Goal: Task Accomplishment & Management: Manage account settings

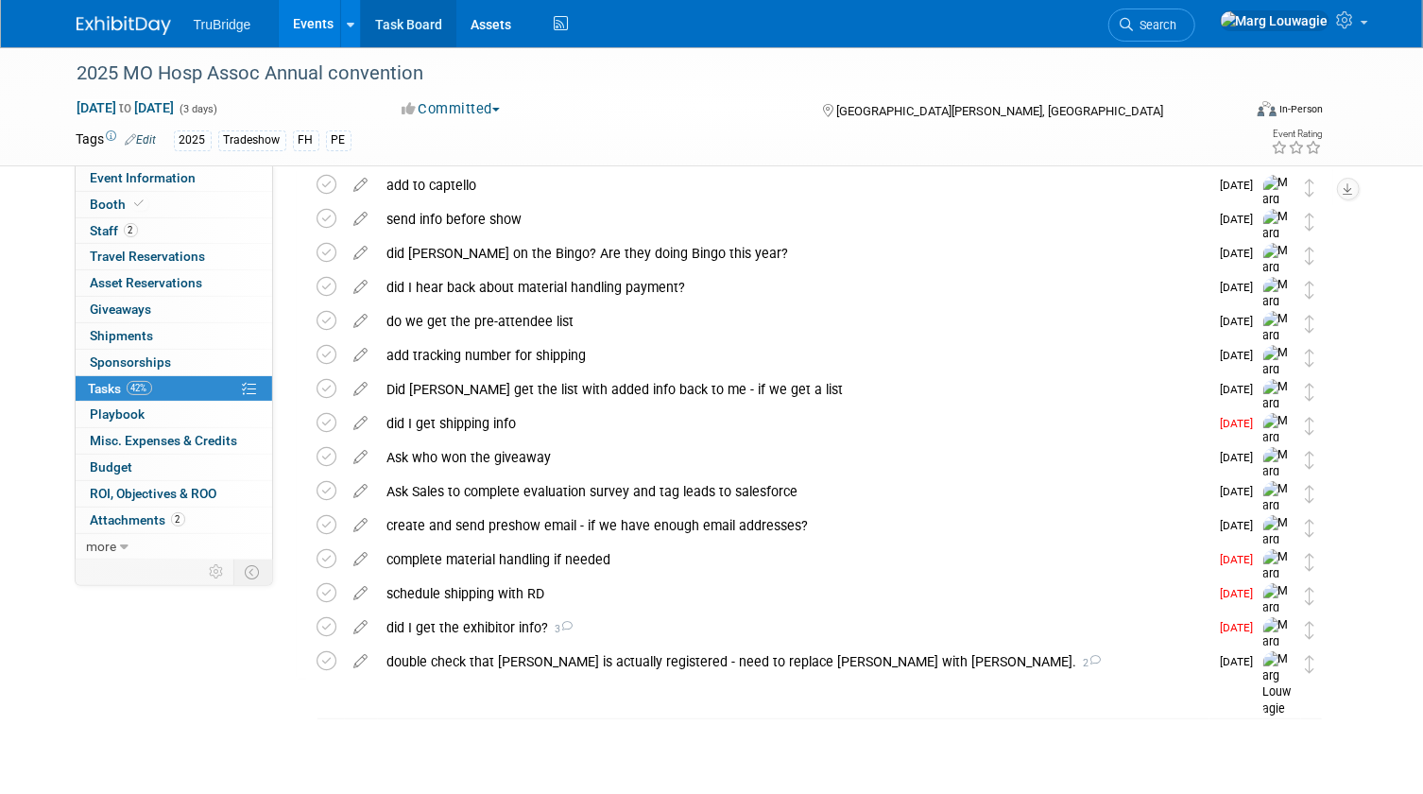
click at [405, 23] on link "Task Board" at bounding box center [408, 23] width 95 height 47
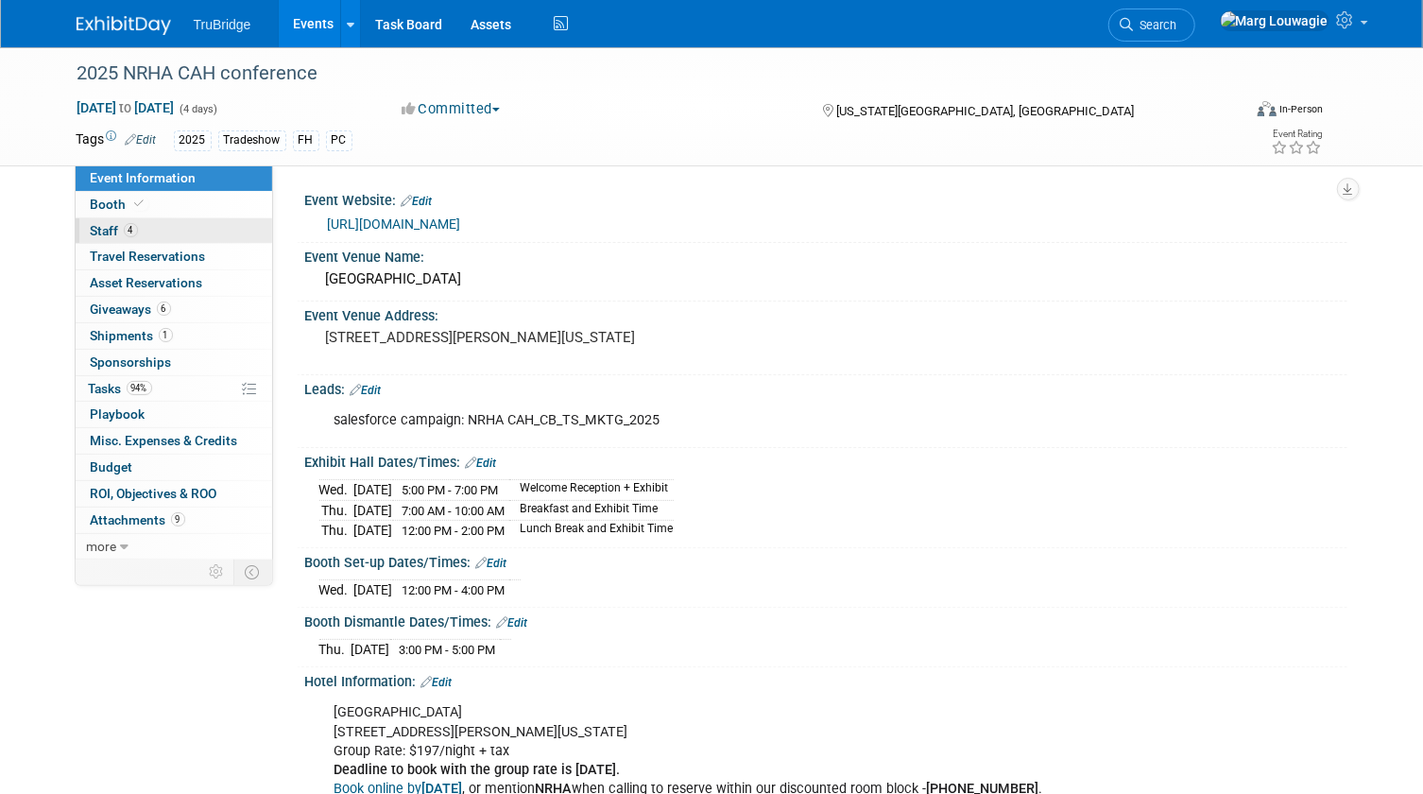
click at [208, 226] on link "4 Staff 4" at bounding box center [174, 231] width 196 height 26
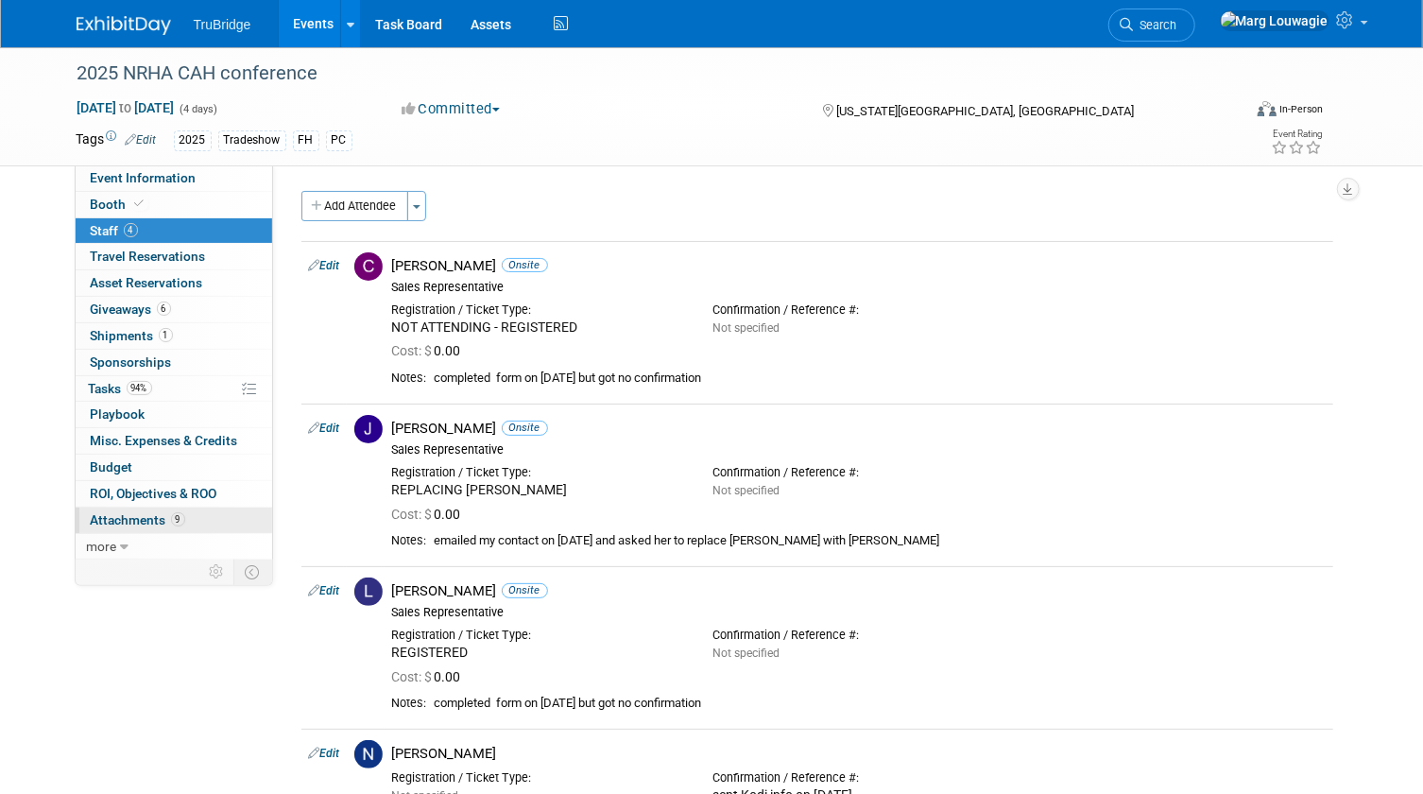
click at [112, 510] on link "9 Attachments 9" at bounding box center [174, 520] width 196 height 26
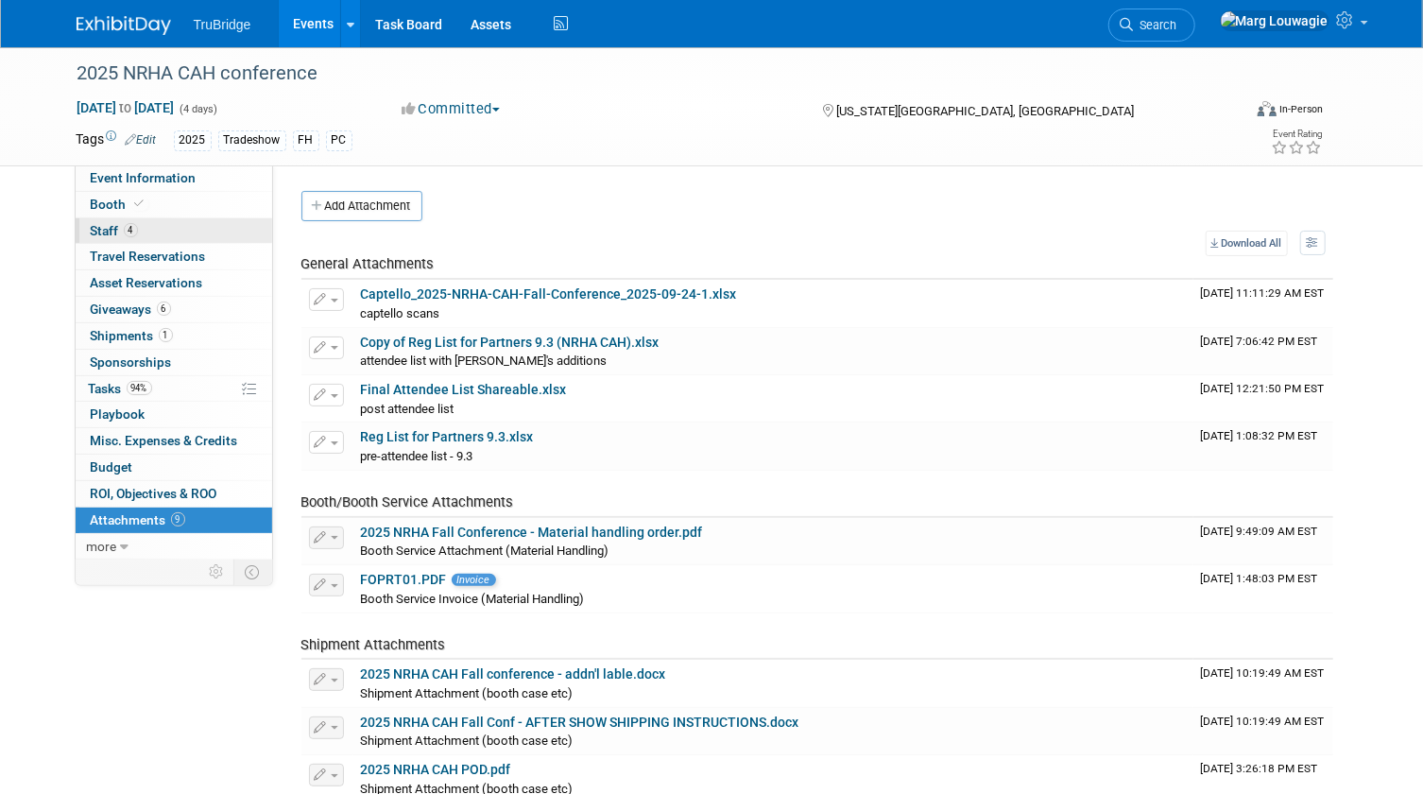
click at [157, 231] on link "4 Staff 4" at bounding box center [174, 231] width 196 height 26
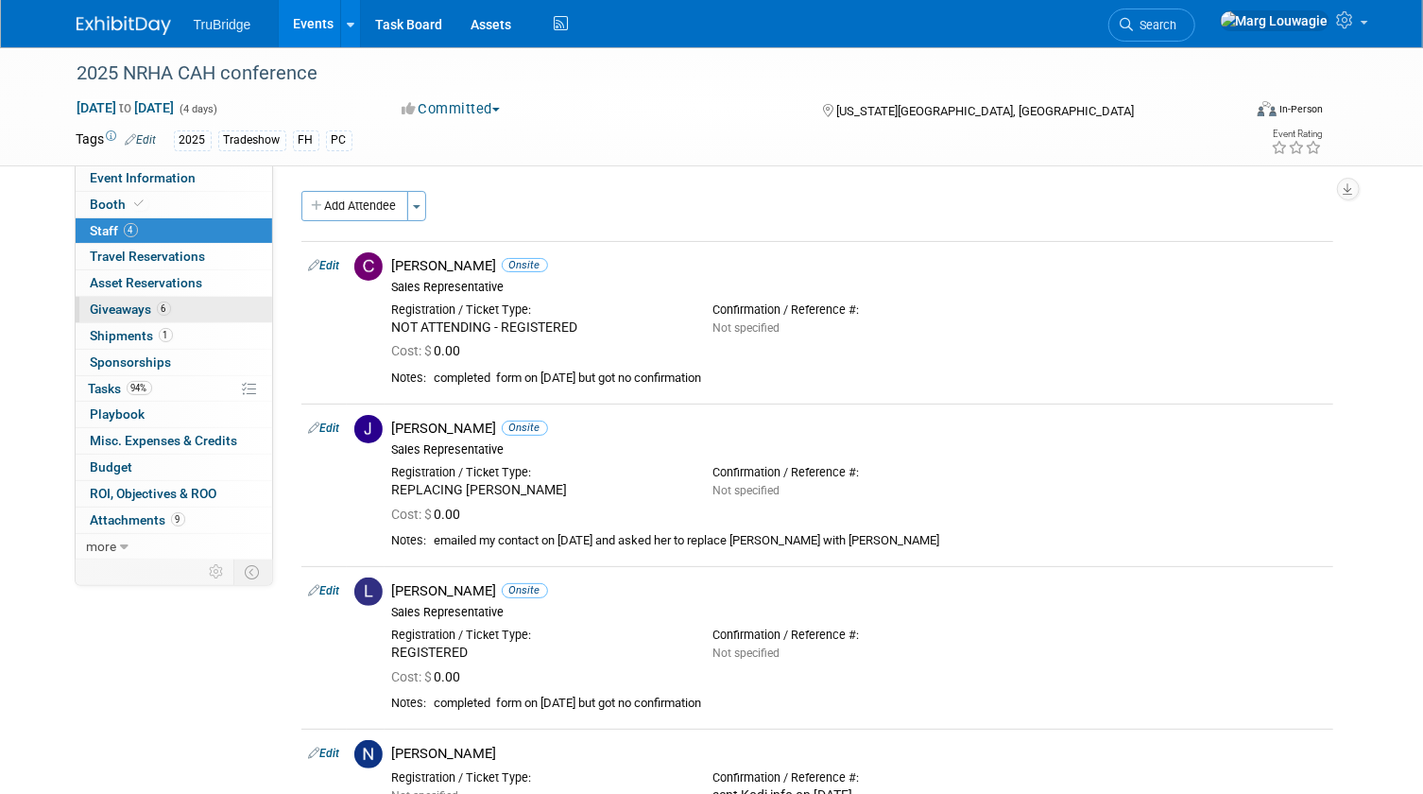
drag, startPoint x: 131, startPoint y: 308, endPoint x: 146, endPoint y: 303, distance: 15.8
click at [131, 308] on span "Giveaways 6" at bounding box center [131, 308] width 80 height 15
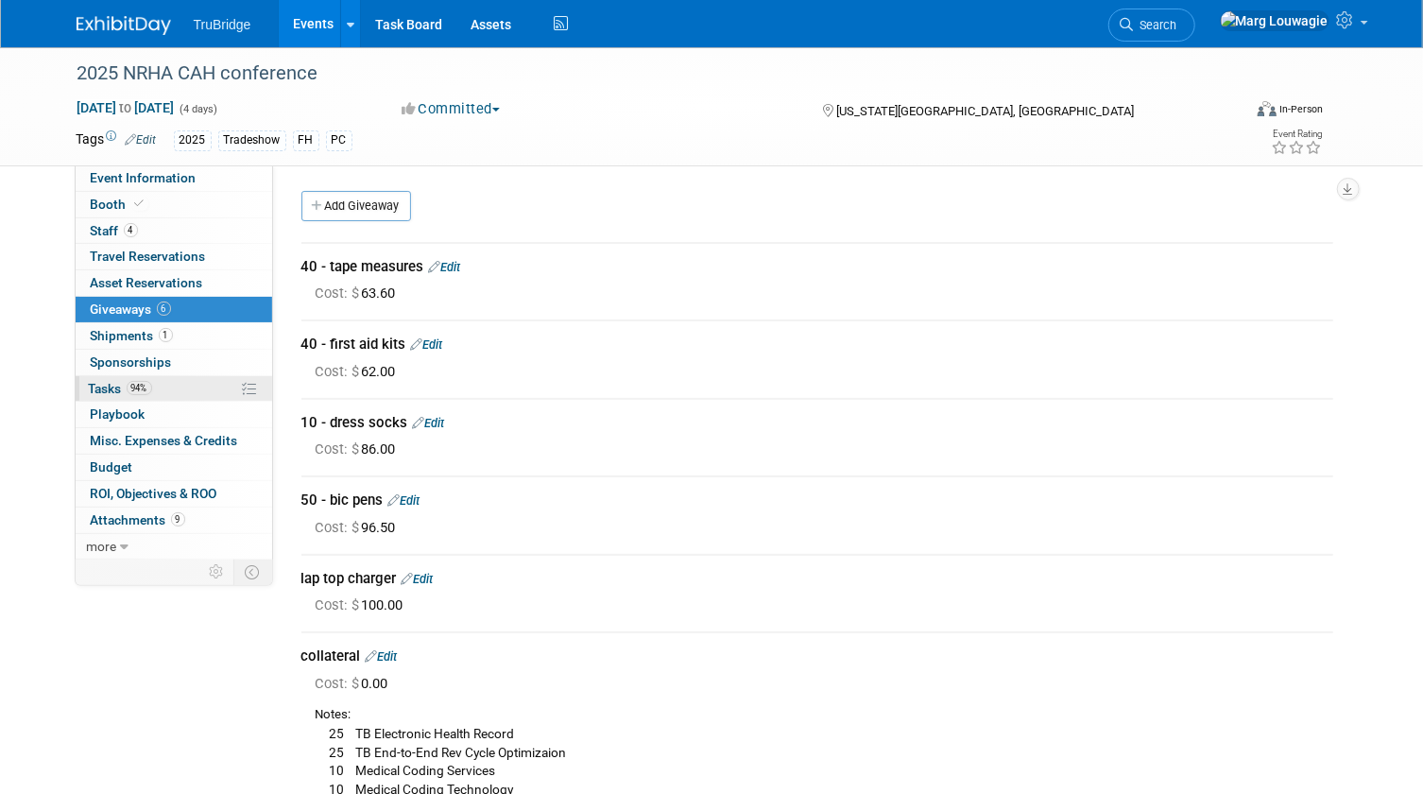
click at [101, 382] on span "Tasks 94%" at bounding box center [120, 388] width 63 height 15
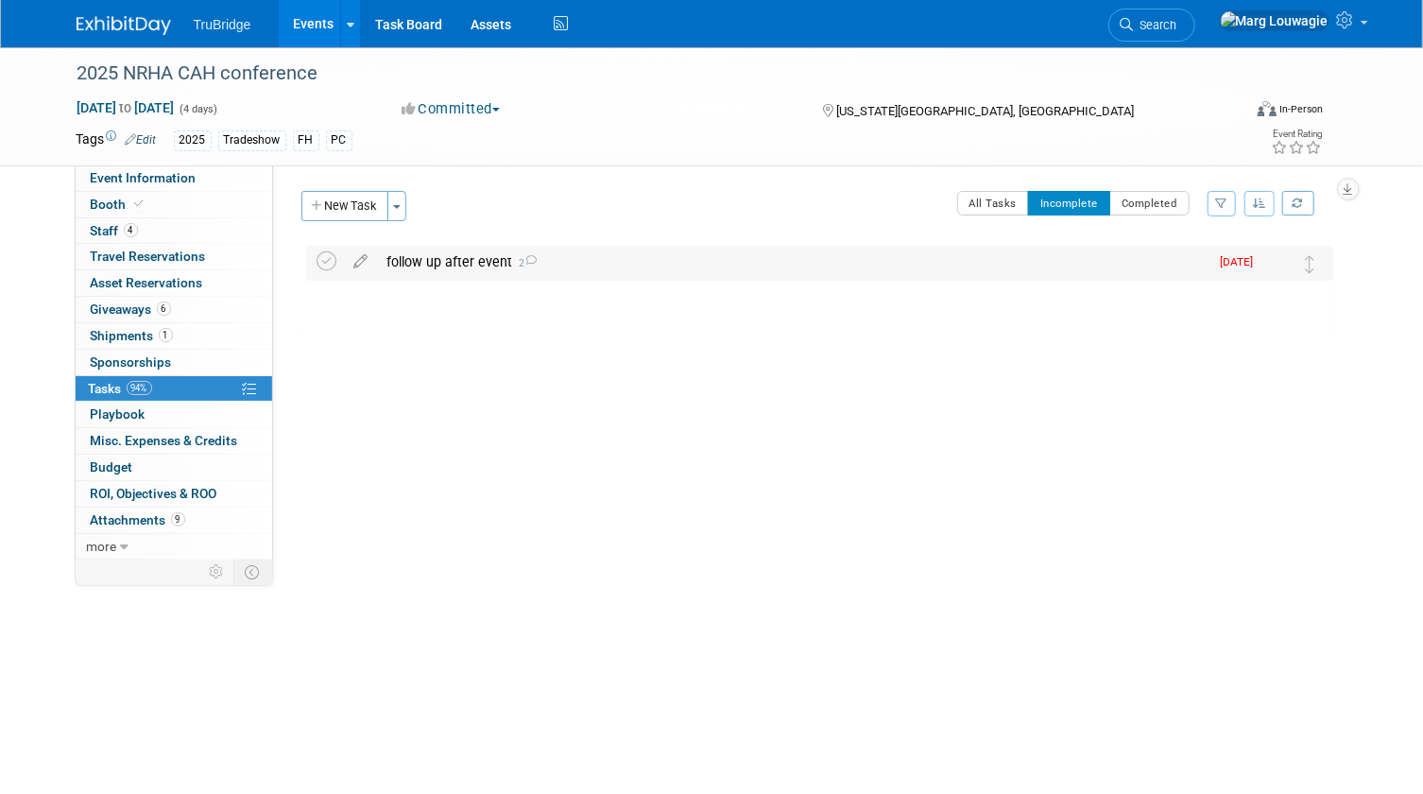
click at [462, 259] on div "follow up after event 2" at bounding box center [793, 262] width 831 height 32
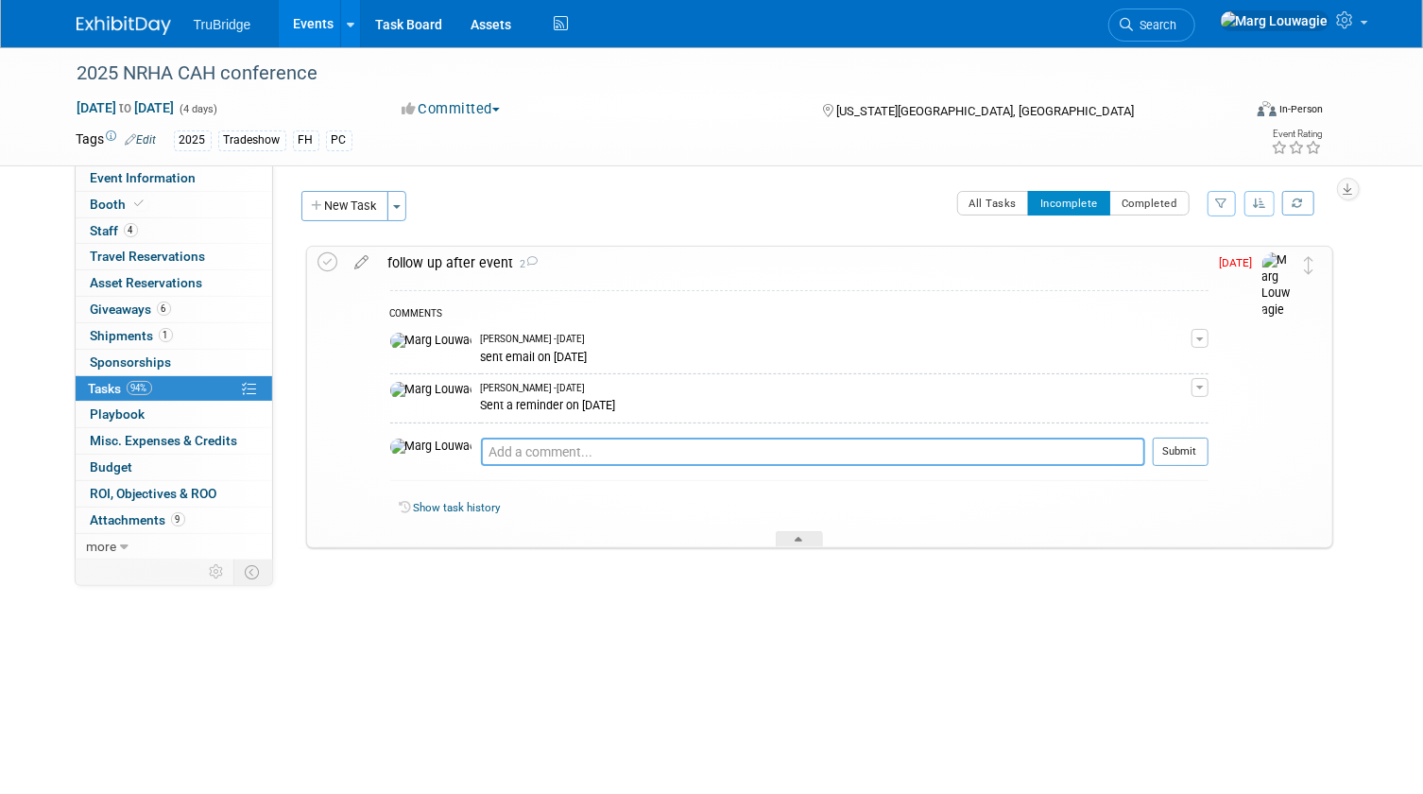
click at [512, 452] on textarea at bounding box center [813, 451] width 664 height 28
type textarea "sent another reminder on 10.10.25"
drag, startPoint x: 1194, startPoint y: 442, endPoint x: 1102, endPoint y: 410, distance: 97.1
click at [1189, 437] on button "Submit" at bounding box center [1181, 451] width 56 height 28
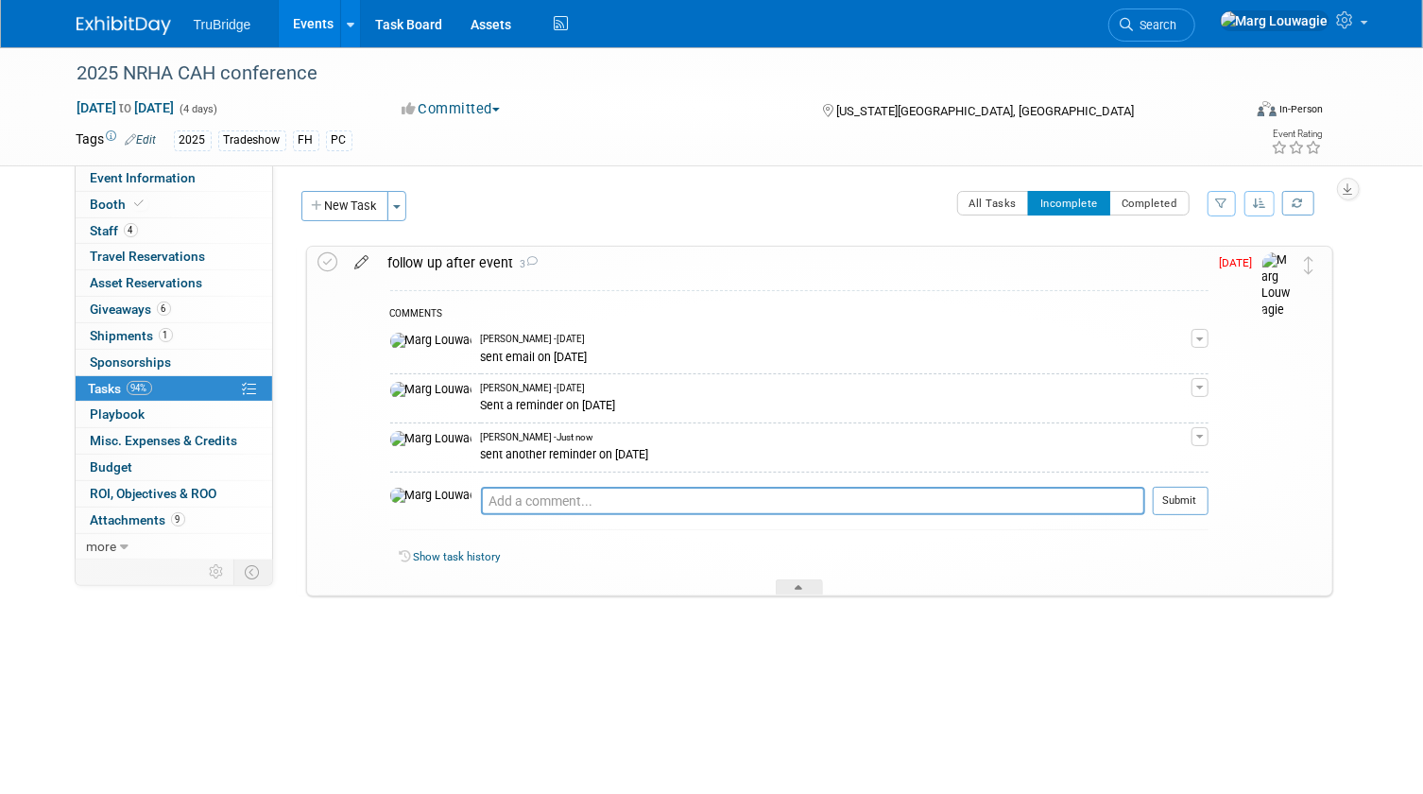
click at [363, 261] on icon at bounding box center [362, 259] width 33 height 24
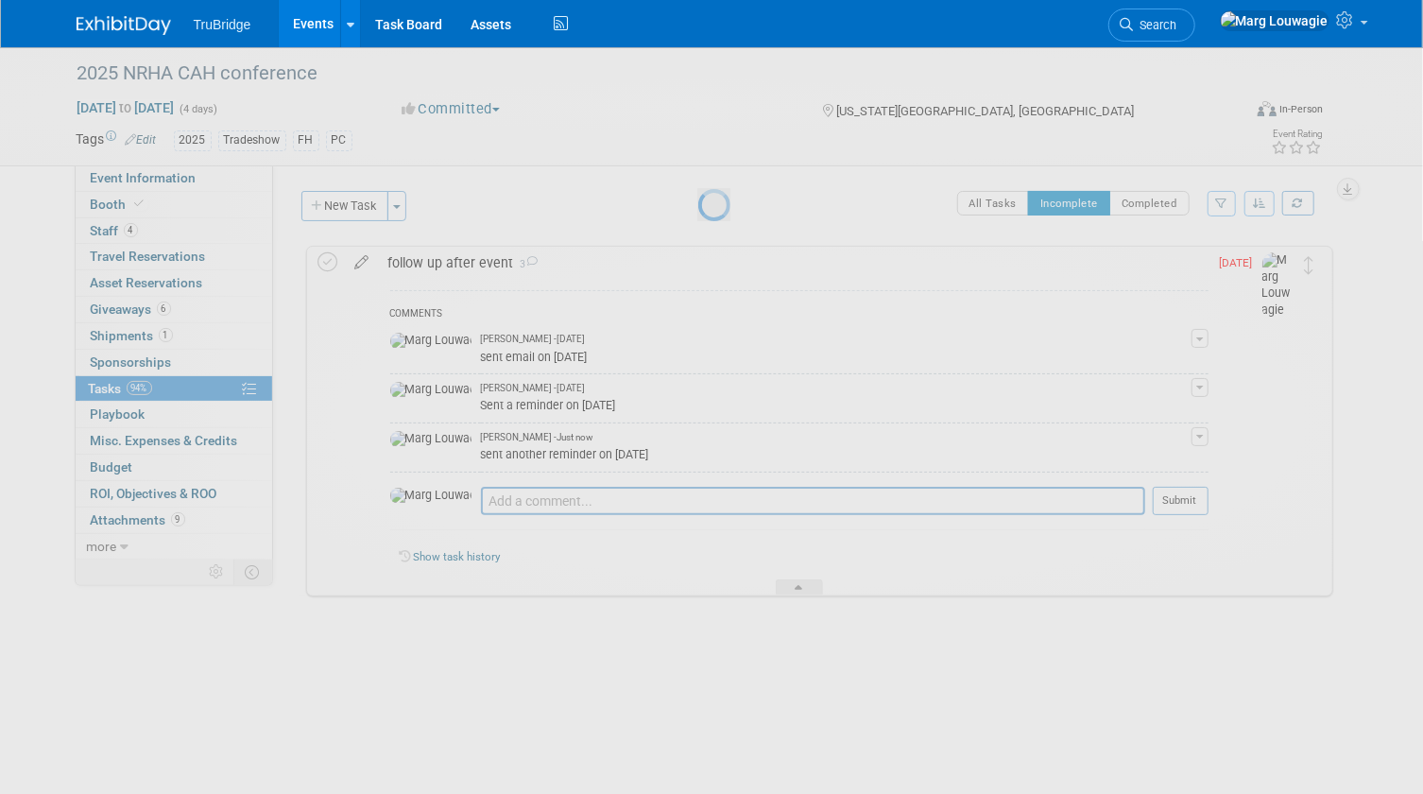
select select "9"
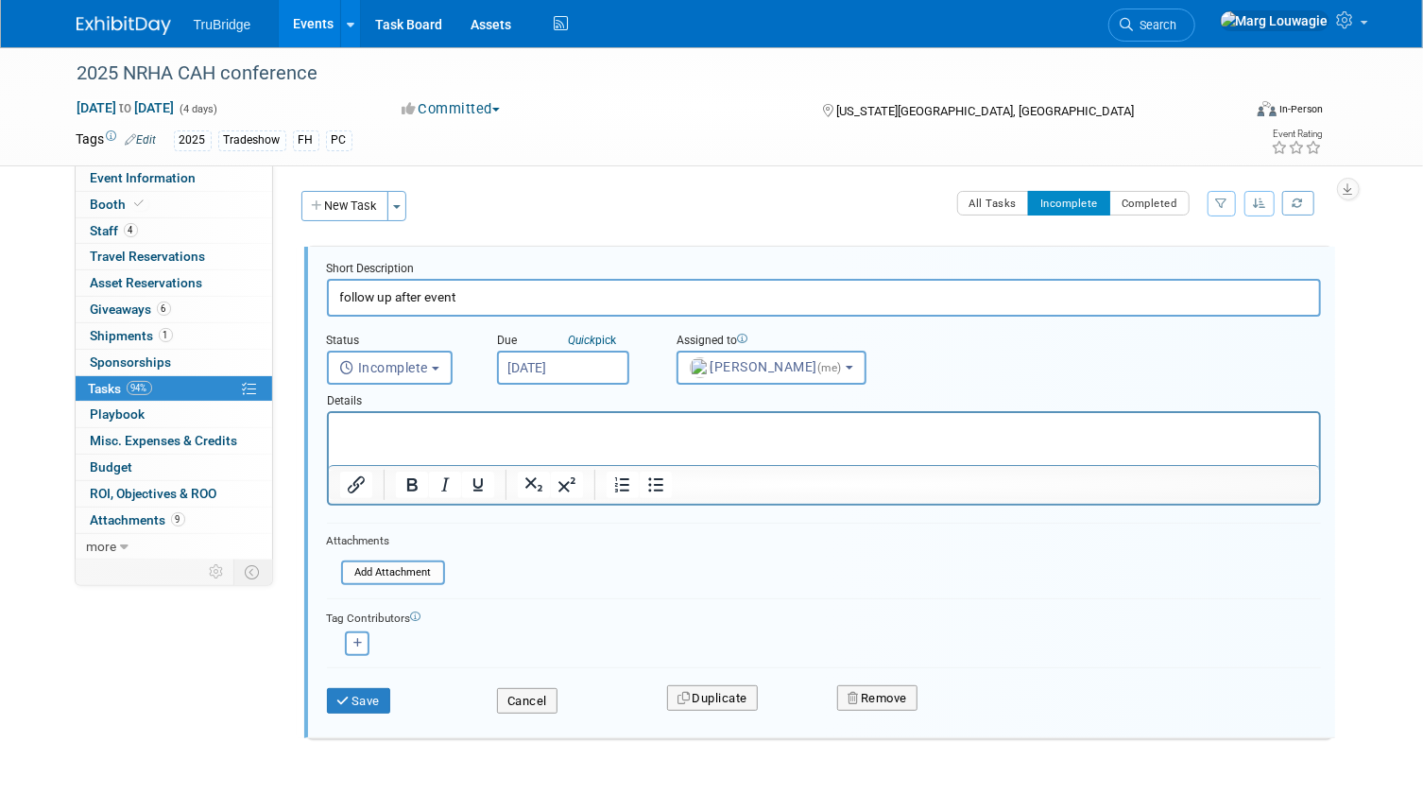
click at [532, 361] on input "Oct 10, 2025" at bounding box center [563, 367] width 132 height 34
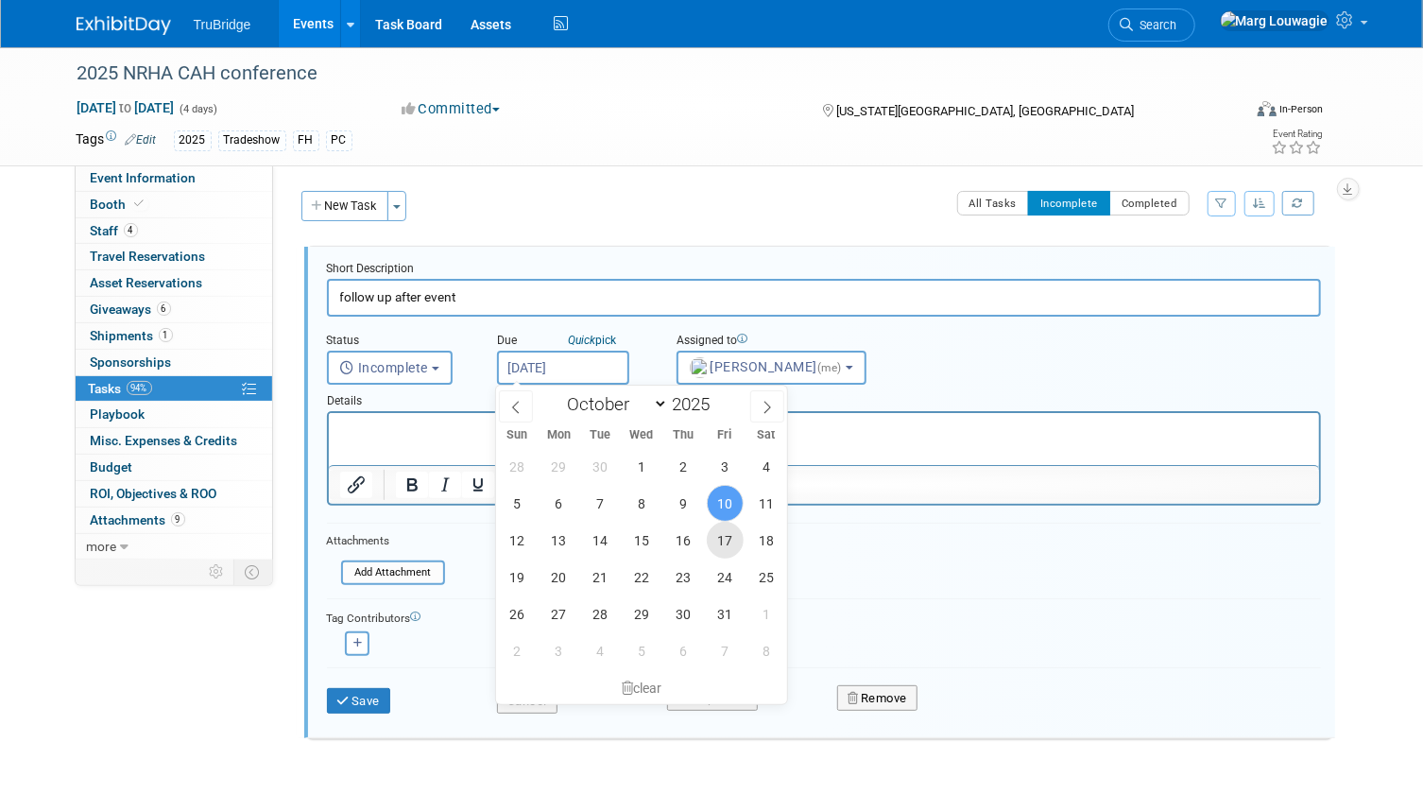
click at [722, 536] on span "17" at bounding box center [725, 539] width 37 height 37
type input "Oct 17, 2025"
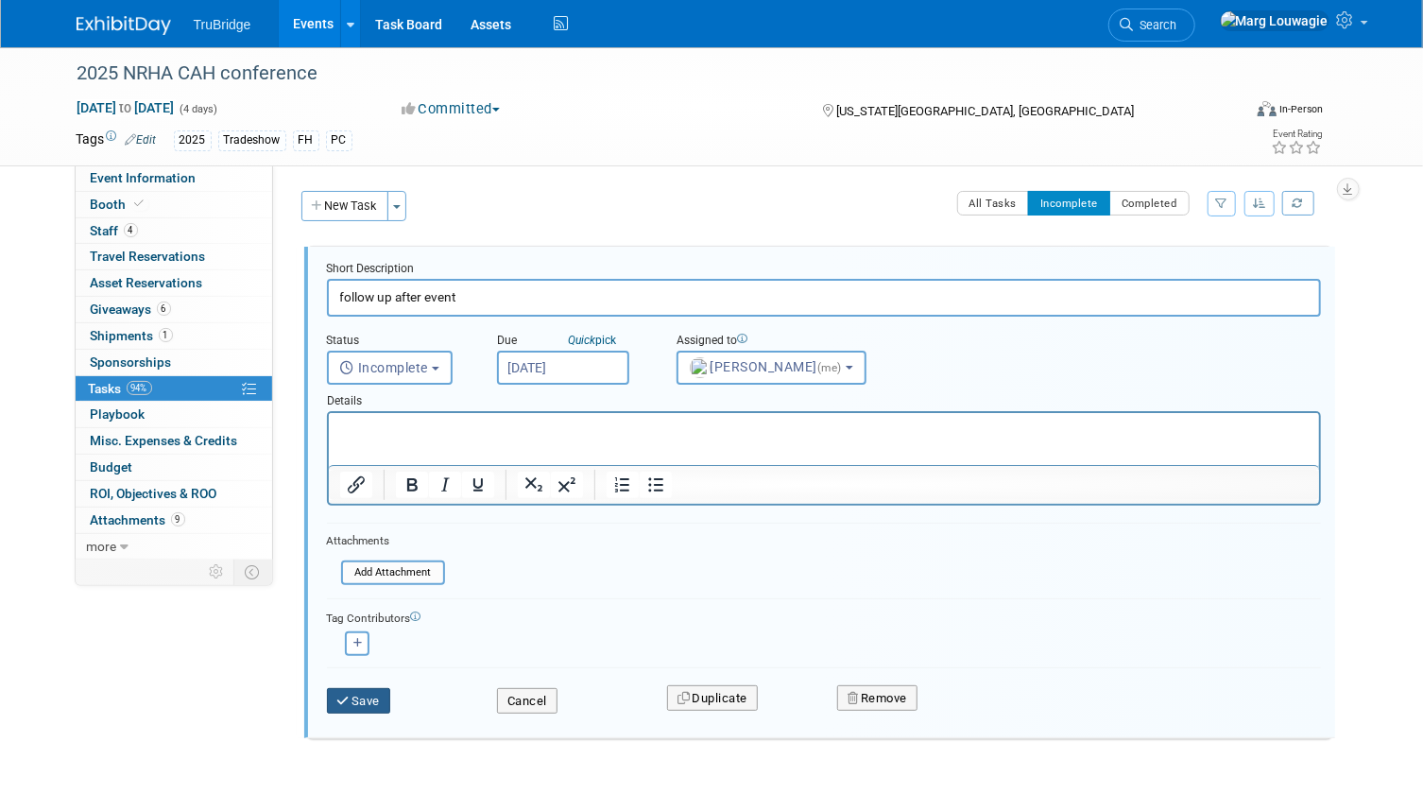
click at [381, 697] on button "Save" at bounding box center [359, 701] width 64 height 26
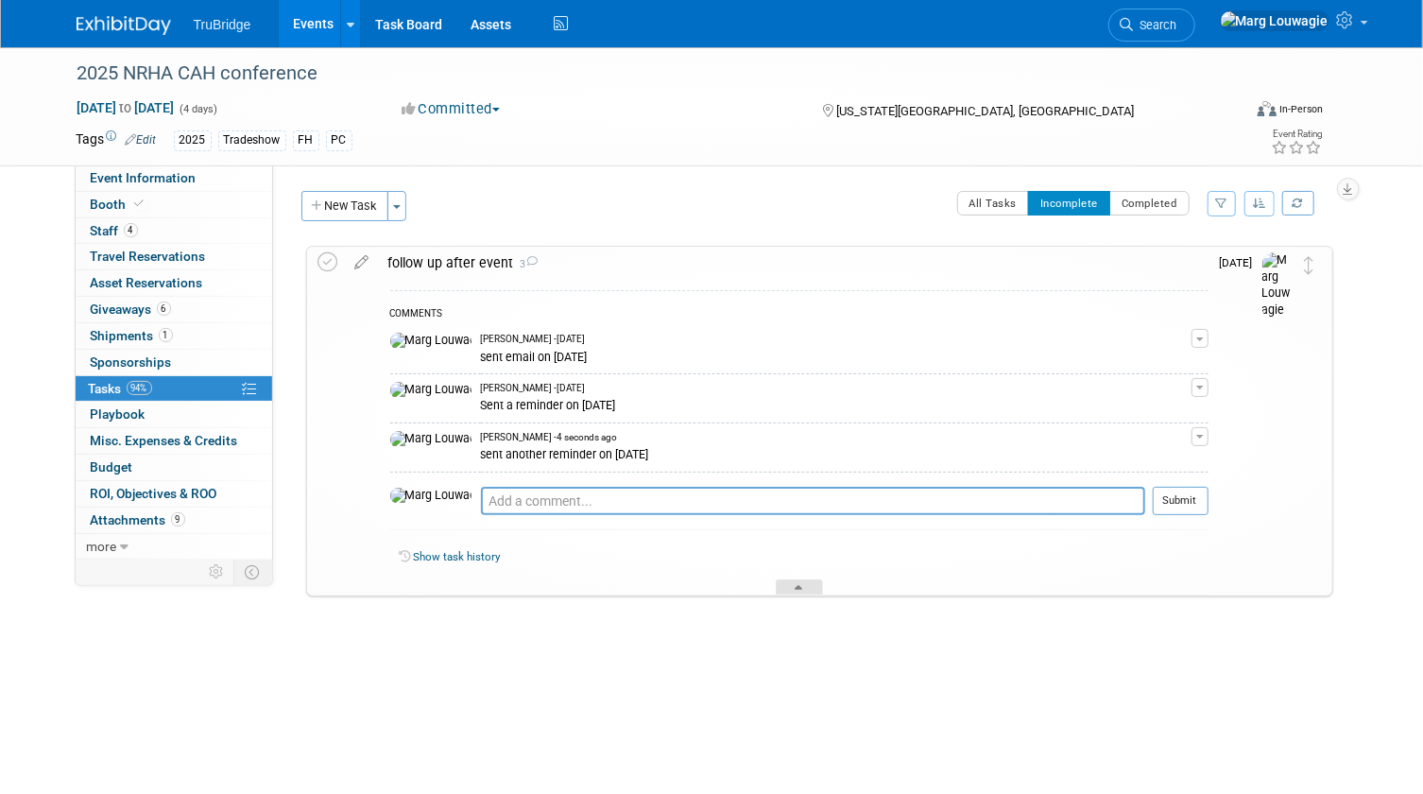
click at [805, 586] on div at bounding box center [799, 587] width 47 height 16
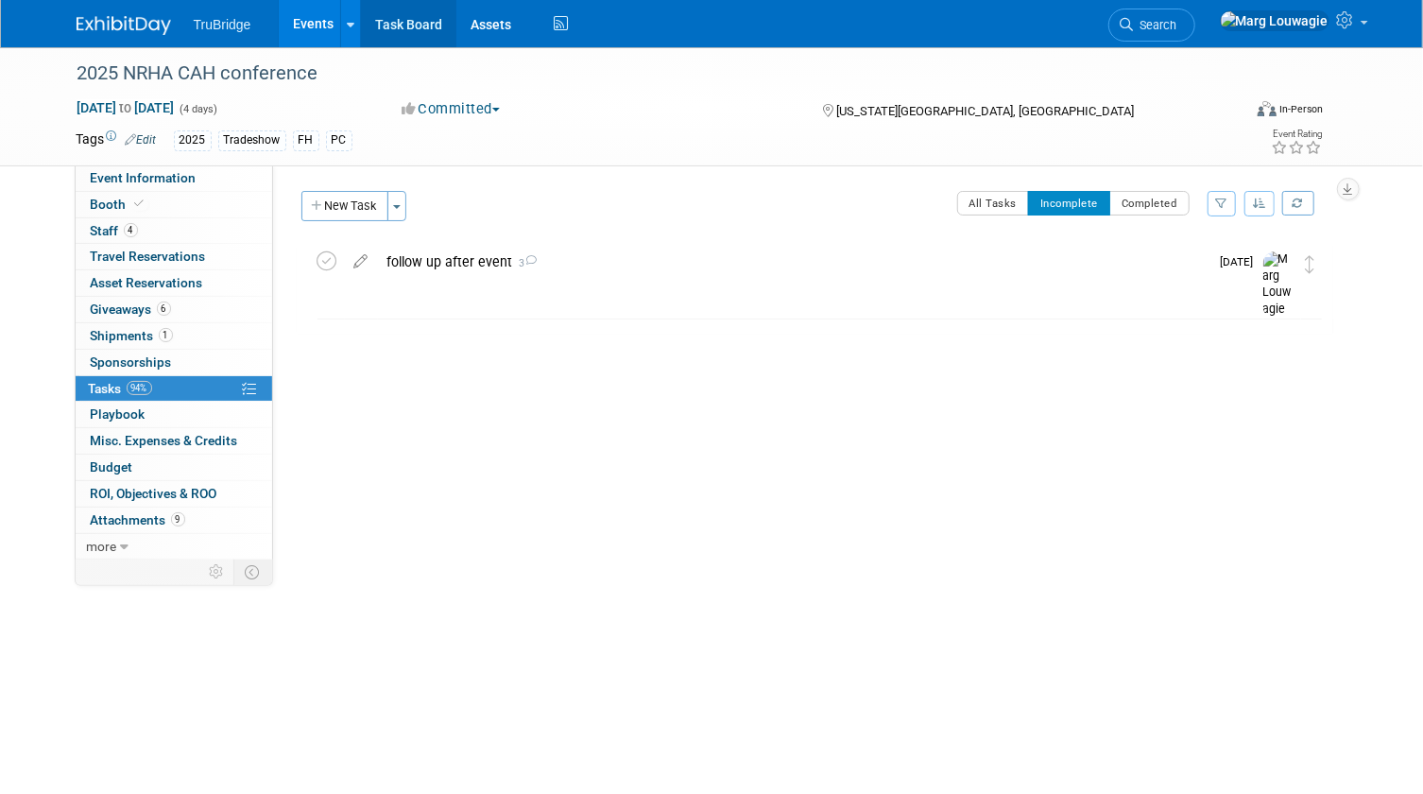
click at [389, 32] on link "Task Board" at bounding box center [408, 23] width 95 height 47
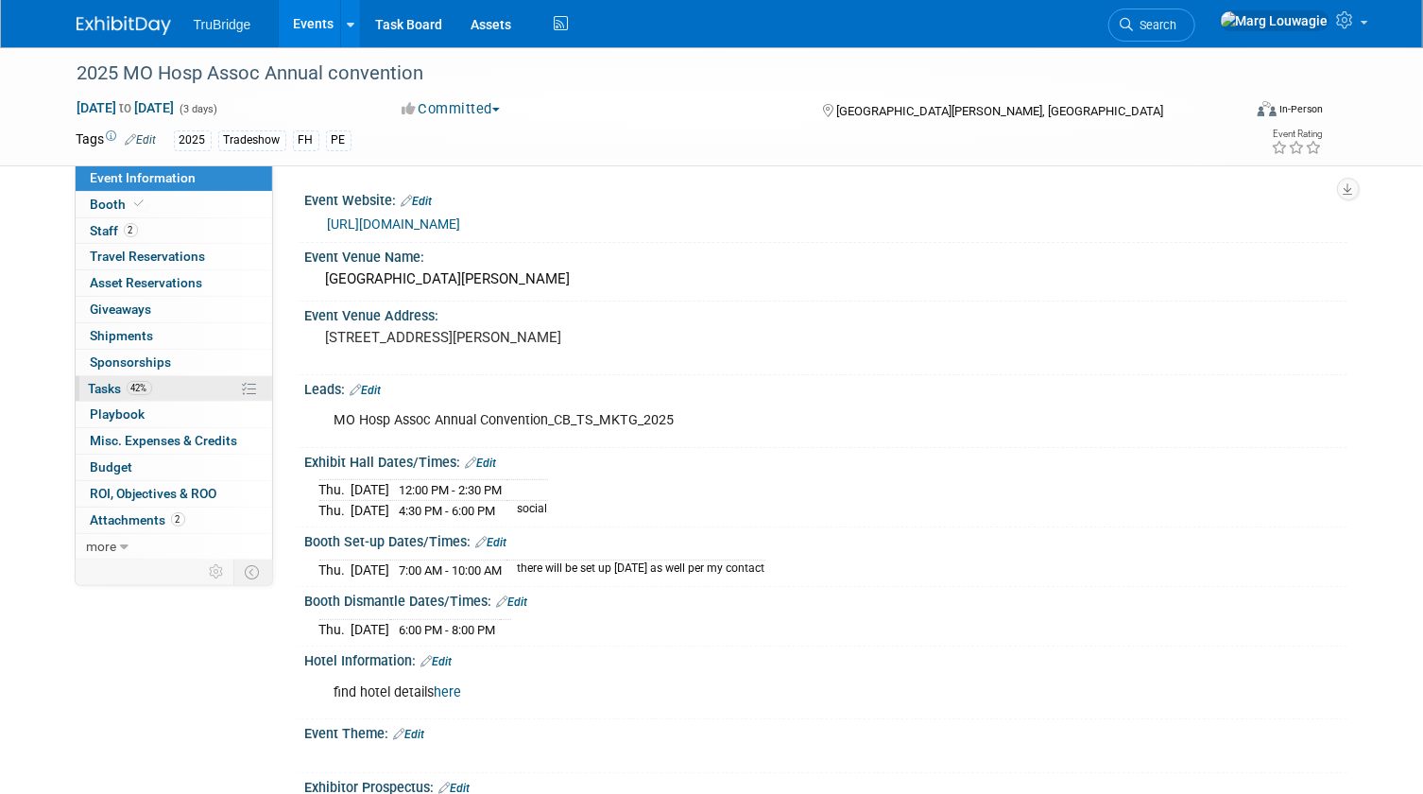
click at [101, 390] on span "Tasks 42%" at bounding box center [120, 388] width 63 height 15
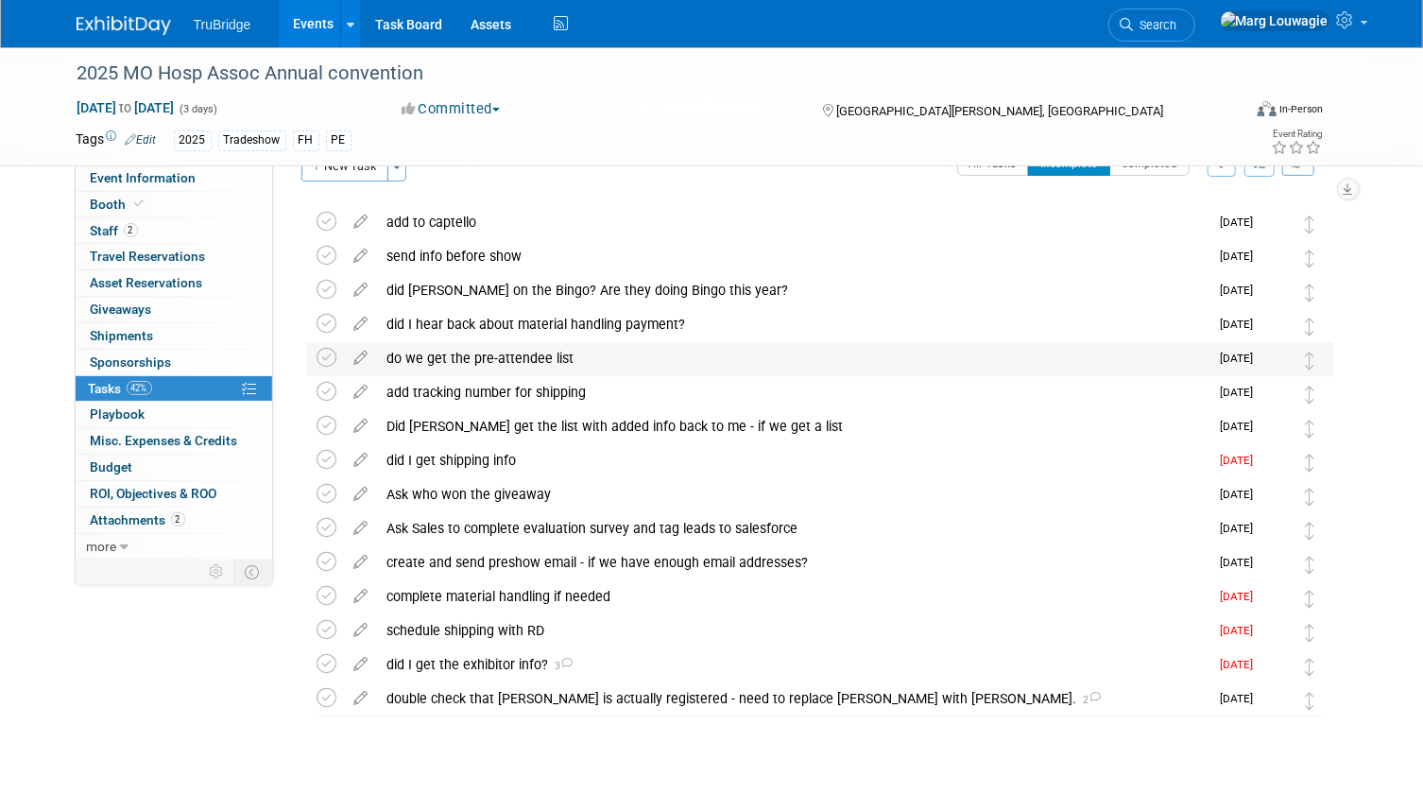
scroll to position [77, 0]
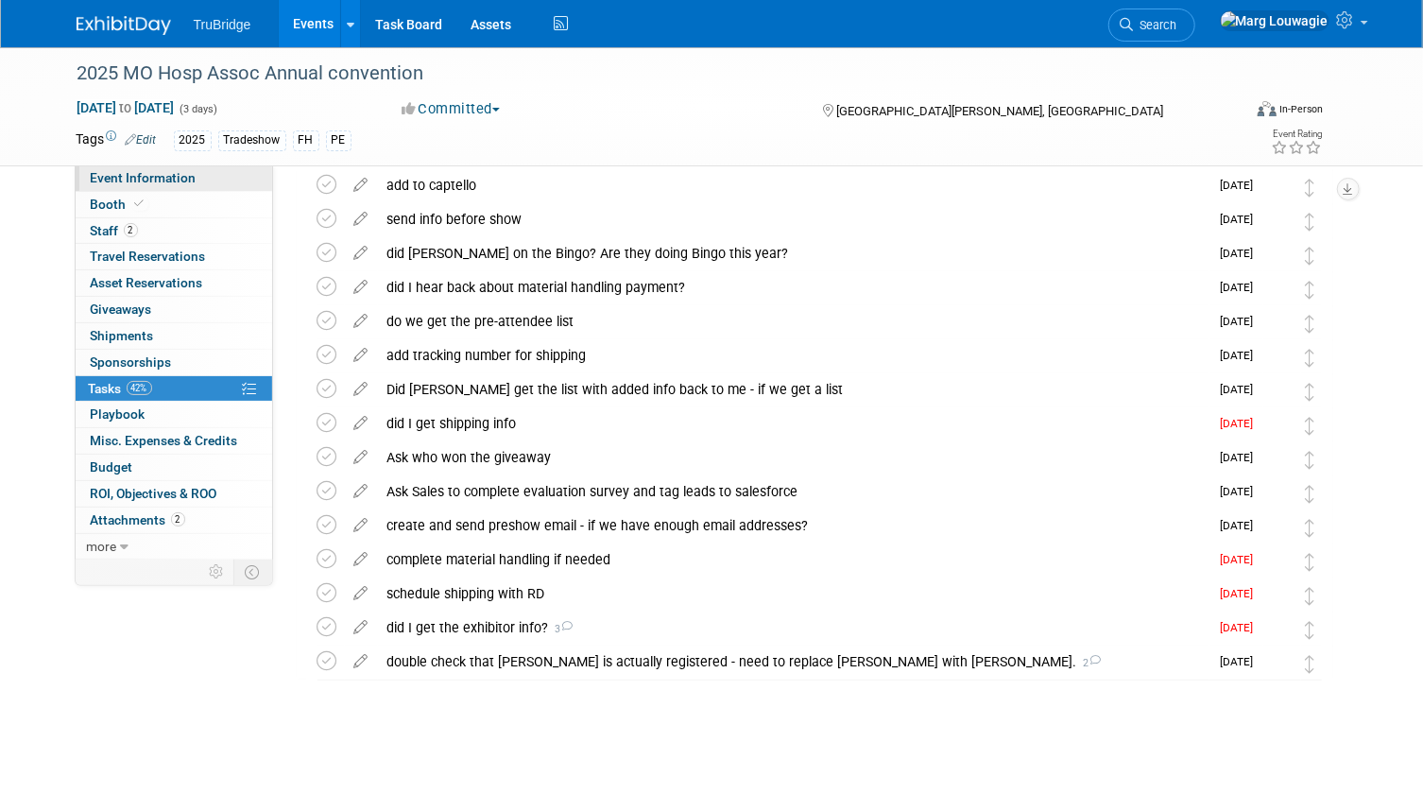
click at [179, 179] on span "Event Information" at bounding box center [144, 177] width 106 height 15
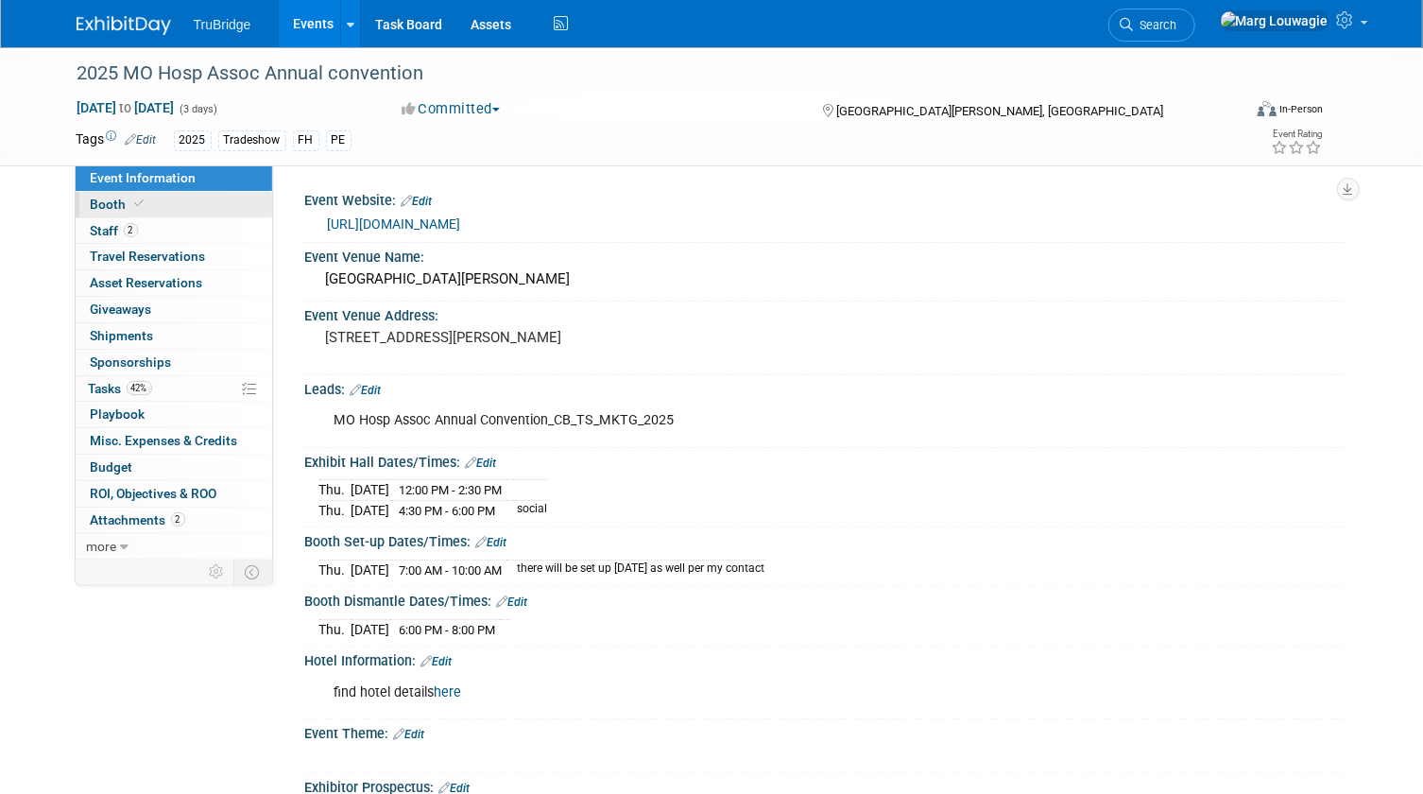
click at [119, 196] on link "Booth" at bounding box center [174, 205] width 196 height 26
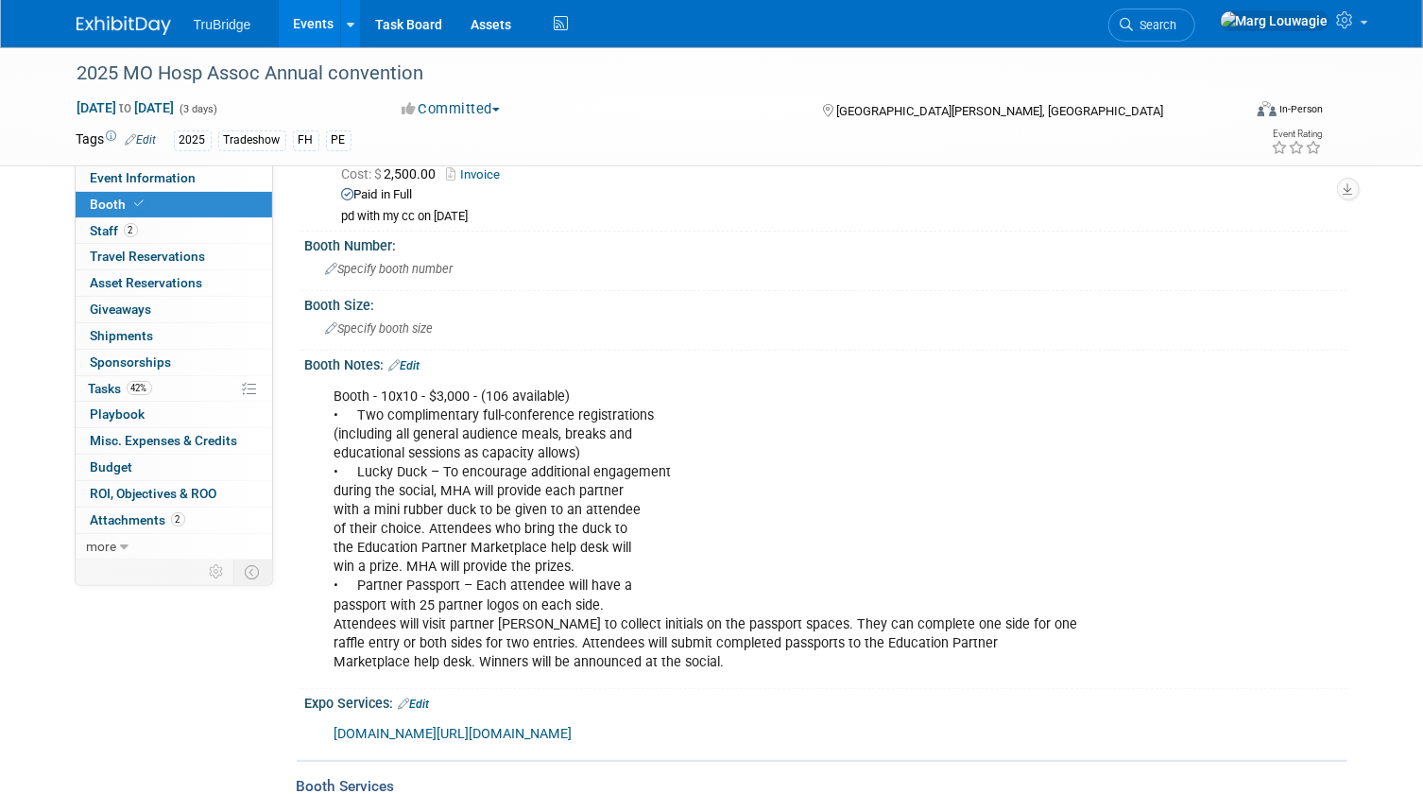
scroll to position [179, 0]
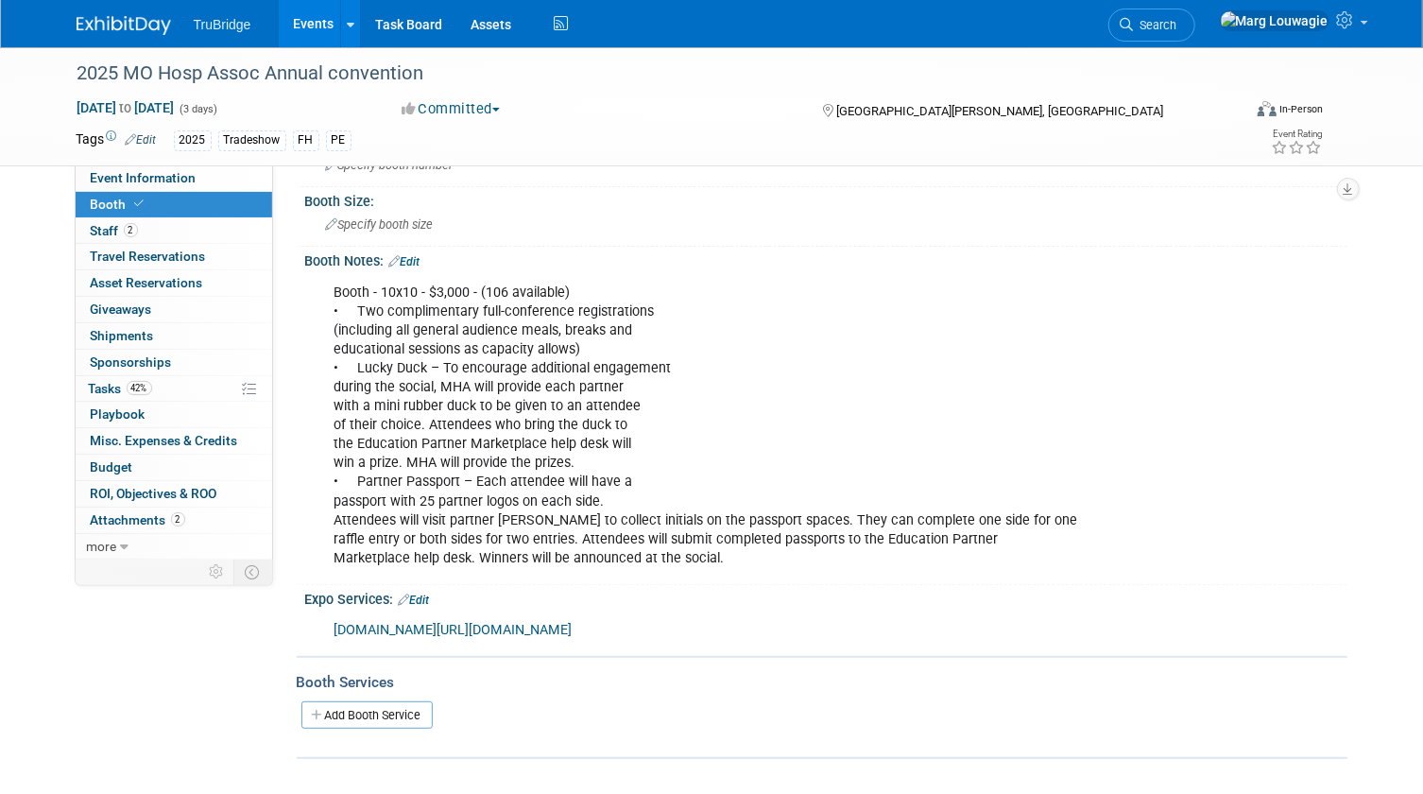
click at [572, 626] on link "scmocc.ungerboeck.net/prod/app85.cshtml?AppCode=COE&CC=1&OrgCode=10" at bounding box center [453, 630] width 238 height 16
click at [152, 333] on link "0 Shipments 0" at bounding box center [174, 336] width 196 height 26
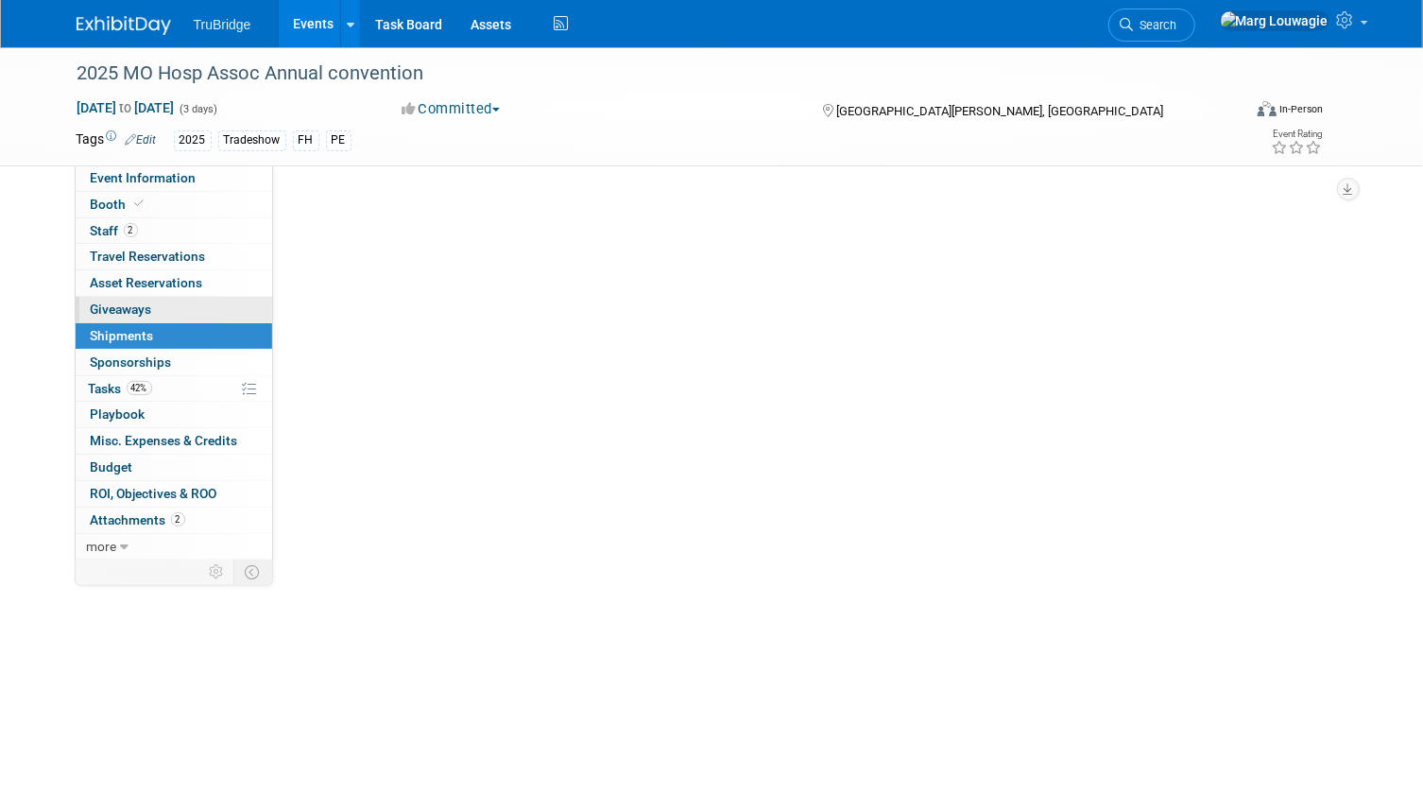
scroll to position [0, 0]
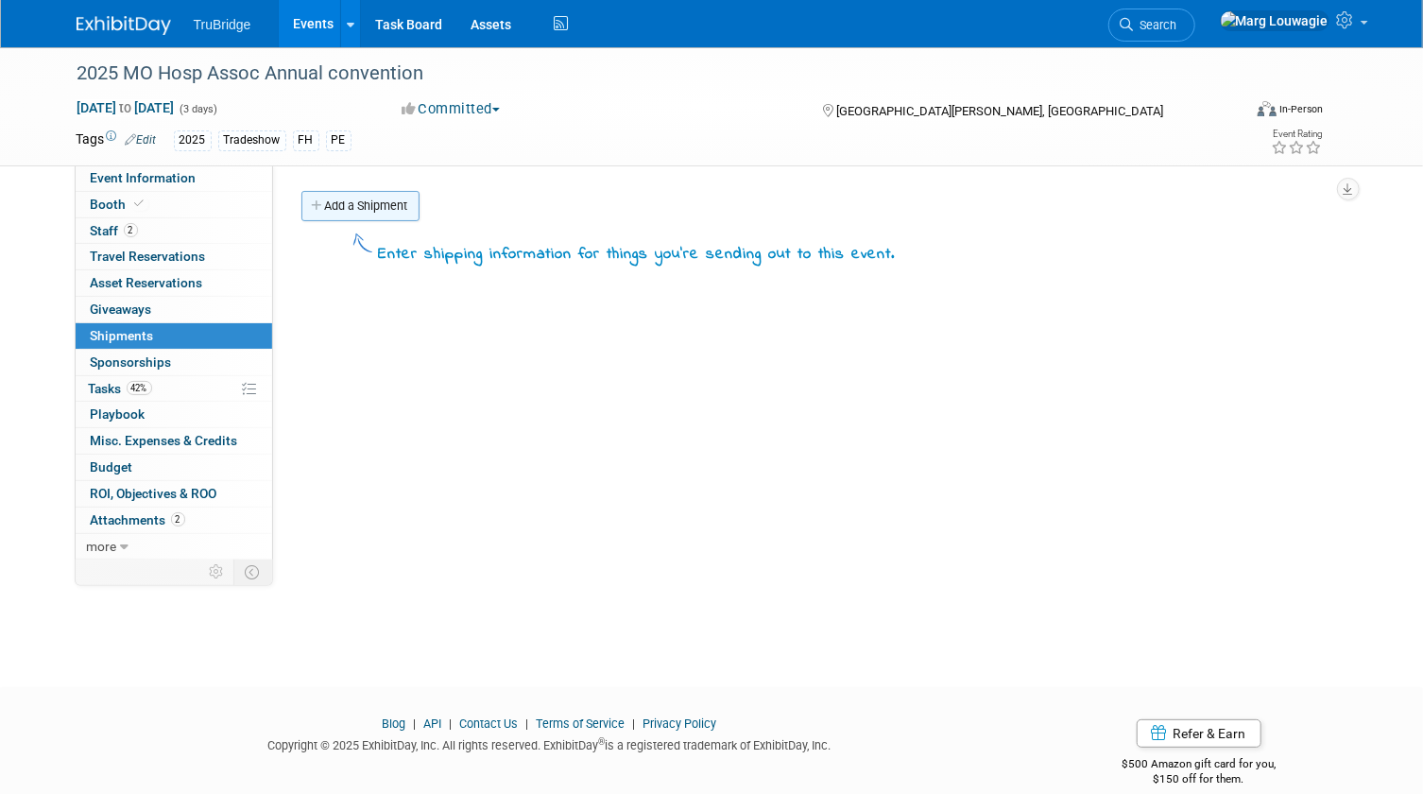
click at [373, 209] on link "Add a Shipment" at bounding box center [360, 206] width 118 height 30
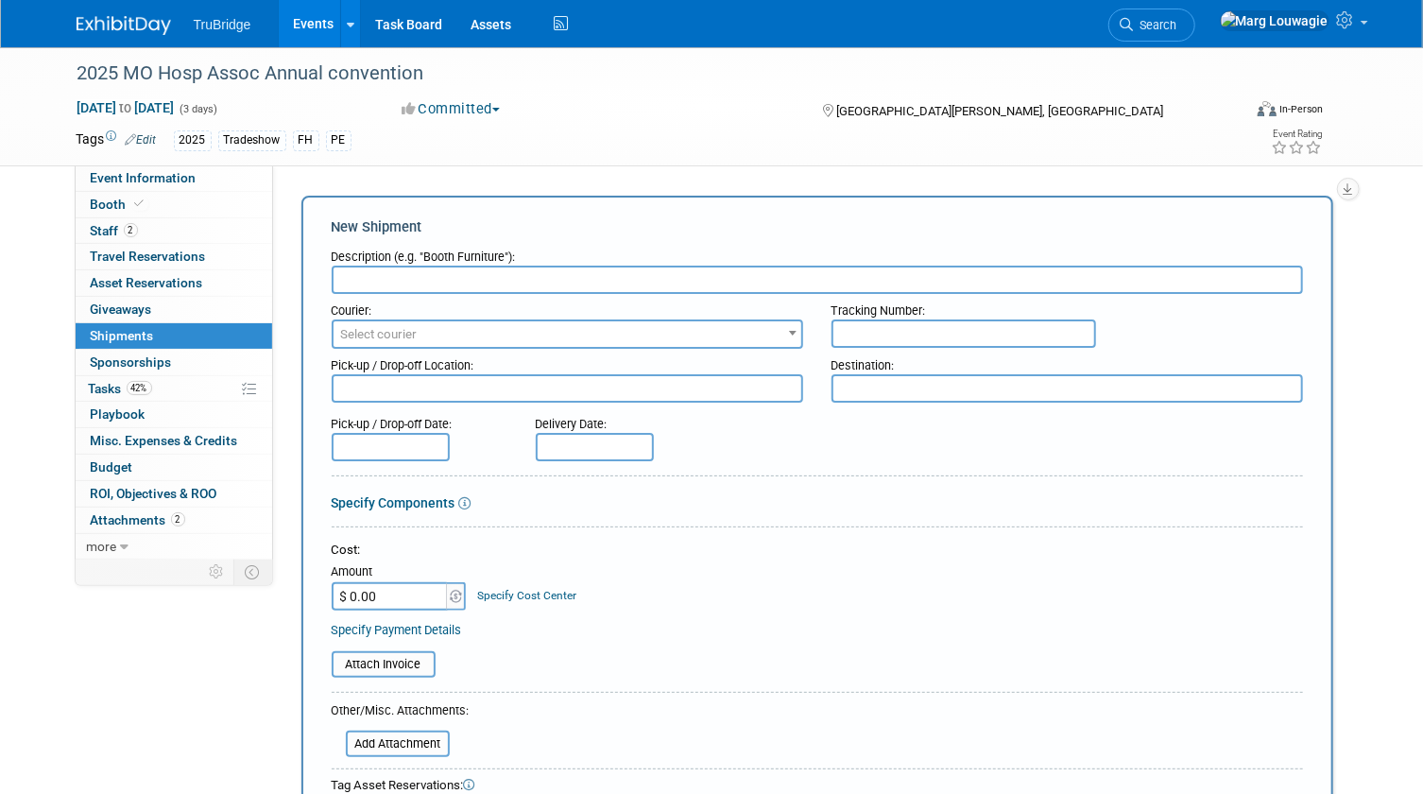
click at [395, 282] on input "text" at bounding box center [817, 279] width 971 height 28
type input "booth, swag etc"
click at [870, 378] on textarea at bounding box center [1066, 388] width 471 height 28
paste textarea "St. Charles Convention Center One Convention Center Plaza St. Charles, MO 63303"
type textarea "St. Charles Convention Center One Convention Center Plaza St. Charles, MO 63303"
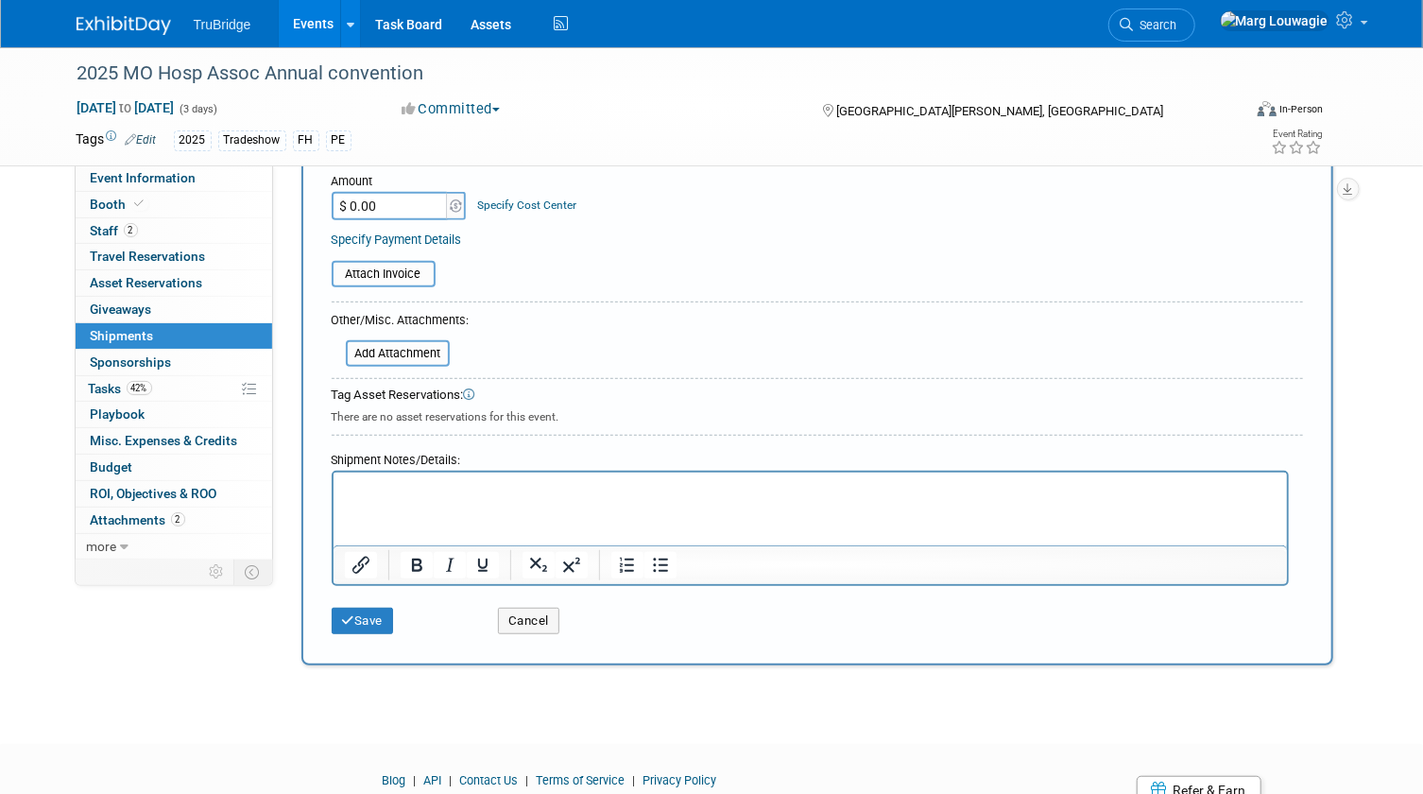
scroll to position [429, 0]
click at [371, 615] on button "Save" at bounding box center [363, 620] width 62 height 26
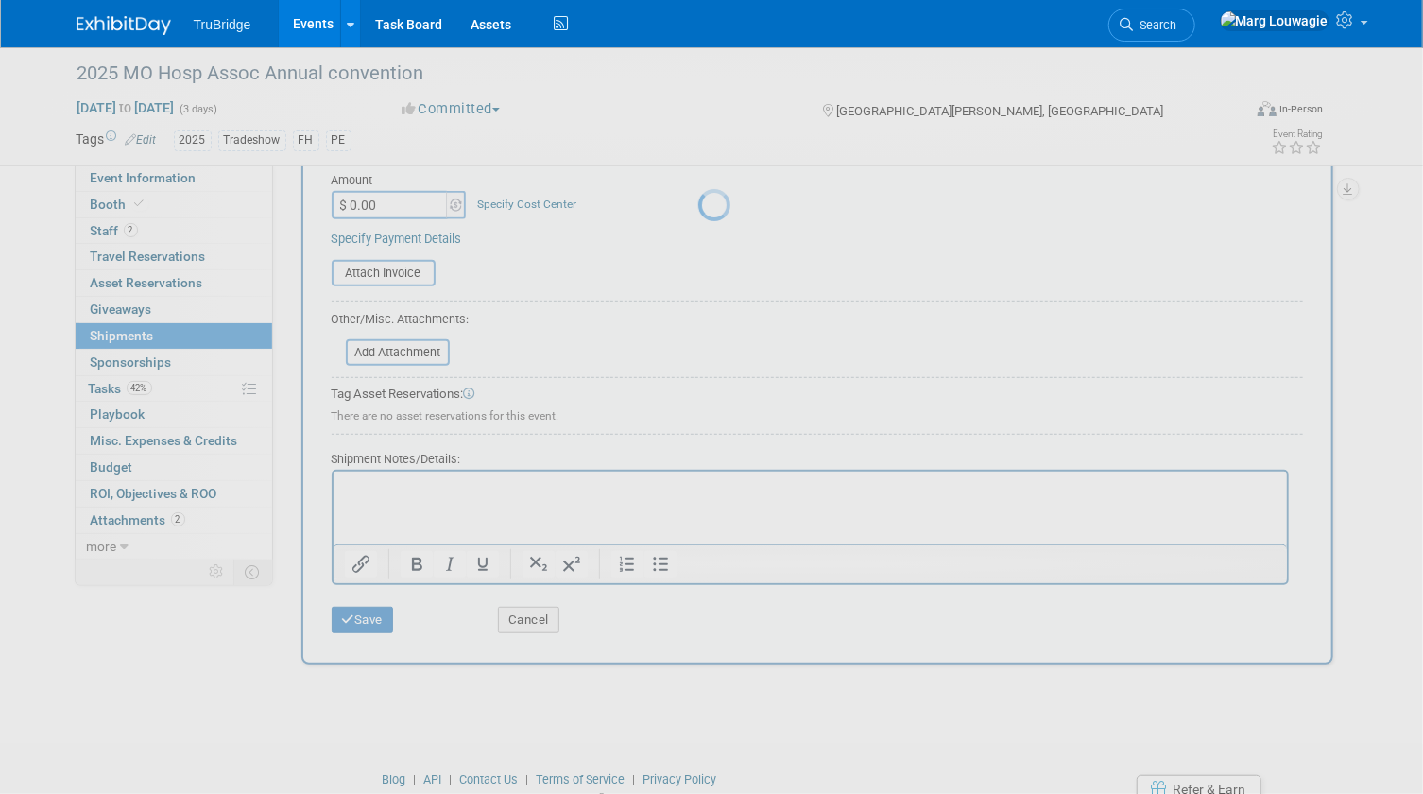
scroll to position [25, 0]
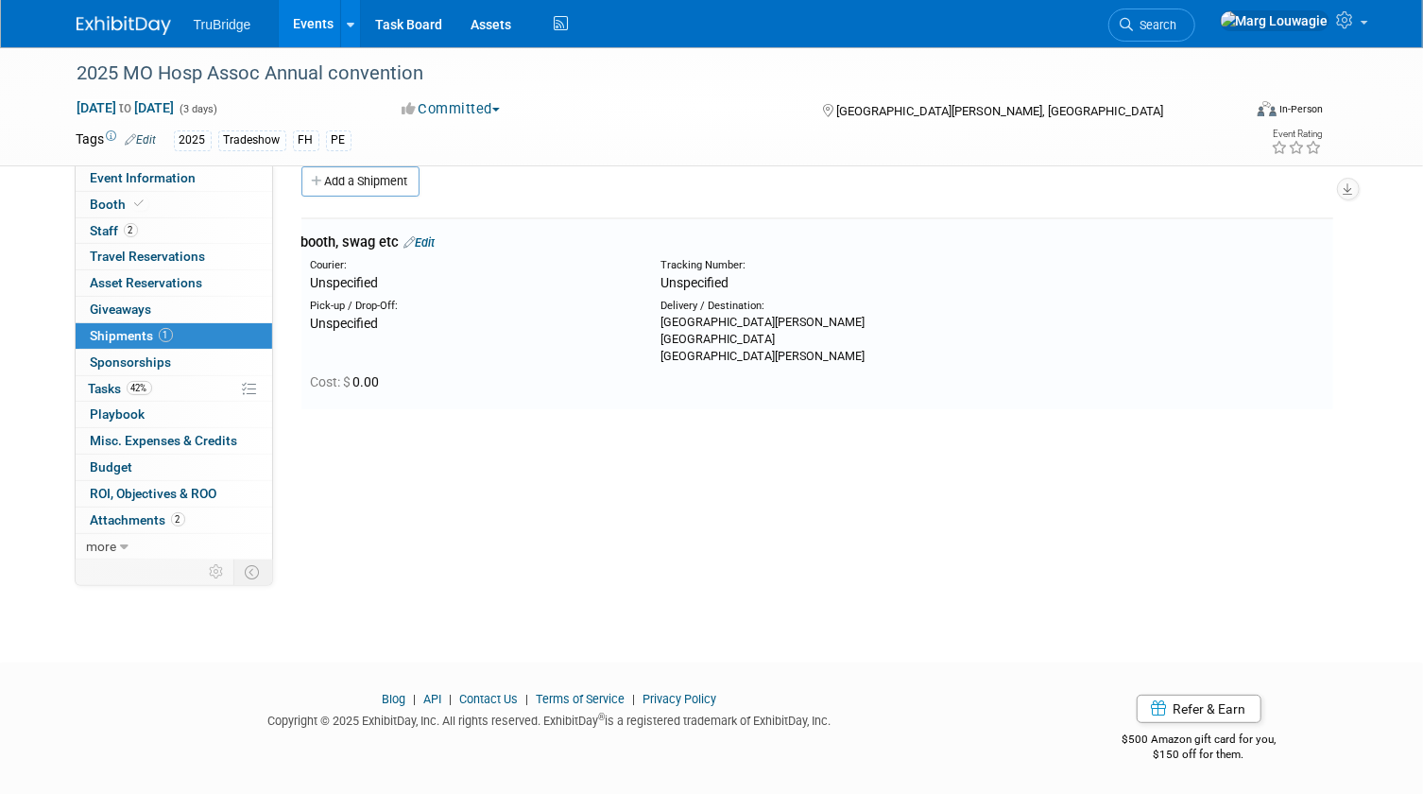
click at [425, 240] on link "Edit" at bounding box center [419, 242] width 31 height 14
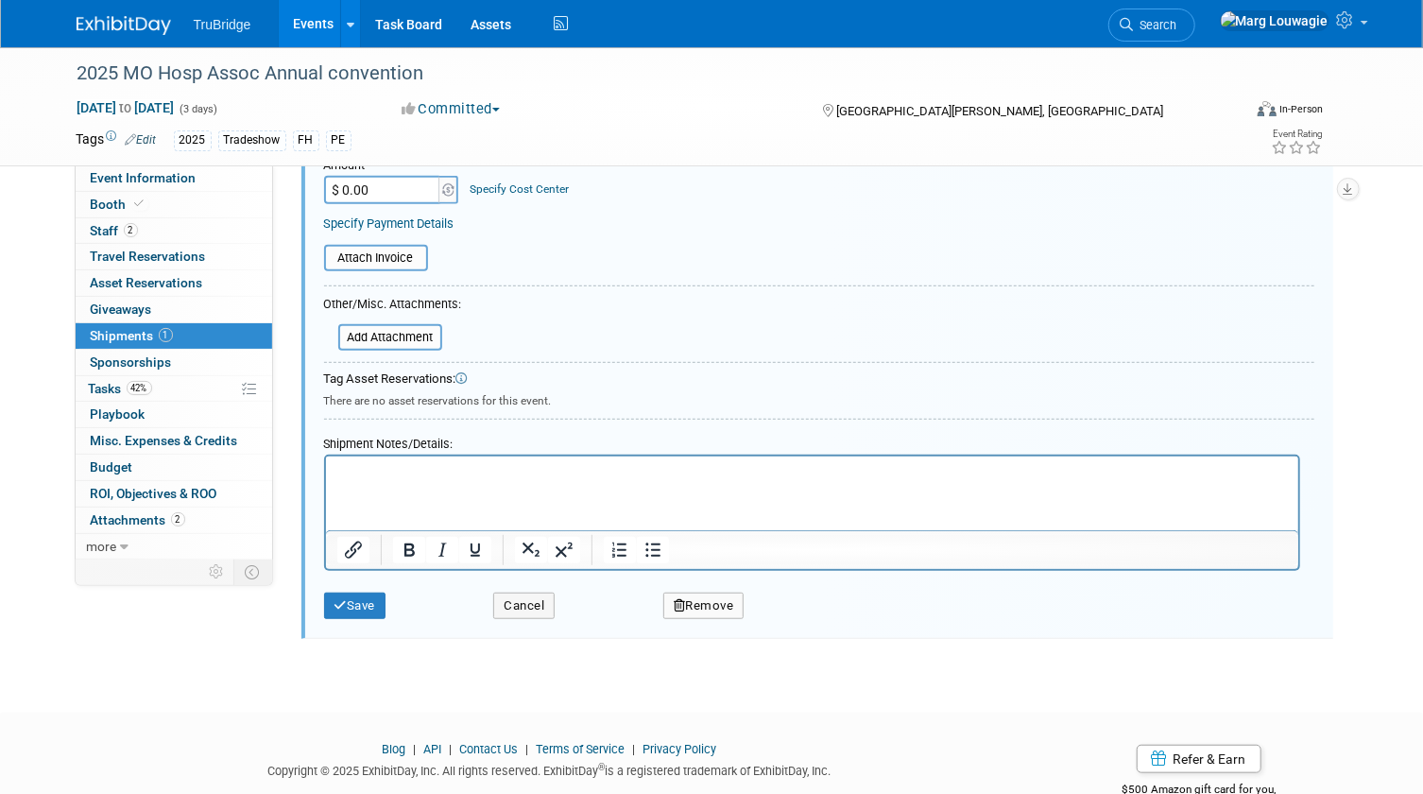
scroll to position [504, 0]
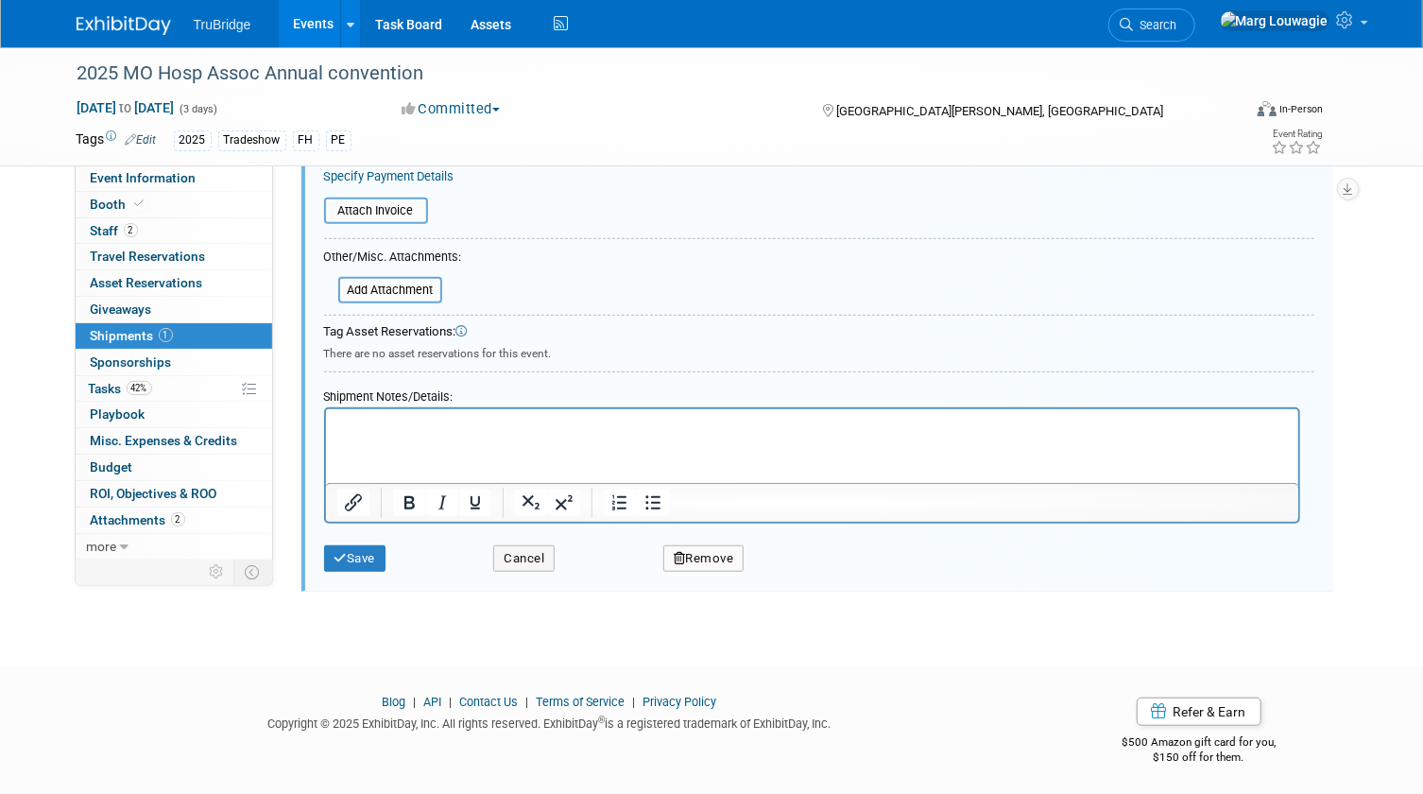
click at [500, 429] on p "Rich Text Area. Press ALT-0 for help." at bounding box center [811, 425] width 950 height 19
click at [365, 549] on button "Save" at bounding box center [355, 558] width 62 height 26
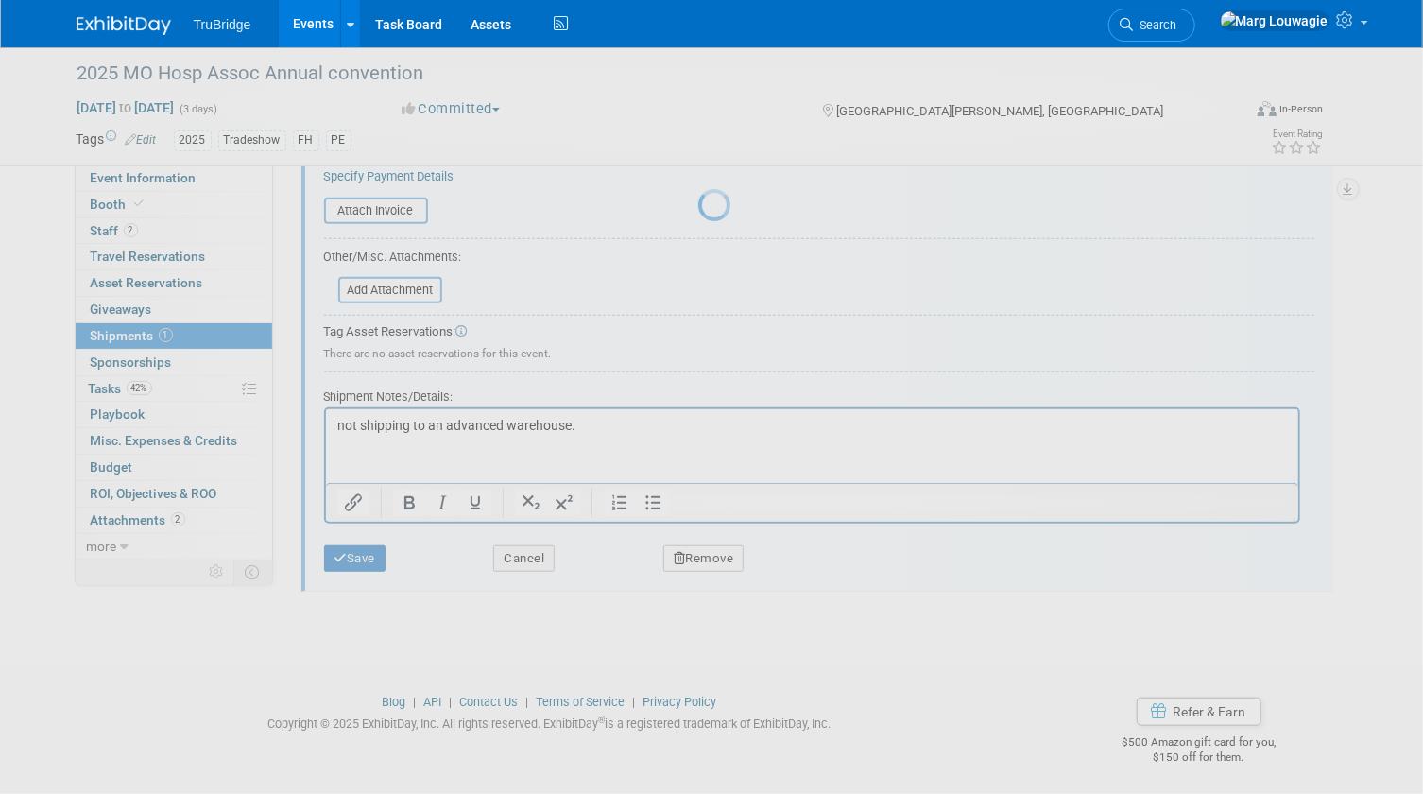
scroll to position [25, 0]
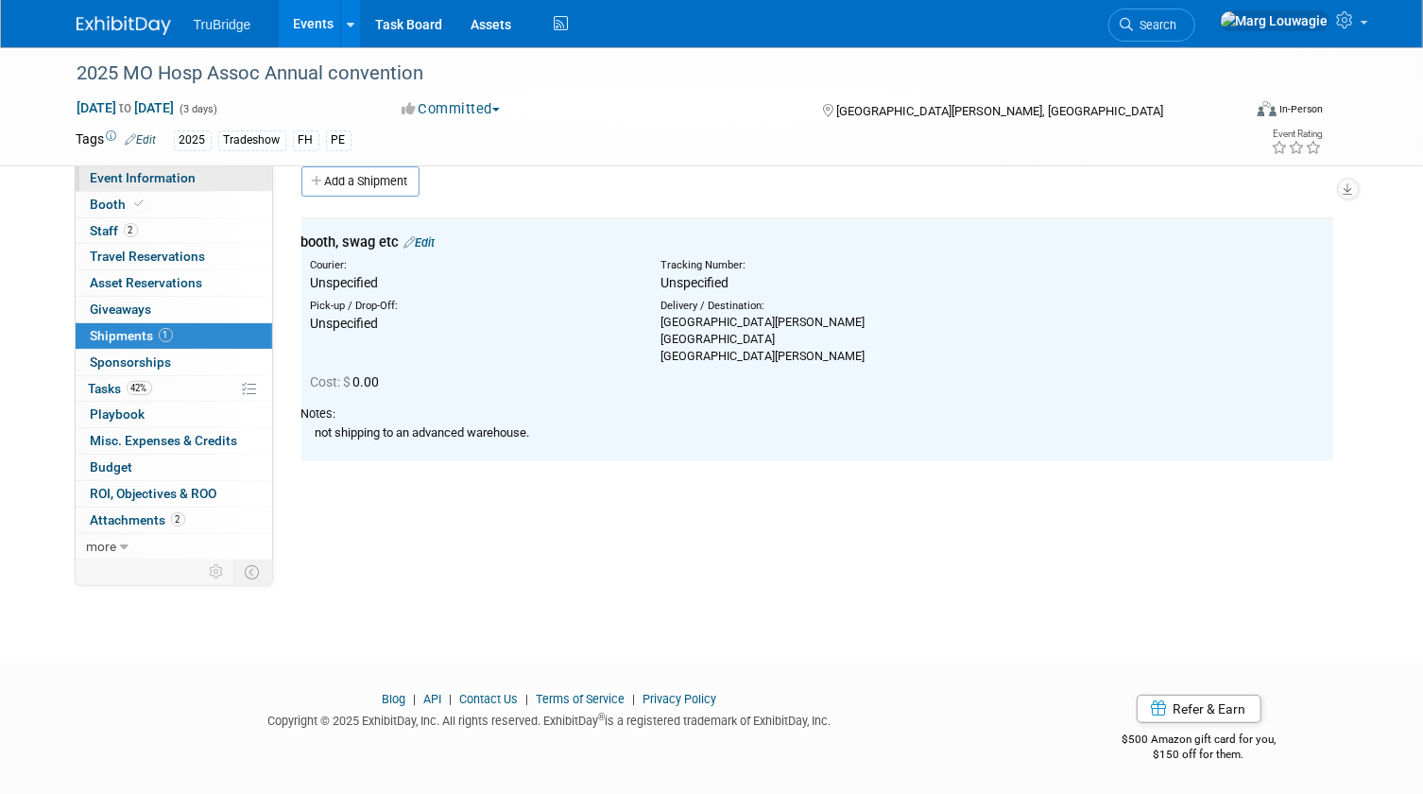
click at [181, 183] on span "Event Information" at bounding box center [144, 177] width 106 height 15
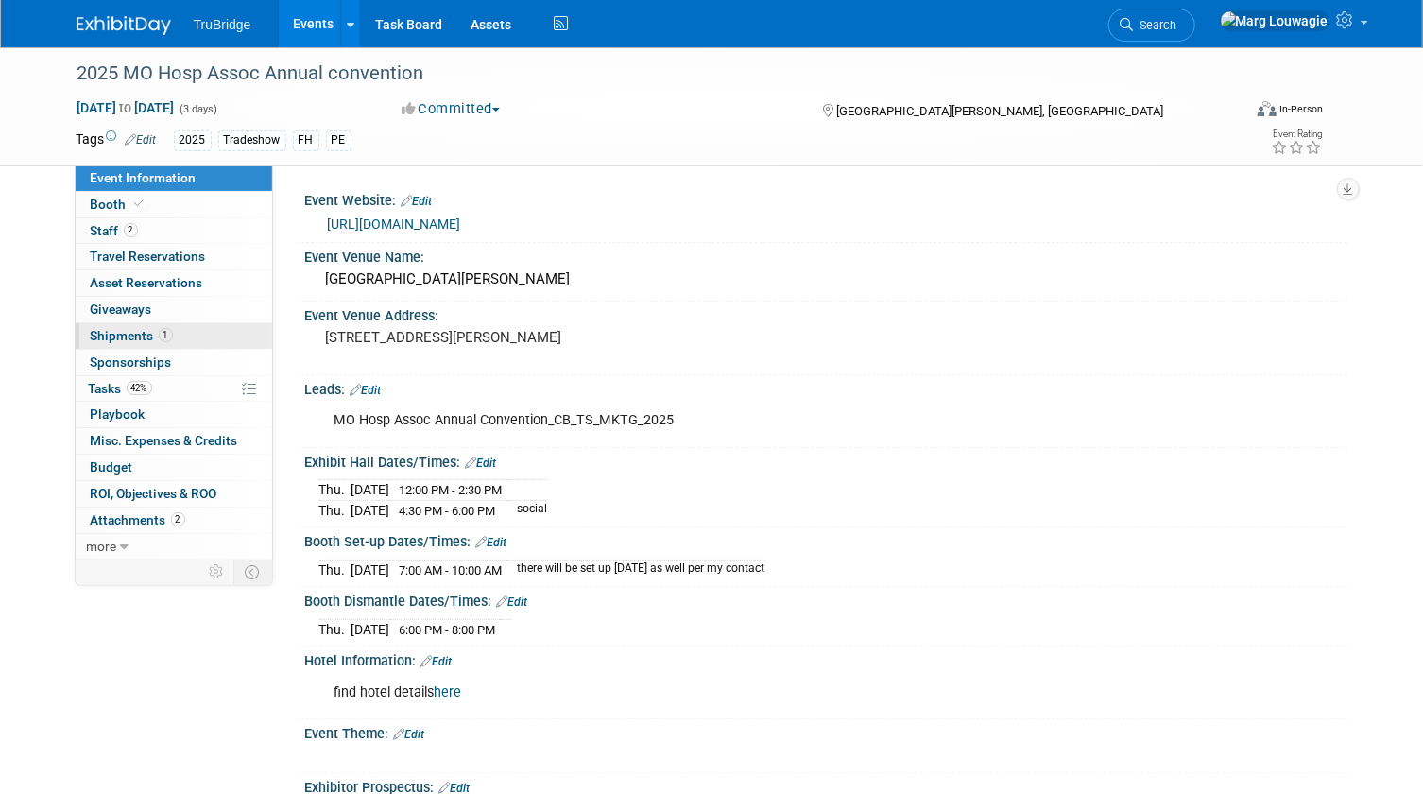
click at [150, 335] on span "Shipments 1" at bounding box center [132, 335] width 82 height 15
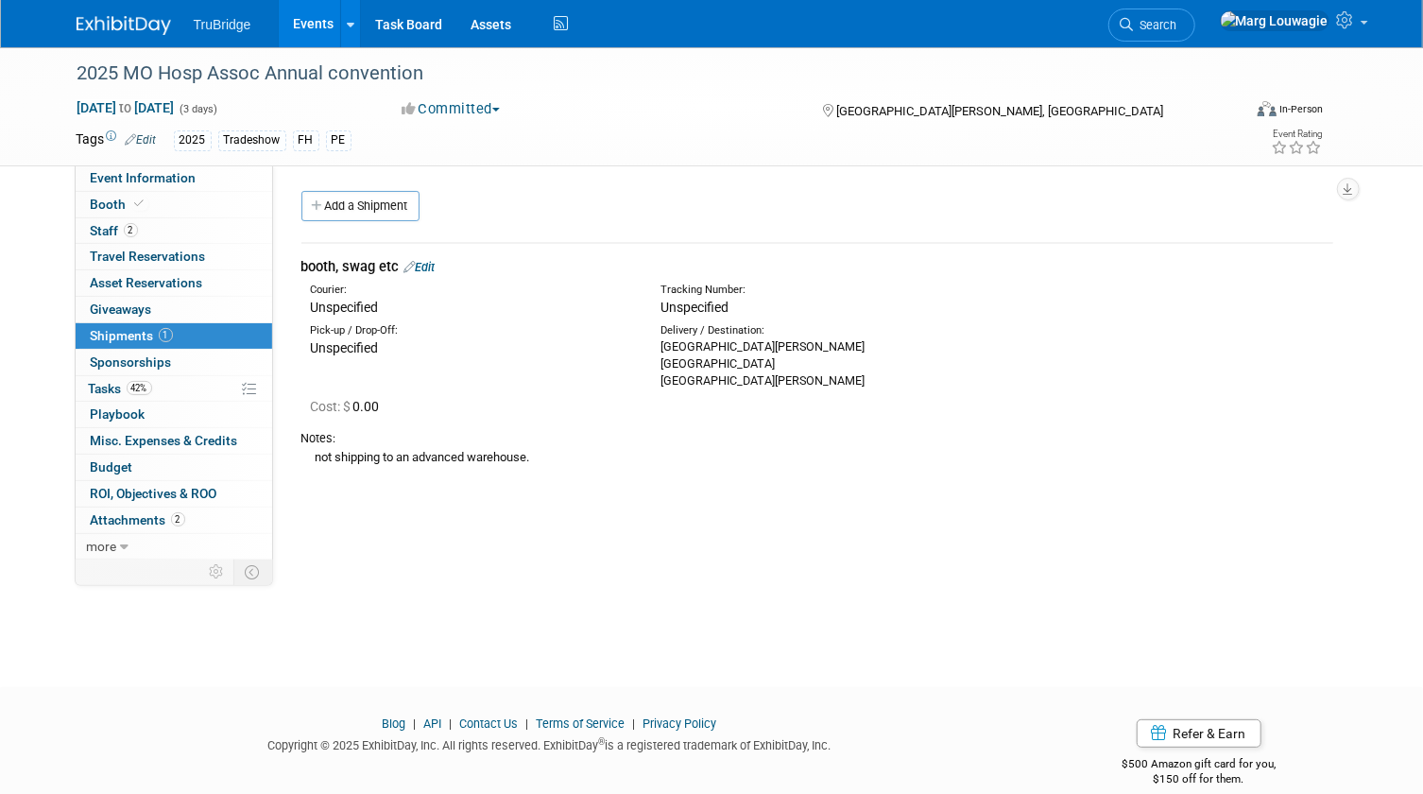
click at [435, 269] on link "Edit" at bounding box center [419, 267] width 31 height 14
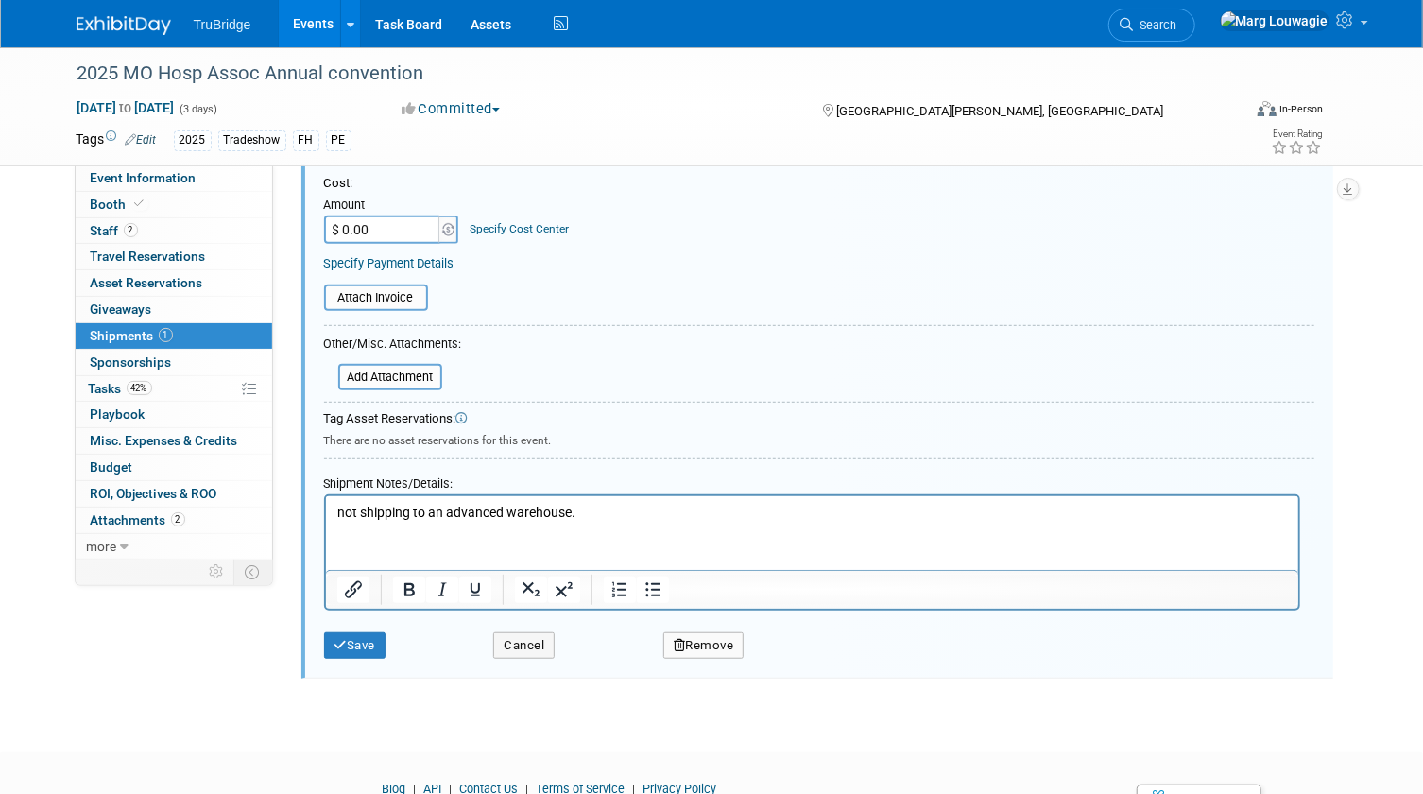
scroll to position [457, 0]
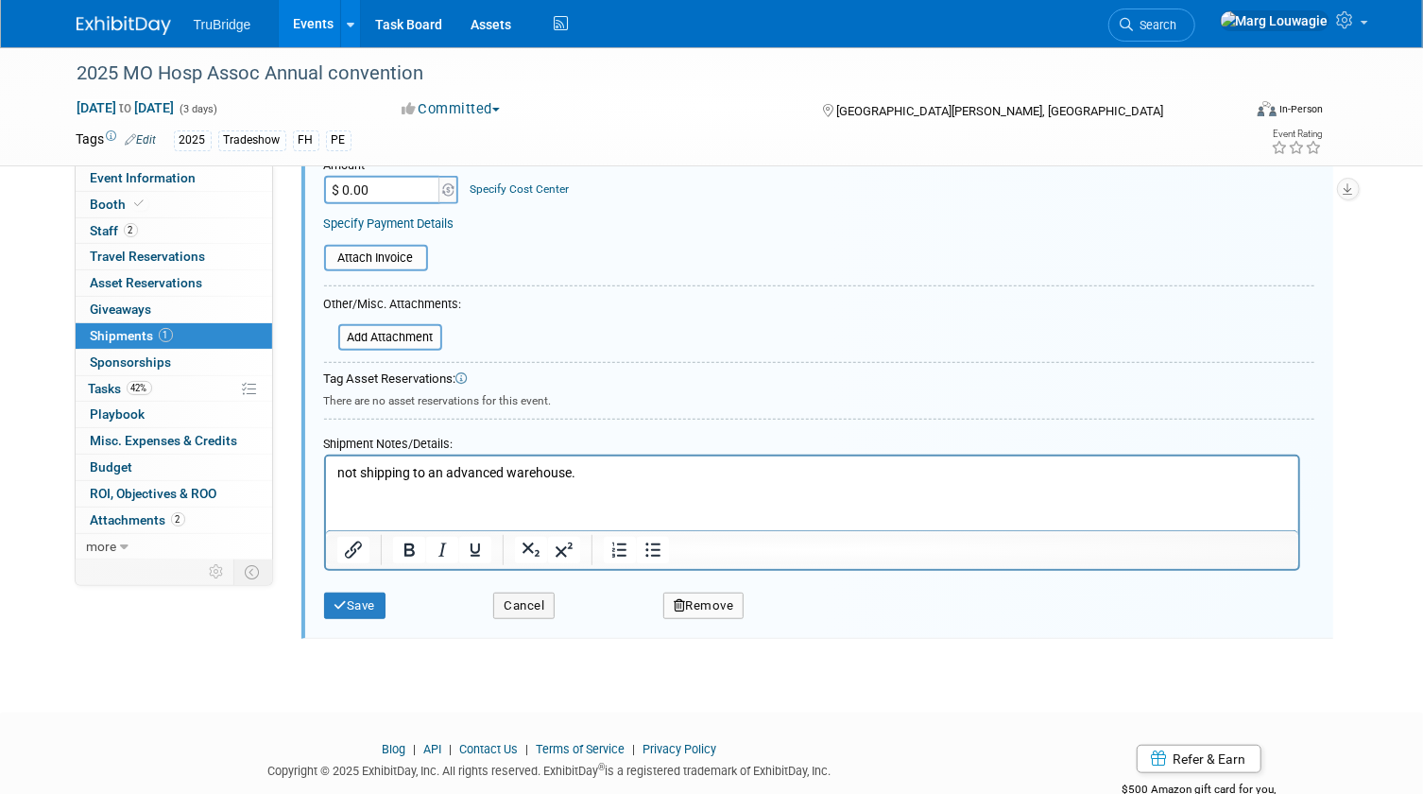
click at [622, 478] on p "not shipping to an advanced warehouse." at bounding box center [811, 472] width 950 height 19
click at [355, 596] on button "Save" at bounding box center [355, 605] width 62 height 26
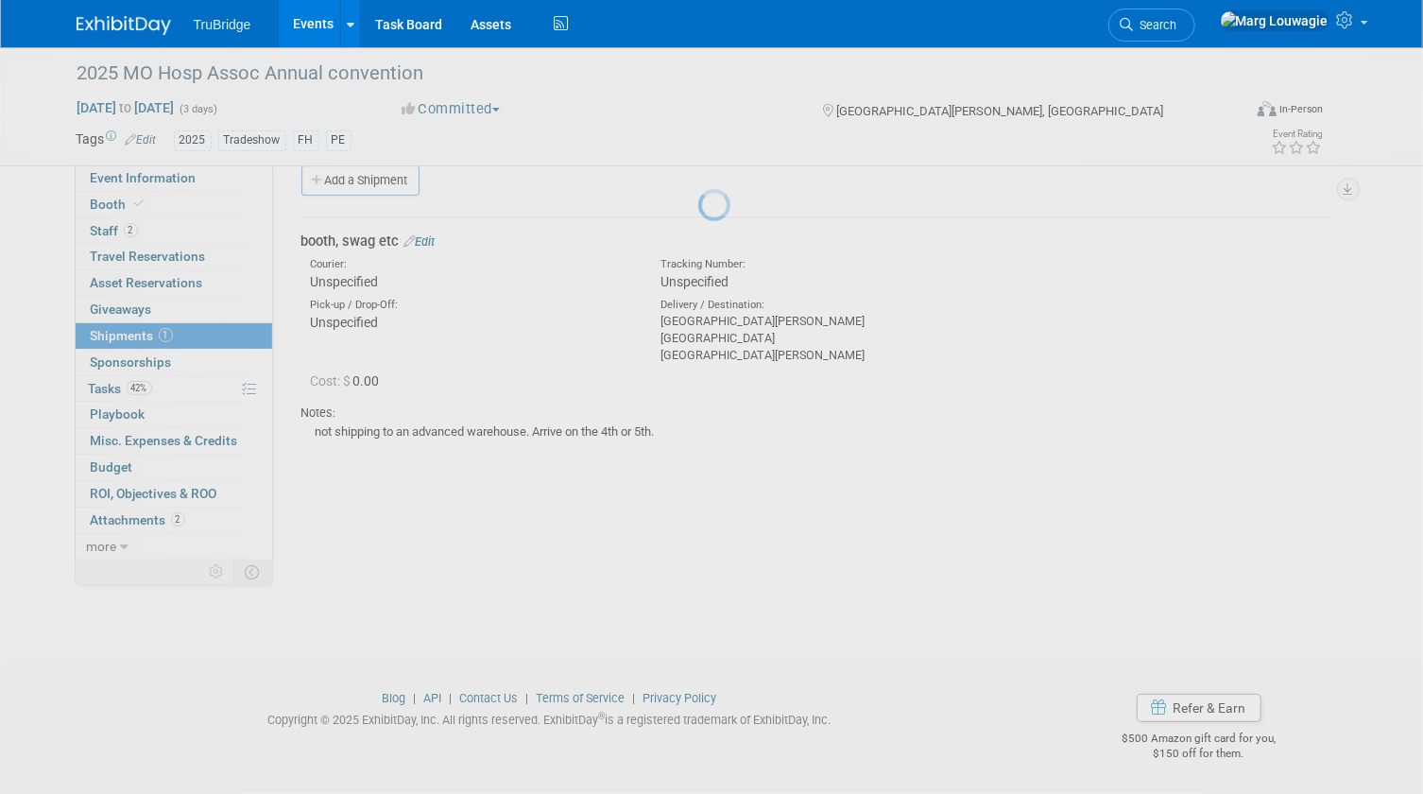
scroll to position [25, 0]
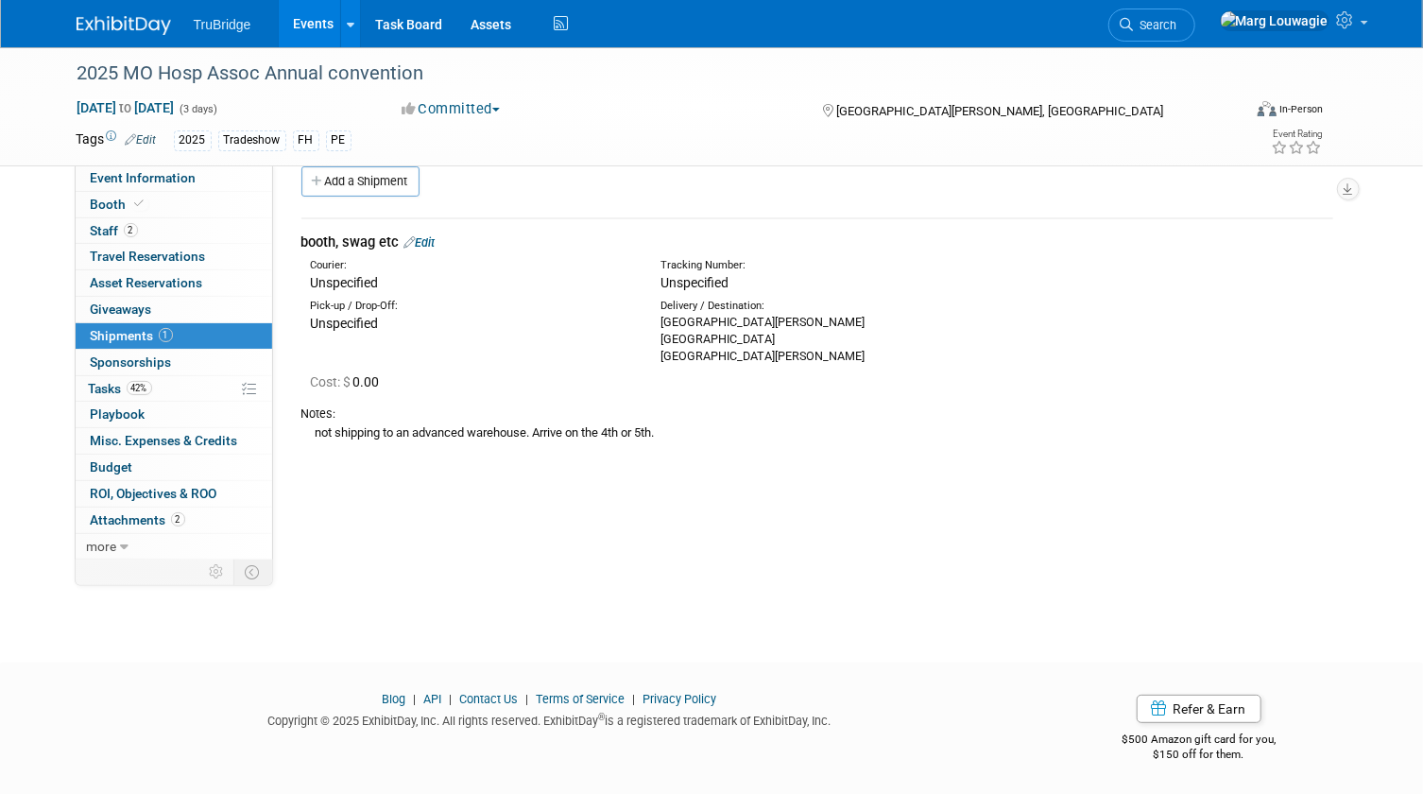
click at [432, 240] on link "Edit" at bounding box center [419, 242] width 31 height 14
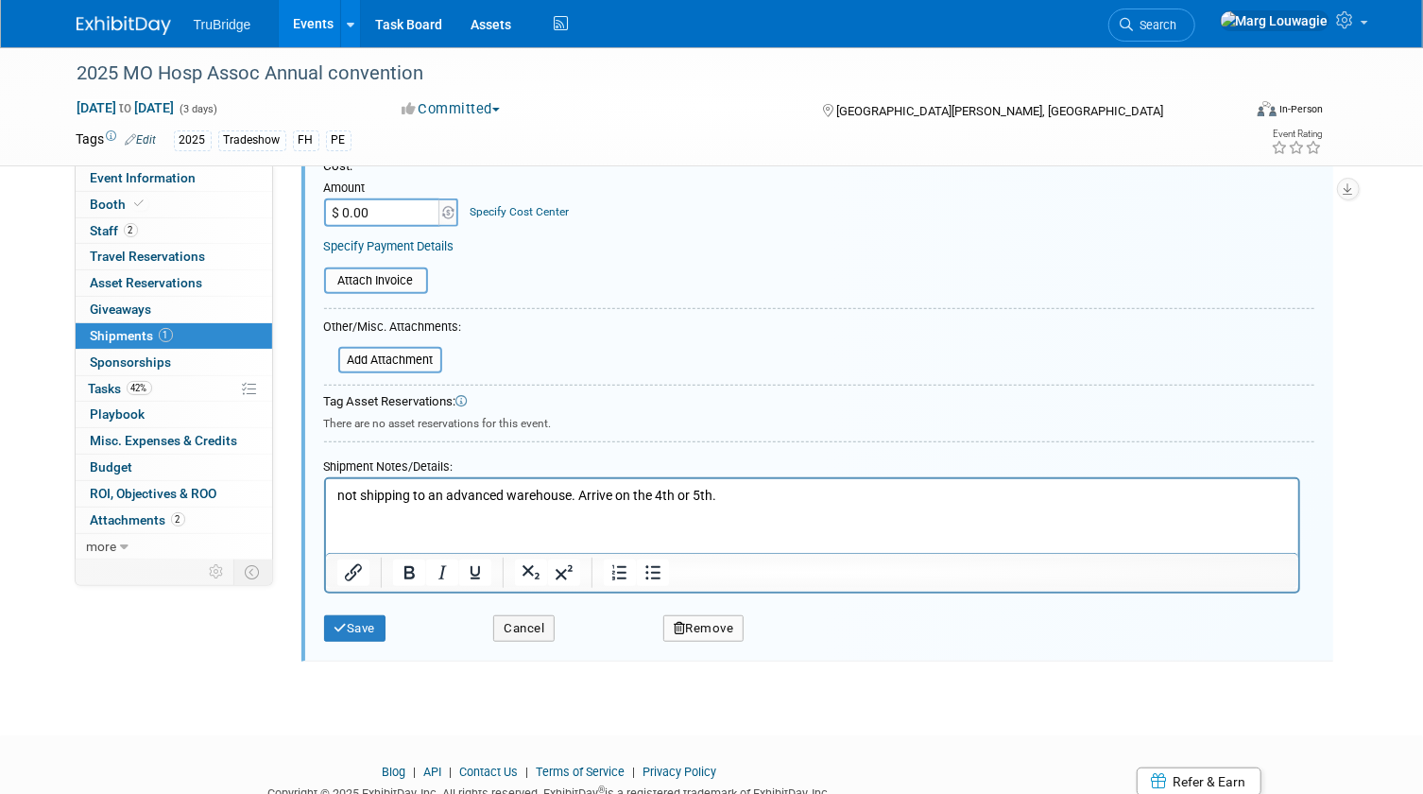
scroll to position [483, 0]
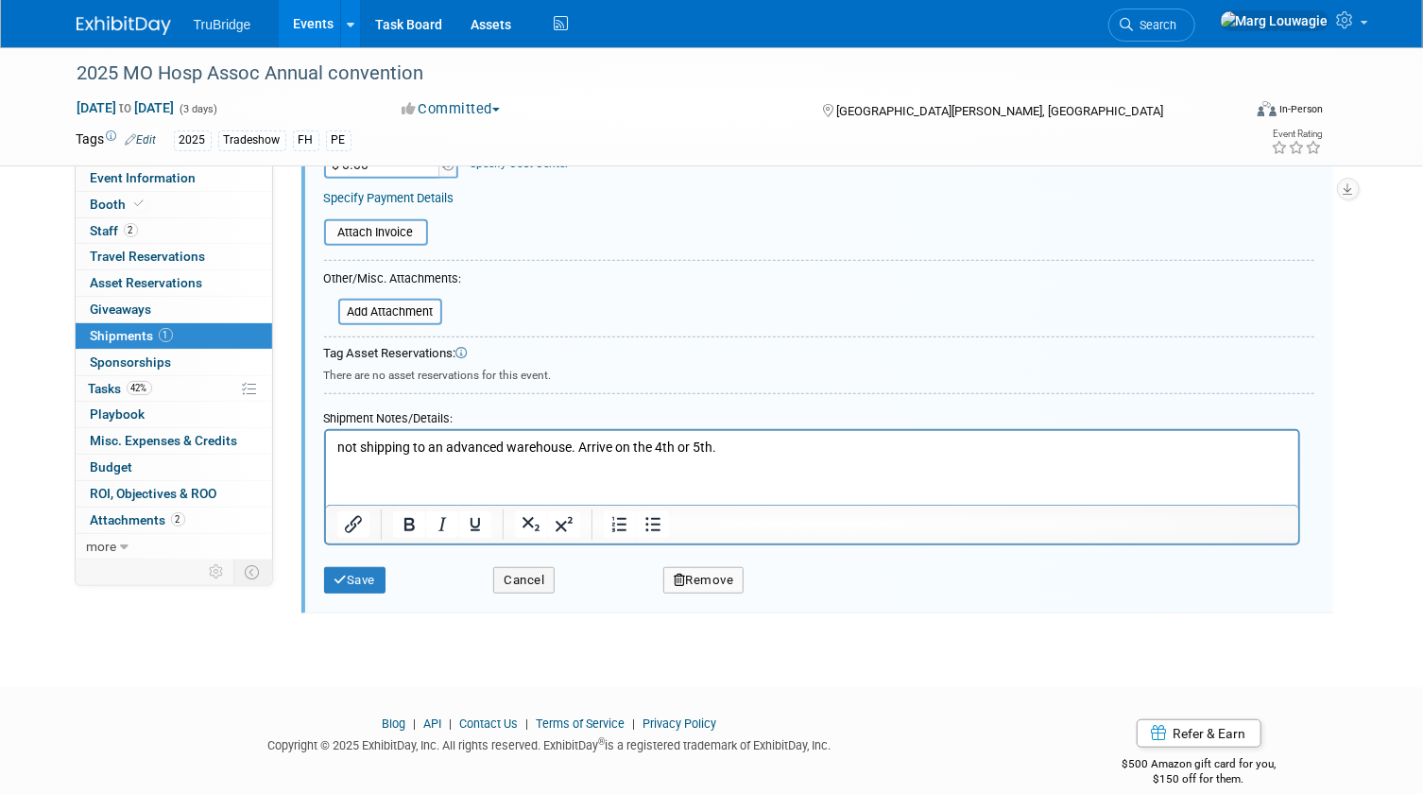
click at [764, 443] on p "not shipping to an advanced warehouse. Arrive on the 4th or 5th." at bounding box center [811, 446] width 950 height 19
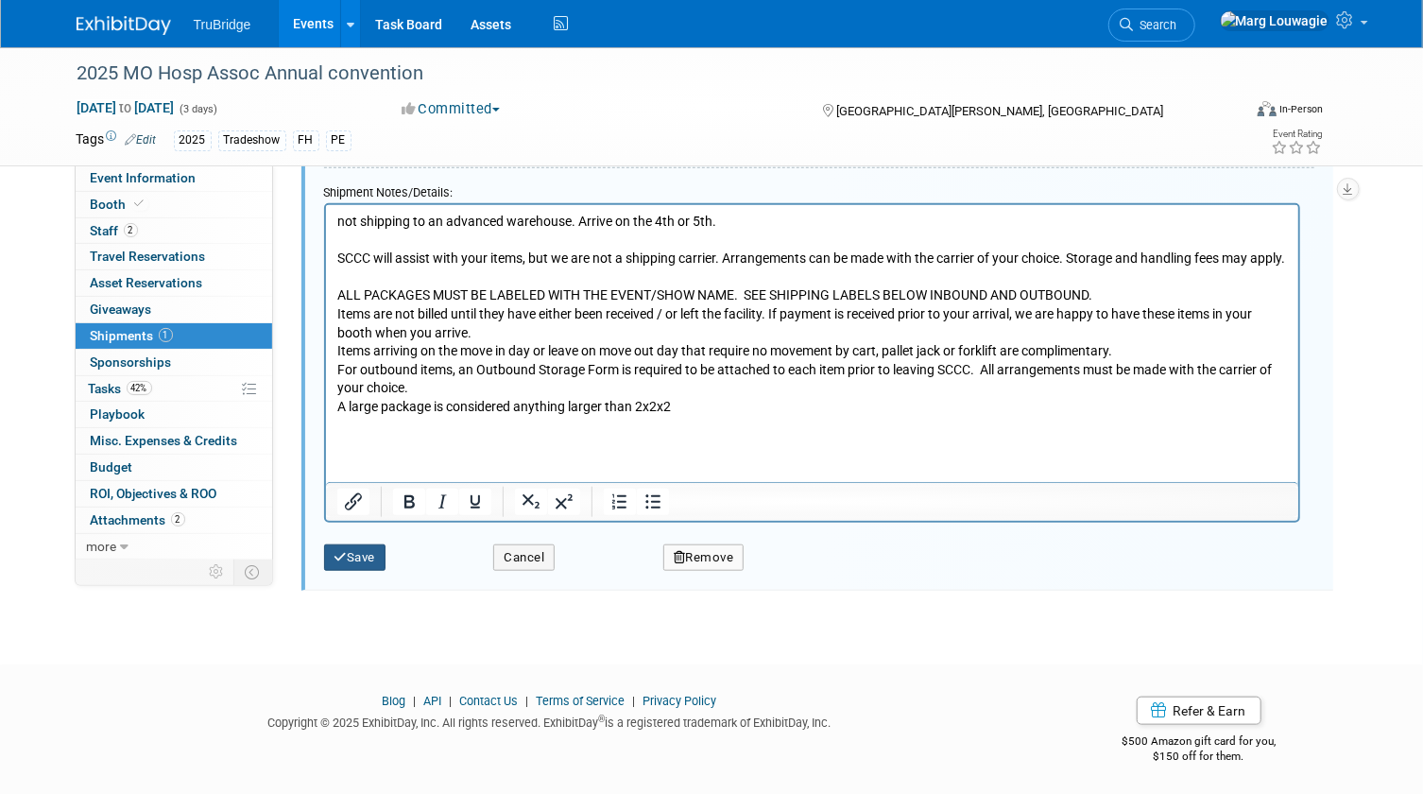
drag, startPoint x: 381, startPoint y: 548, endPoint x: 399, endPoint y: 487, distance: 63.1
click at [381, 548] on button "Save" at bounding box center [355, 557] width 62 height 26
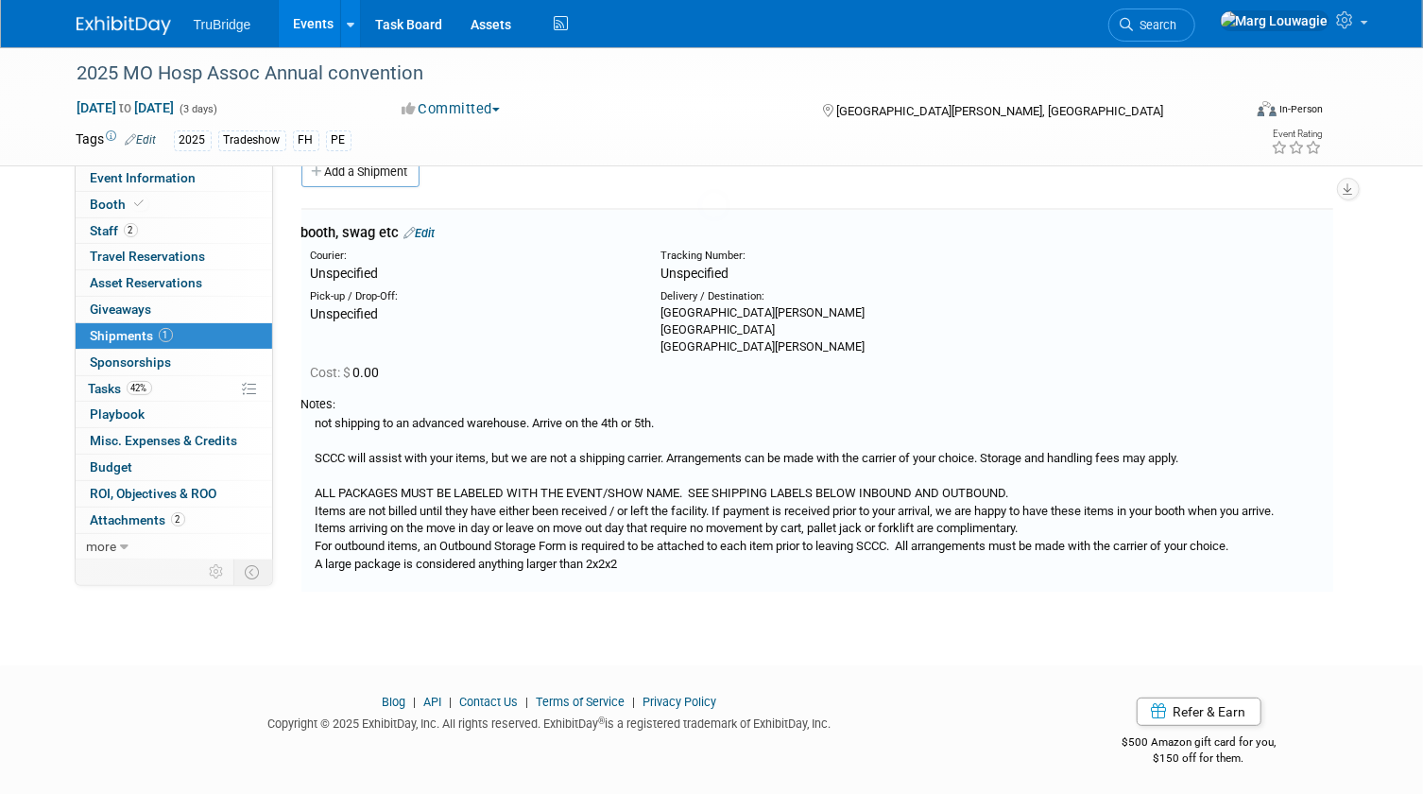
scroll to position [28, 0]
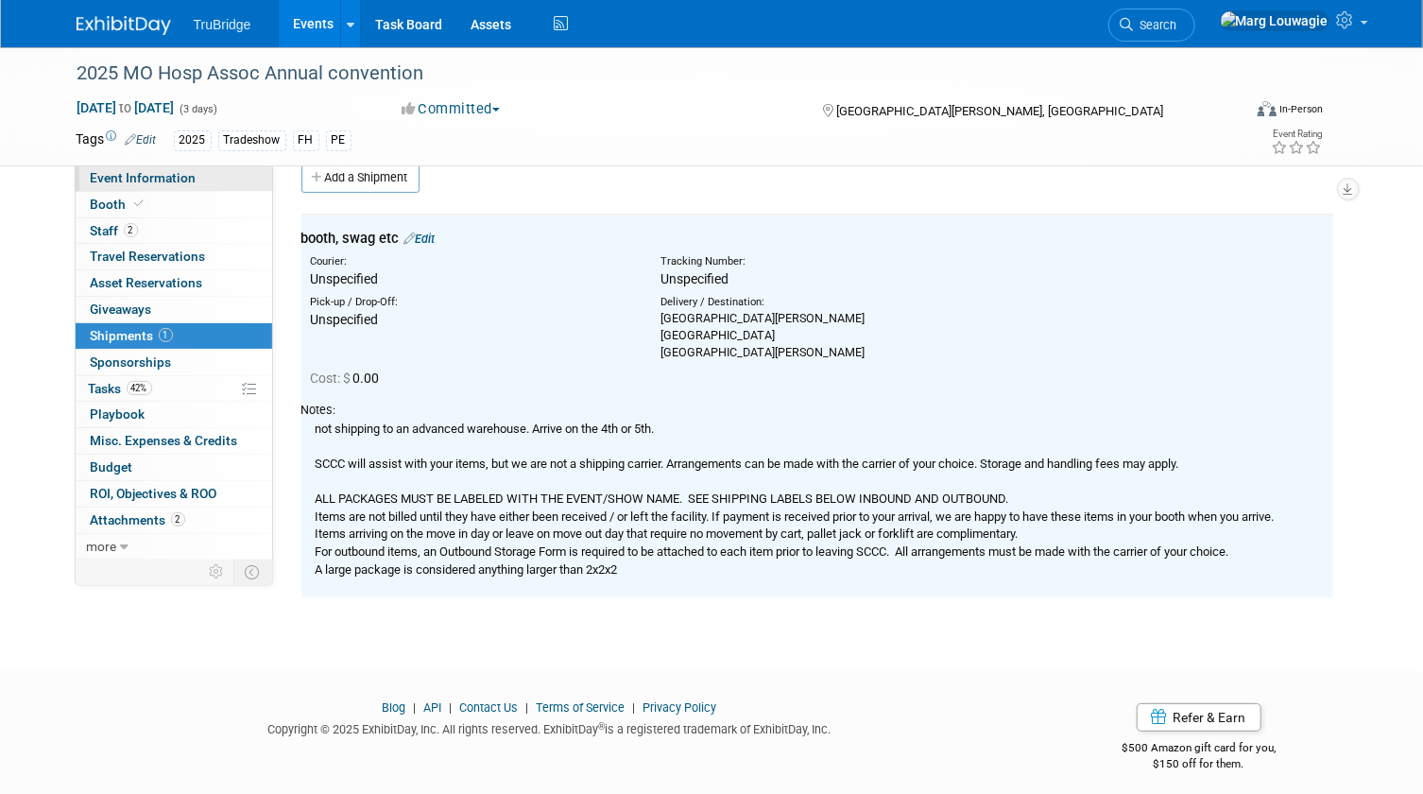
click at [162, 178] on span "Event Information" at bounding box center [144, 177] width 106 height 15
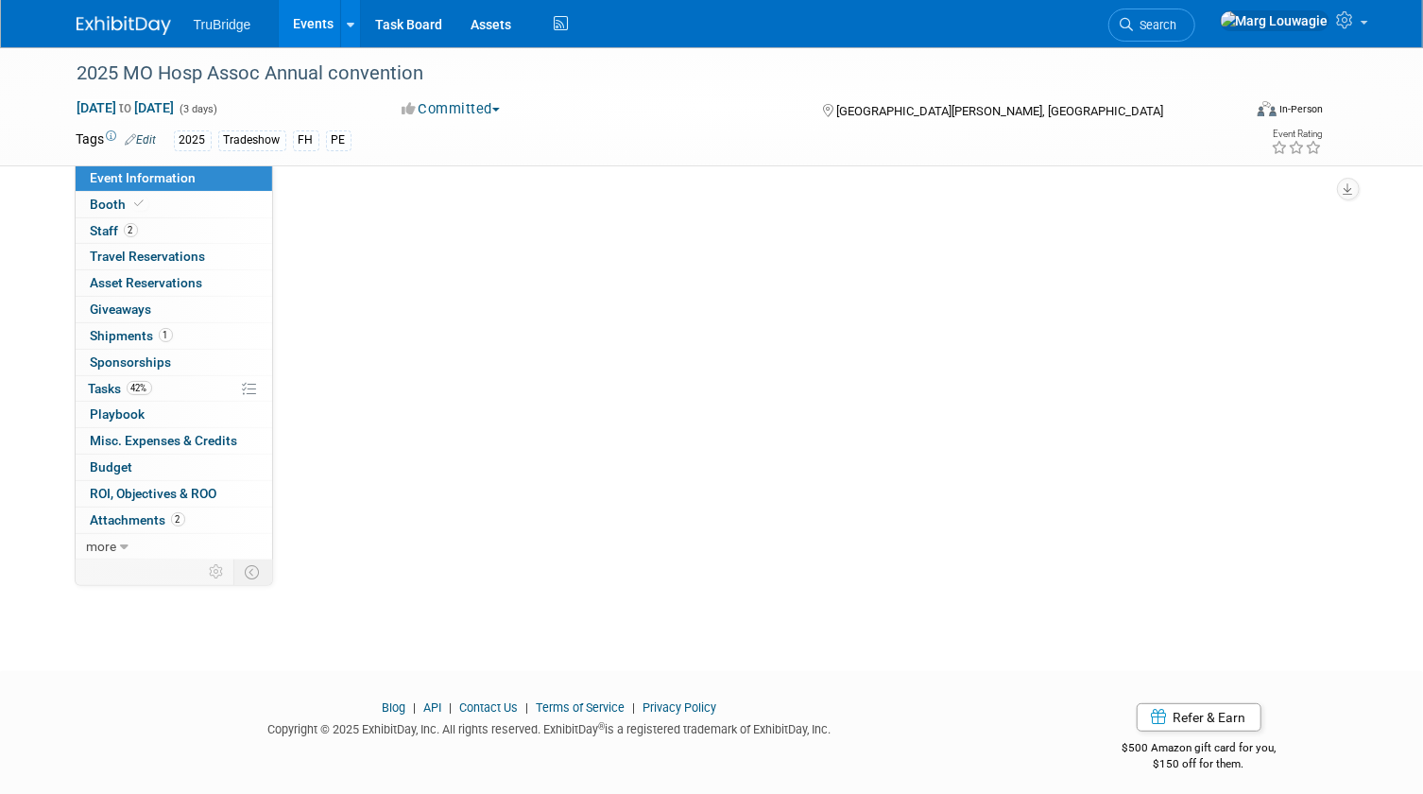
scroll to position [0, 0]
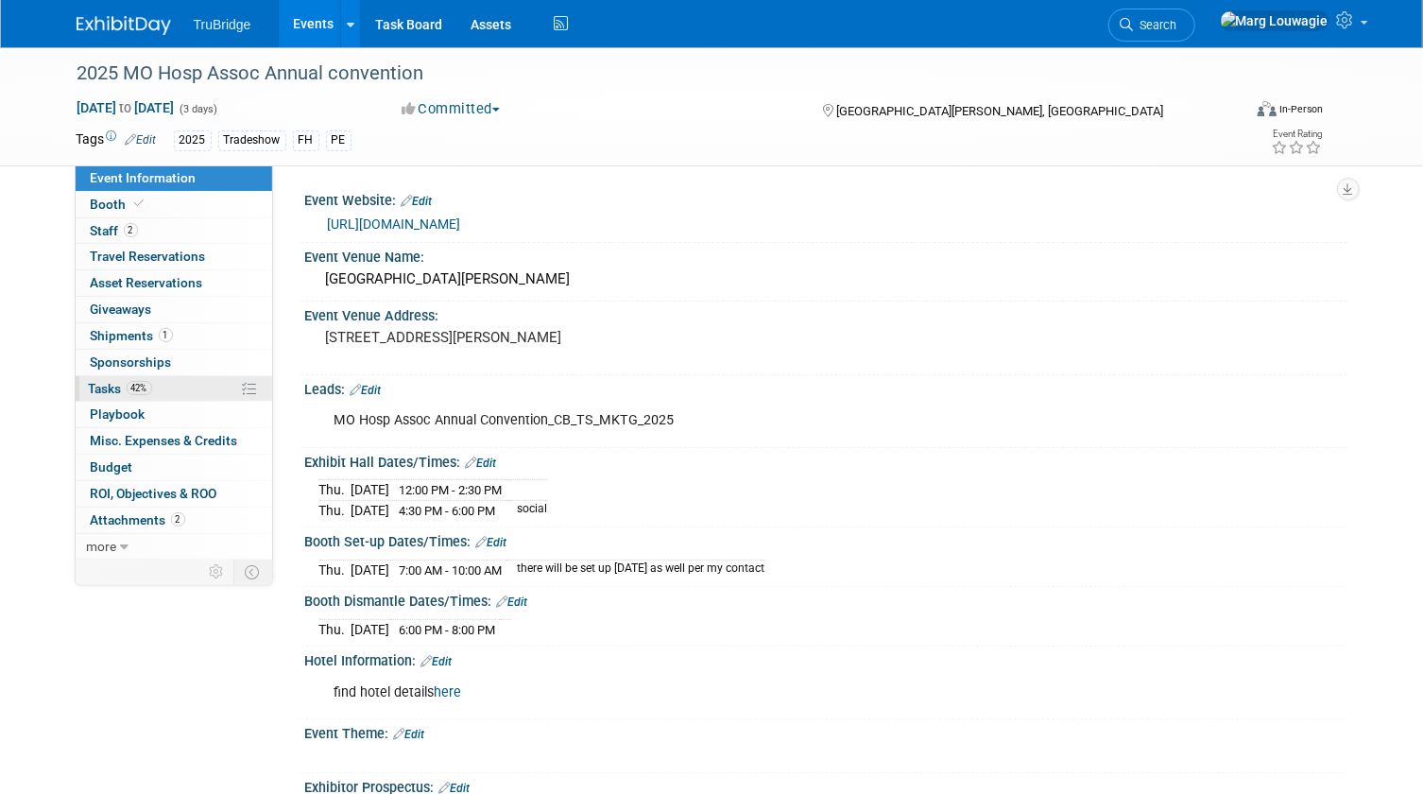
click at [103, 381] on span "Tasks 42%" at bounding box center [120, 388] width 63 height 15
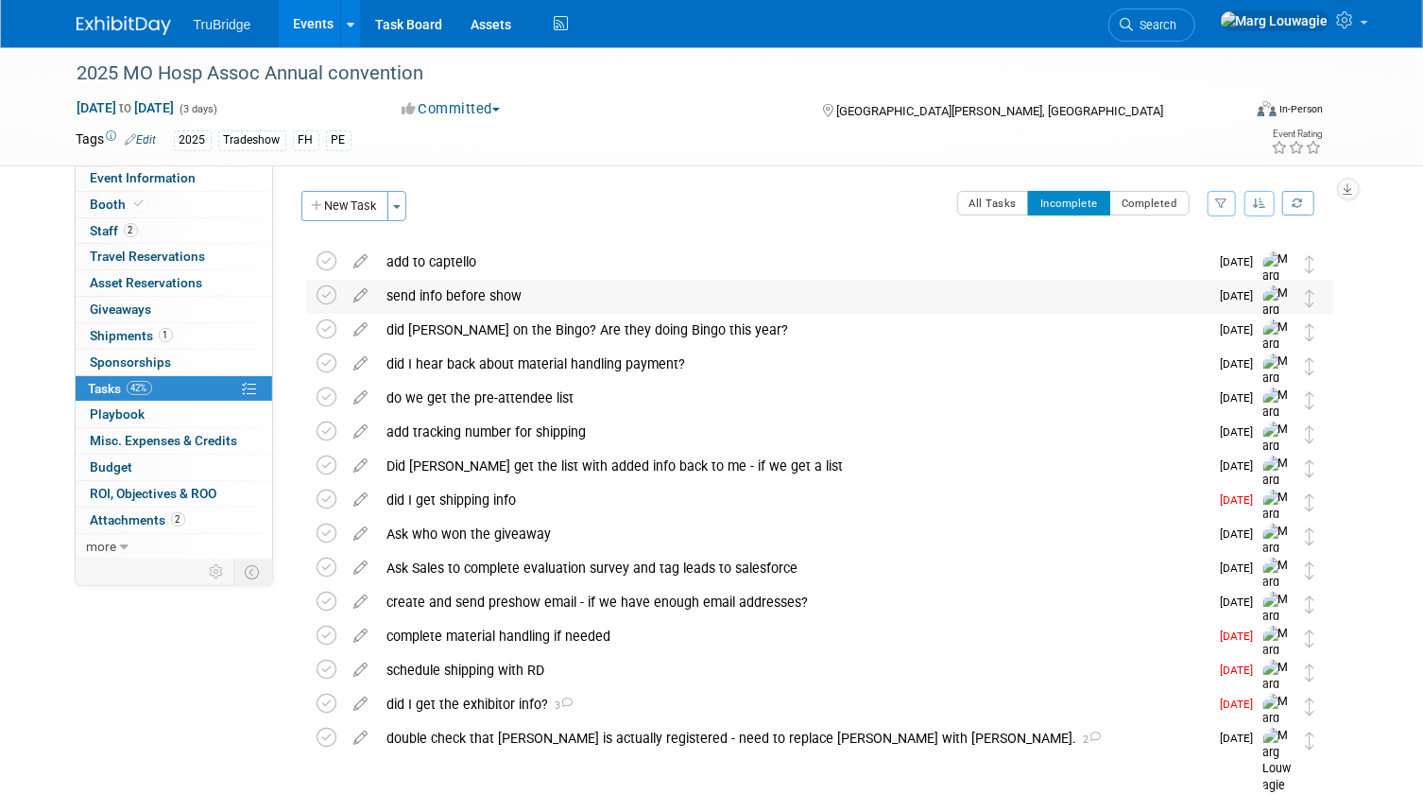
scroll to position [77, 0]
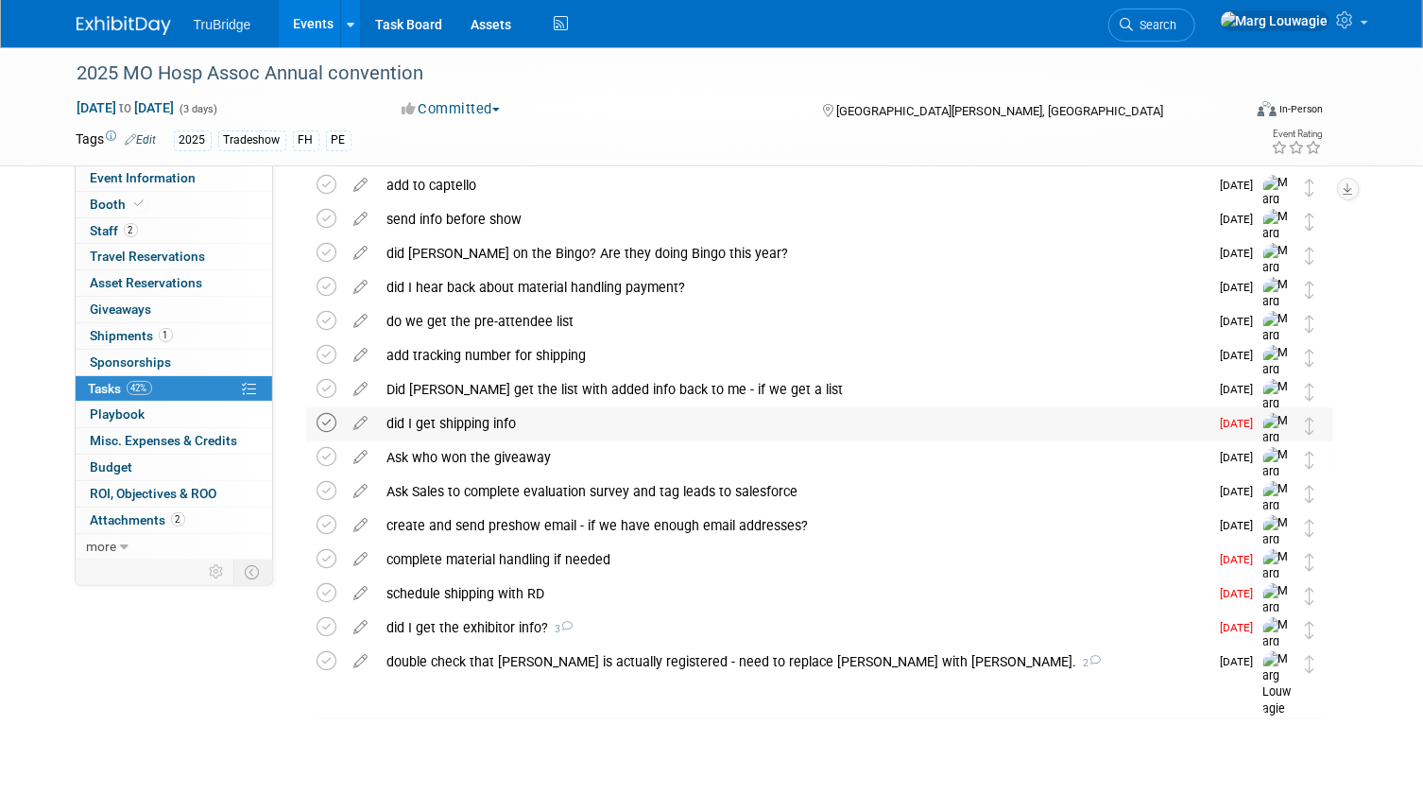
click at [321, 419] on icon at bounding box center [327, 423] width 20 height 20
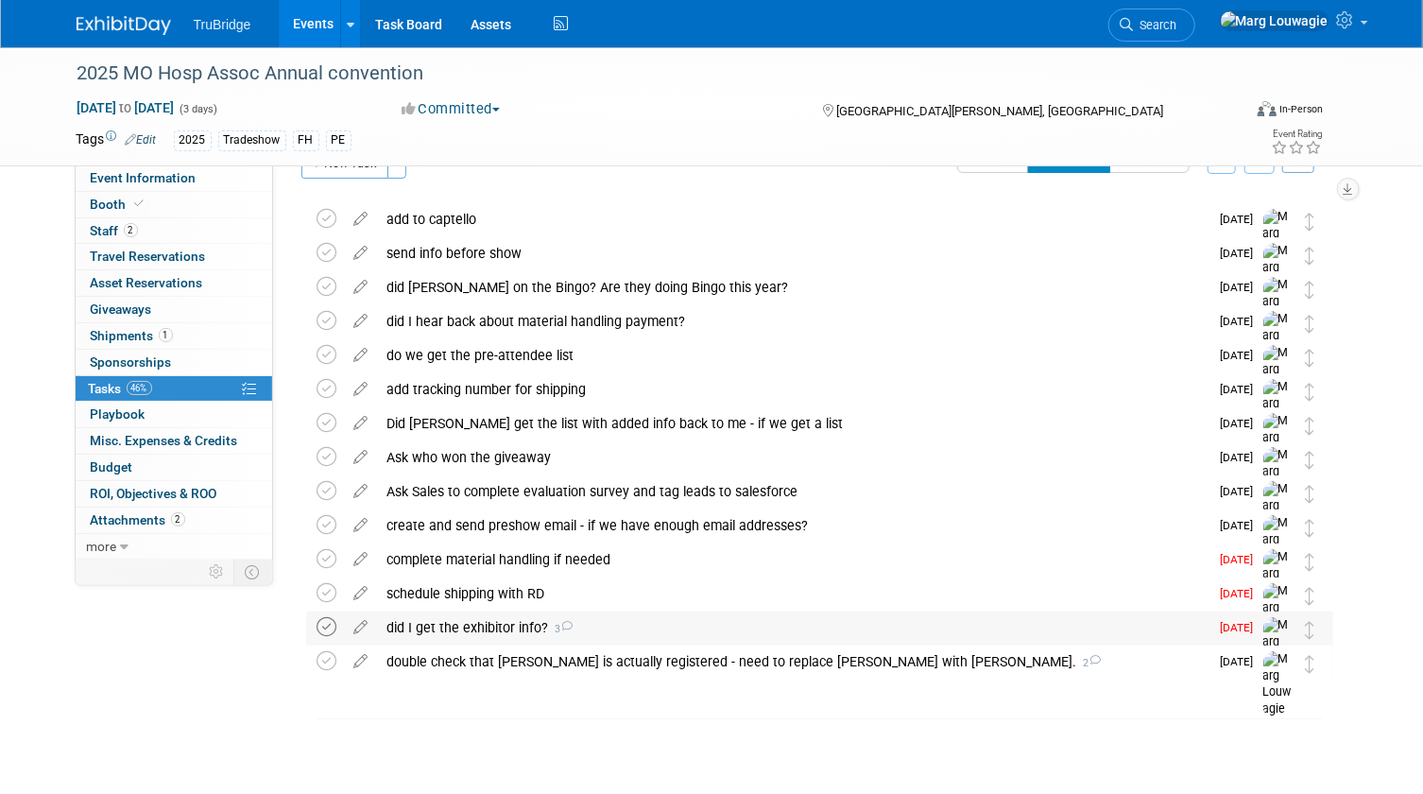
click at [336, 621] on icon at bounding box center [327, 627] width 20 height 20
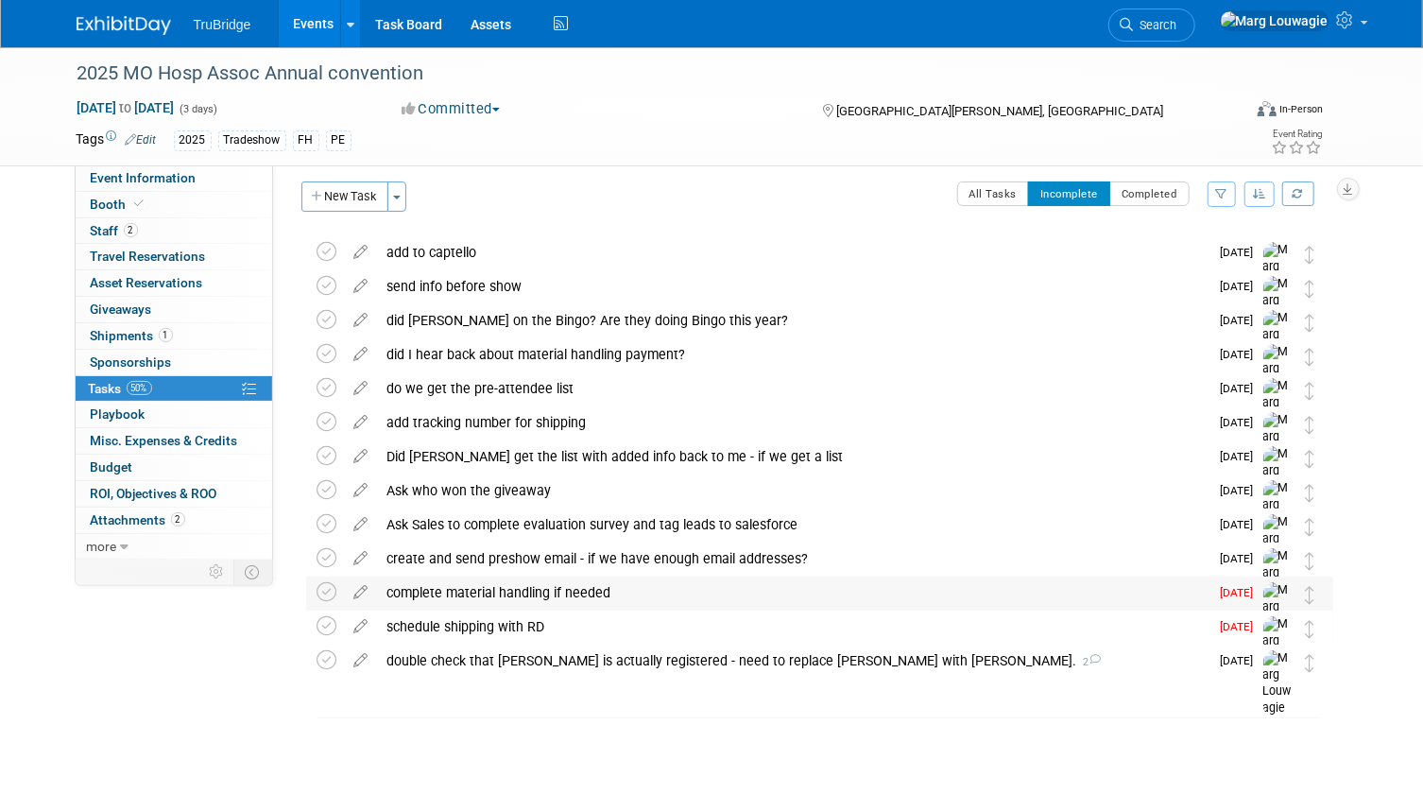
scroll to position [9, 0]
click at [477, 285] on div "send info before show" at bounding box center [793, 286] width 831 height 32
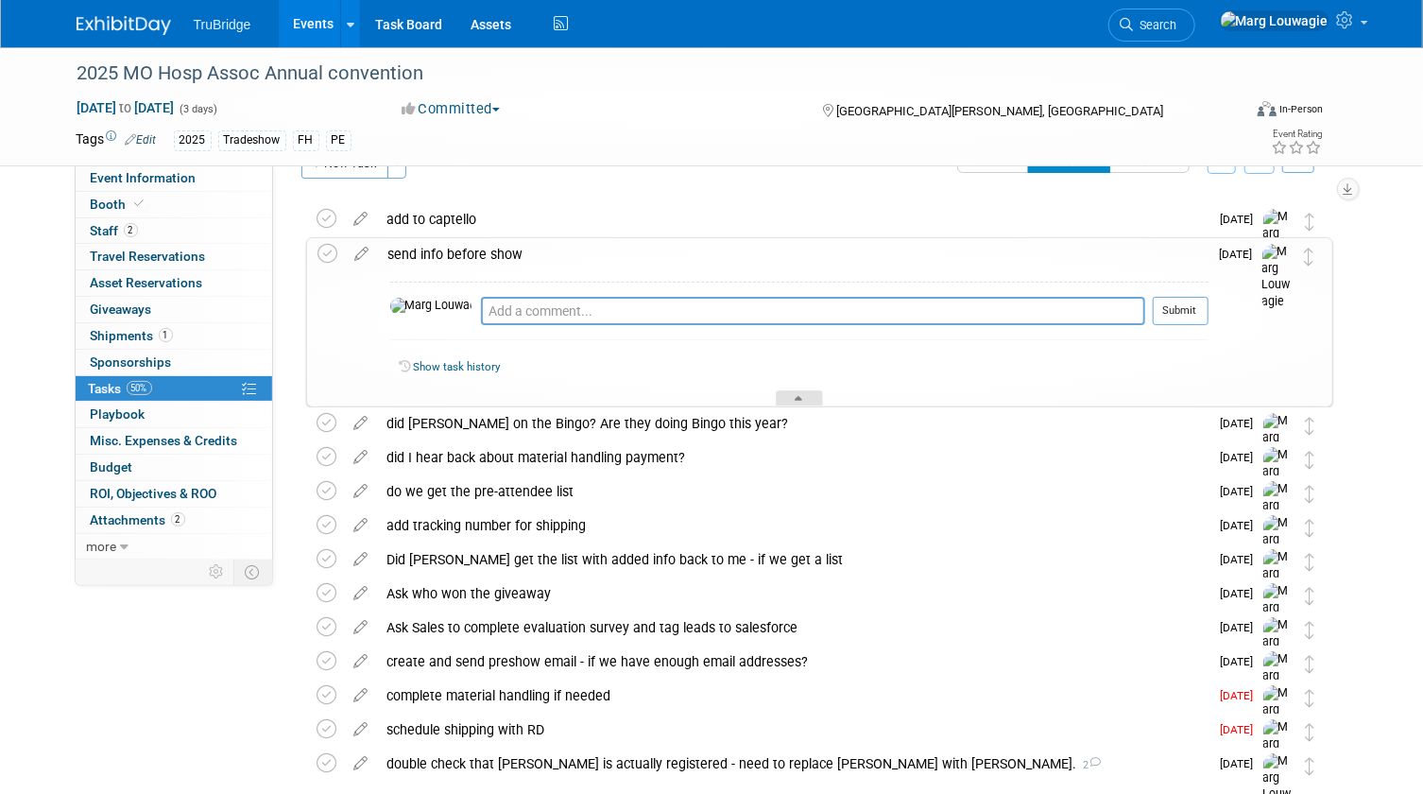
drag, startPoint x: 779, startPoint y: 396, endPoint x: 574, endPoint y: 332, distance: 214.8
click at [779, 395] on div at bounding box center [799, 398] width 47 height 16
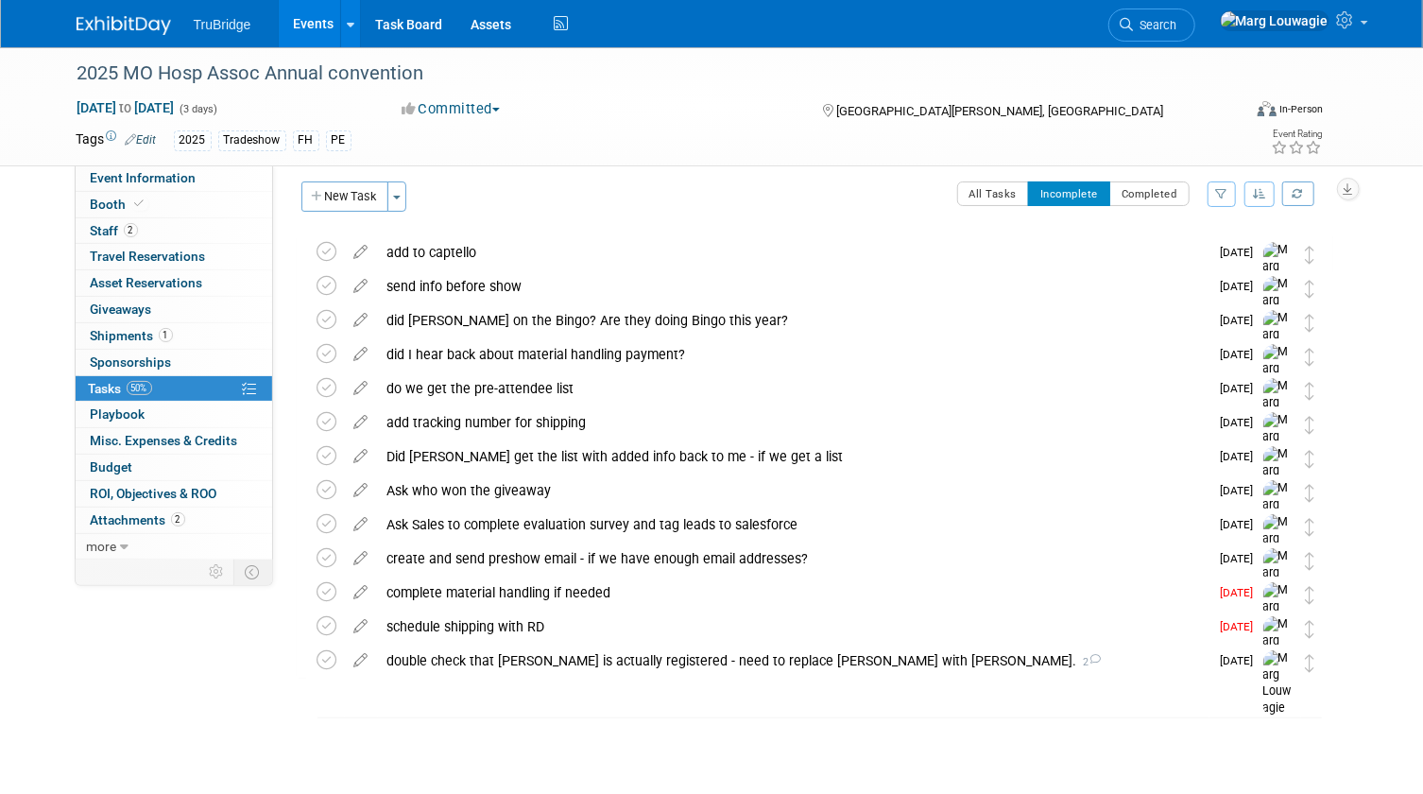
click at [355, 286] on icon at bounding box center [361, 282] width 33 height 24
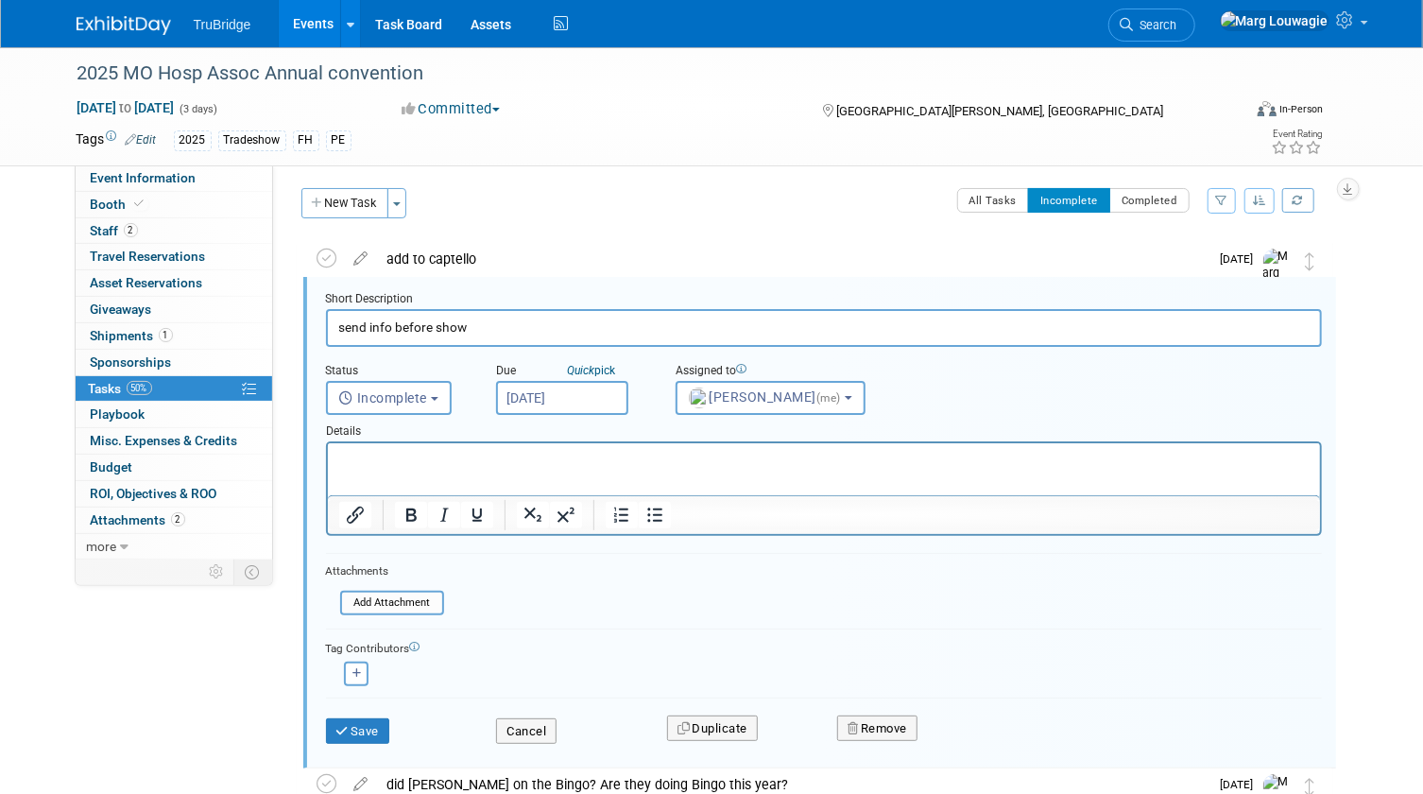
scroll to position [2, 0]
click at [550, 325] on input "send info before show" at bounding box center [824, 328] width 996 height 37
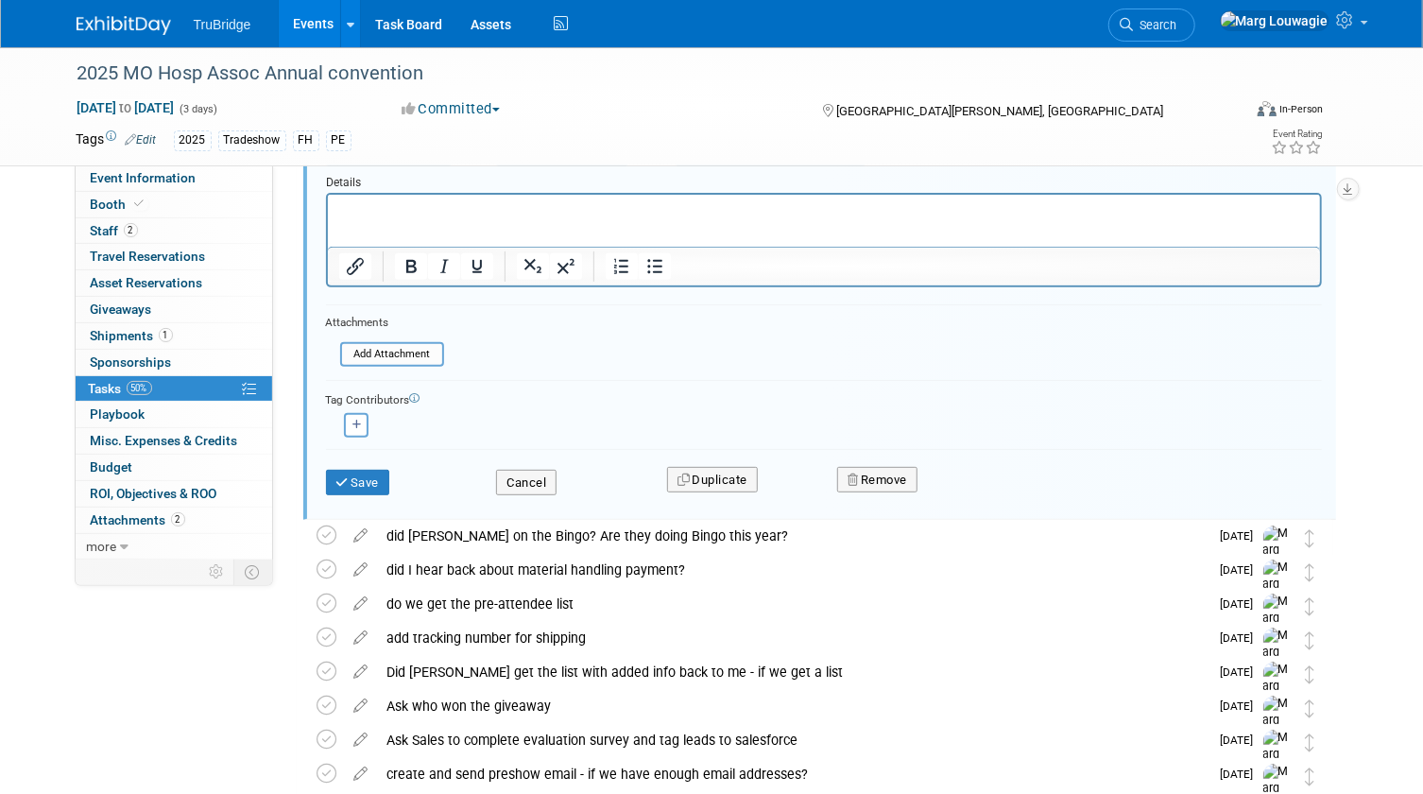
scroll to position [260, 0]
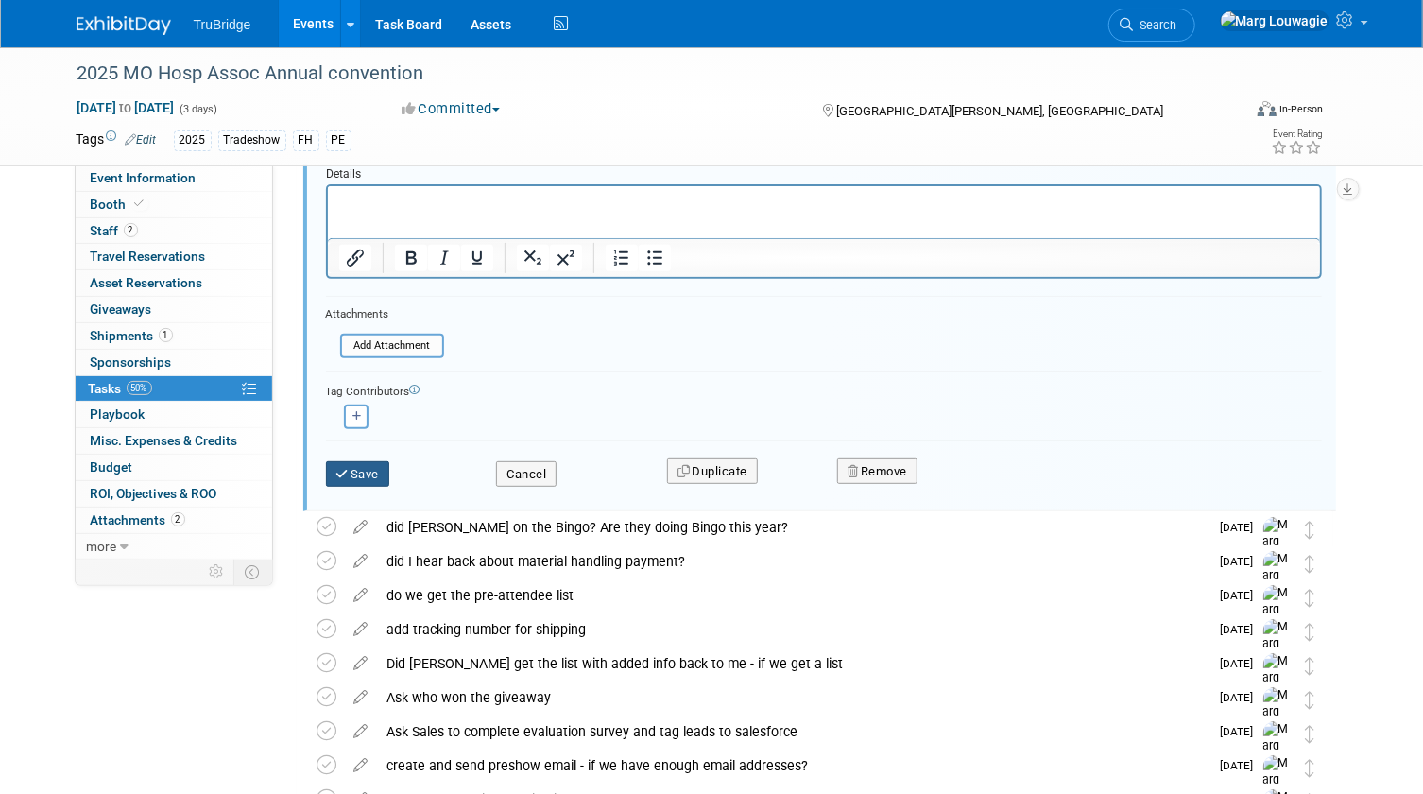
type input "send info before show - include the outbound shipping info and tell sales they …"
click at [356, 464] on button "Save" at bounding box center [358, 474] width 64 height 26
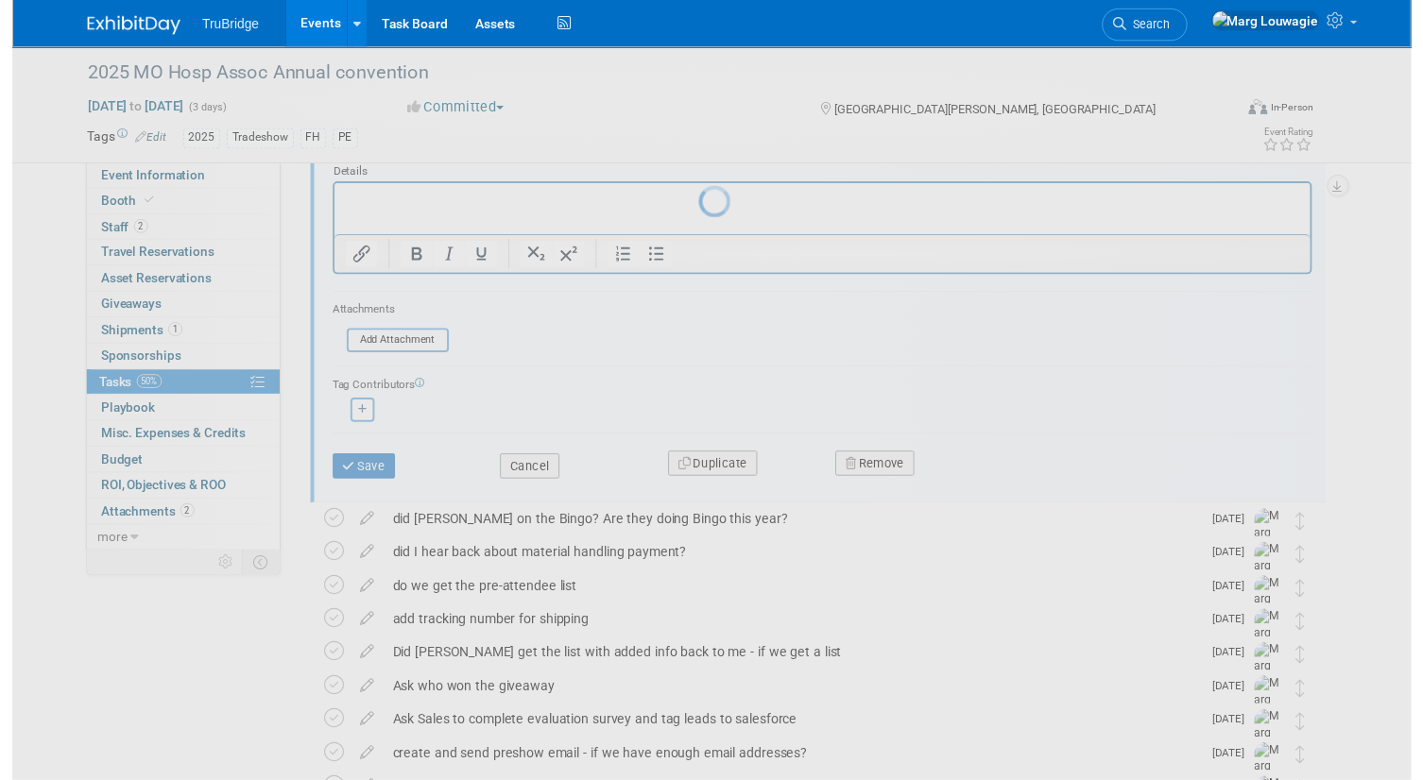
scroll to position [9, 0]
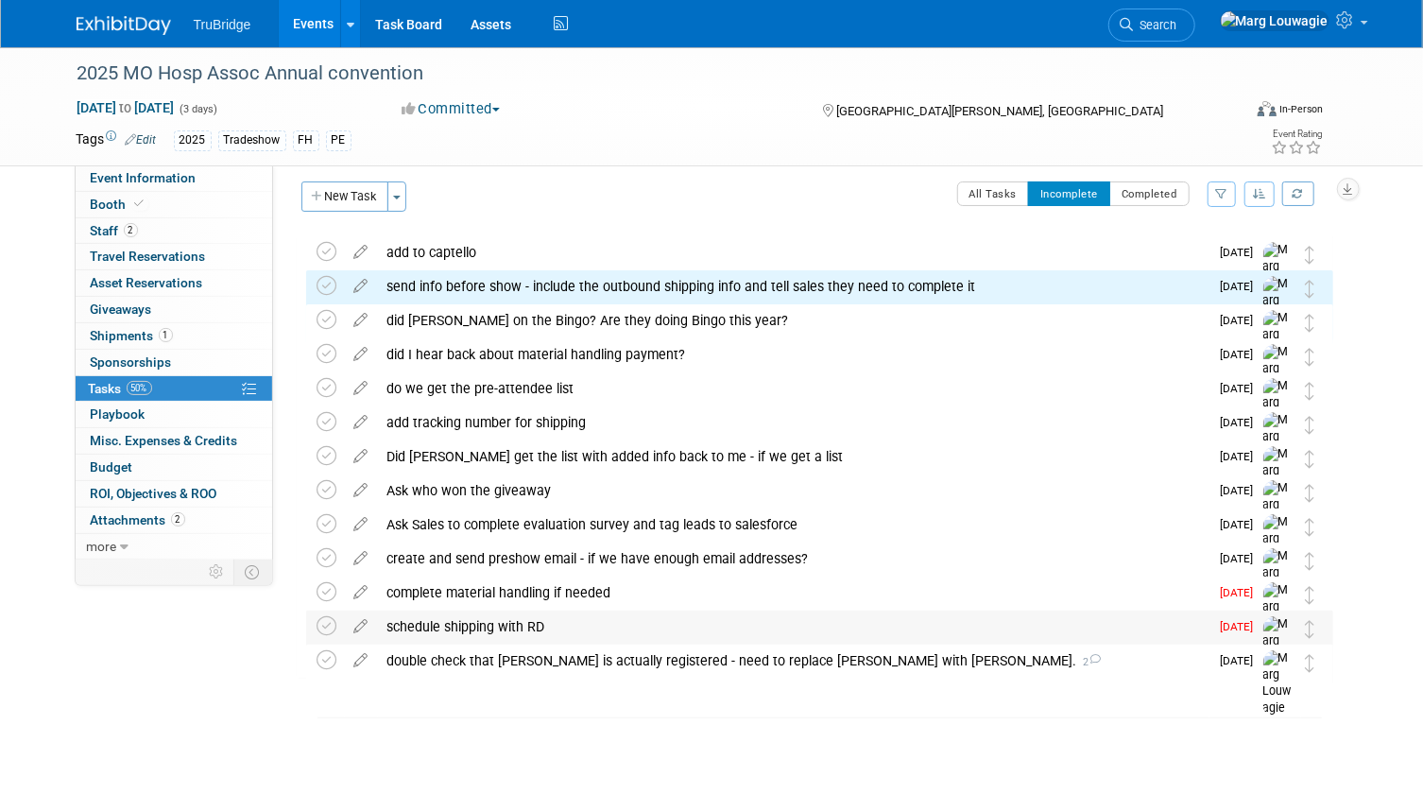
click at [508, 624] on div "schedule shipping with RD" at bounding box center [793, 626] width 831 height 32
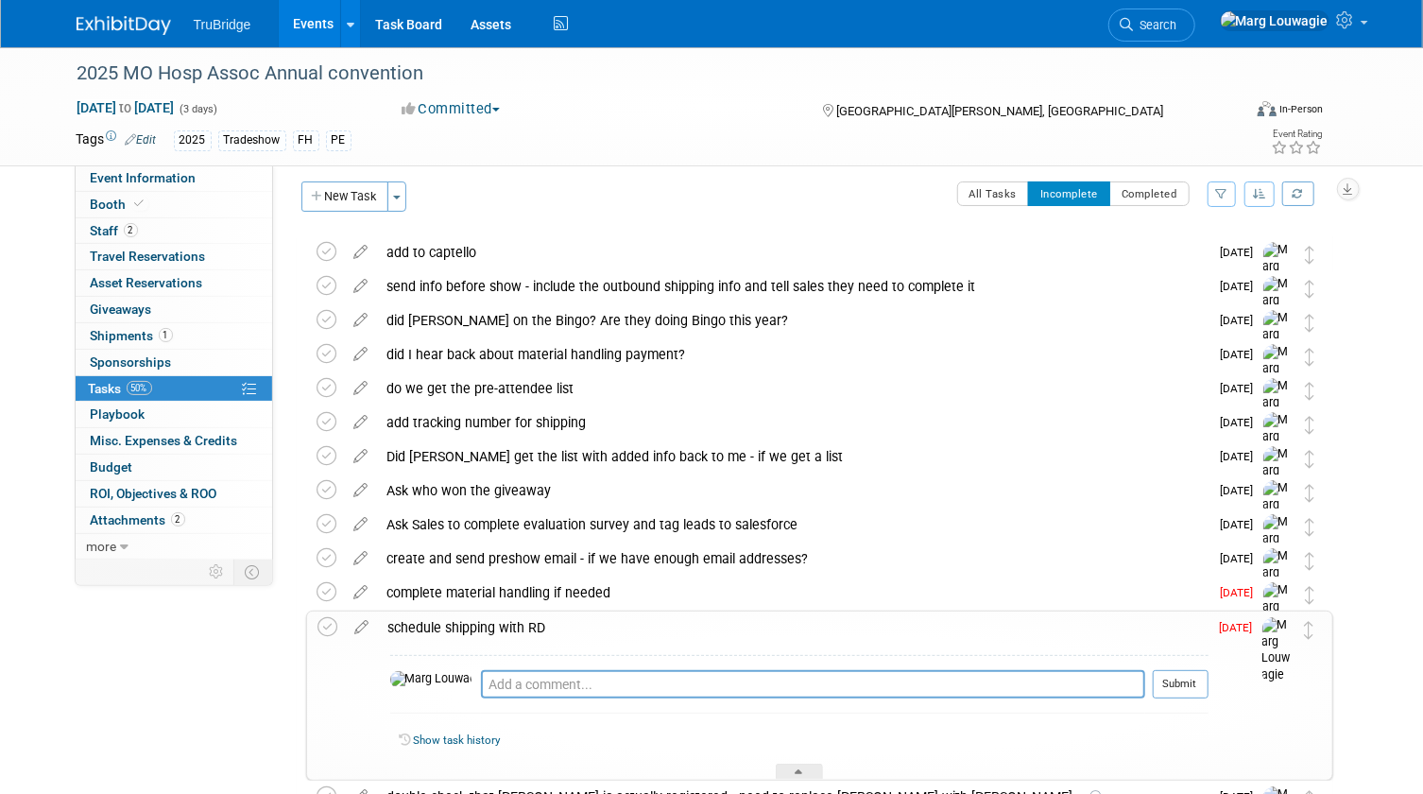
click at [521, 625] on div "schedule shipping with RD" at bounding box center [793, 627] width 829 height 32
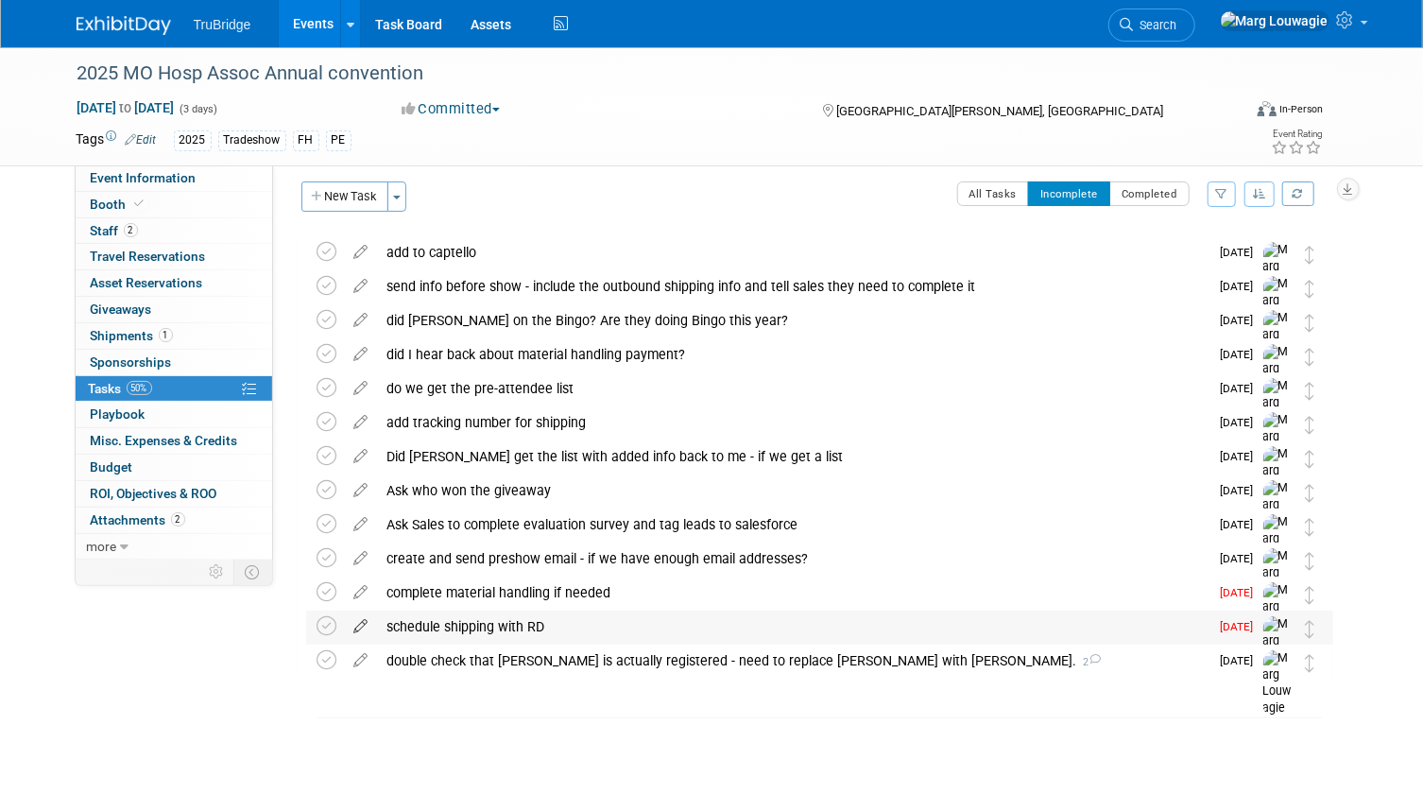
click at [364, 624] on icon at bounding box center [361, 622] width 33 height 24
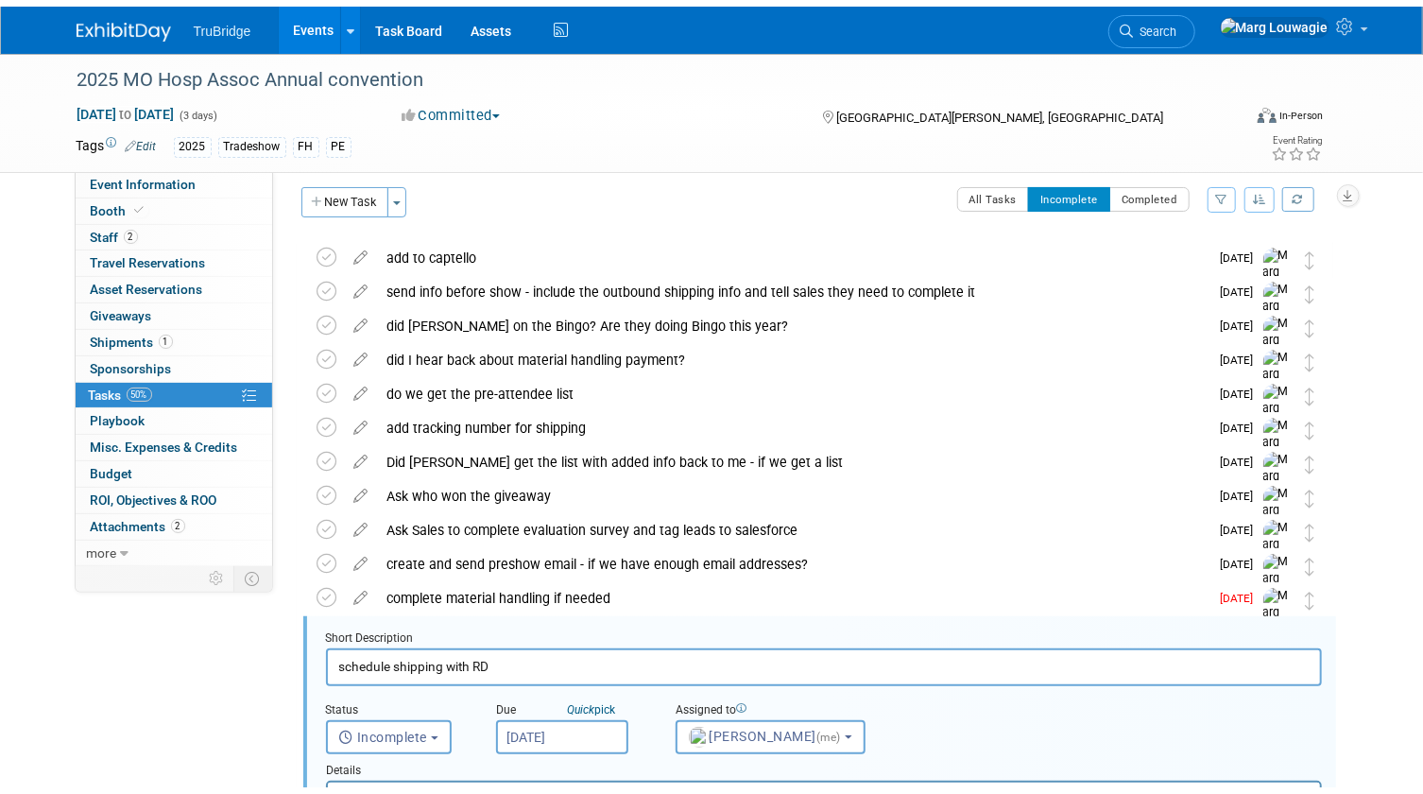
scroll to position [342, 0]
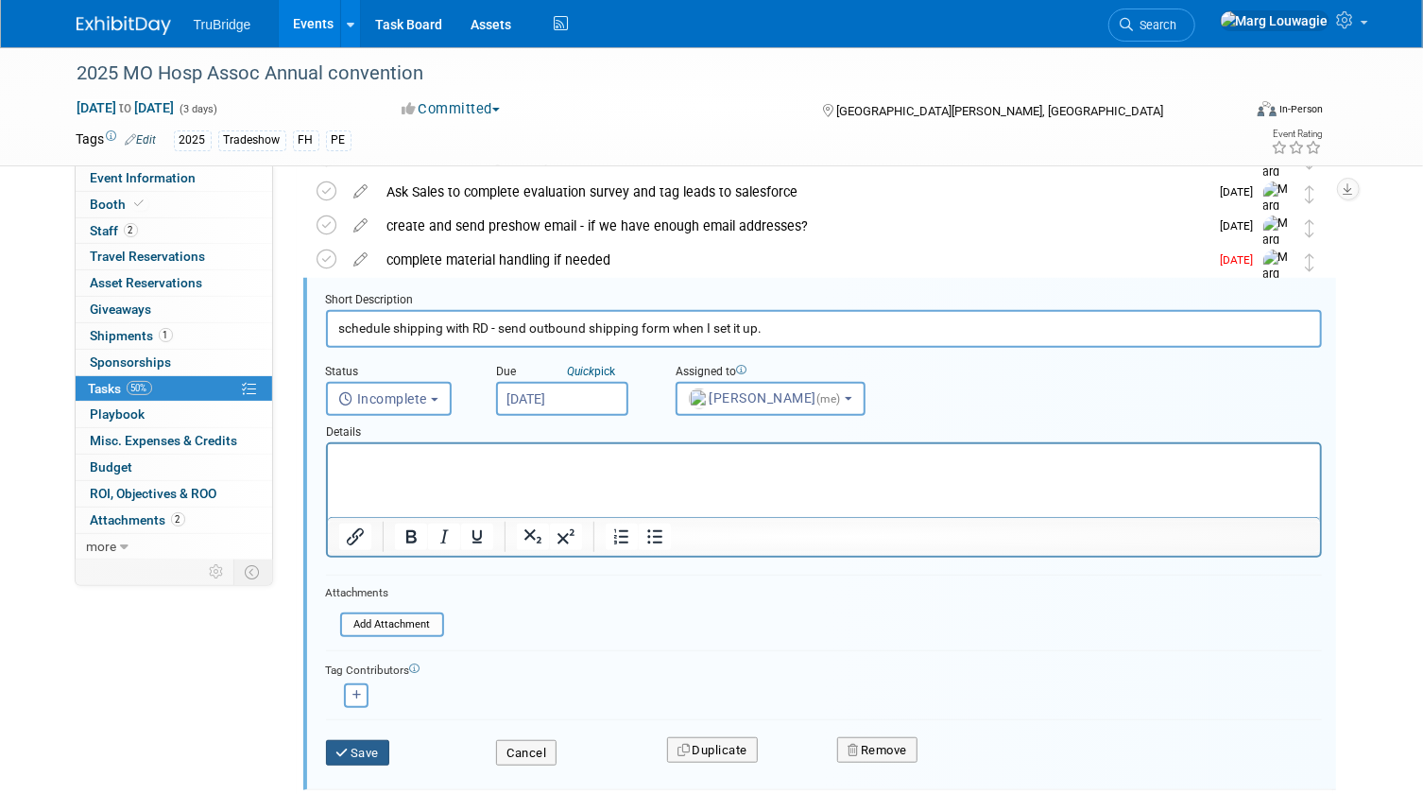
type input "schedule shipping with RD - send outbound shipping form when I set it up."
drag, startPoint x: 374, startPoint y: 753, endPoint x: 404, endPoint y: 655, distance: 102.8
click at [374, 732] on div "Save" at bounding box center [397, 746] width 171 height 39
click at [380, 749] on button "Save" at bounding box center [358, 753] width 64 height 26
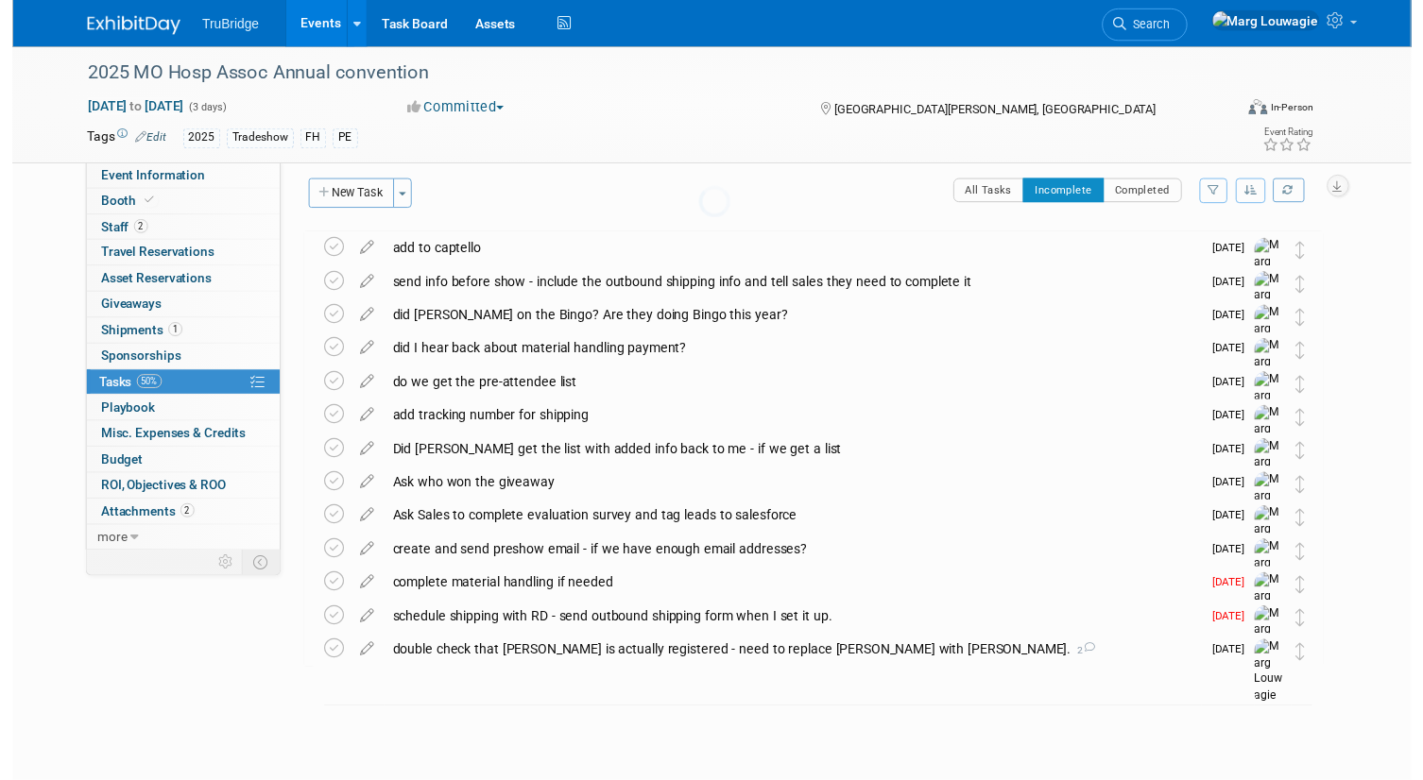
scroll to position [9, 0]
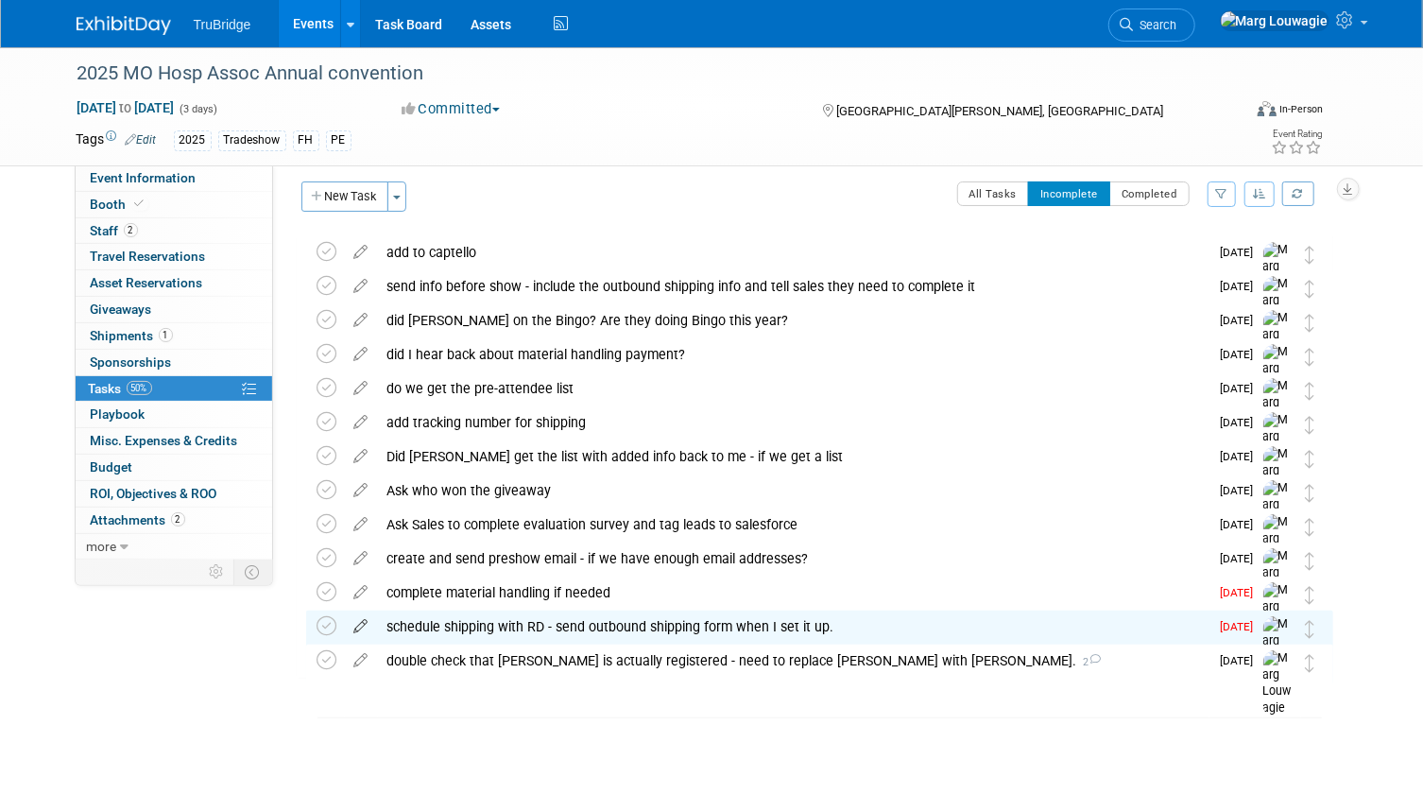
click at [361, 621] on icon at bounding box center [361, 622] width 33 height 24
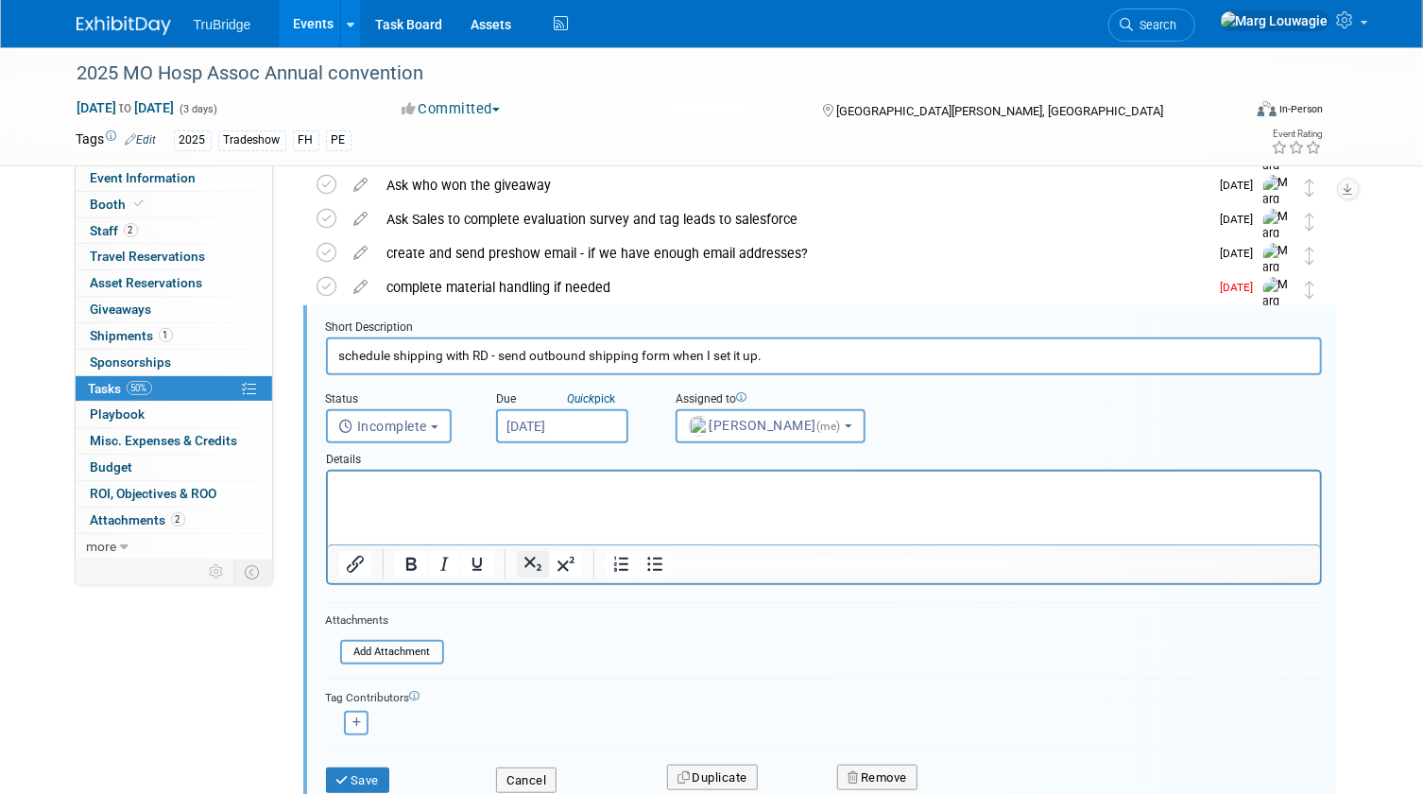
scroll to position [342, 0]
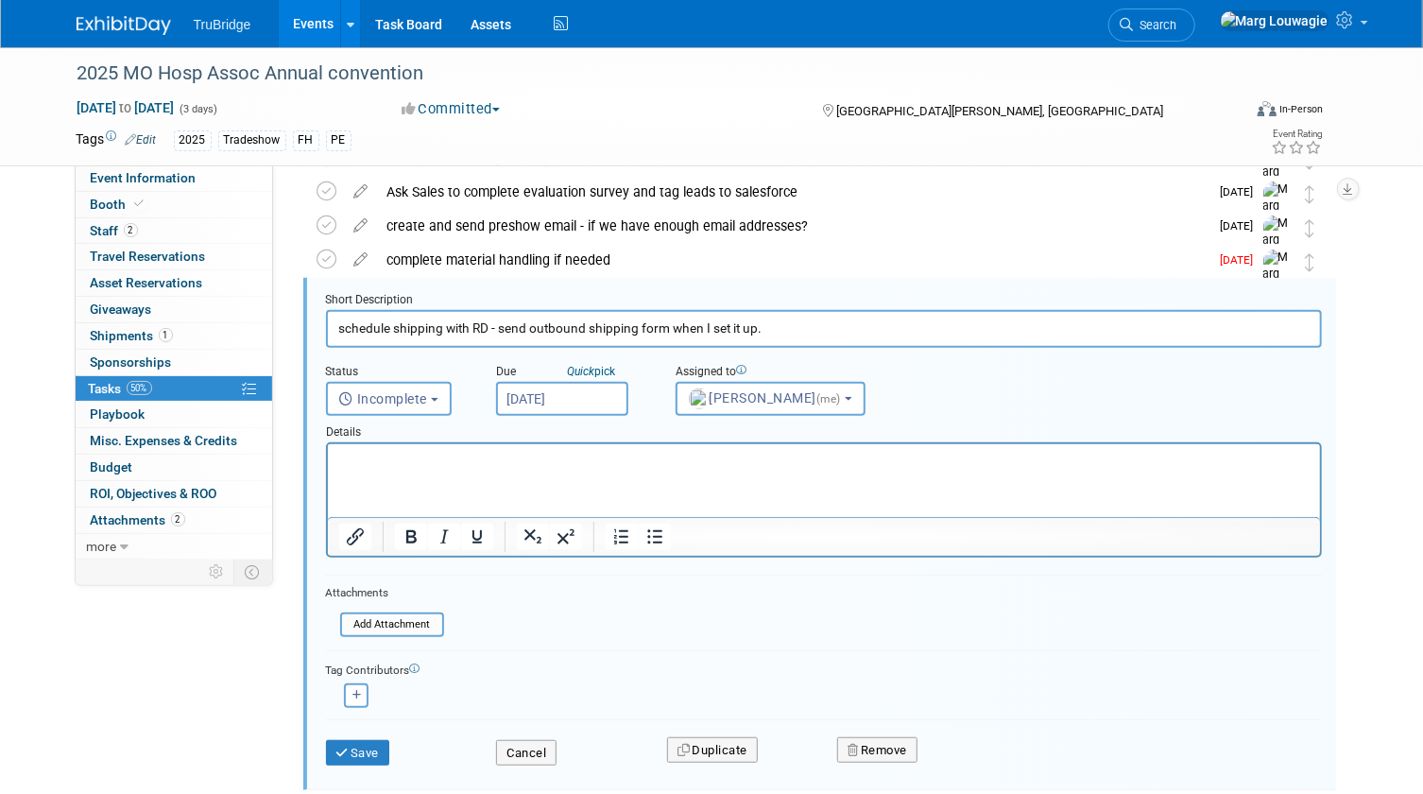
click at [582, 400] on input "Oct 10, 2025" at bounding box center [562, 399] width 132 height 34
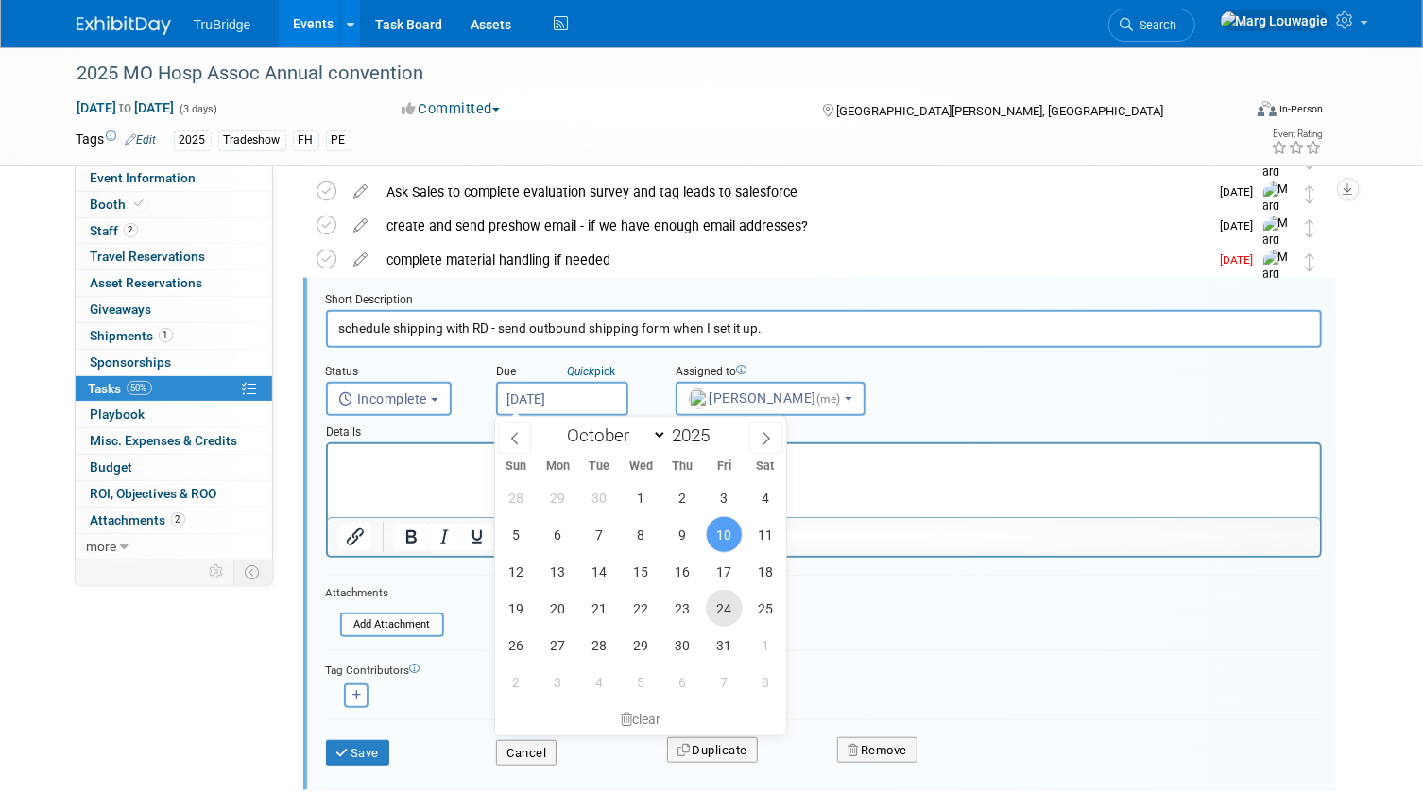
click at [726, 608] on span "24" at bounding box center [724, 607] width 37 height 37
type input "Oct 24, 2025"
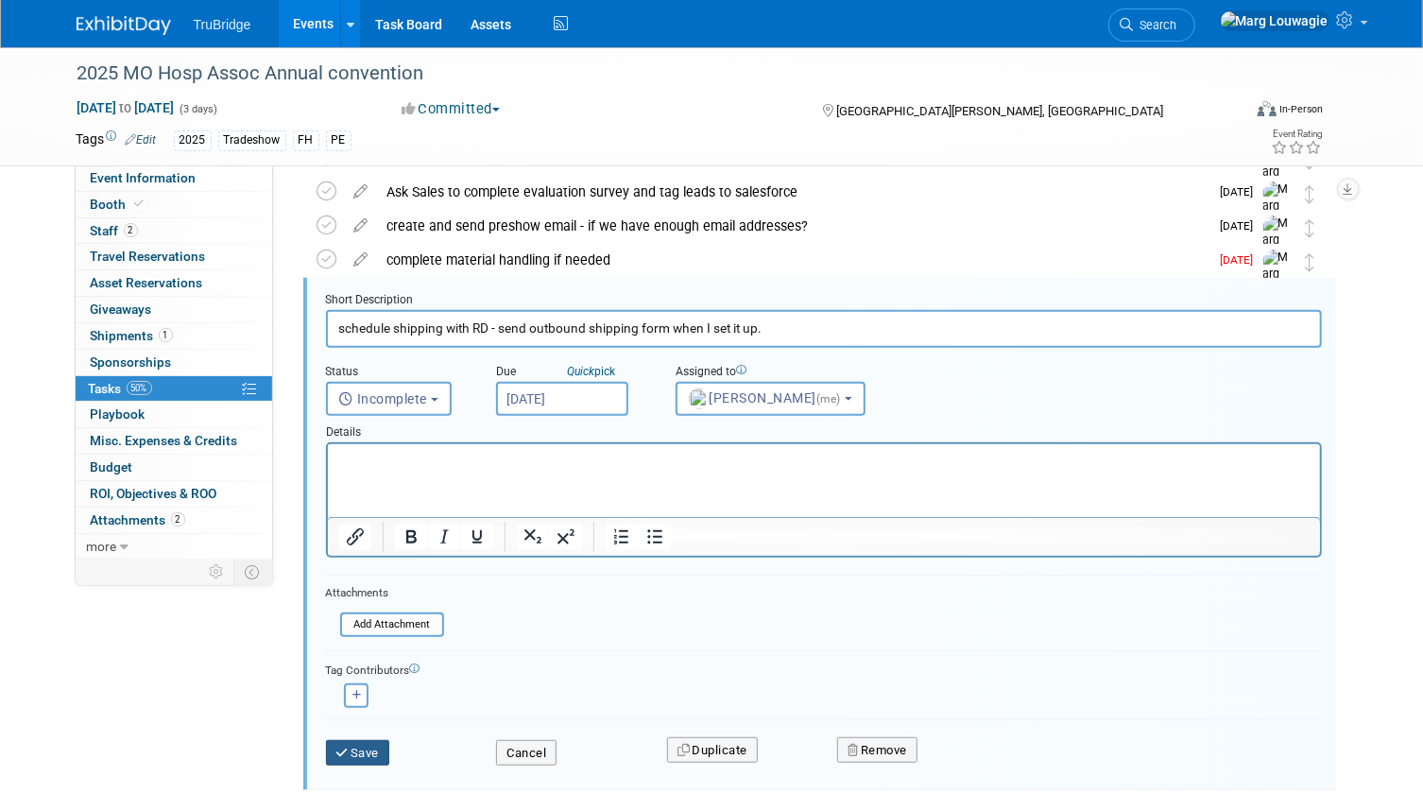
click at [372, 748] on button "Save" at bounding box center [358, 753] width 64 height 26
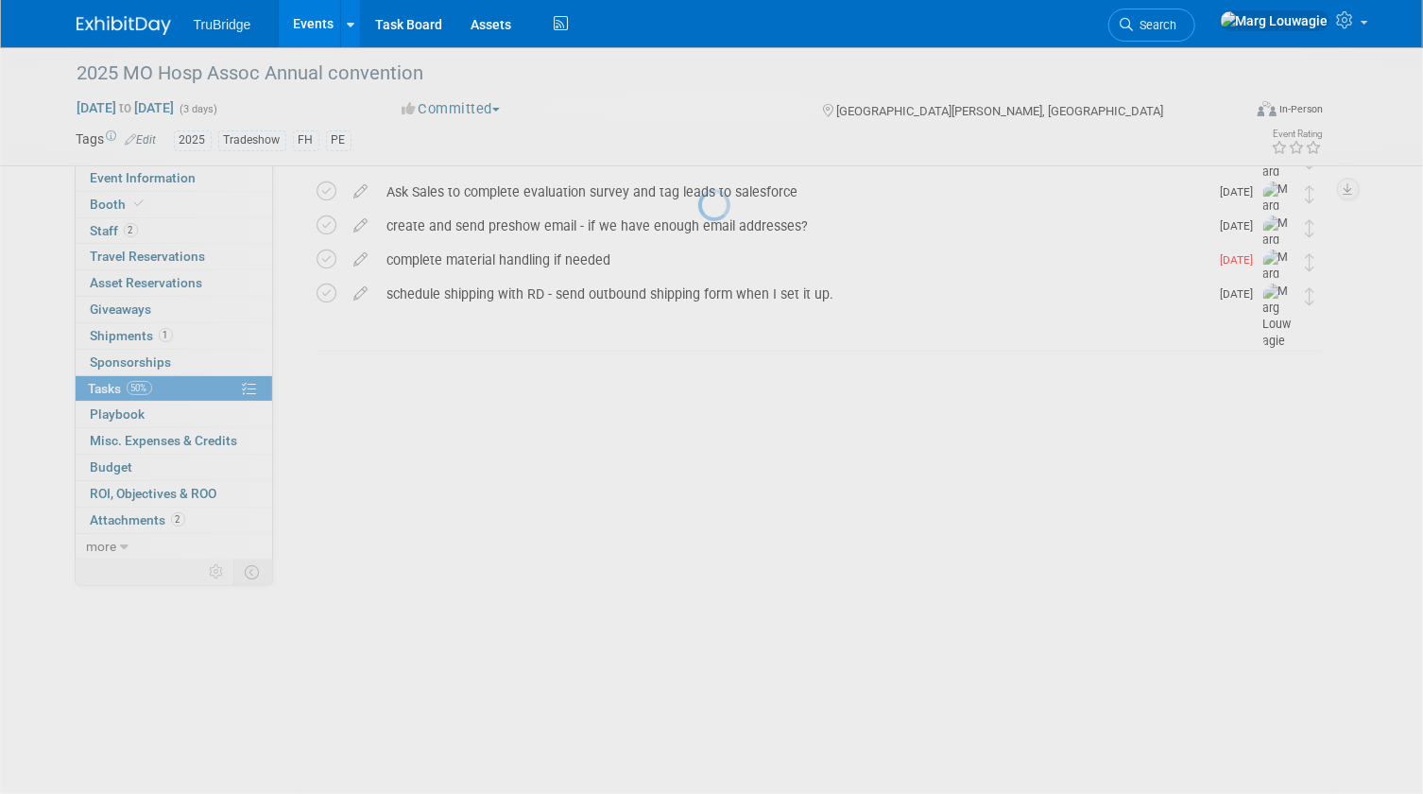
scroll to position [9, 0]
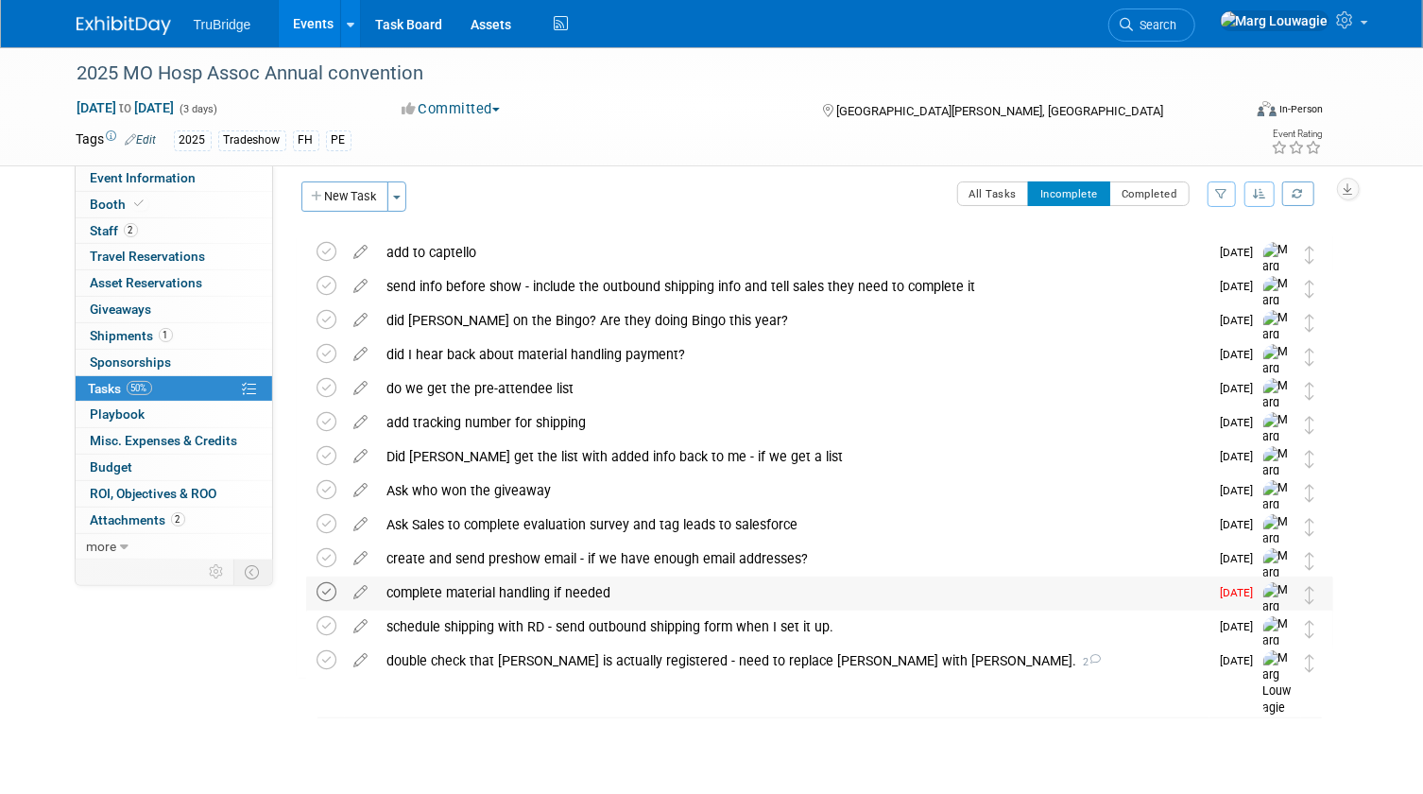
click at [324, 592] on icon at bounding box center [327, 592] width 20 height 20
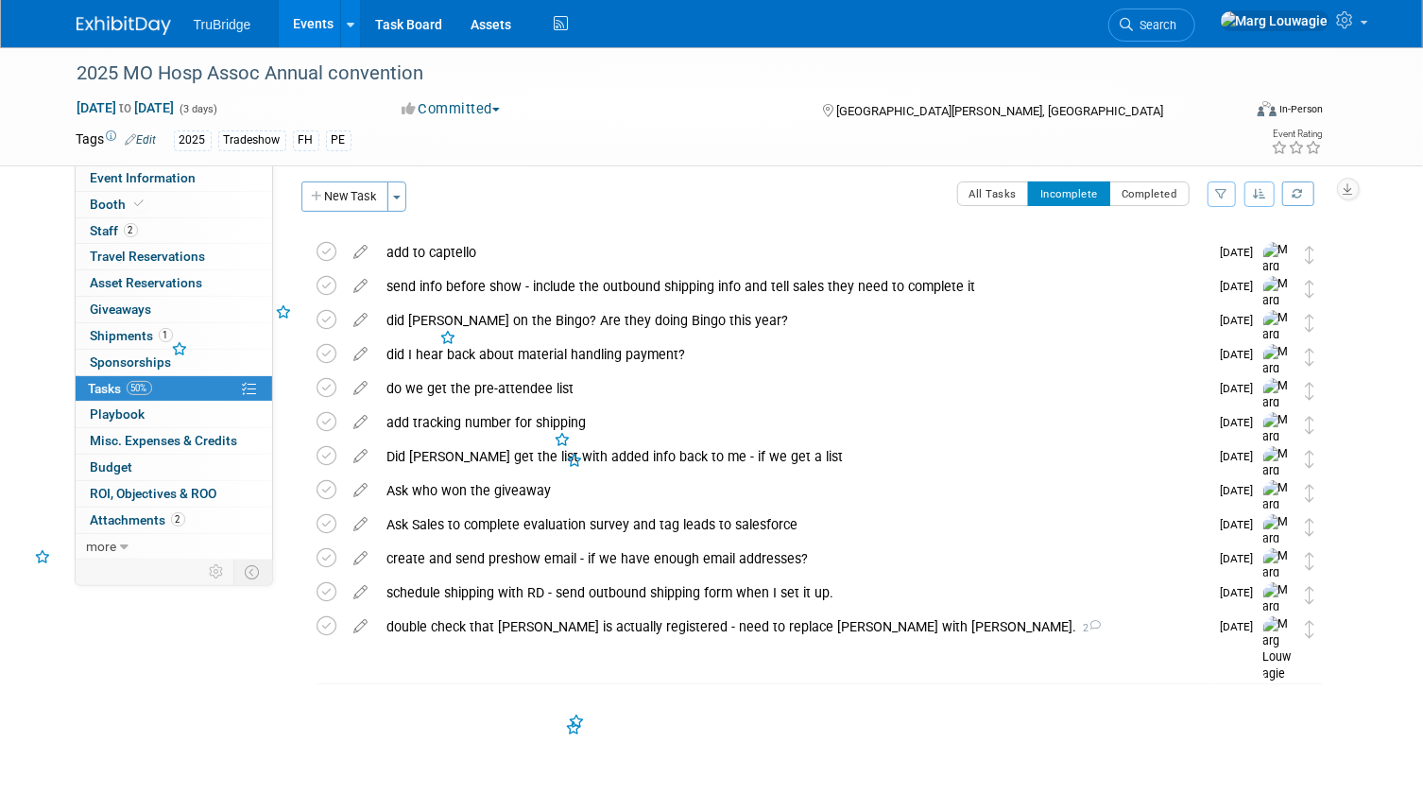
scroll to position [0, 0]
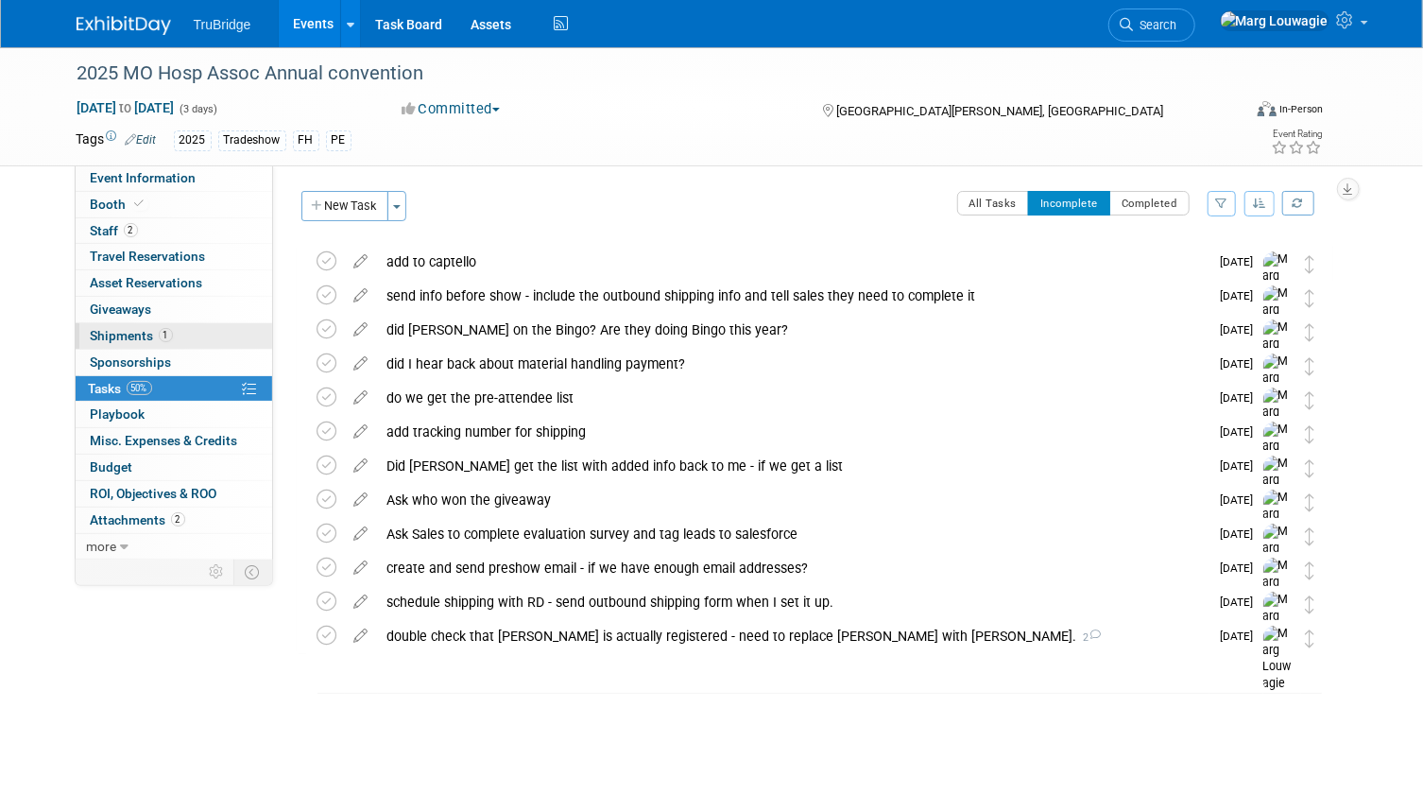
click at [116, 333] on span "Shipments 1" at bounding box center [132, 335] width 82 height 15
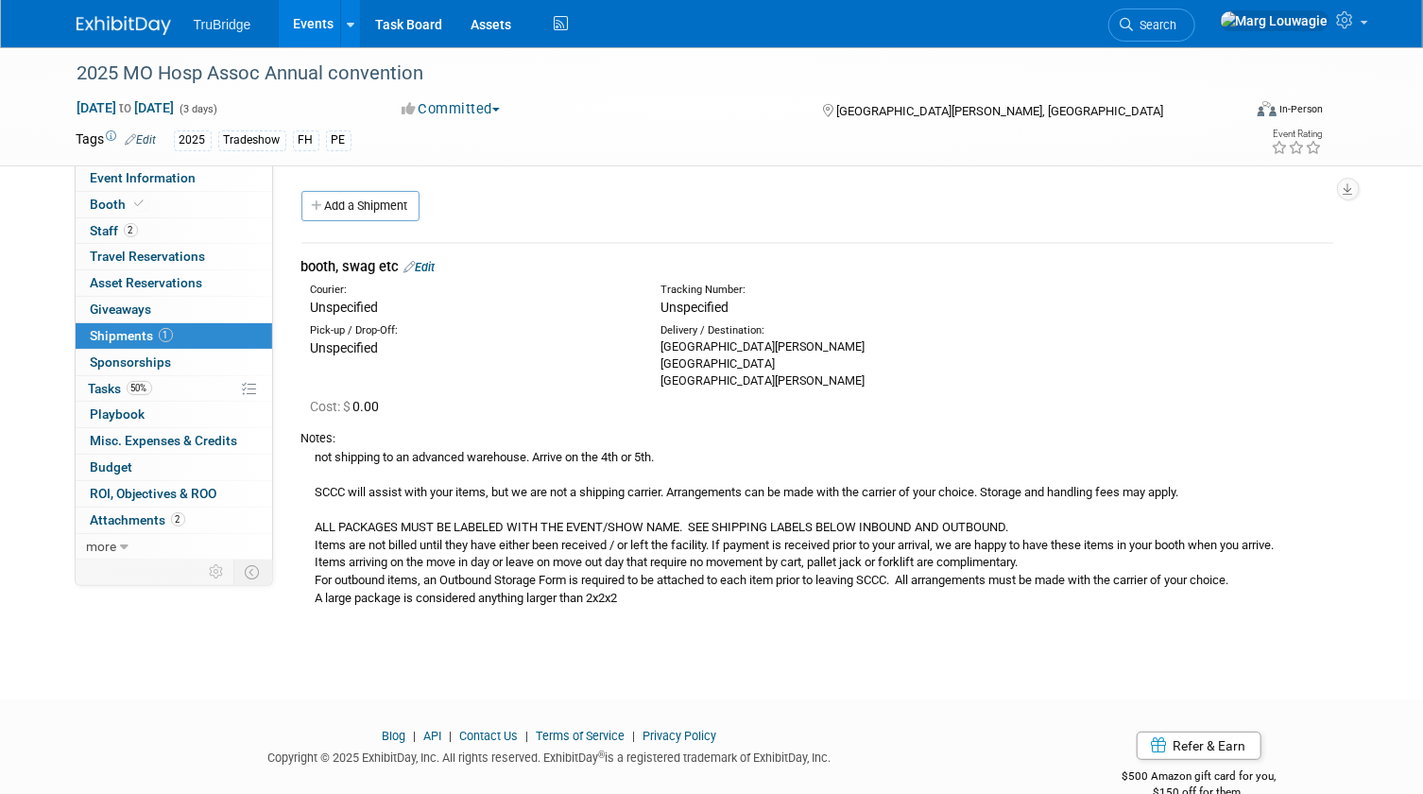
click at [432, 266] on link "Edit" at bounding box center [419, 267] width 31 height 14
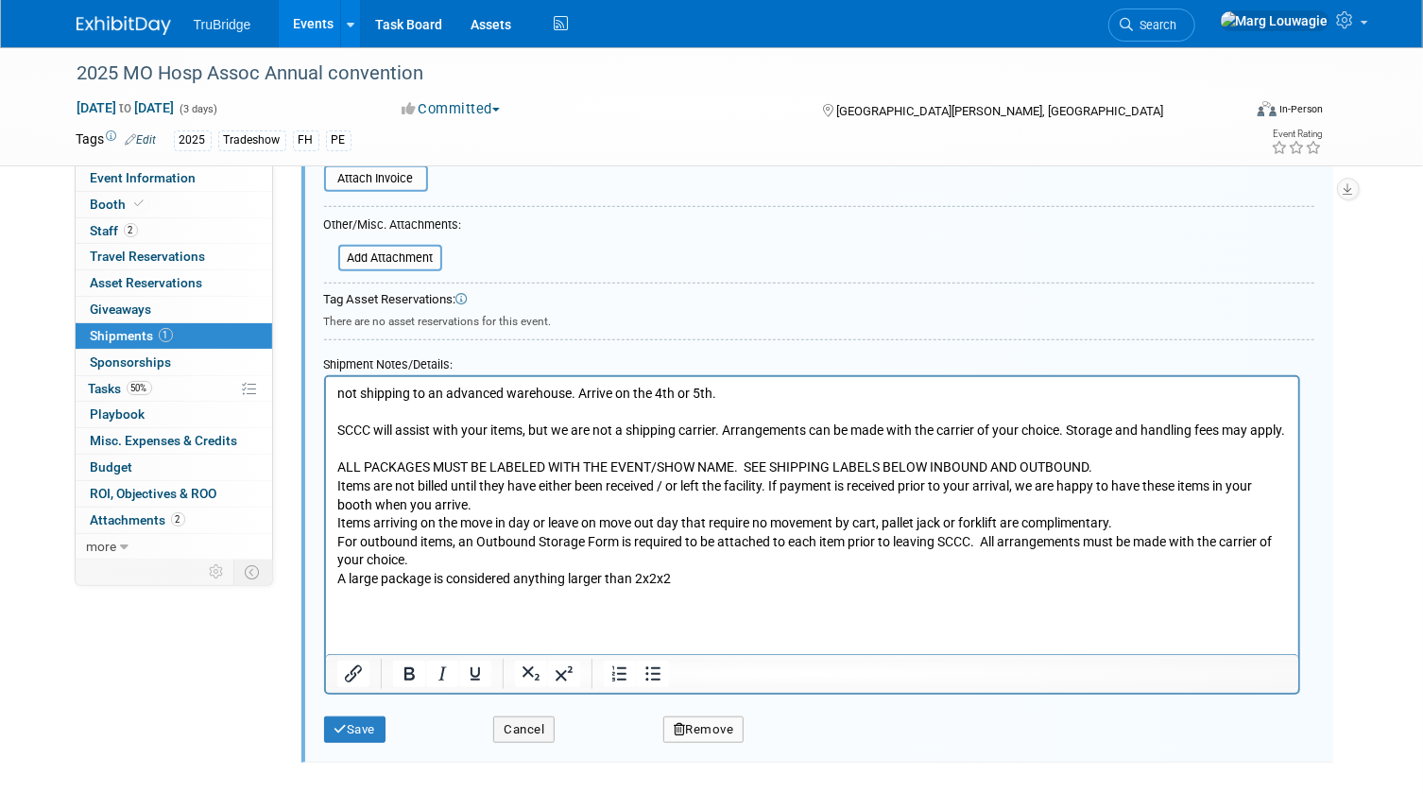
scroll to position [451, 0]
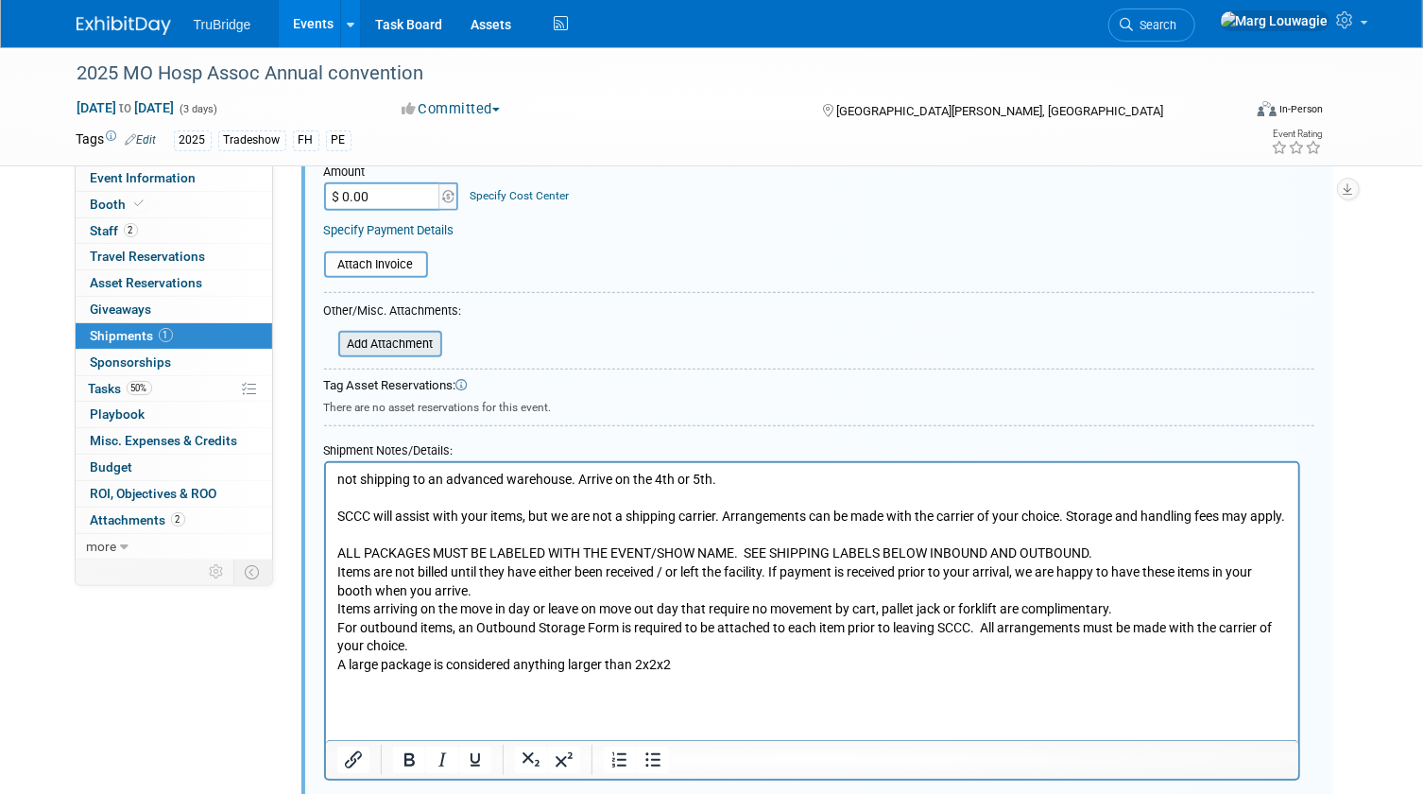
click at [396, 344] on input "file" at bounding box center [327, 344] width 225 height 23
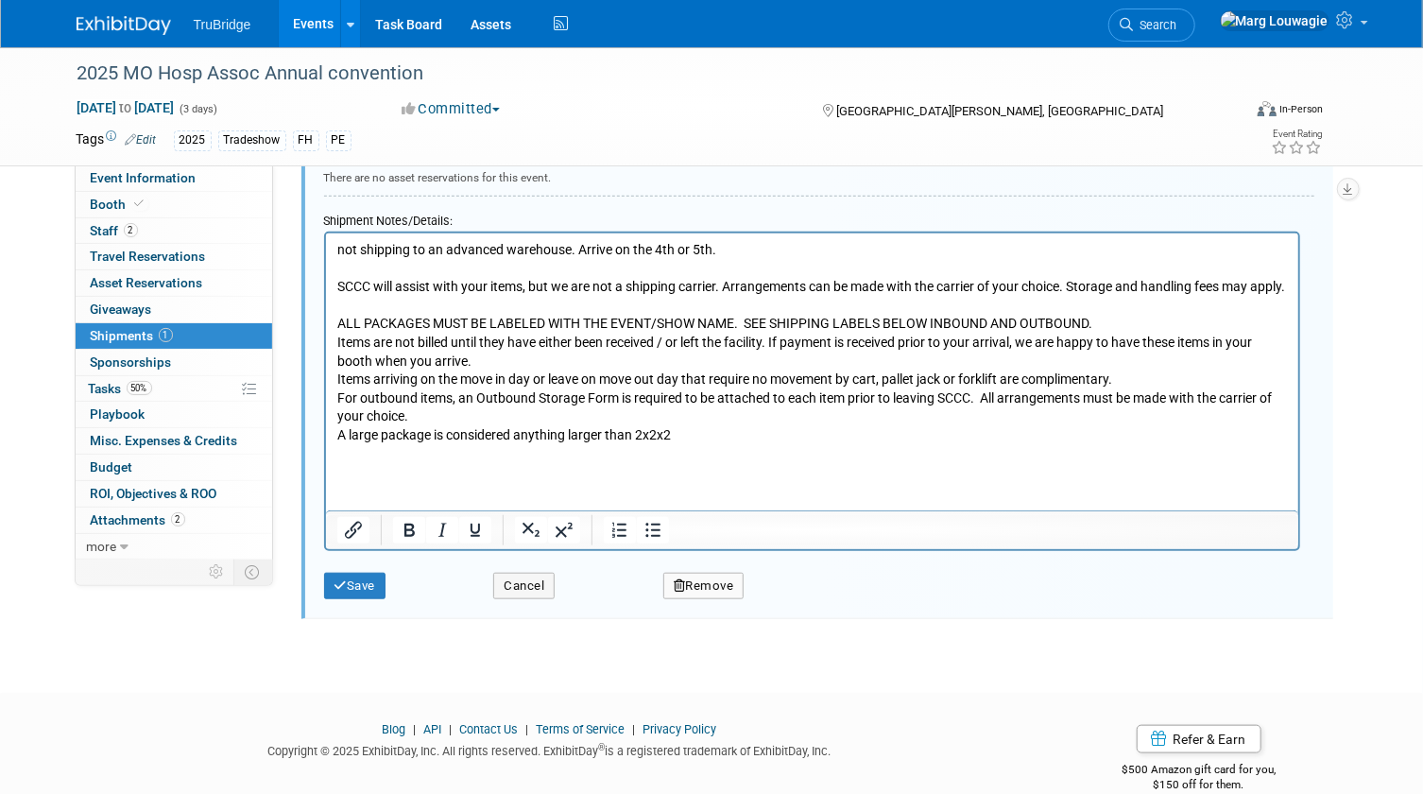
scroll to position [736, 0]
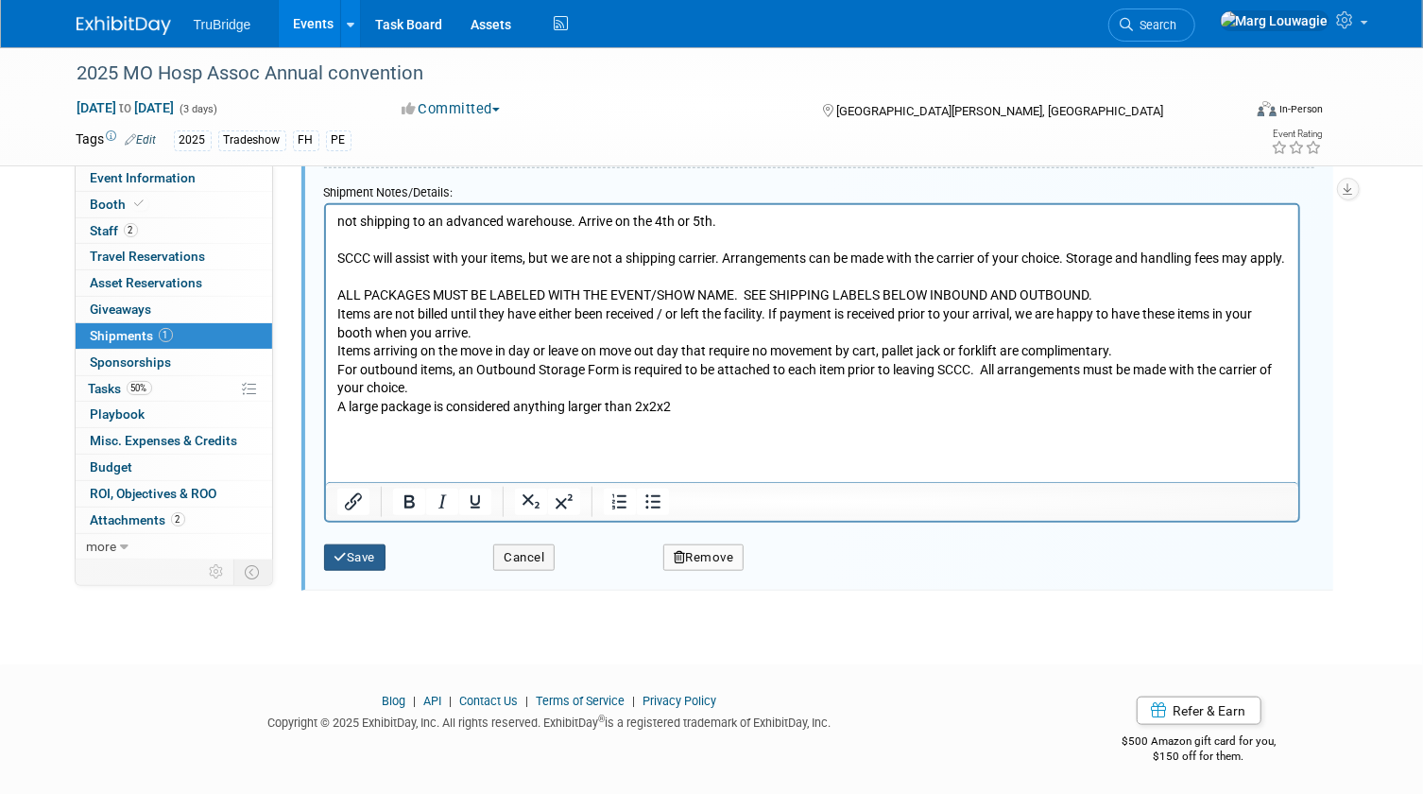
click at [349, 549] on button "Save" at bounding box center [355, 557] width 62 height 26
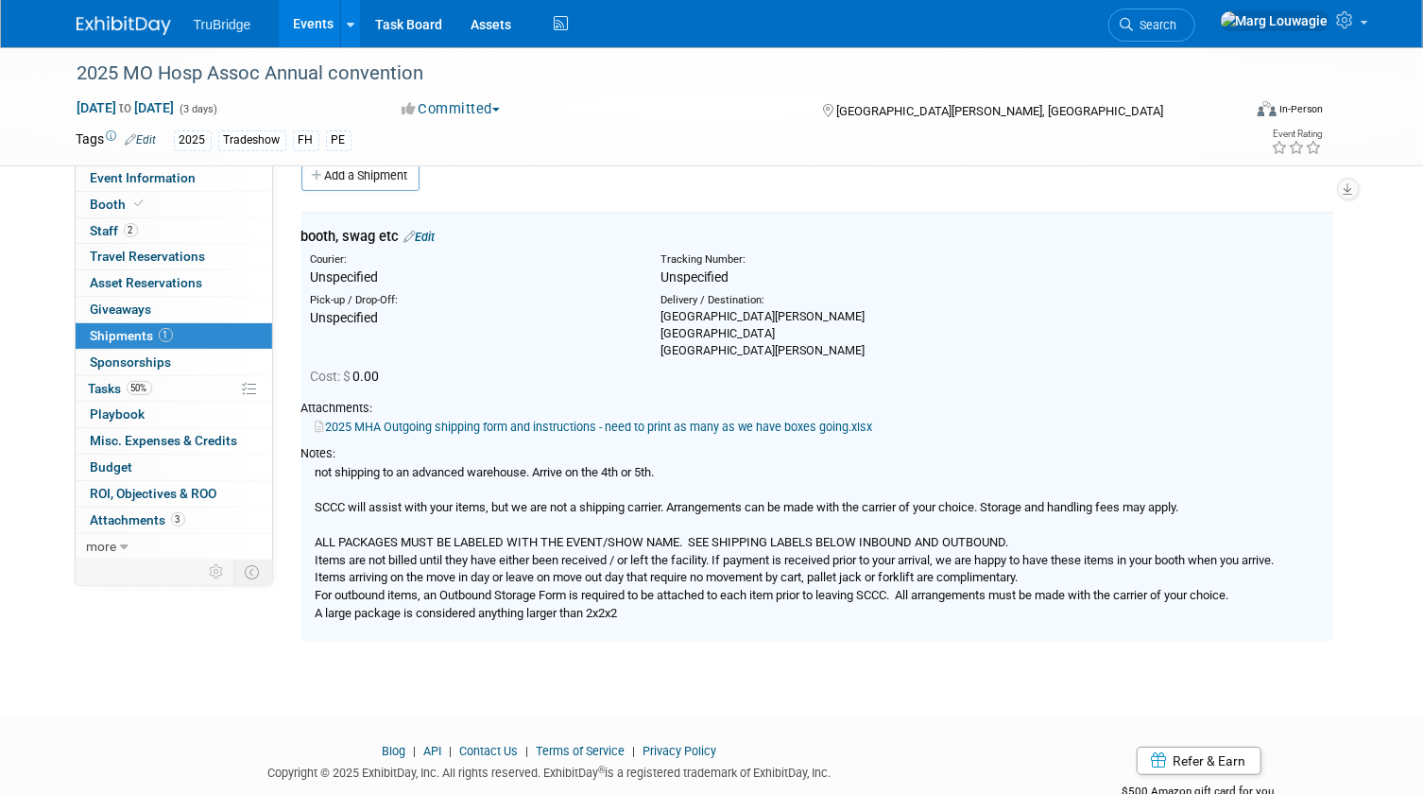
scroll to position [28, 0]
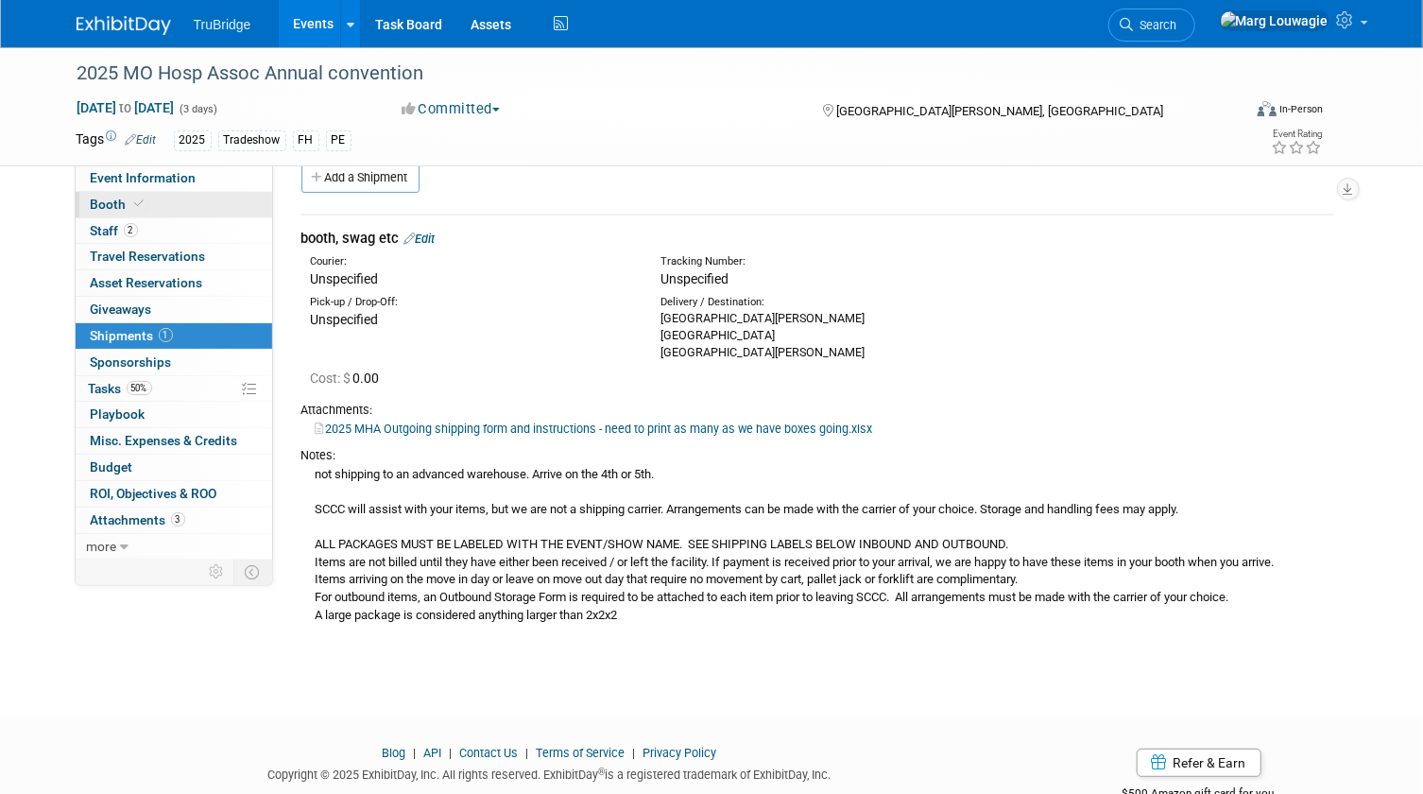
click at [144, 204] on span at bounding box center [139, 203] width 17 height 14
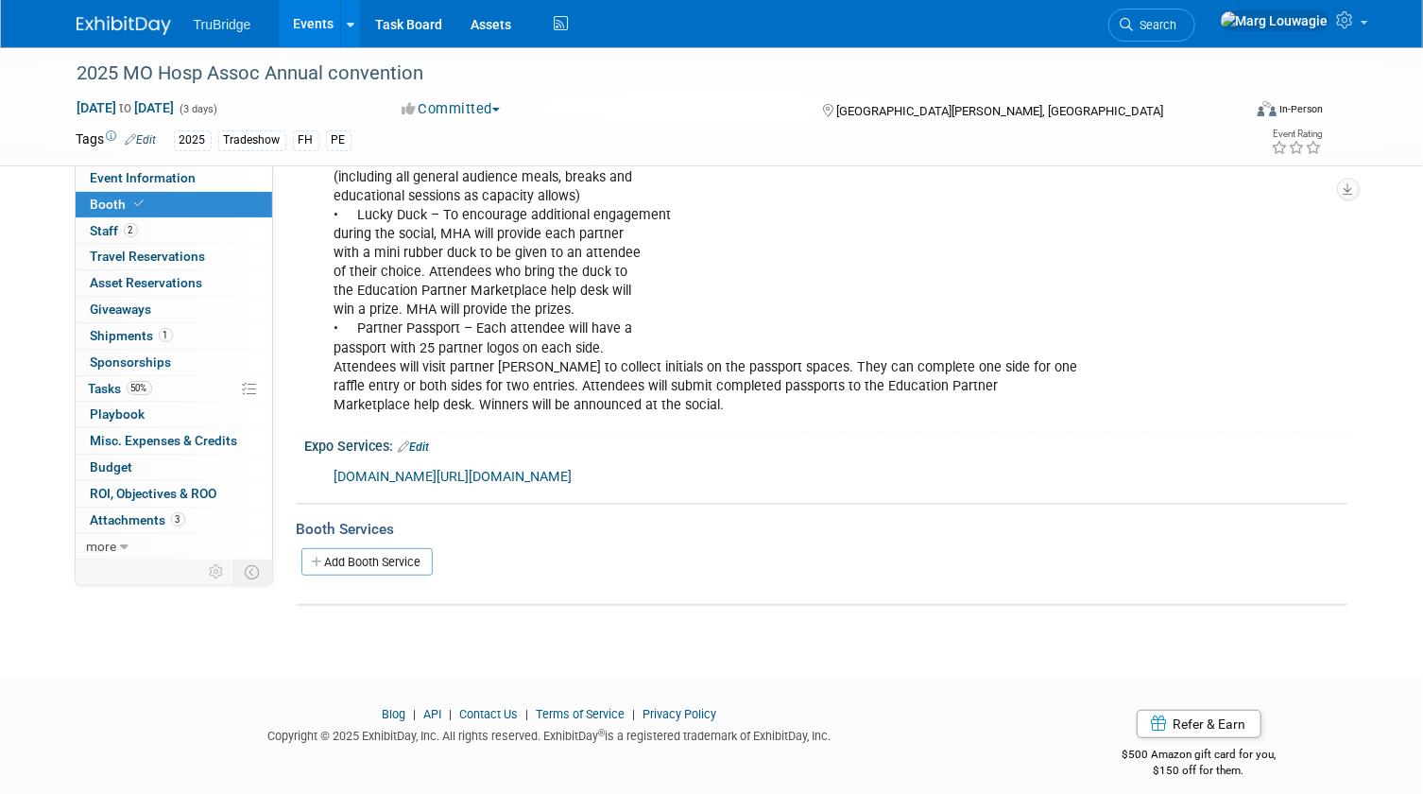
scroll to position [346, 0]
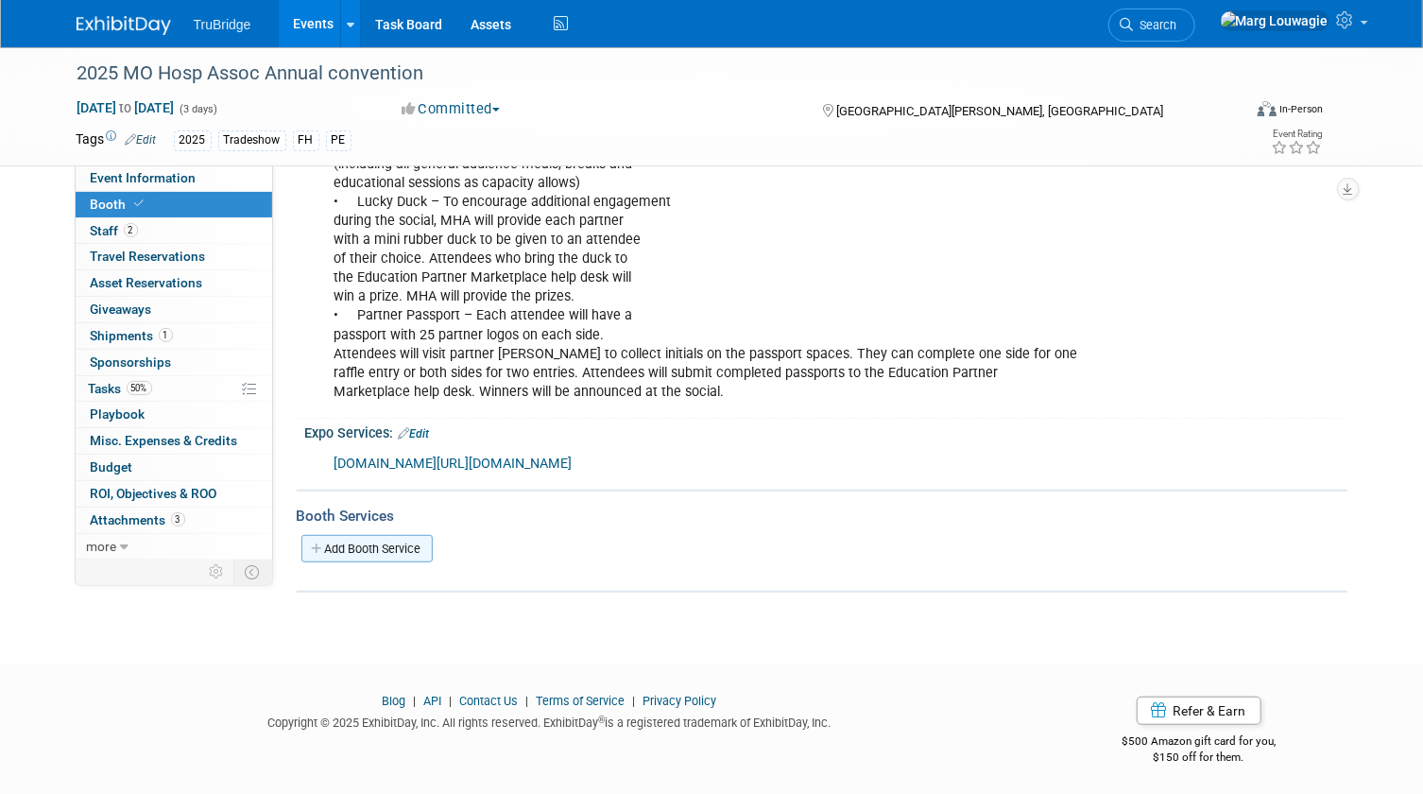
click at [387, 545] on link "Add Booth Service" at bounding box center [366, 548] width 131 height 27
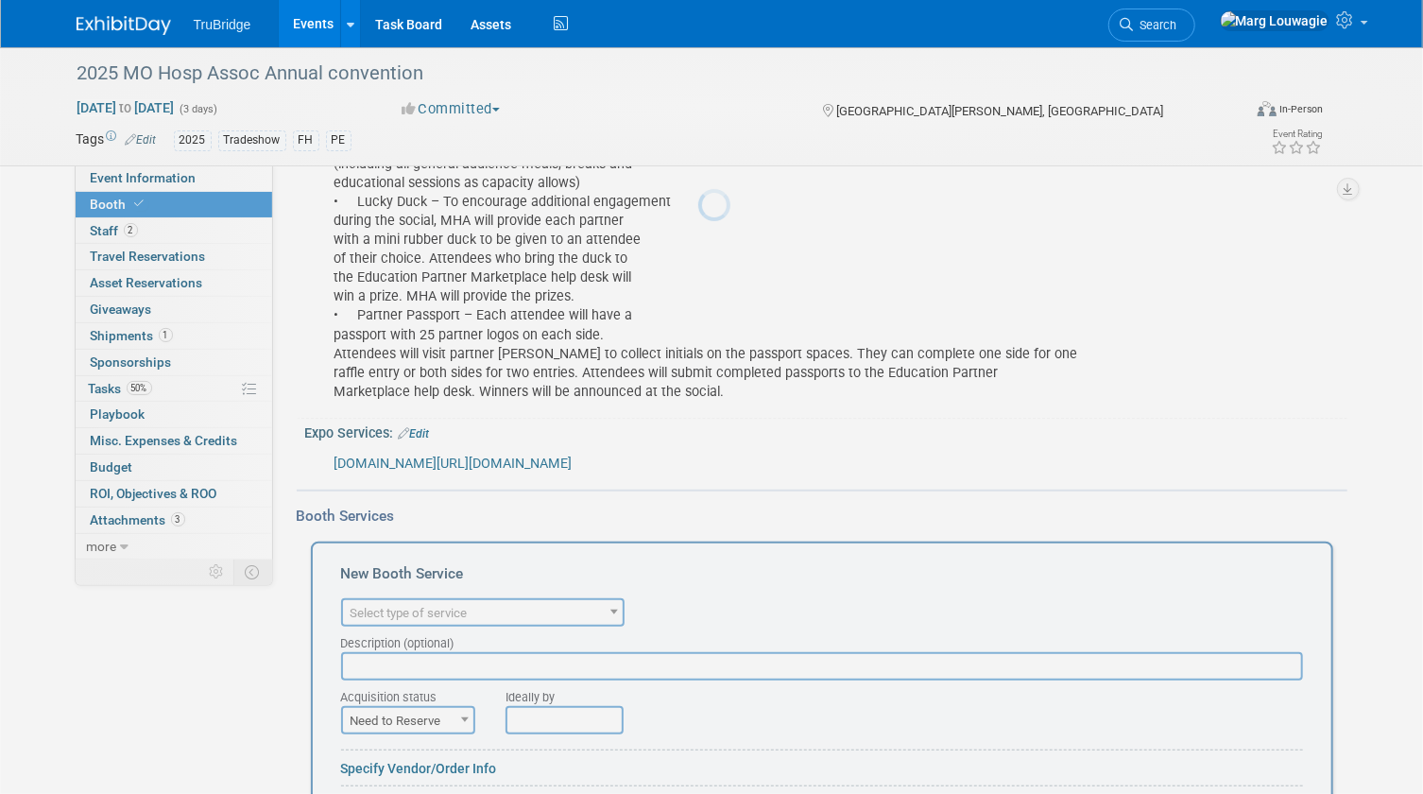
scroll to position [0, 0]
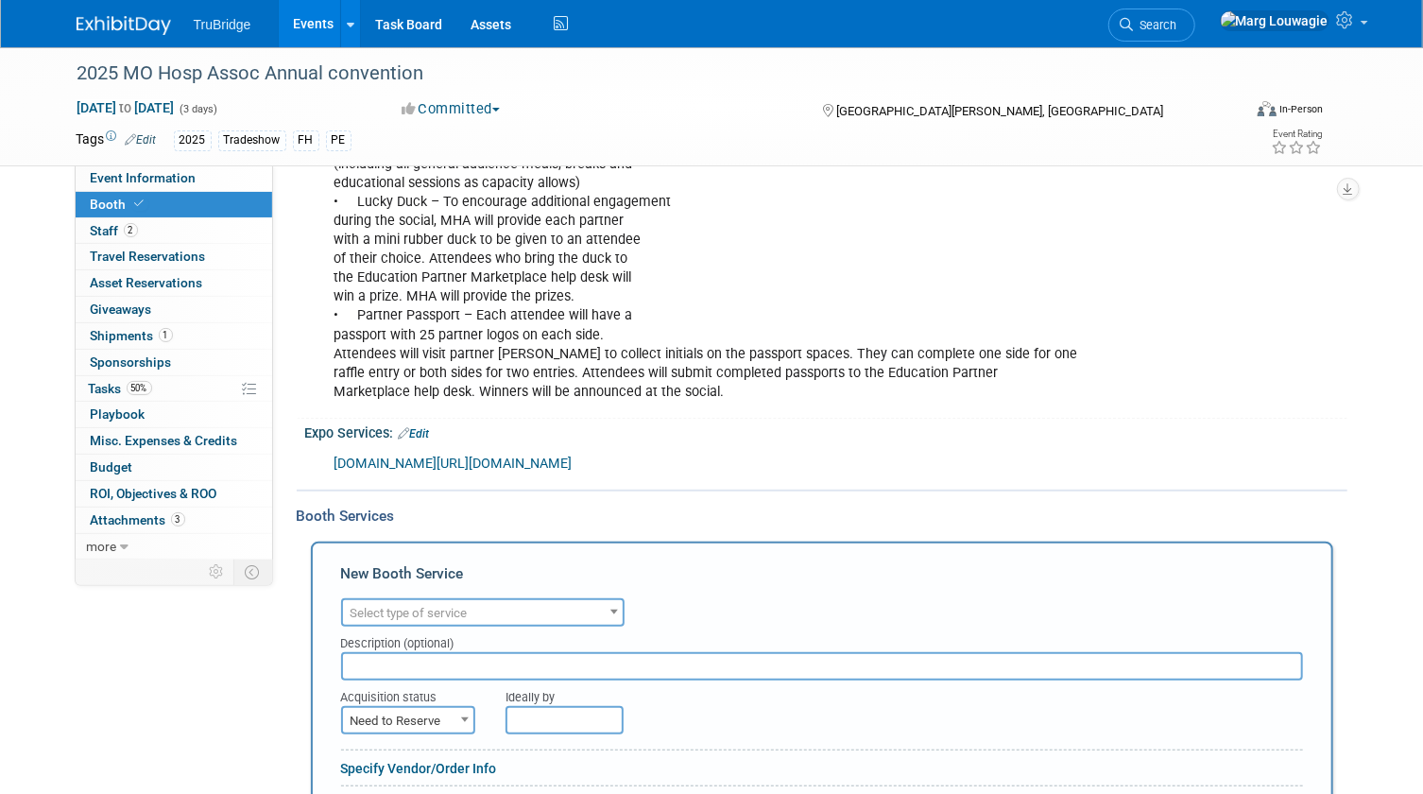
click at [405, 606] on span "Select type of service" at bounding box center [408, 613] width 117 height 14
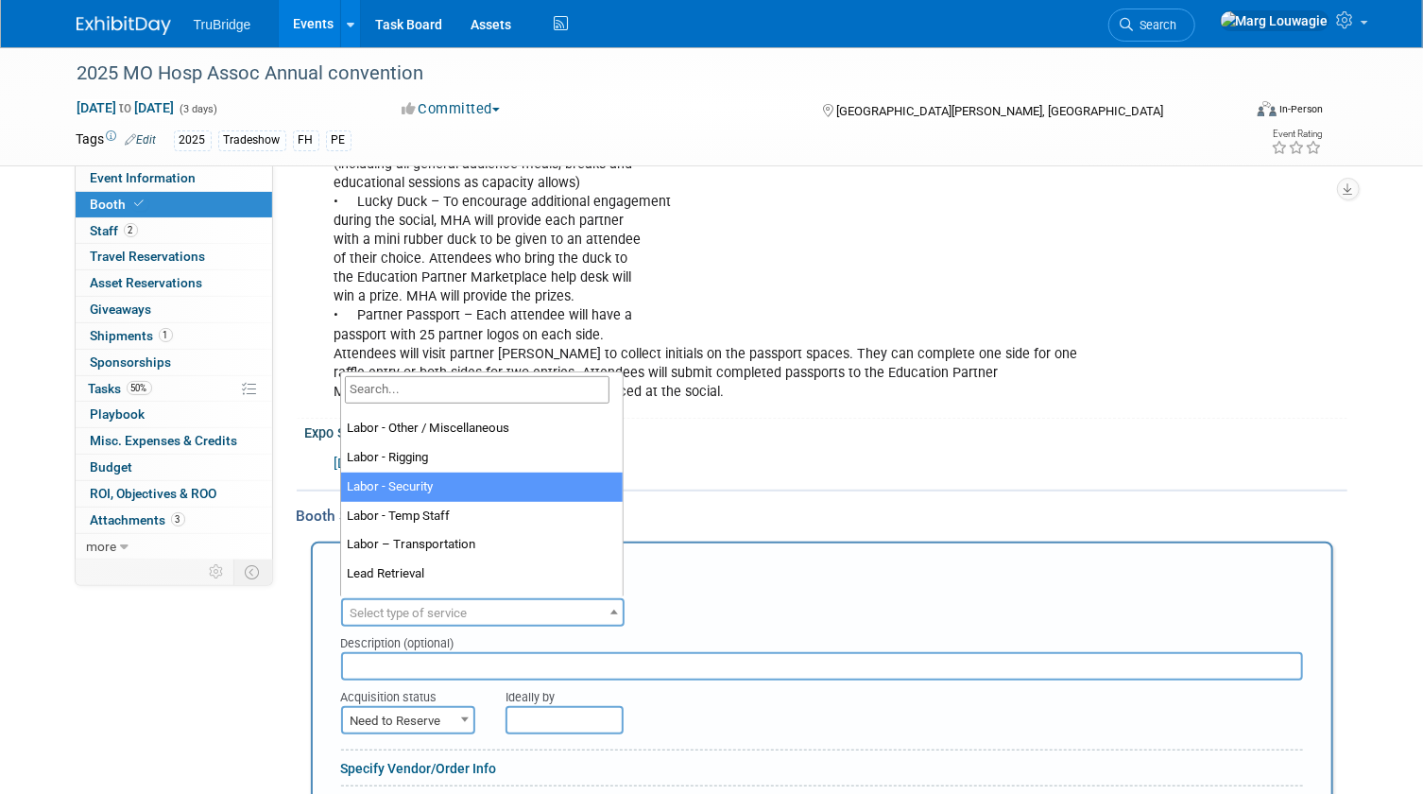
scroll to position [343, 0]
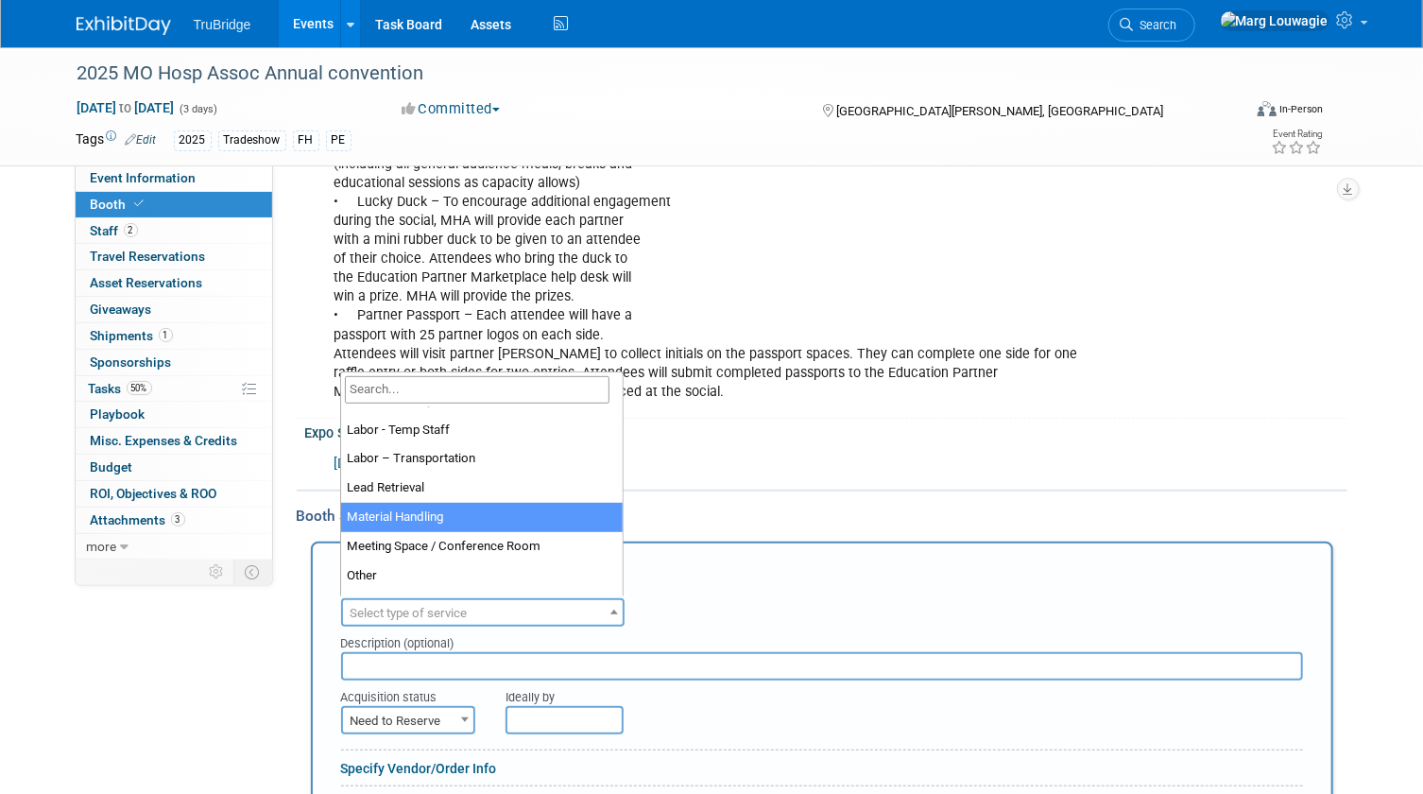
select select "10"
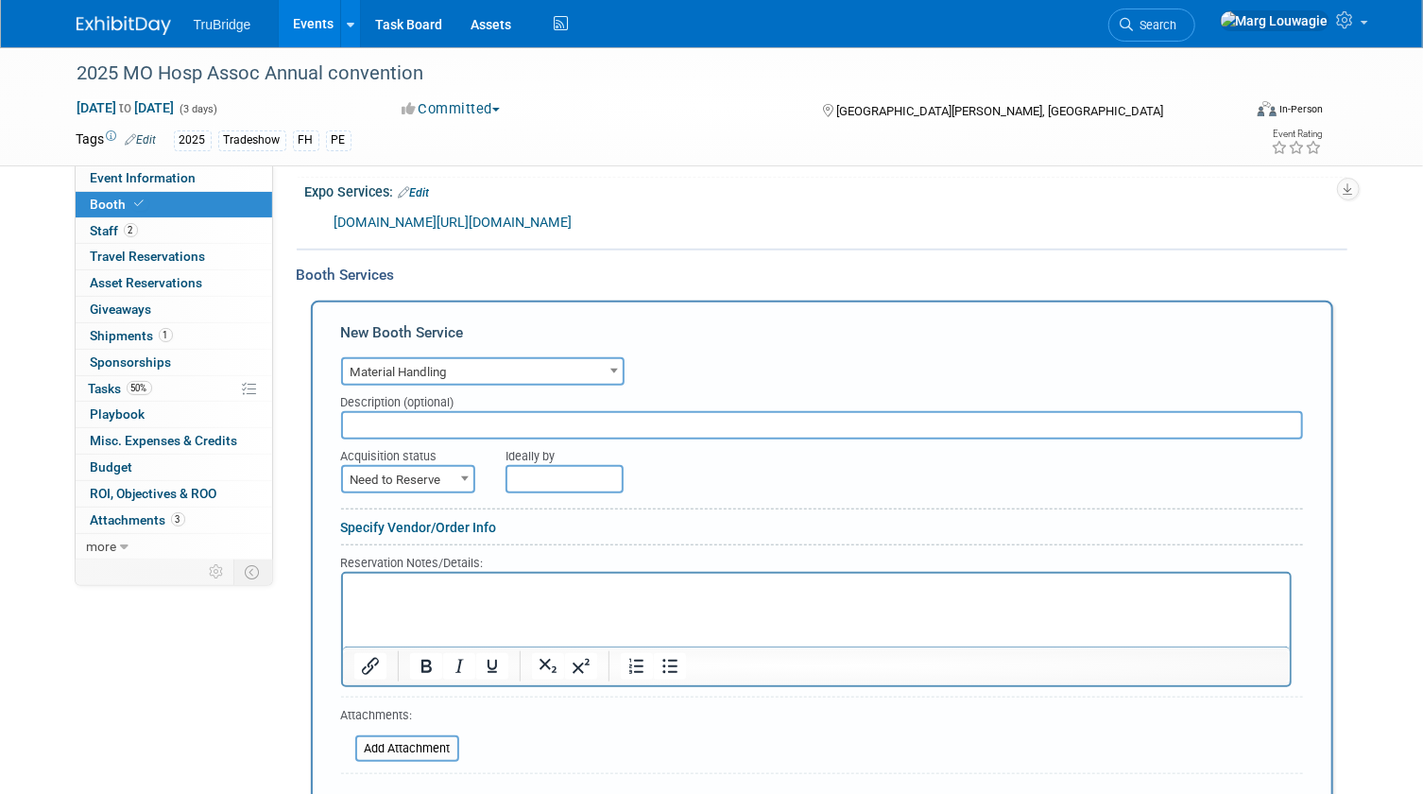
scroll to position [604, 0]
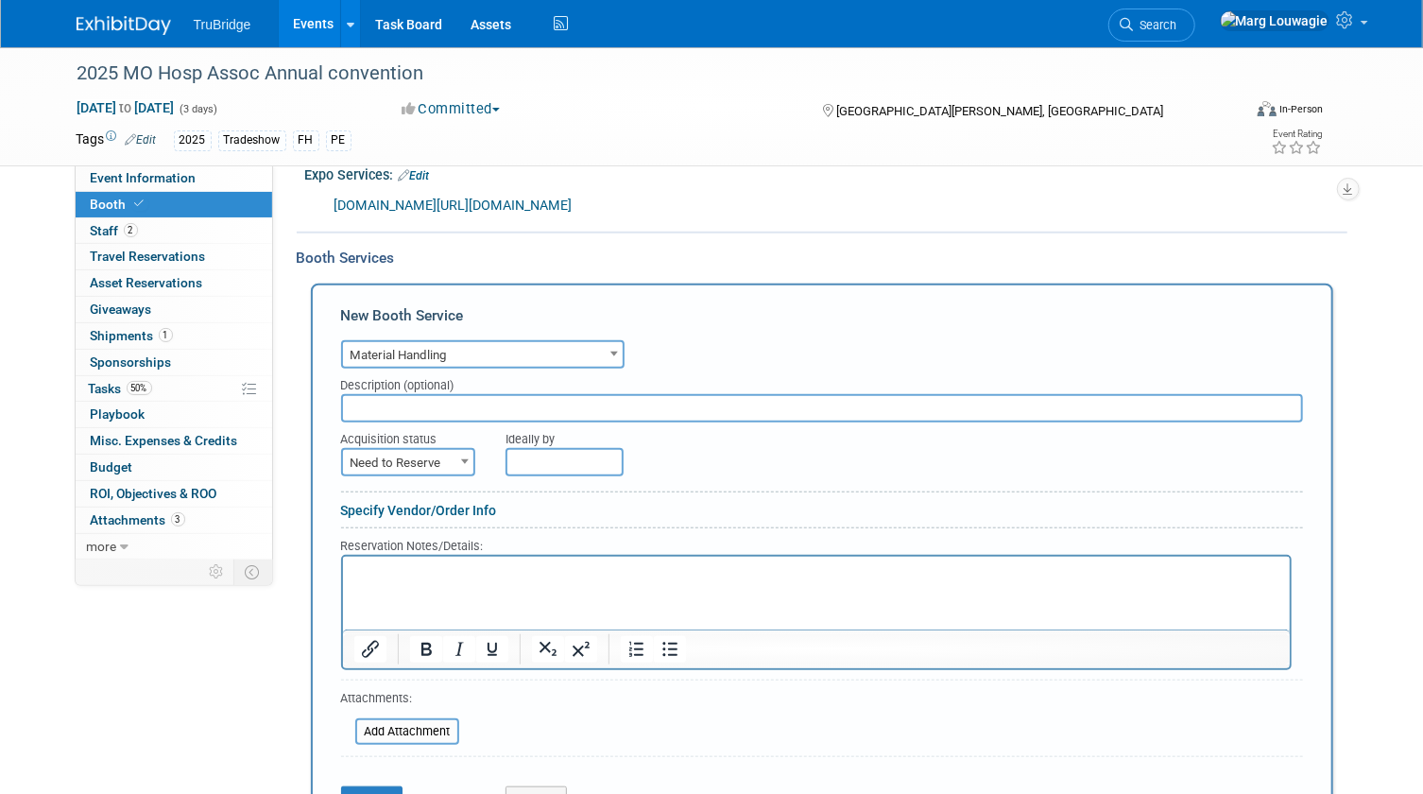
click at [443, 465] on span "Need to Reserve" at bounding box center [408, 463] width 130 height 26
select select "2"
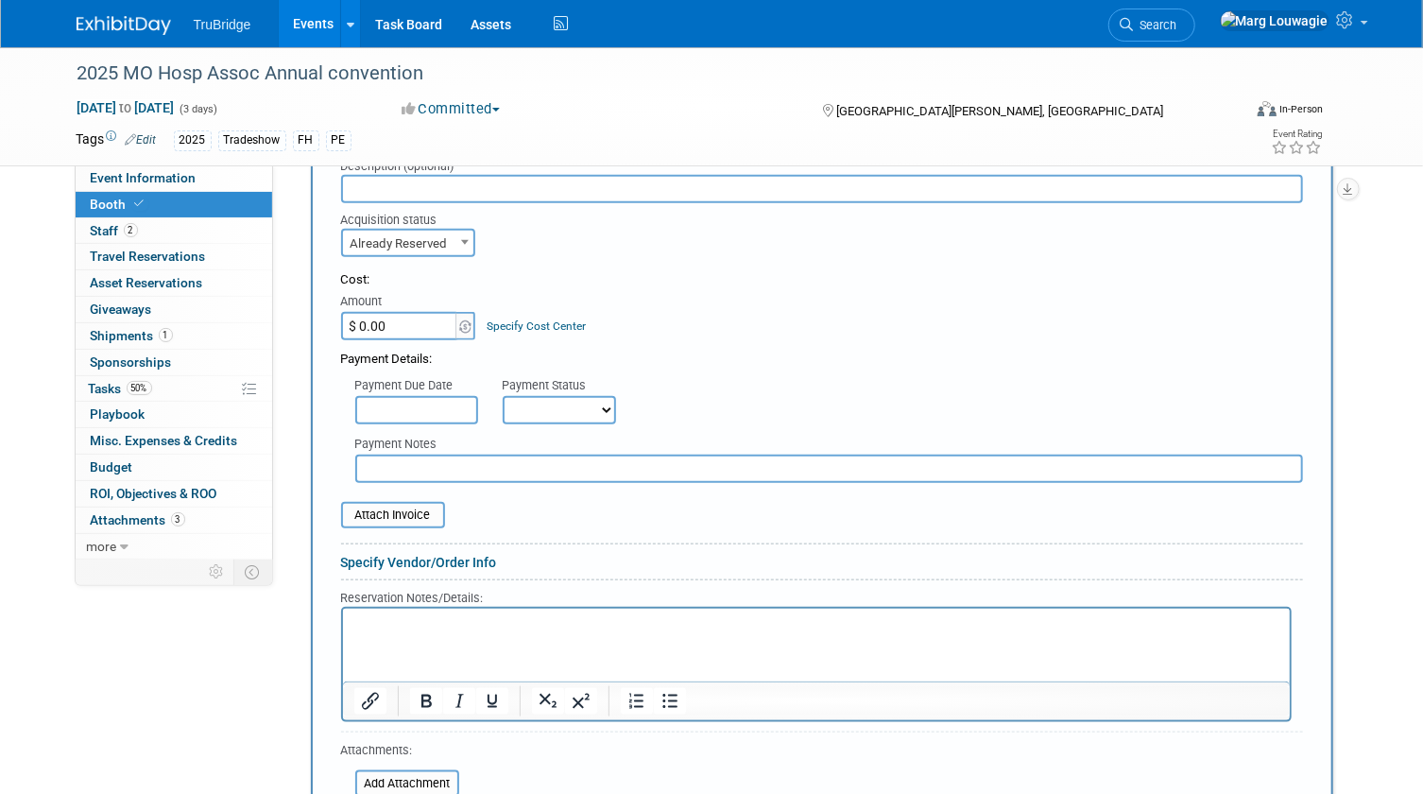
scroll to position [861, 0]
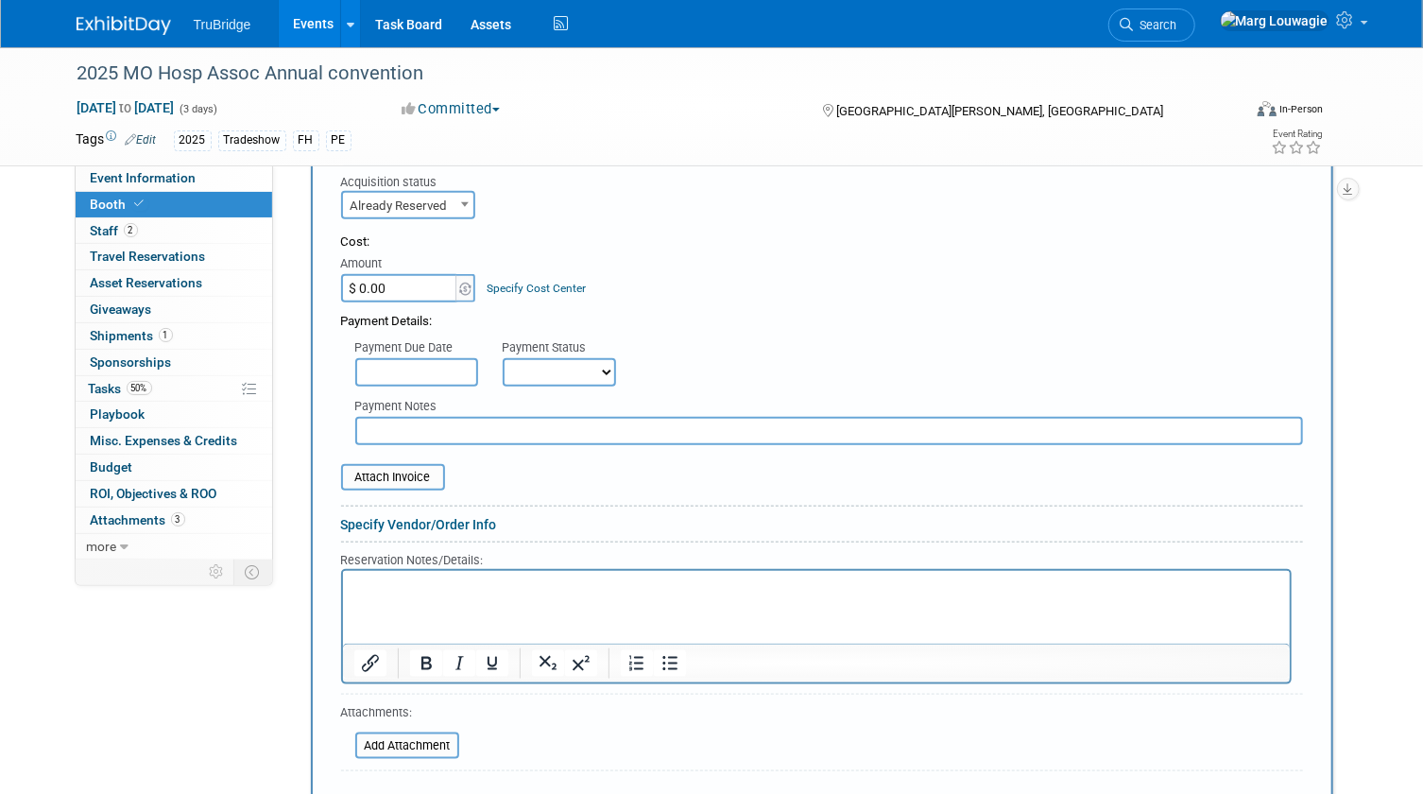
click at [508, 432] on input "text" at bounding box center [829, 431] width 948 height 28
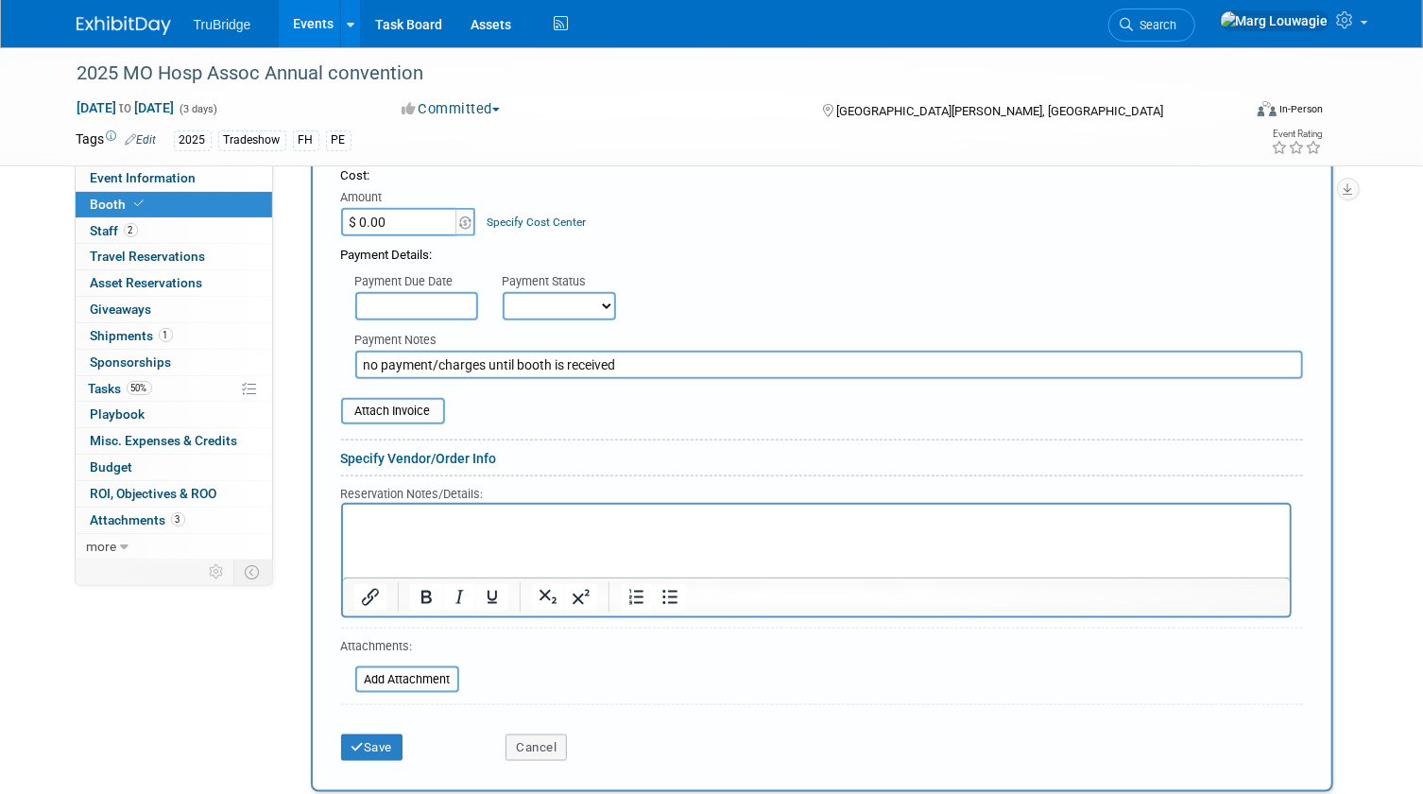
scroll to position [947, 0]
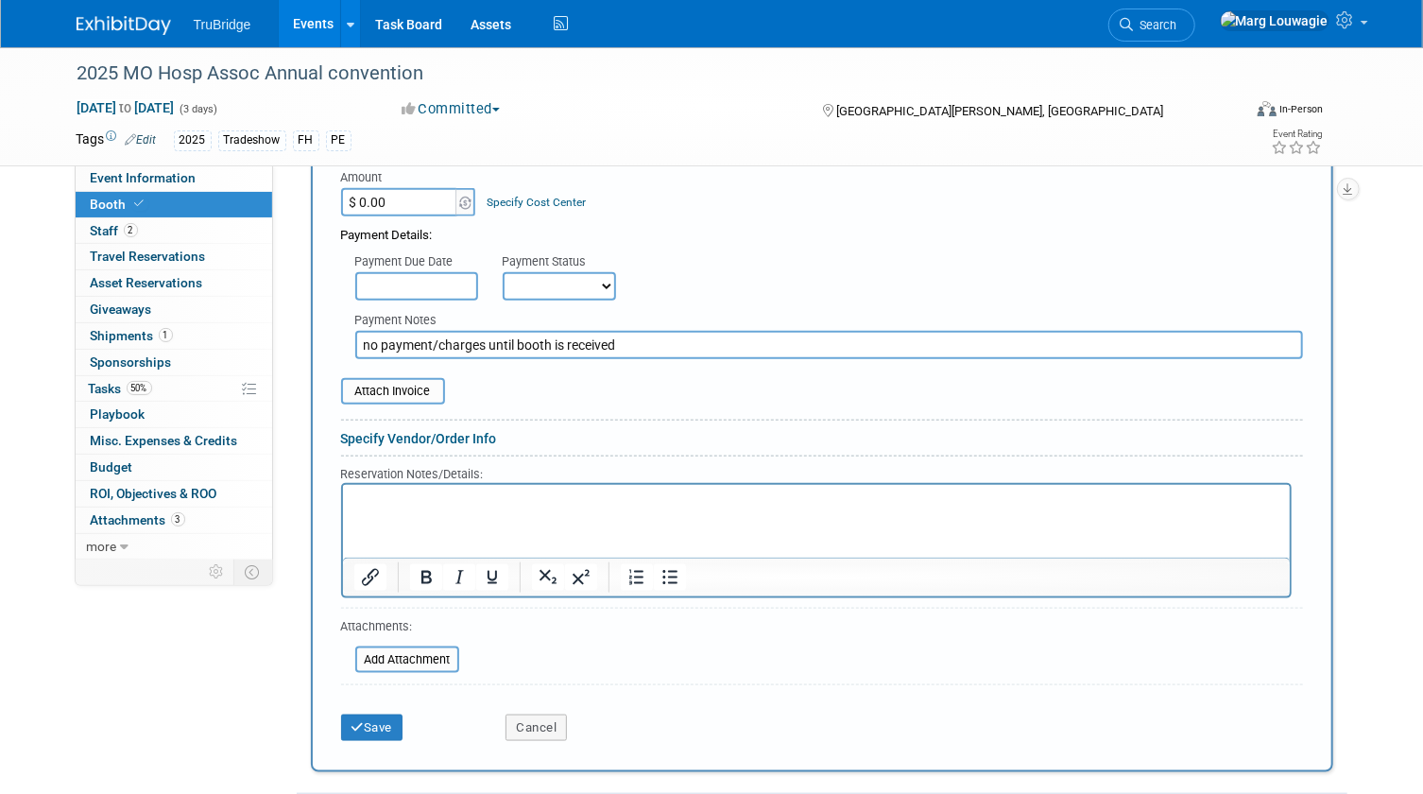
type input "no payment/charges until booth is received"
click at [467, 499] on p "Rich Text Area. Press ALT-0 for help." at bounding box center [815, 501] width 925 height 18
click at [385, 725] on button "Save" at bounding box center [372, 727] width 62 height 26
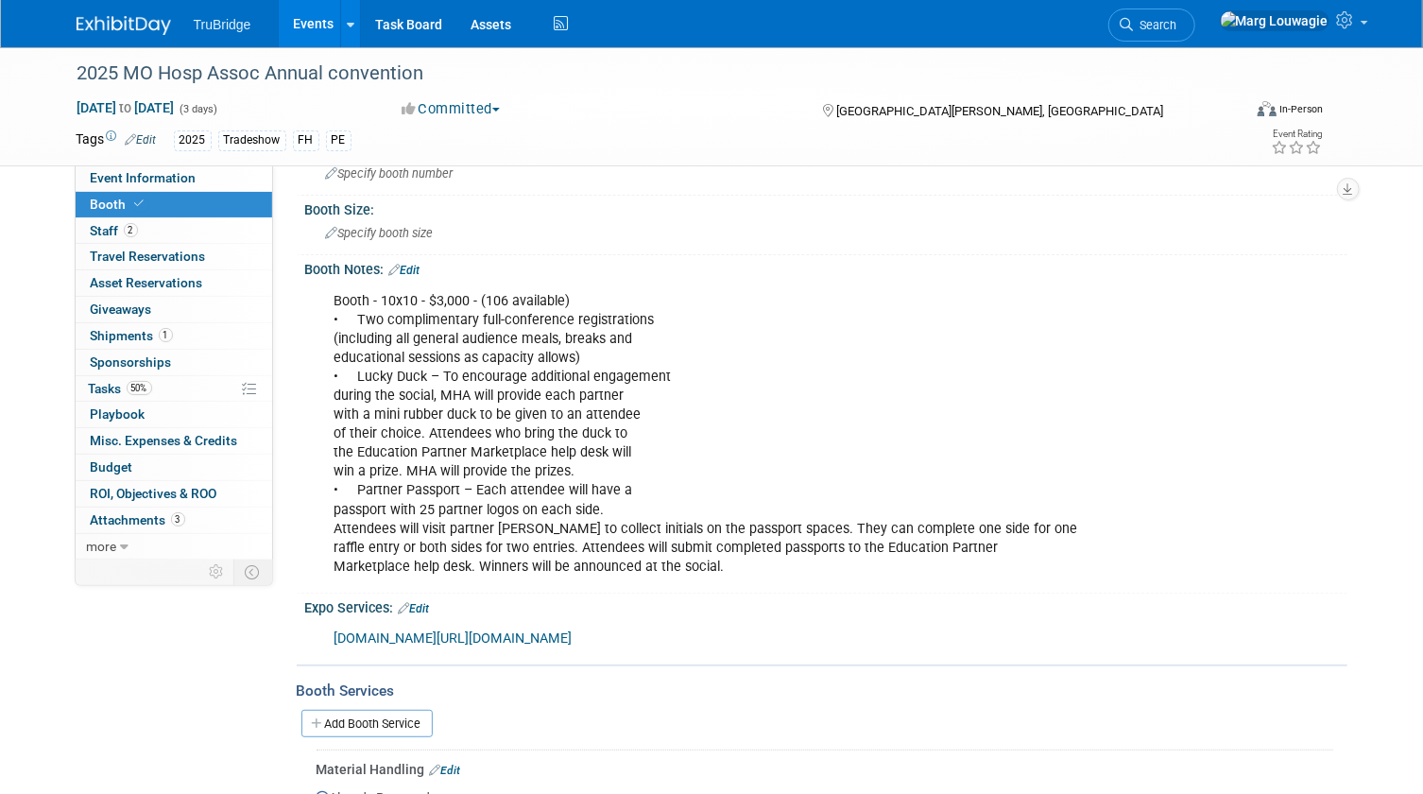
scroll to position [85, 0]
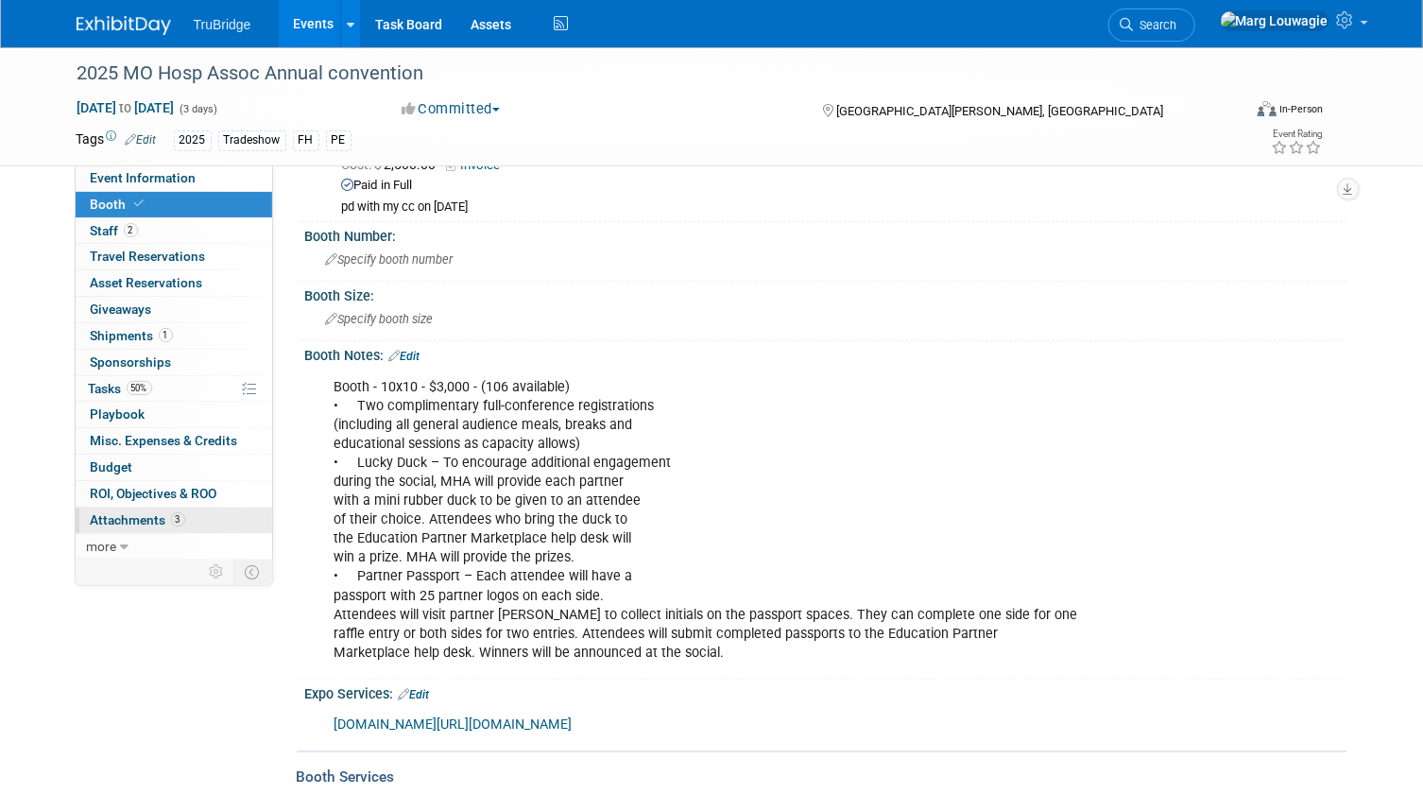
click at [154, 514] on span "Attachments 3" at bounding box center [138, 519] width 94 height 15
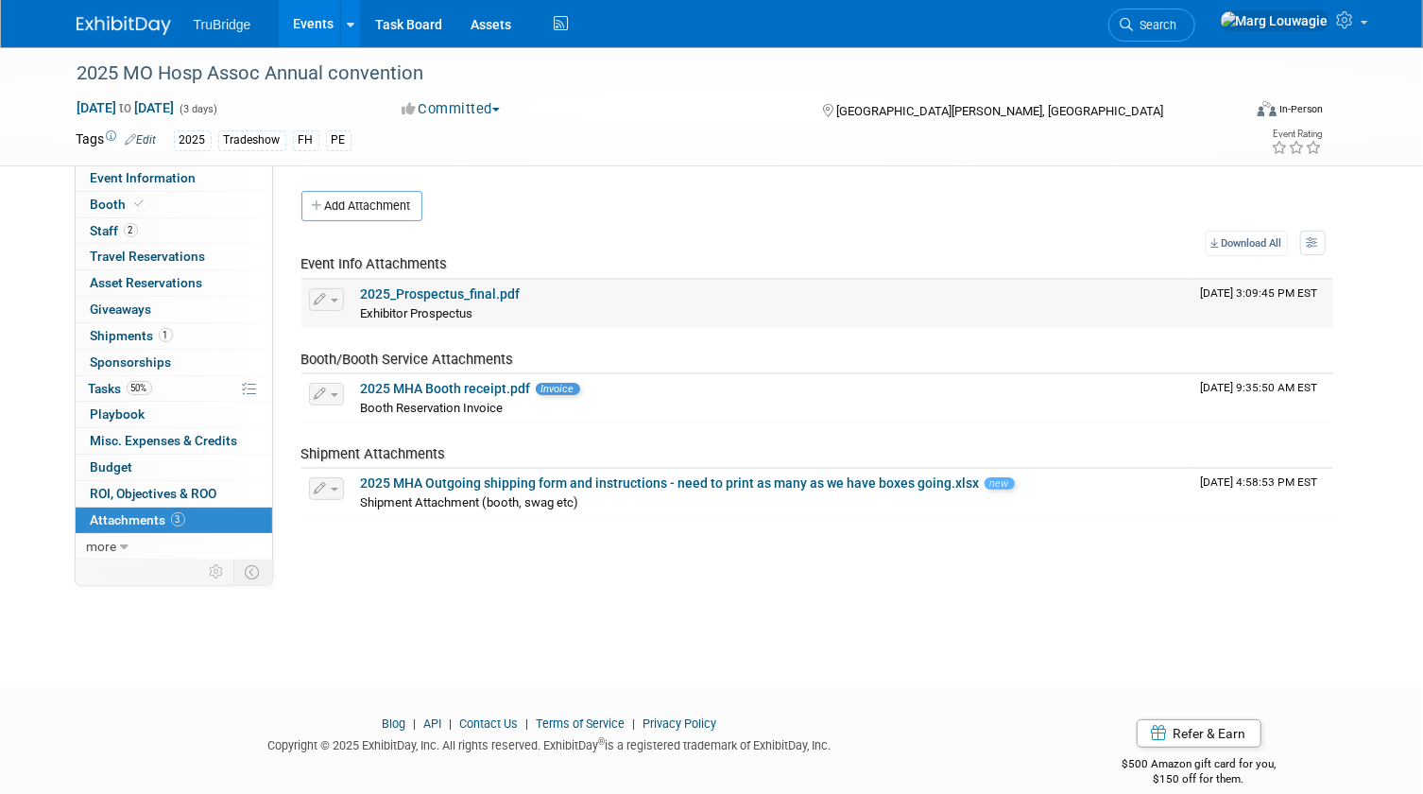
click at [486, 299] on link "2025_Prospectus_final.pdf" at bounding box center [441, 293] width 160 height 15
click at [157, 207] on link "Booth" at bounding box center [174, 205] width 196 height 26
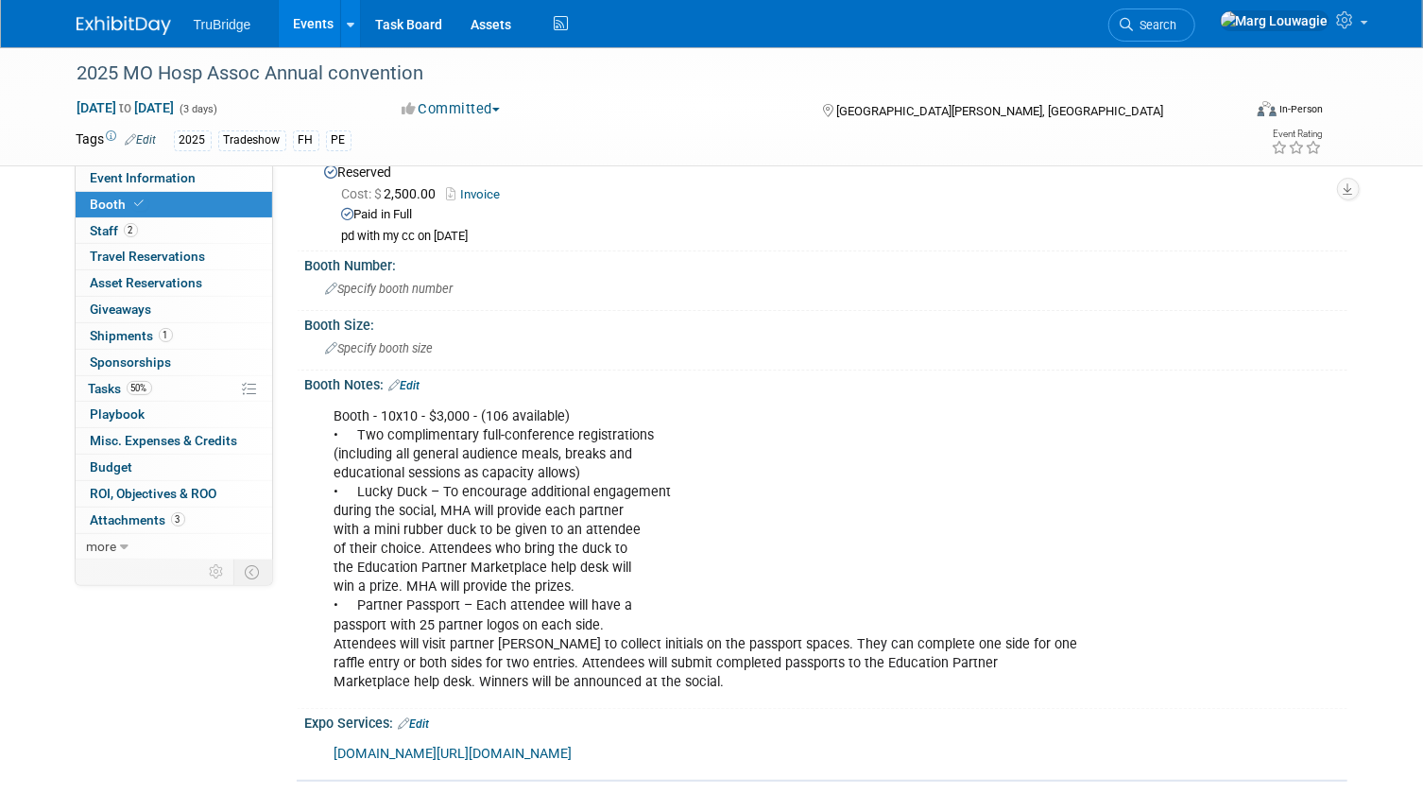
scroll to position [85, 0]
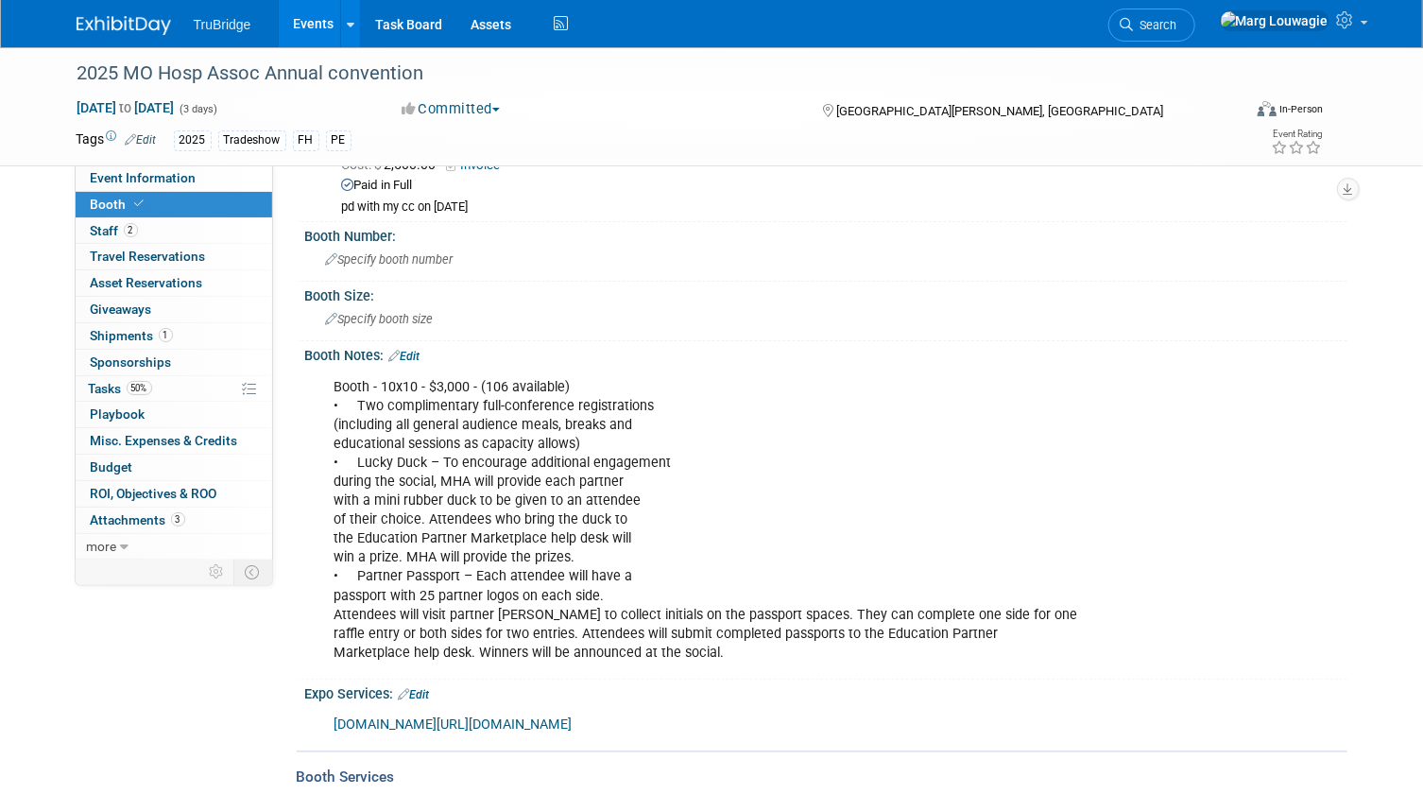
click at [419, 350] on link "Edit" at bounding box center [404, 356] width 31 height 13
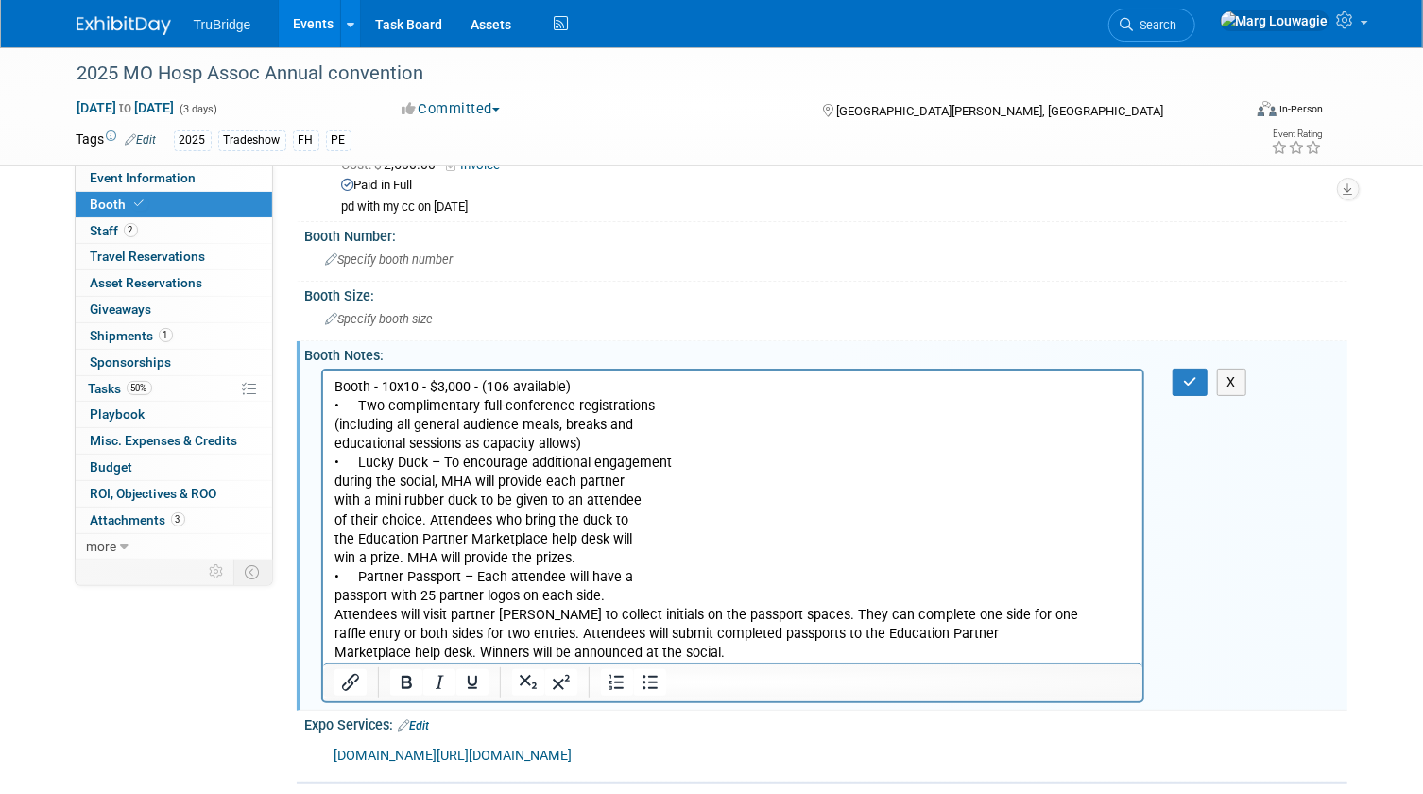
scroll to position [0, 0]
click at [595, 438] on p "Booth - 10x10 - $3,000 - (106 available) • Two complimentary full-conference re…" at bounding box center [732, 519] width 798 height 284
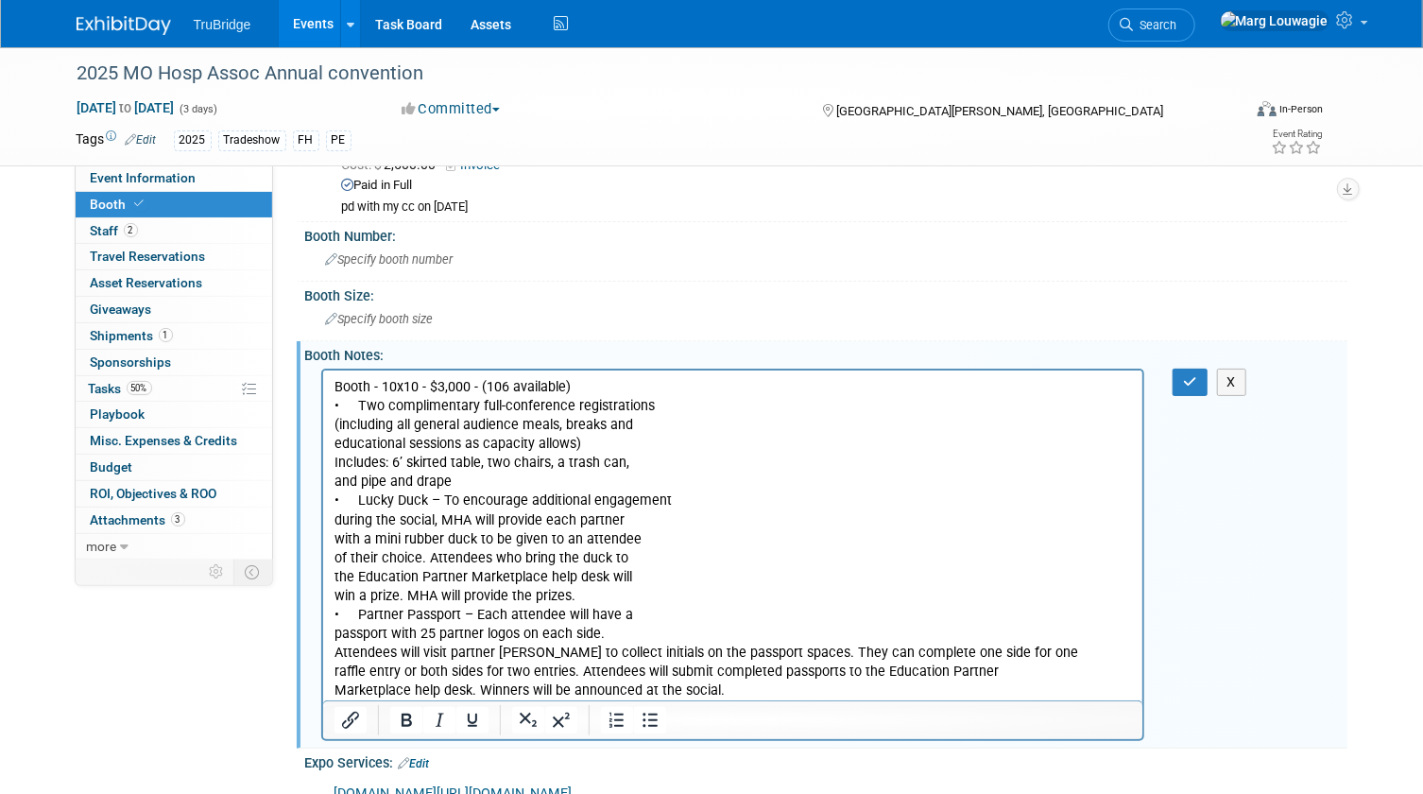
click at [669, 445] on p "Booth - 10x10 - $3,000 - (106 available) • Two complimentary full-conference re…" at bounding box center [732, 415] width 798 height 76
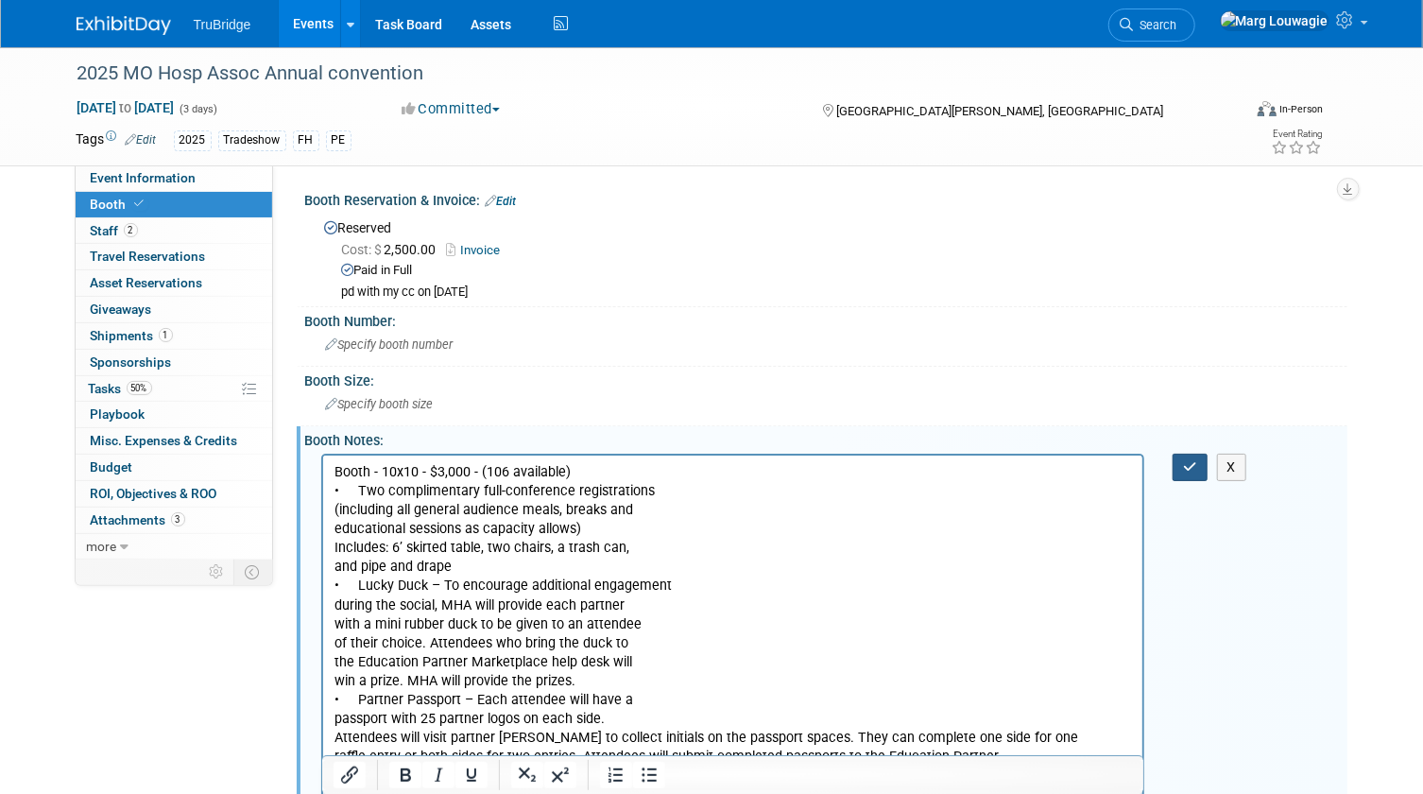
drag, startPoint x: 708, startPoint y: 2, endPoint x: 955, endPoint y: 447, distance: 509.2
click at [1195, 465] on icon "button" at bounding box center [1190, 466] width 14 height 13
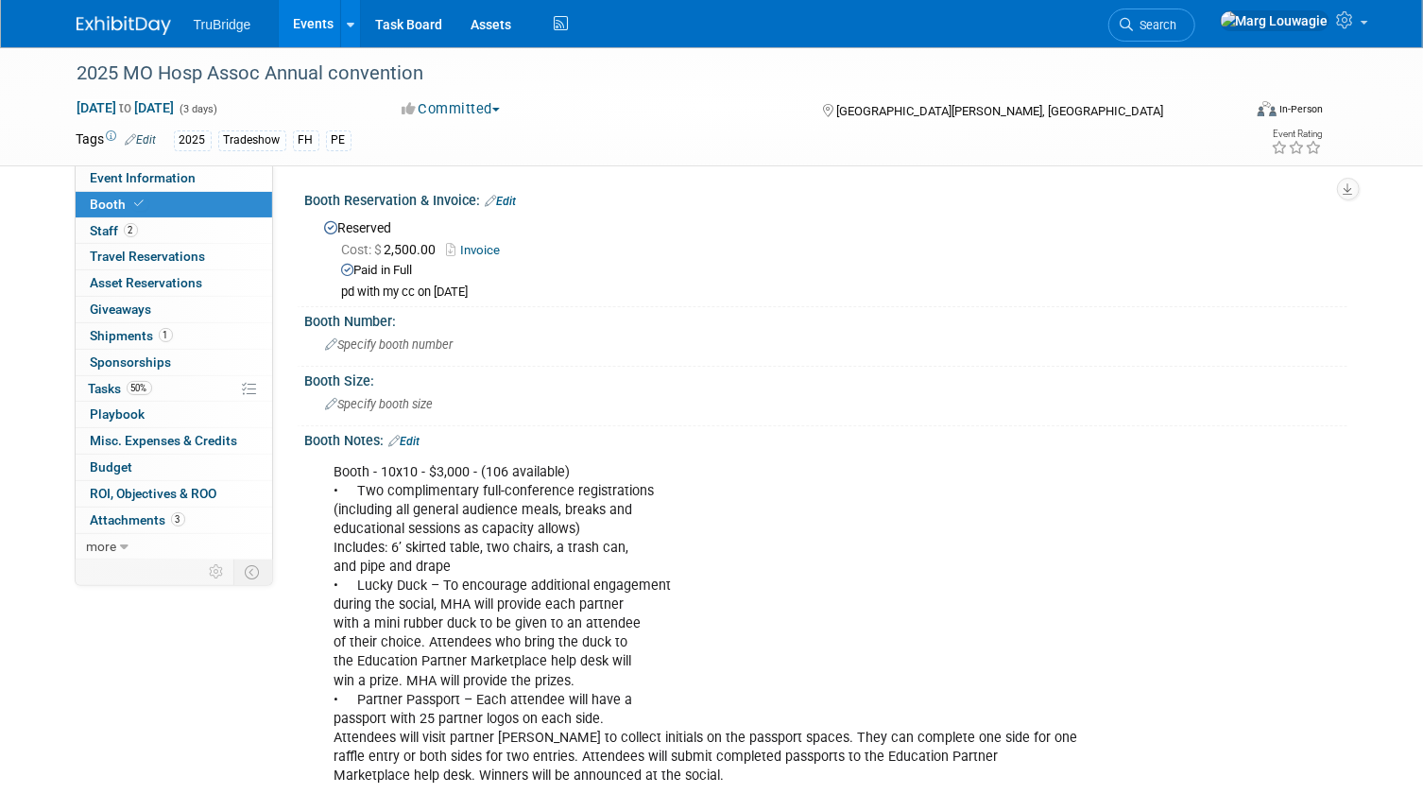
click at [419, 436] on link "Edit" at bounding box center [404, 441] width 31 height 13
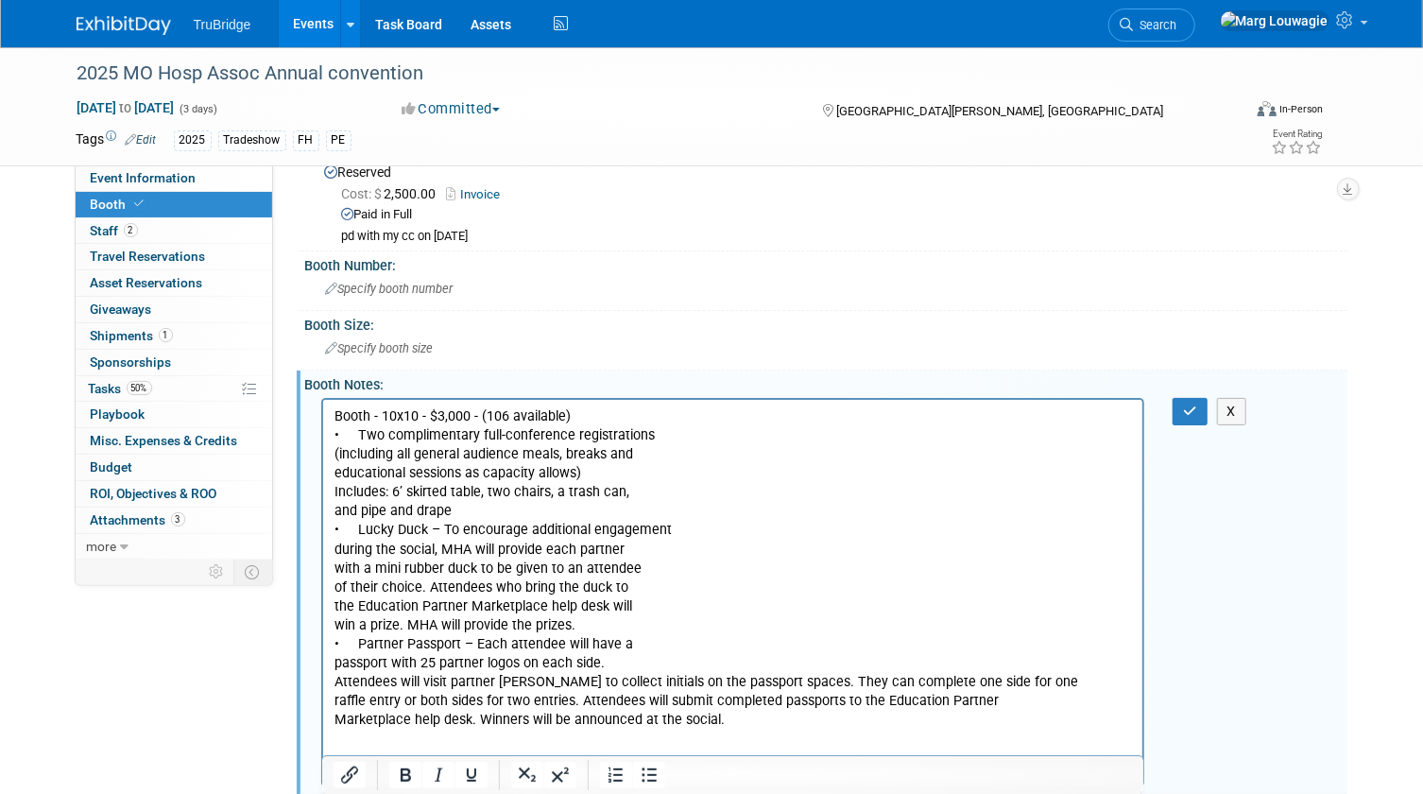
scroll to position [85, 0]
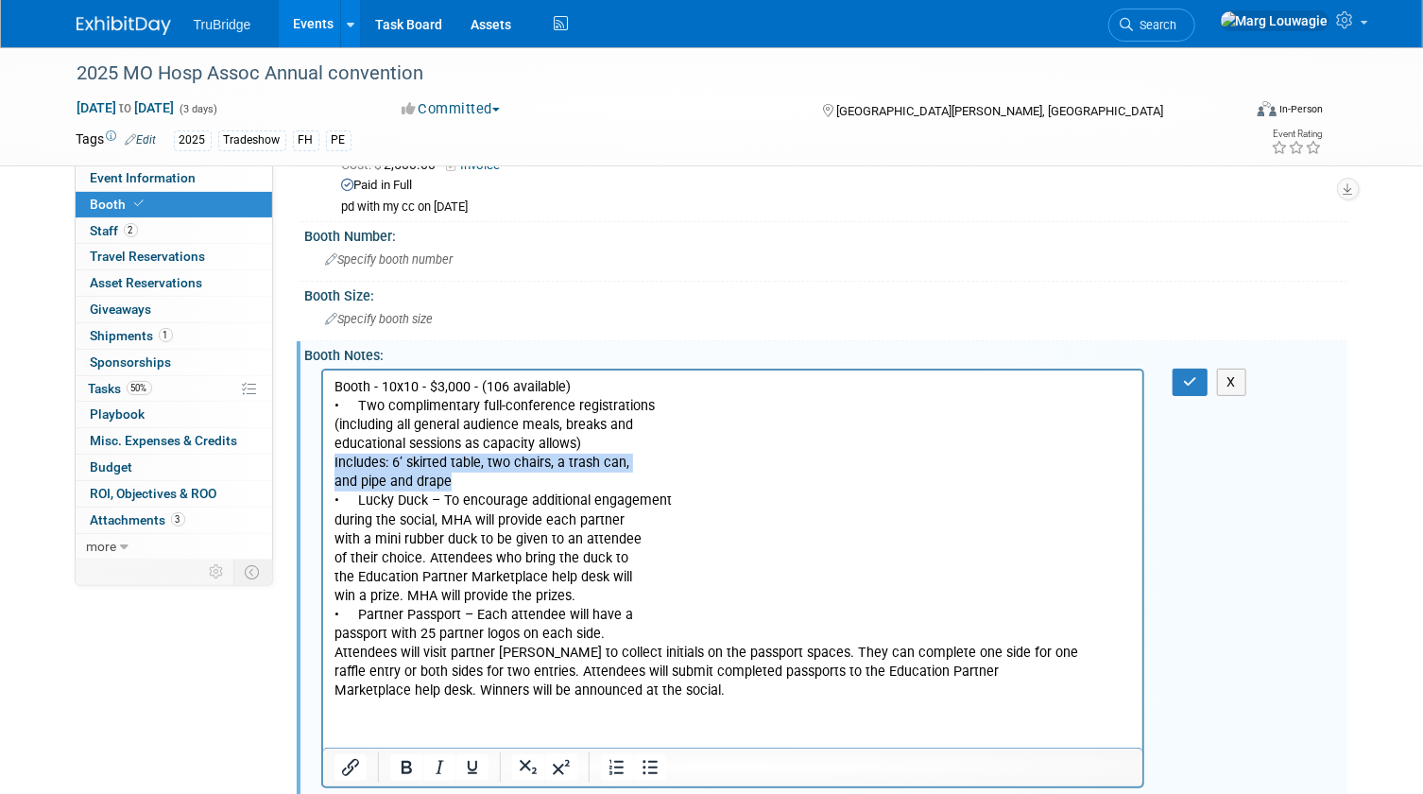
drag, startPoint x: 333, startPoint y: 460, endPoint x: 657, endPoint y: 482, distance: 324.8
click at [657, 482] on p "Booth - 10x10 - $3,000 - (106 available) • Two complimentary full-conference re…" at bounding box center [732, 538] width 798 height 322
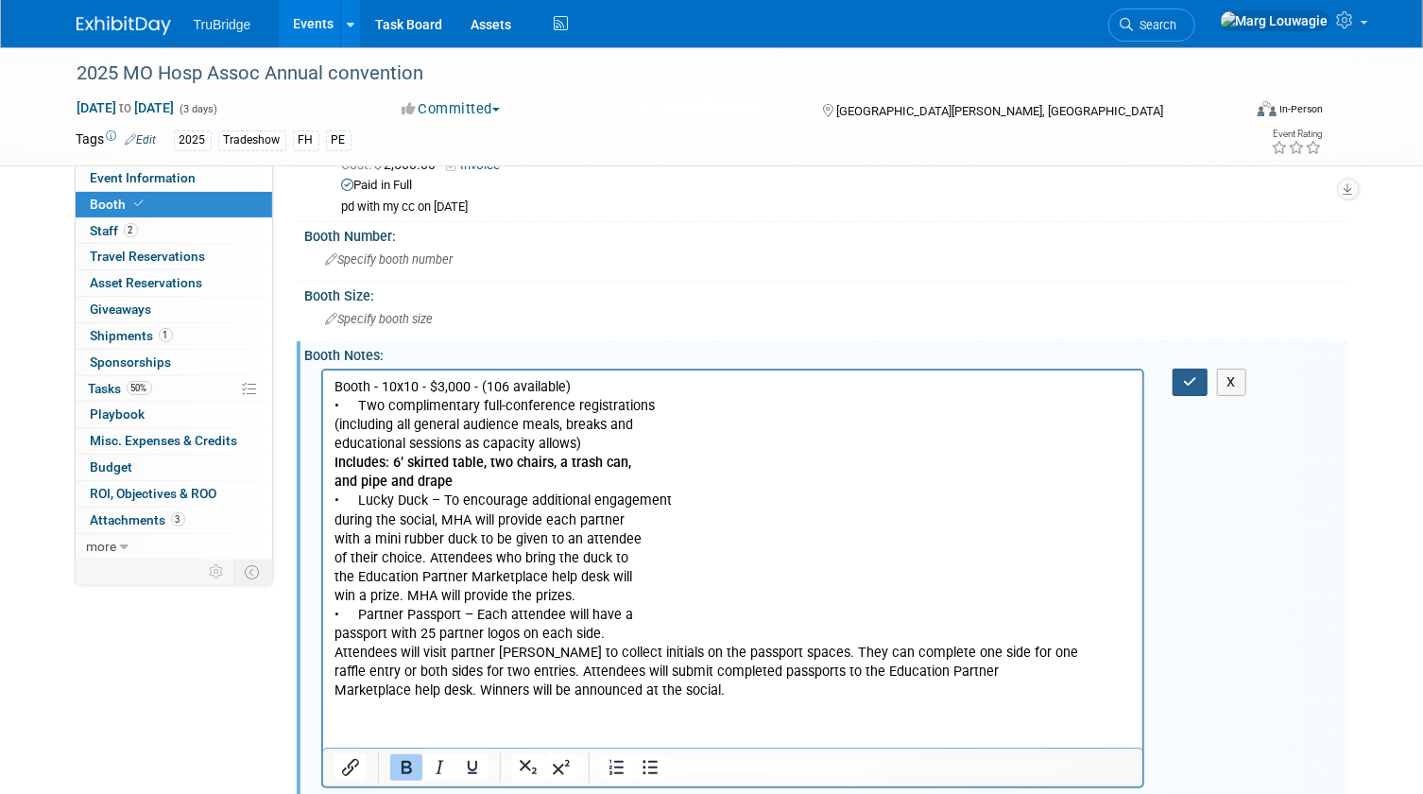
drag, startPoint x: 1192, startPoint y: 374, endPoint x: 1171, endPoint y: 359, distance: 25.7
click at [1190, 375] on icon "button" at bounding box center [1190, 381] width 14 height 13
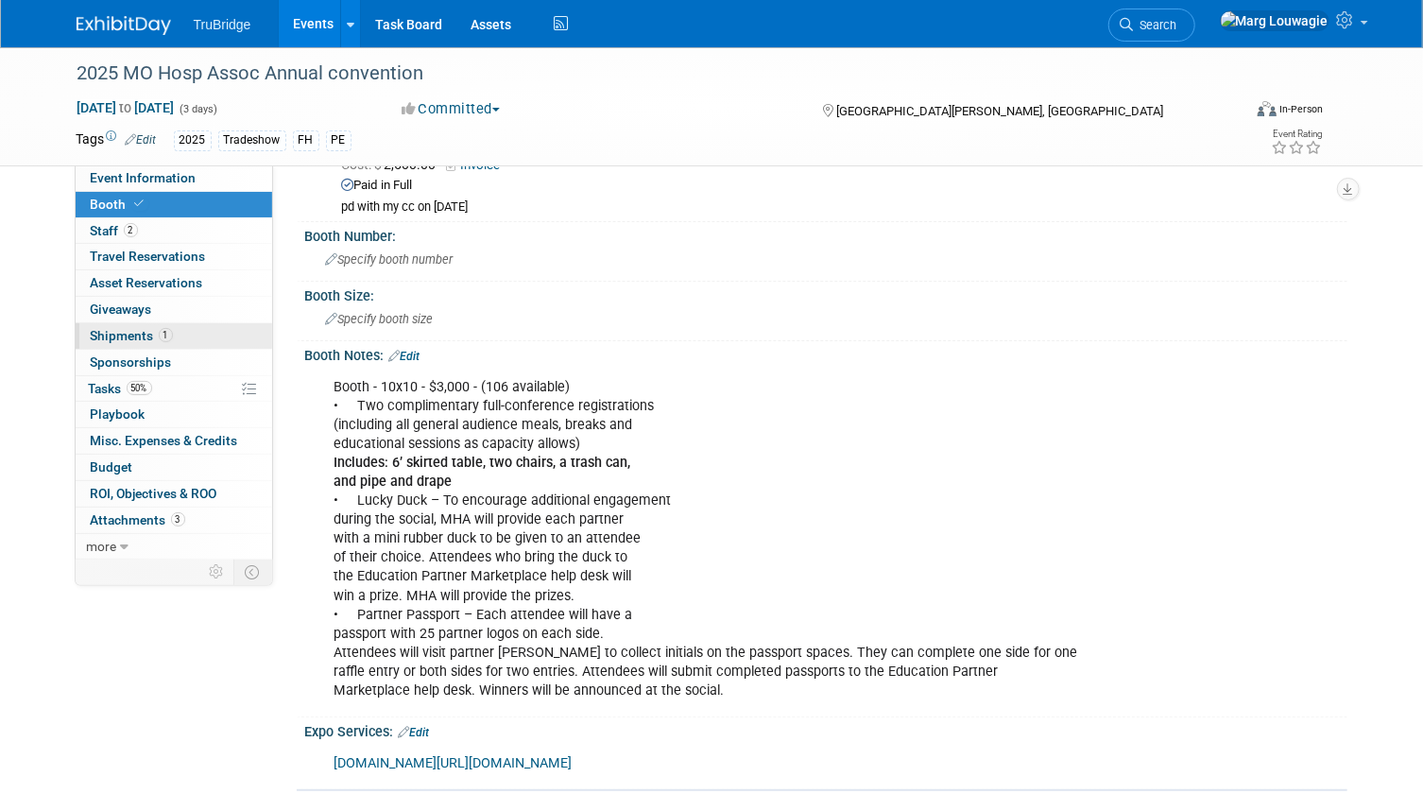
click at [112, 328] on span "Shipments 1" at bounding box center [132, 335] width 82 height 15
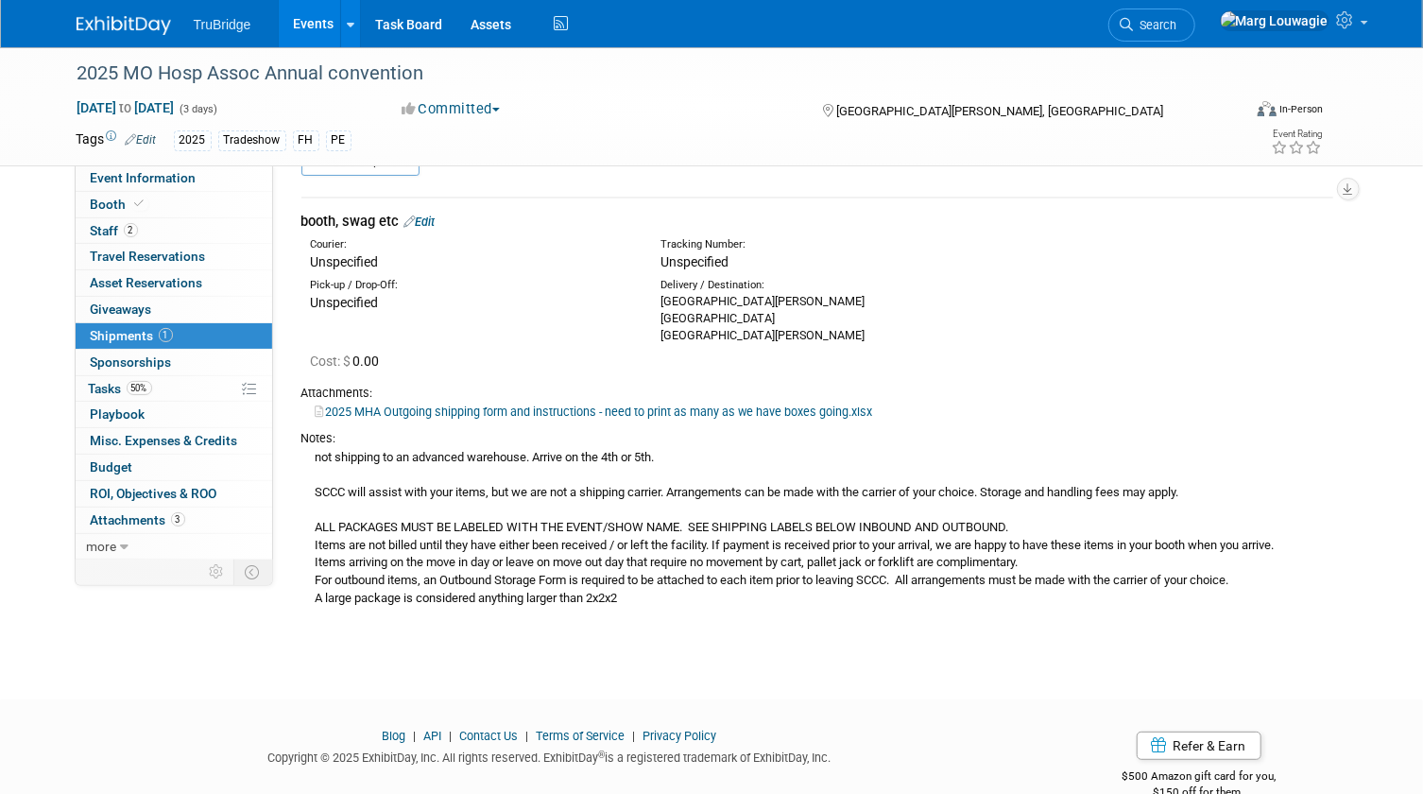
scroll to position [83, 0]
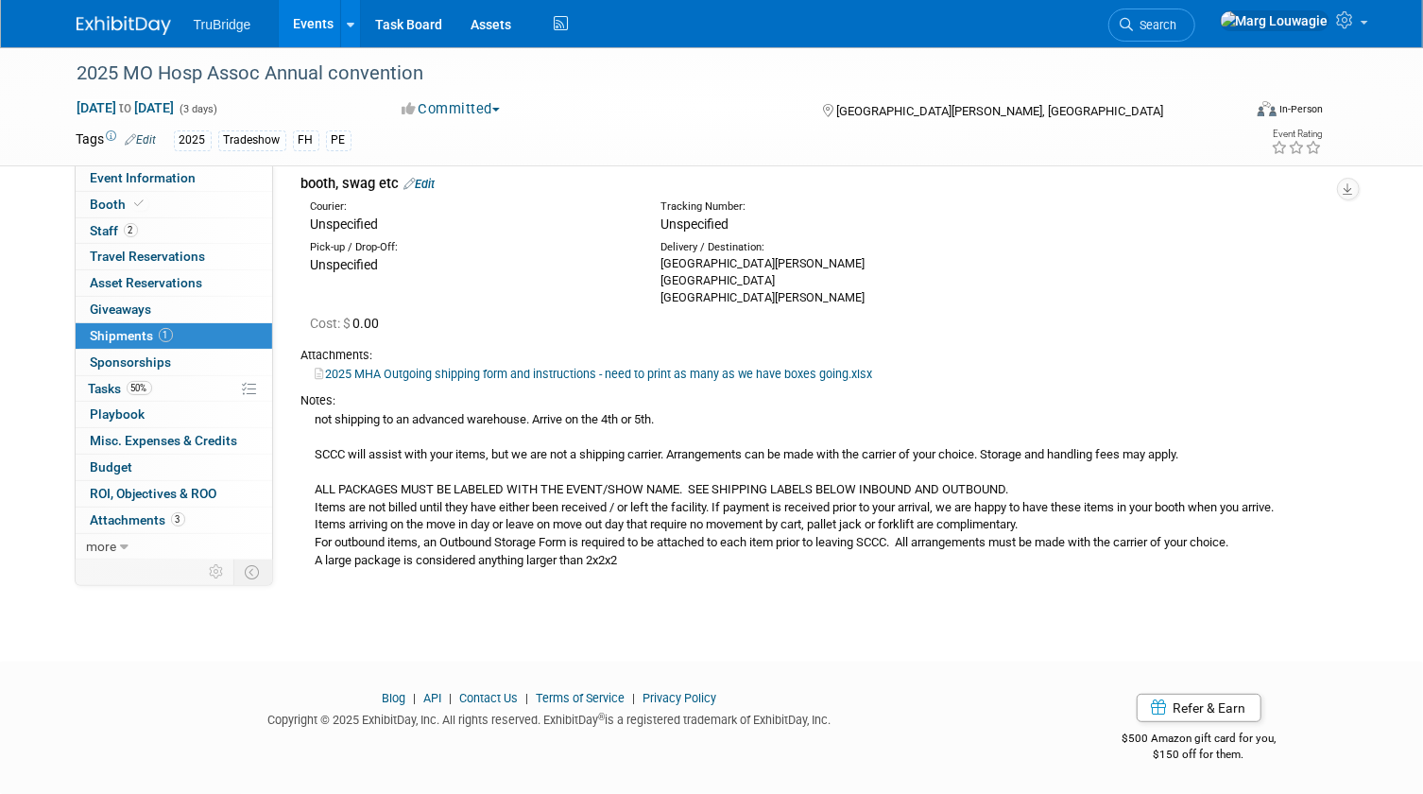
drag, startPoint x: 131, startPoint y: 180, endPoint x: 312, endPoint y: 230, distance: 187.0
click at [131, 180] on span "Event Information" at bounding box center [144, 177] width 106 height 15
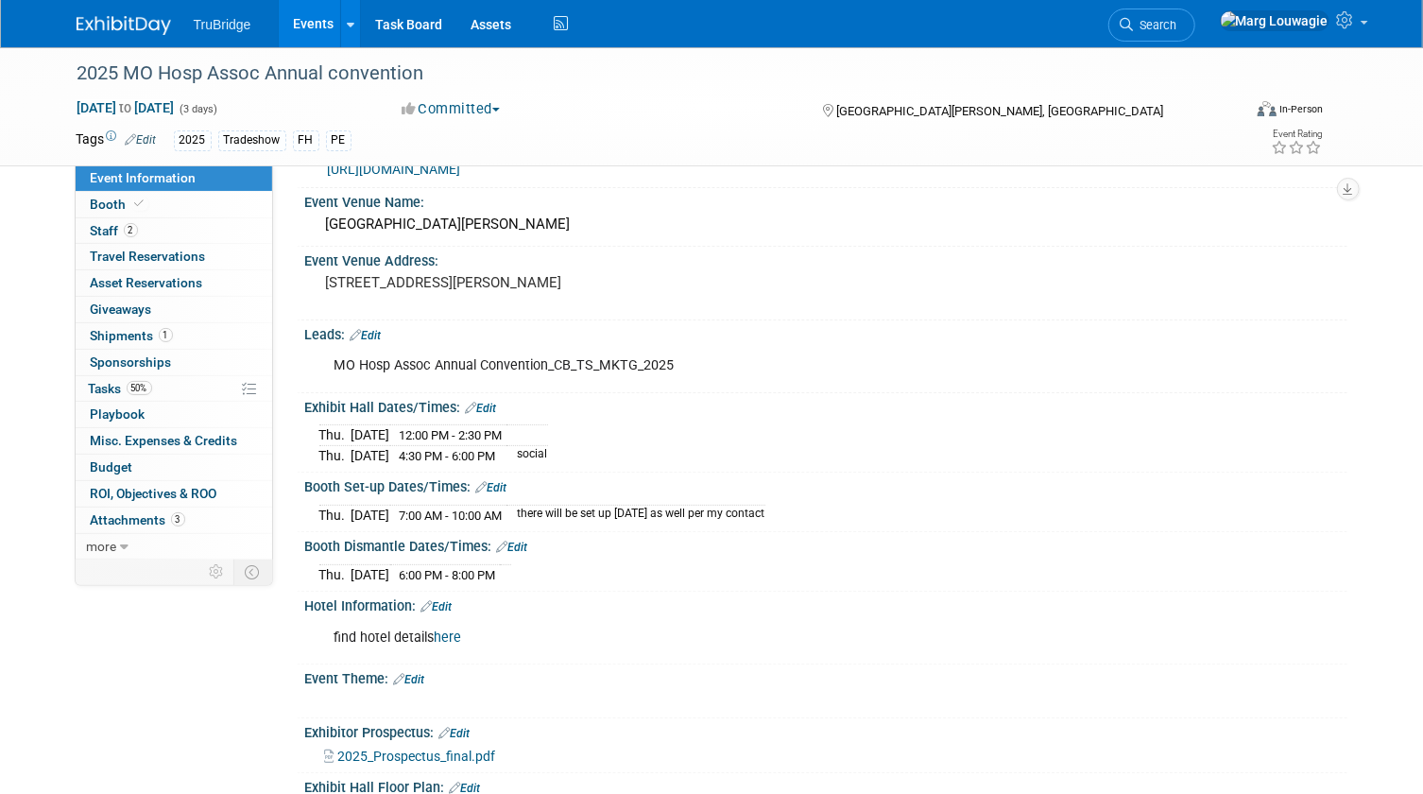
scroll to position [85, 0]
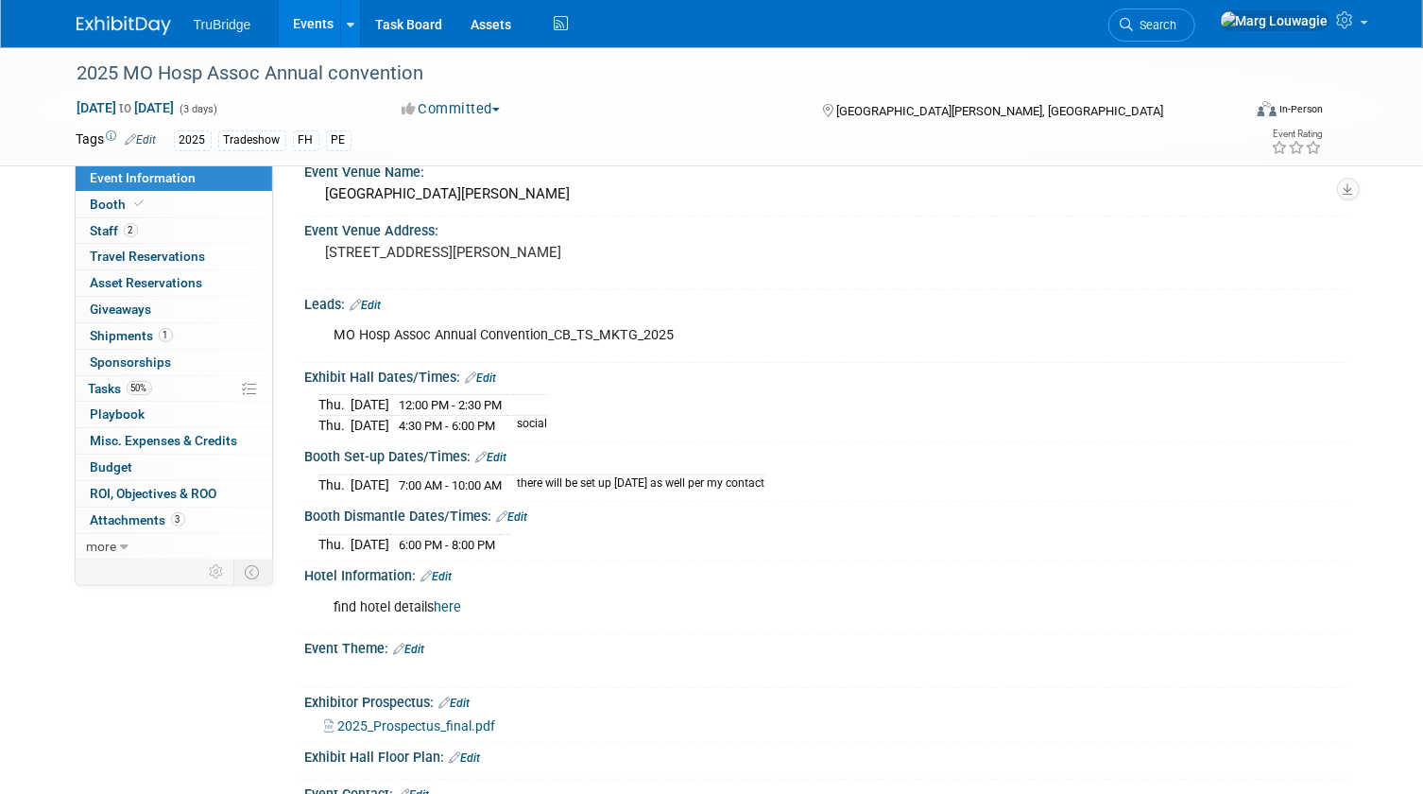
drag, startPoint x: 318, startPoint y: 480, endPoint x: 542, endPoint y: 474, distance: 224.0
click at [542, 474] on tr "Thu. Nov 6, 2025 7:00 AM - 10:00 AM there will be set up on Wednesday as well p…" at bounding box center [542, 484] width 446 height 20
drag, startPoint x: 542, startPoint y: 474, endPoint x: 522, endPoint y: 483, distance: 21.6
copy tr "Thu. Nov 6, 2025 7:00 AM - 10:00 AM"
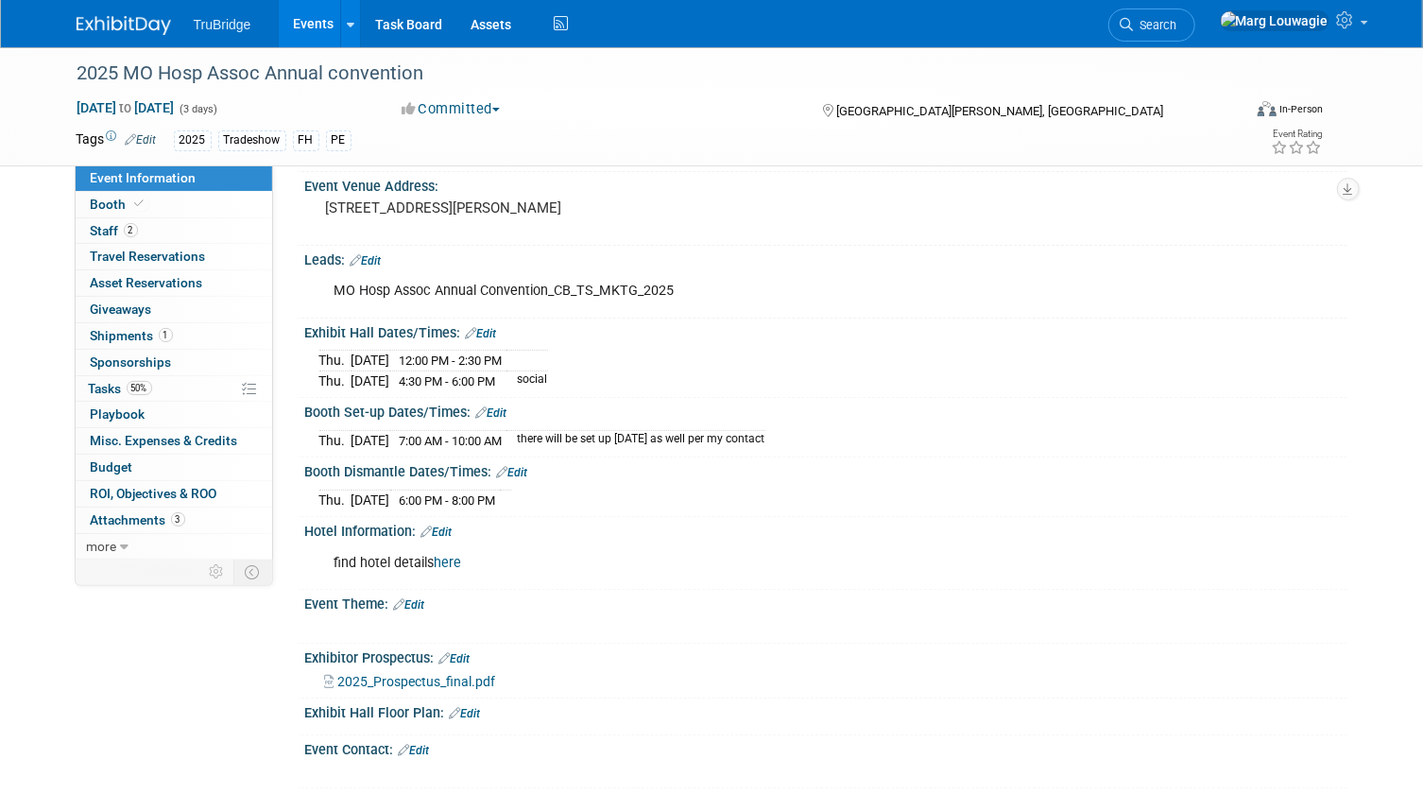
scroll to position [171, 0]
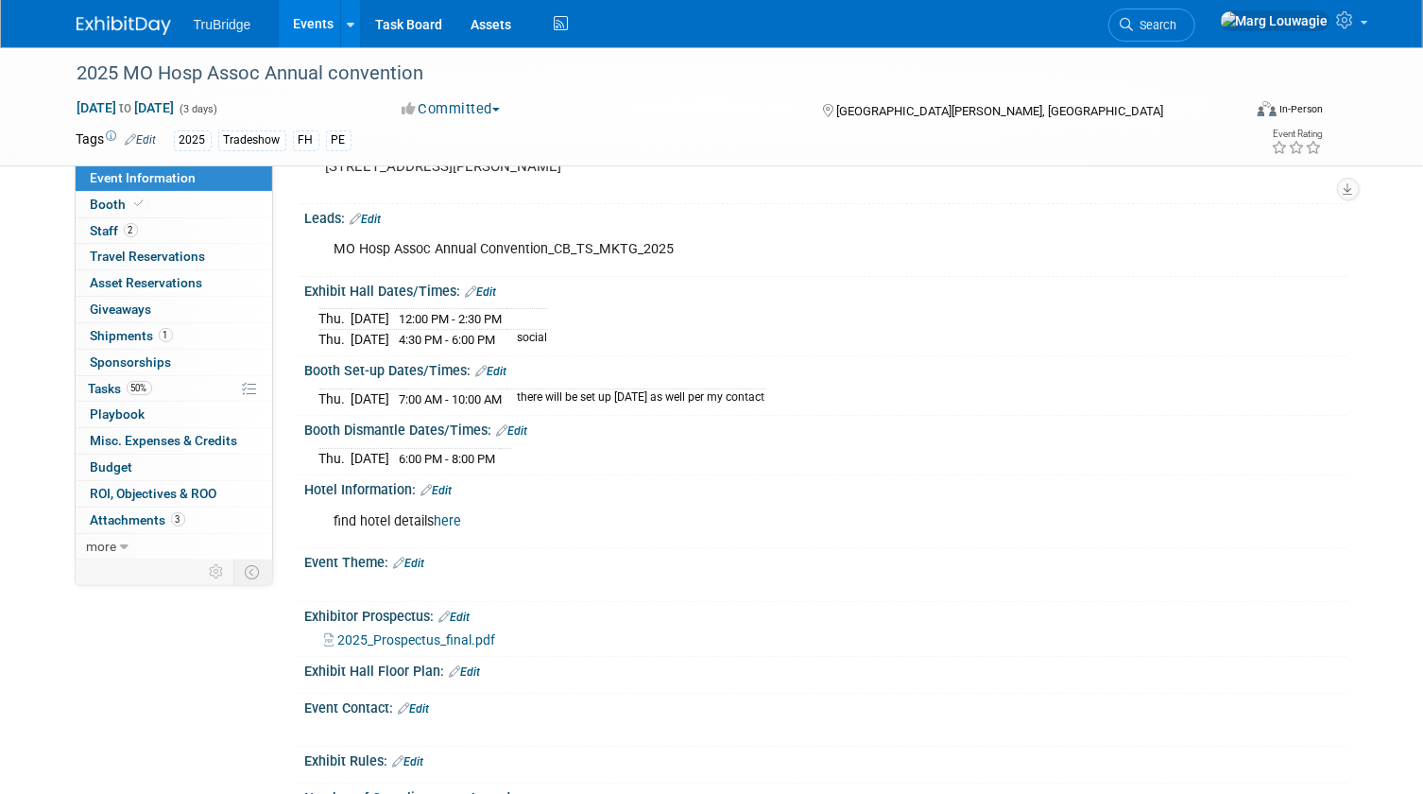
drag, startPoint x: 304, startPoint y: 450, endPoint x: 567, endPoint y: 448, distance: 262.6
click at [567, 448] on div "Thu. Nov 6, 2025 6:00 PM - 8:00 PM Save Changes Cancel" at bounding box center [826, 454] width 1042 height 32
drag, startPoint x: 567, startPoint y: 448, endPoint x: 490, endPoint y: 454, distance: 76.8
copy div
click at [127, 226] on span "2" at bounding box center [131, 230] width 14 height 14
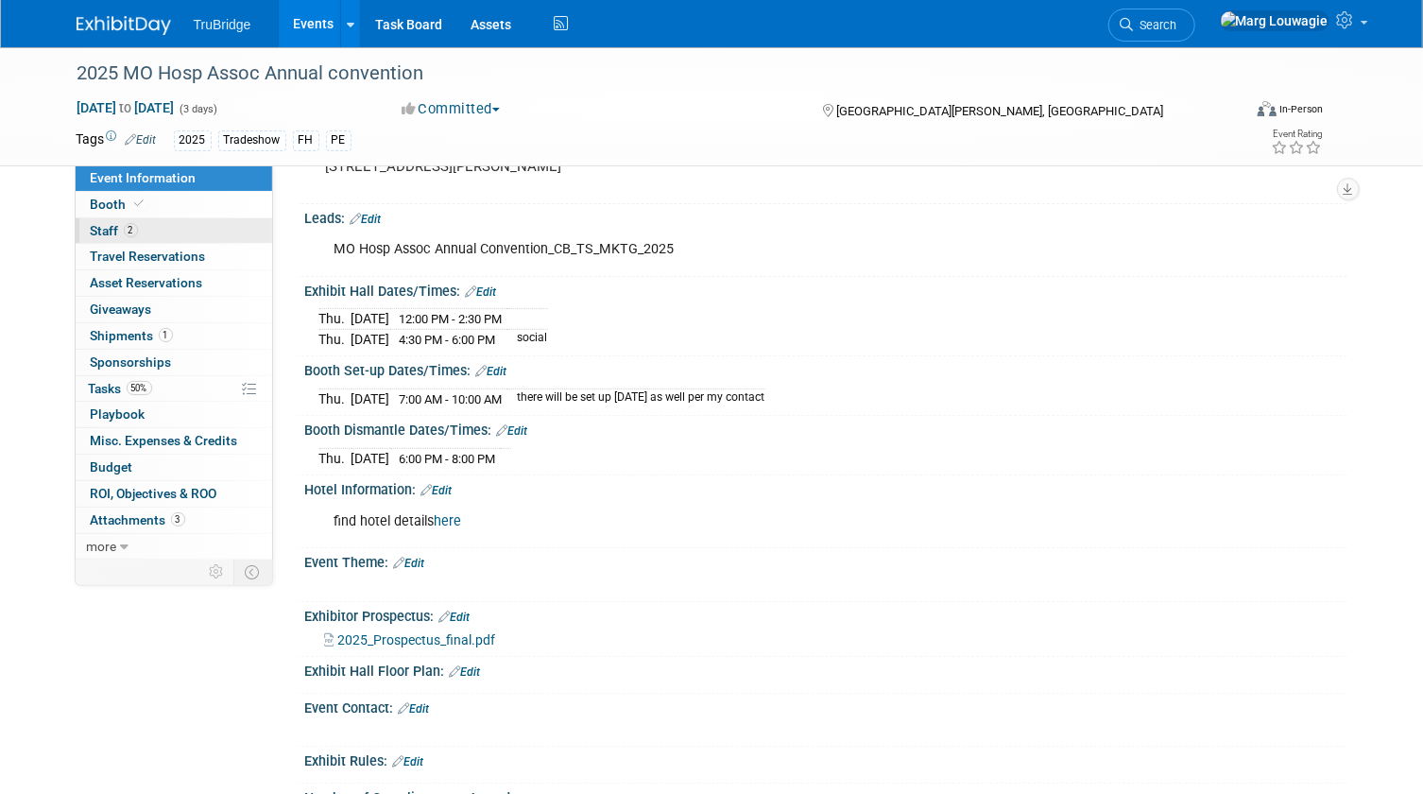
scroll to position [0, 0]
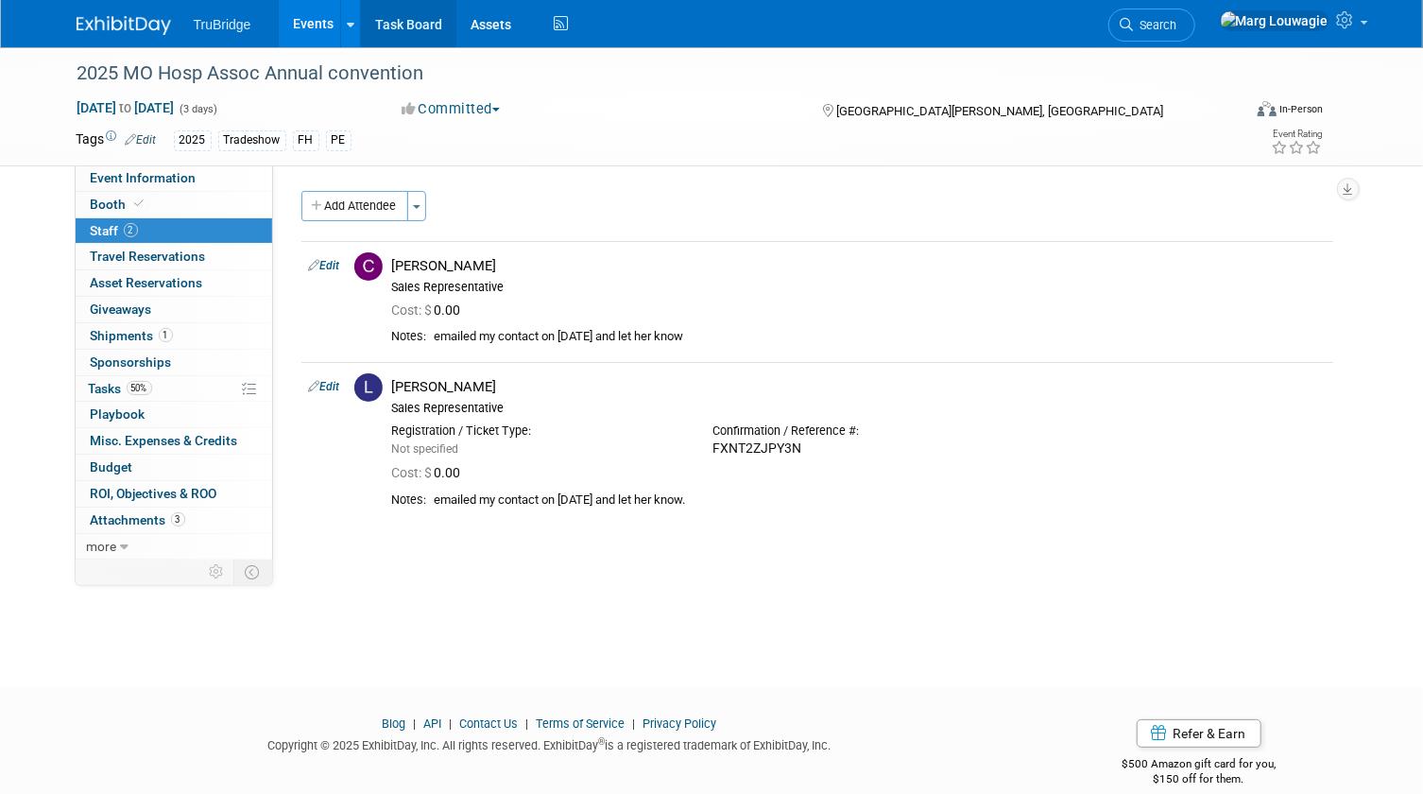
click at [389, 21] on link "Task Board" at bounding box center [408, 23] width 95 height 47
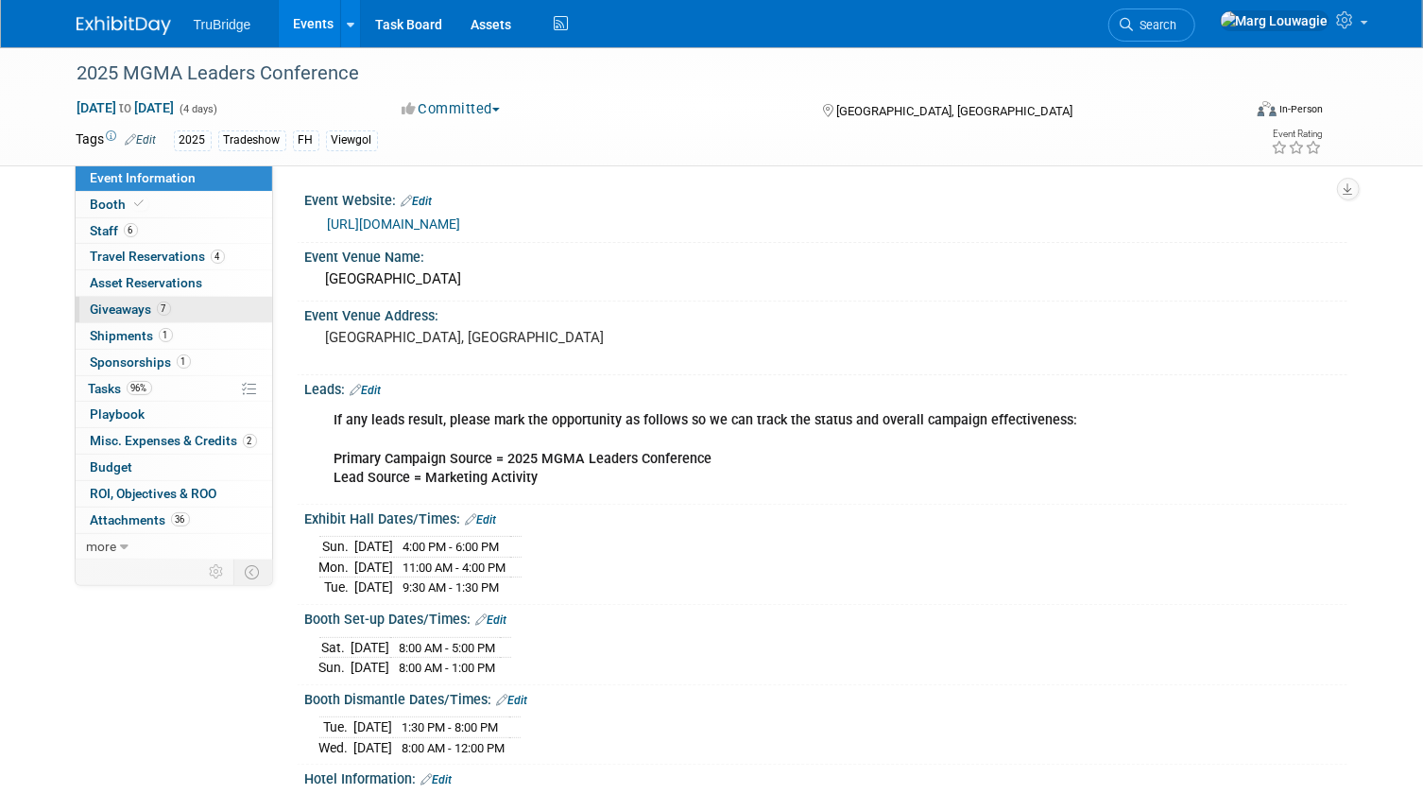
click at [126, 311] on span "Giveaways 7" at bounding box center [131, 308] width 80 height 15
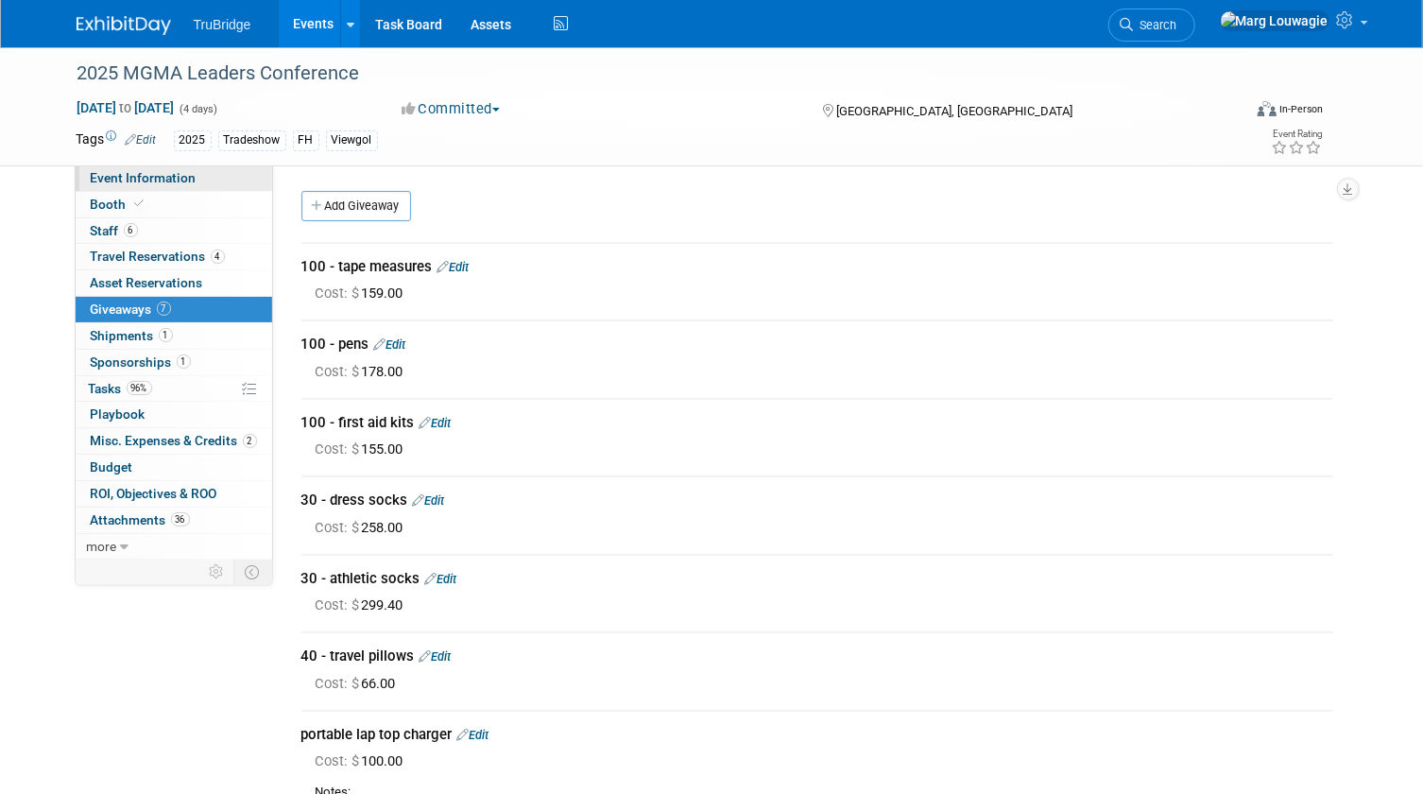
click at [196, 173] on link "Event Information" at bounding box center [174, 178] width 196 height 26
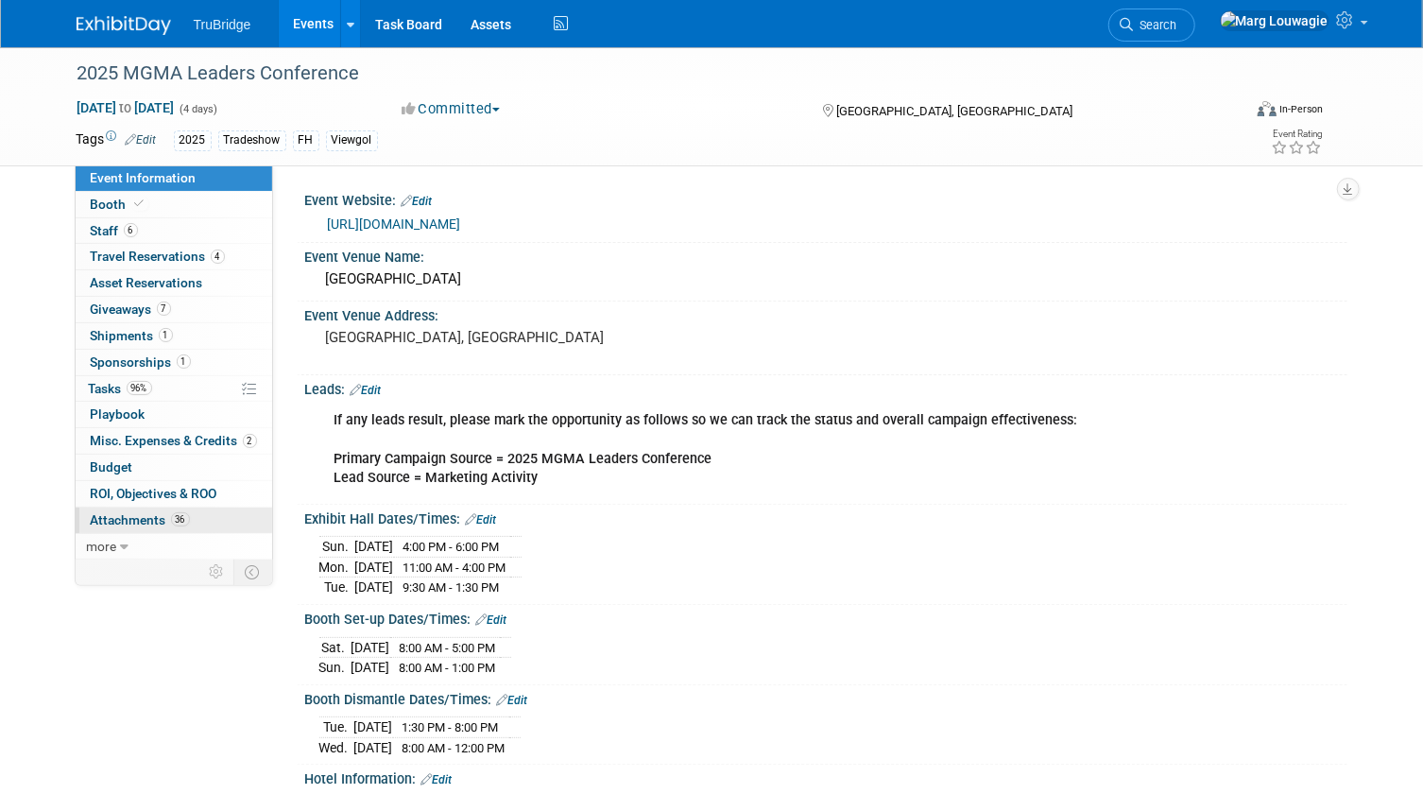
click at [121, 512] on span "Attachments 36" at bounding box center [140, 519] width 99 height 15
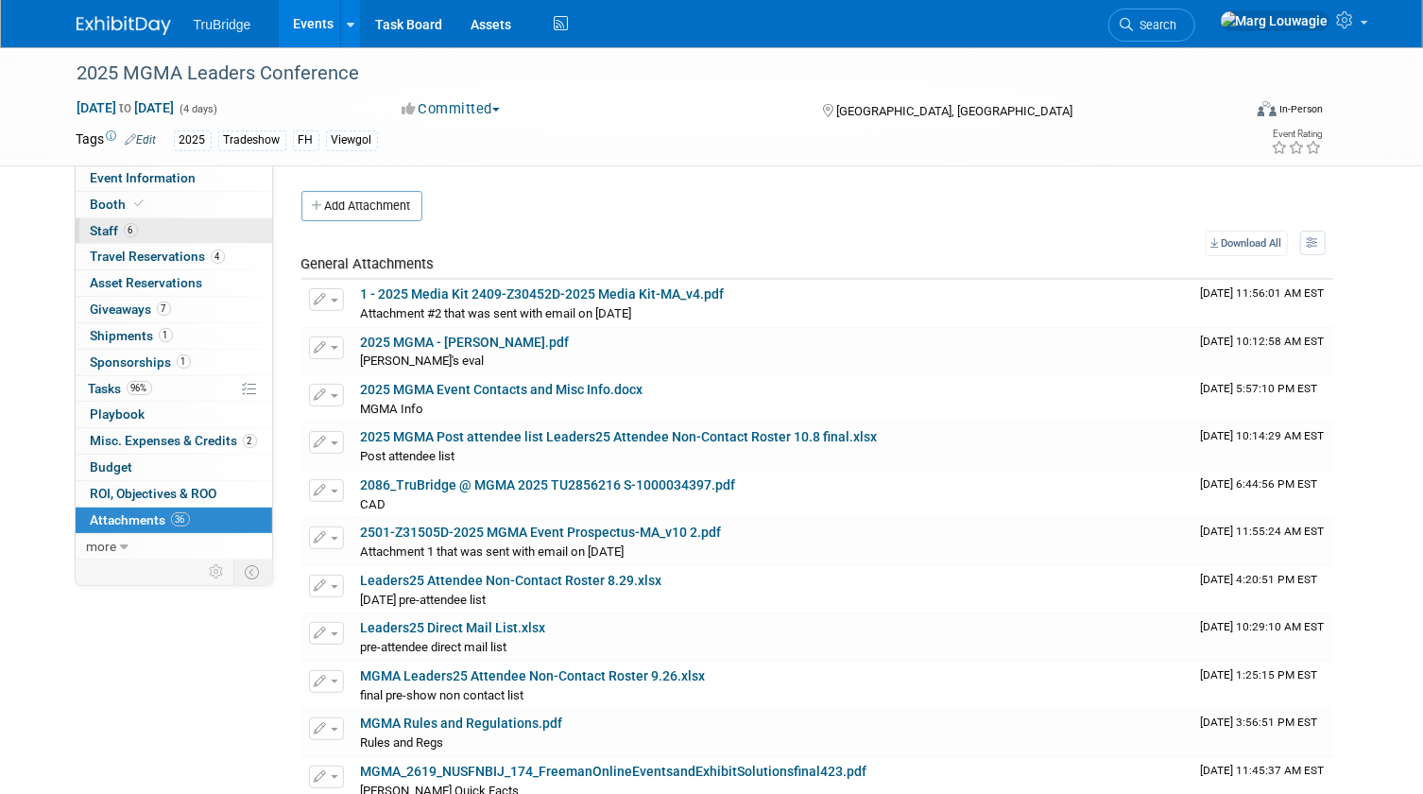
click at [142, 230] on link "6 Staff 6" at bounding box center [174, 231] width 196 height 26
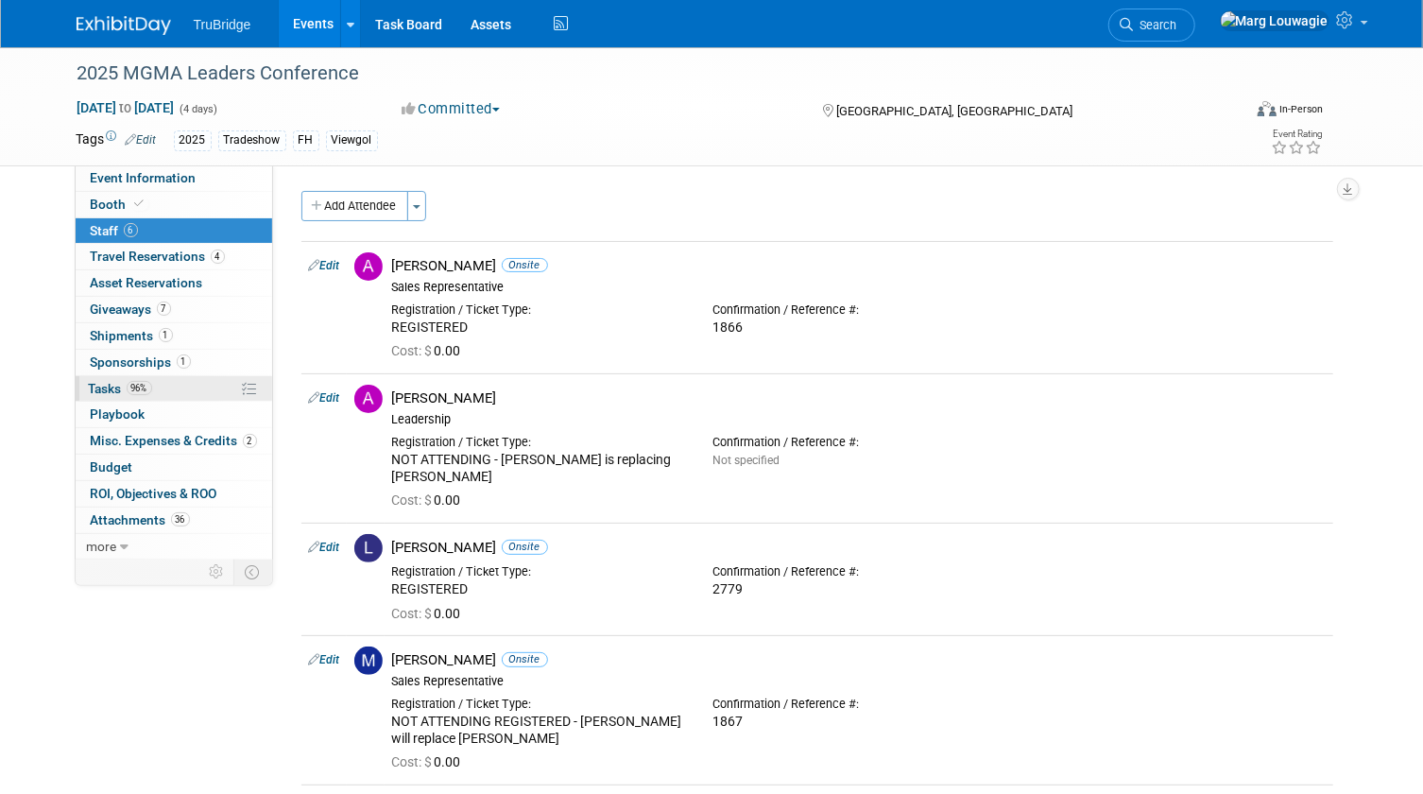
click at [119, 387] on span "Tasks 96%" at bounding box center [120, 388] width 63 height 15
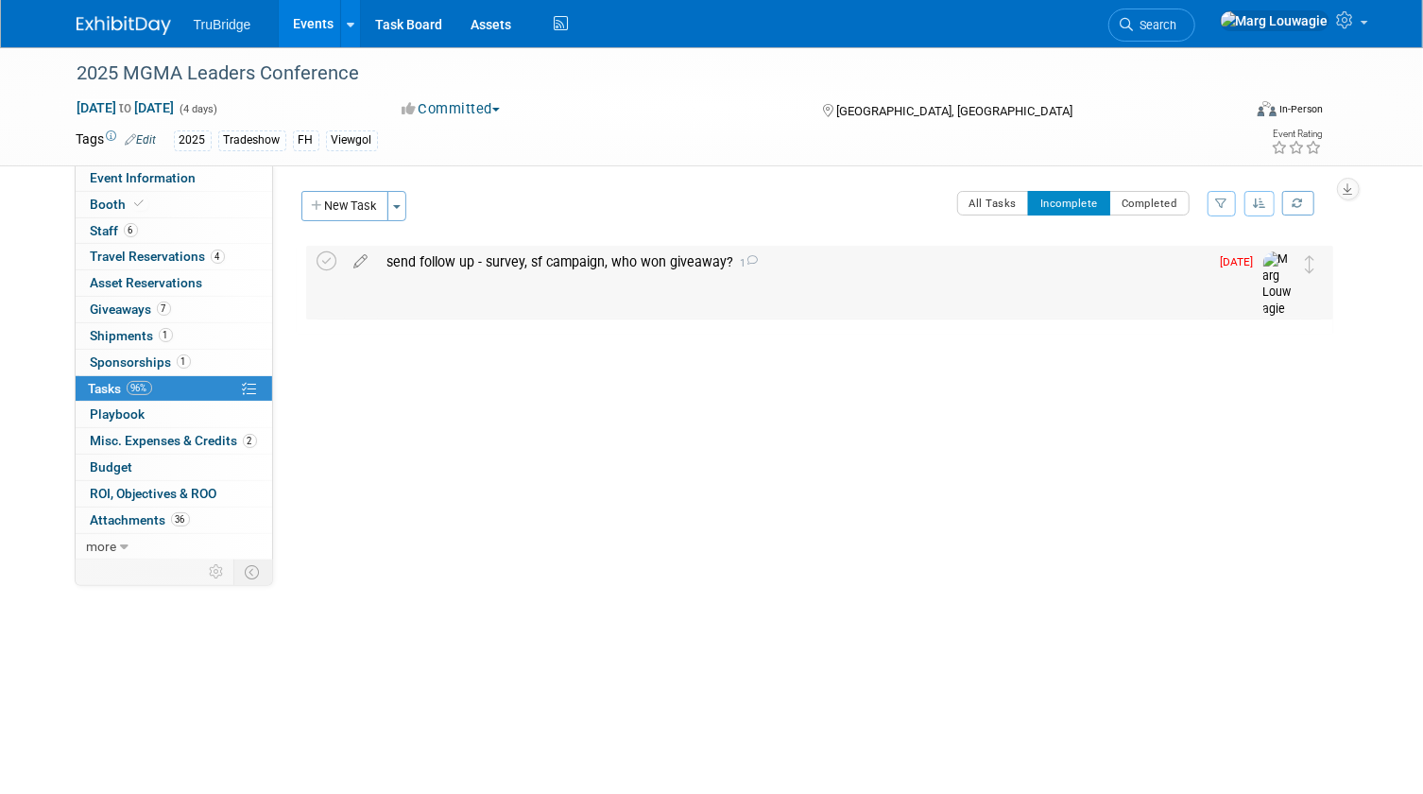
click at [459, 258] on div "send follow up - survey, sf campaign, who won giveaway? 1" at bounding box center [793, 262] width 831 height 32
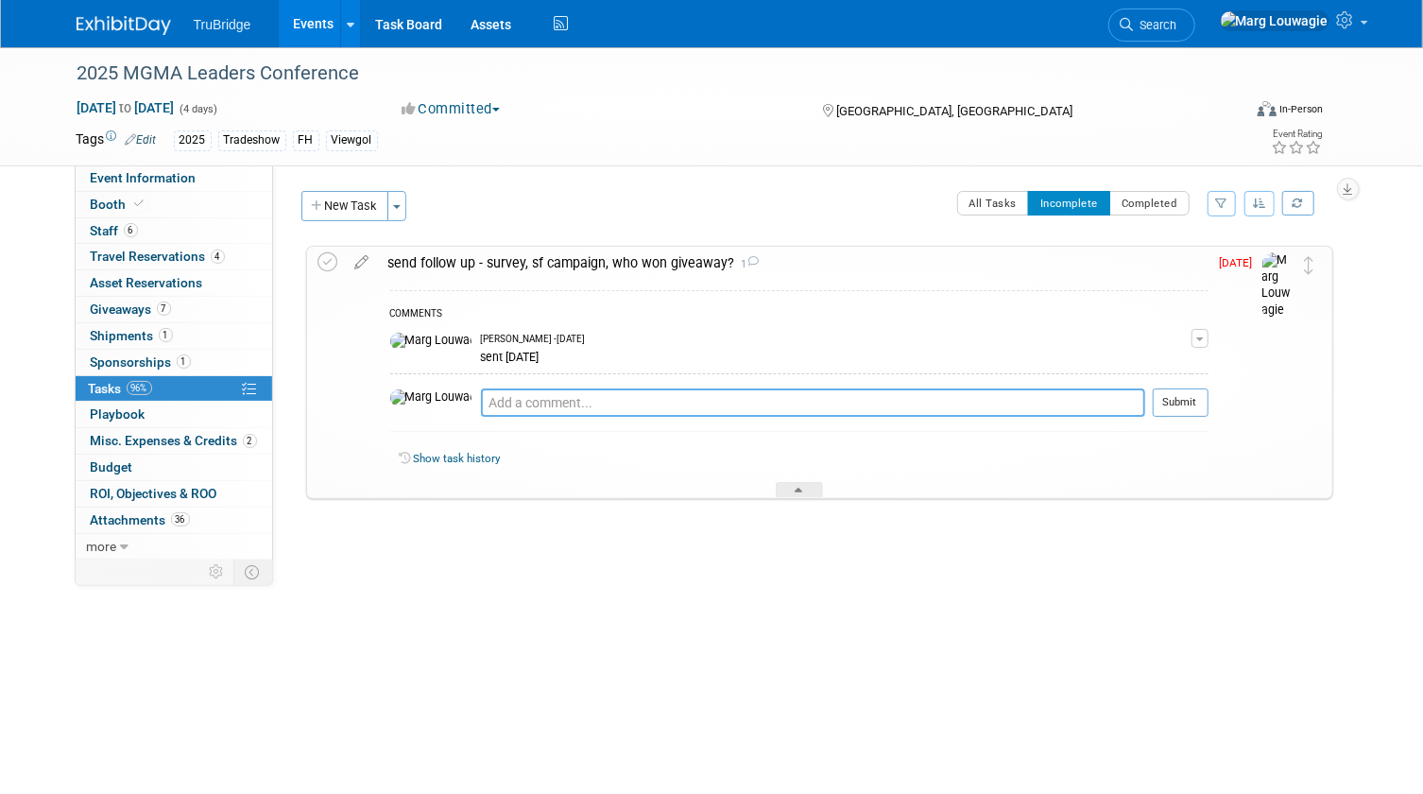
click at [565, 397] on textarea at bounding box center [813, 402] width 664 height 28
type textarea "Andrea completed the survey but I don't know the charger winner - asked again o…"
click at [1171, 402] on button "Submit" at bounding box center [1181, 402] width 56 height 28
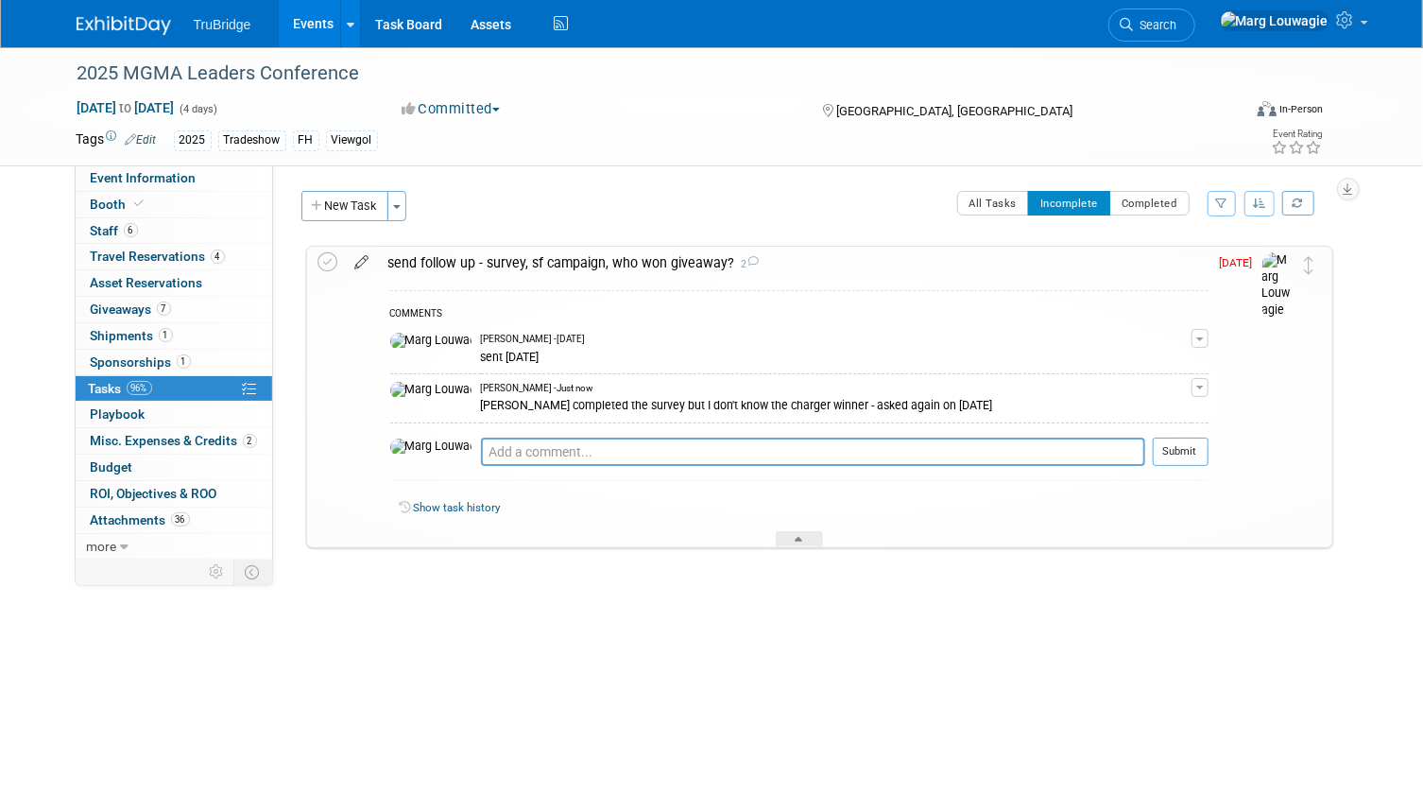
click at [361, 258] on icon at bounding box center [362, 259] width 33 height 24
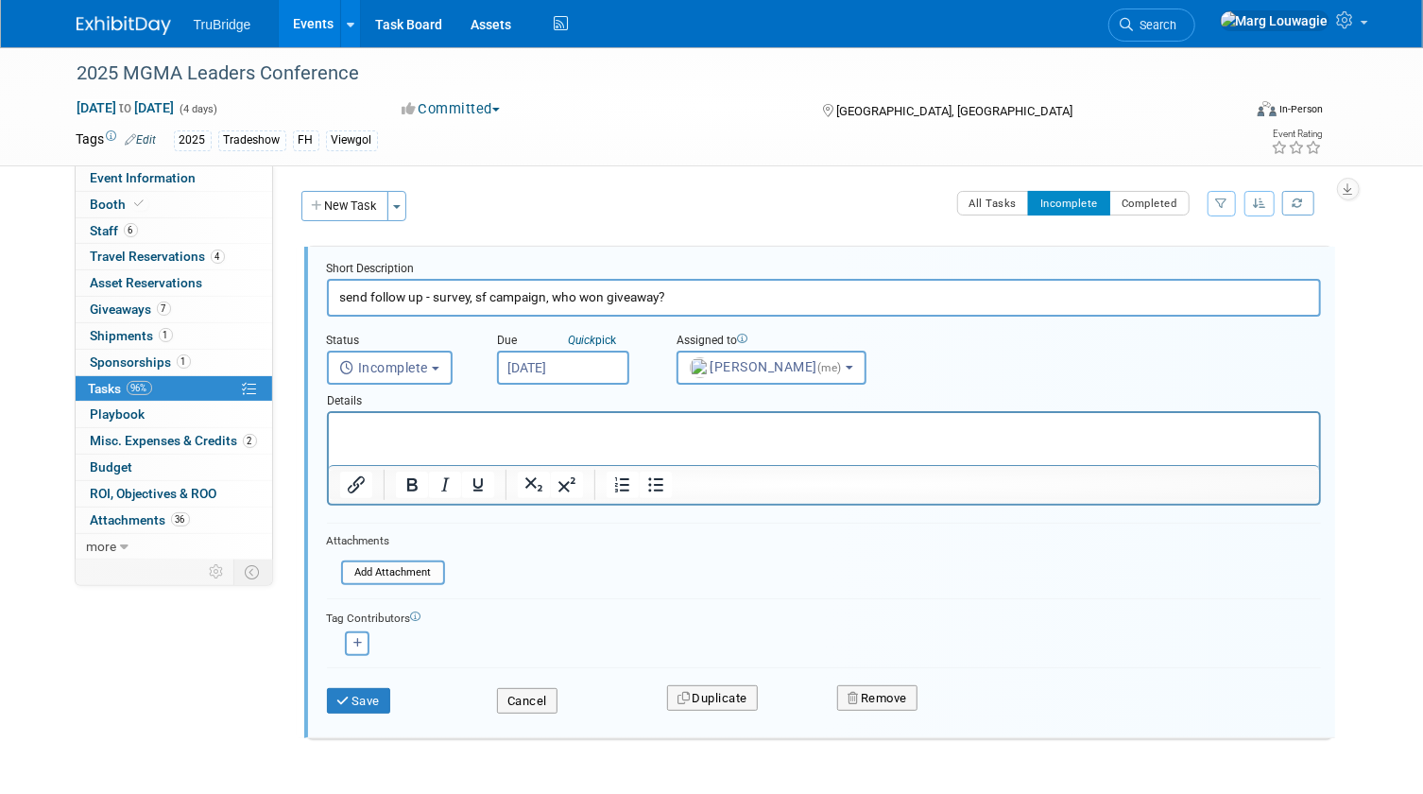
click at [596, 367] on input "Oct 10, 2025" at bounding box center [563, 367] width 132 height 34
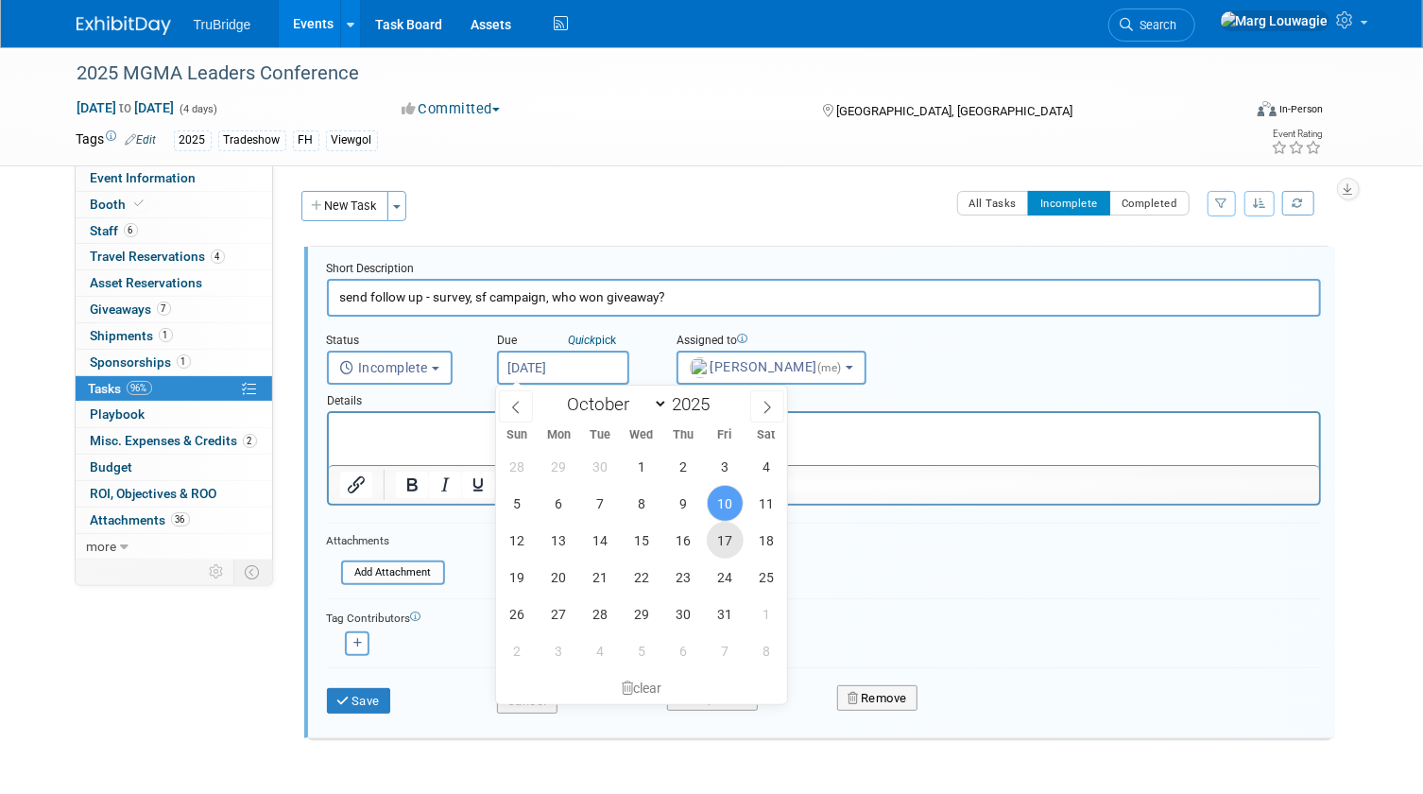
click at [716, 535] on span "17" at bounding box center [725, 539] width 37 height 37
type input "Oct 17, 2025"
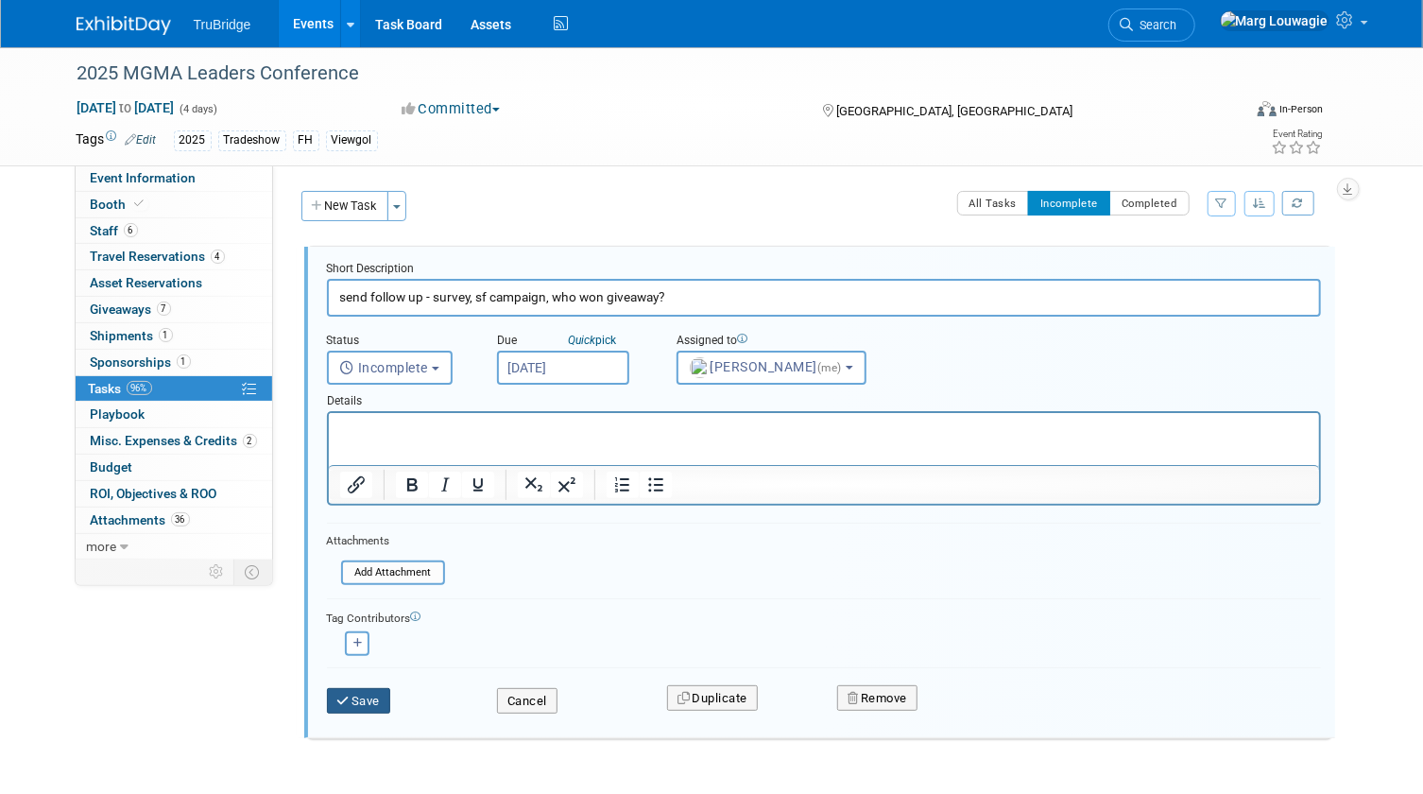
click at [354, 698] on button "Save" at bounding box center [359, 701] width 64 height 26
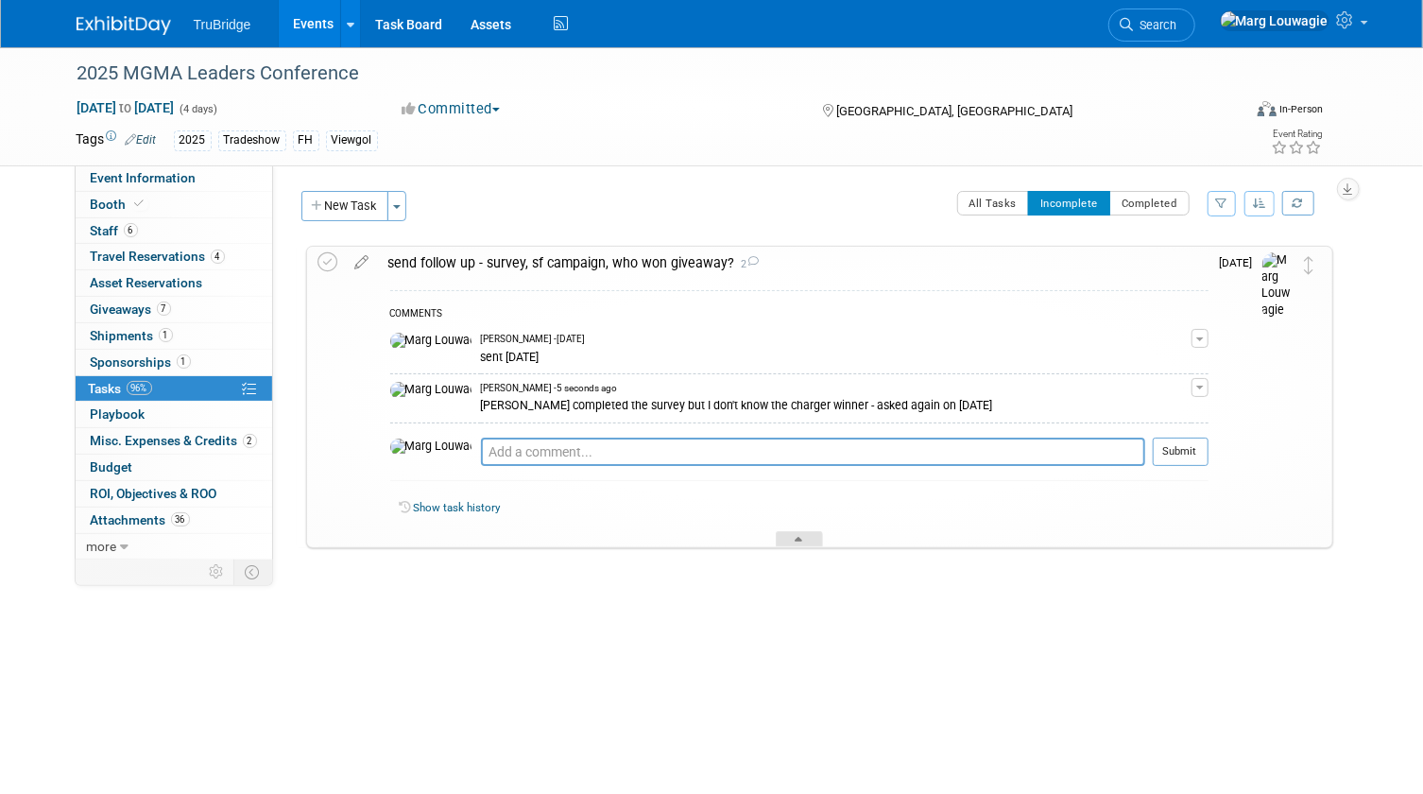
click at [810, 532] on div at bounding box center [799, 539] width 47 height 16
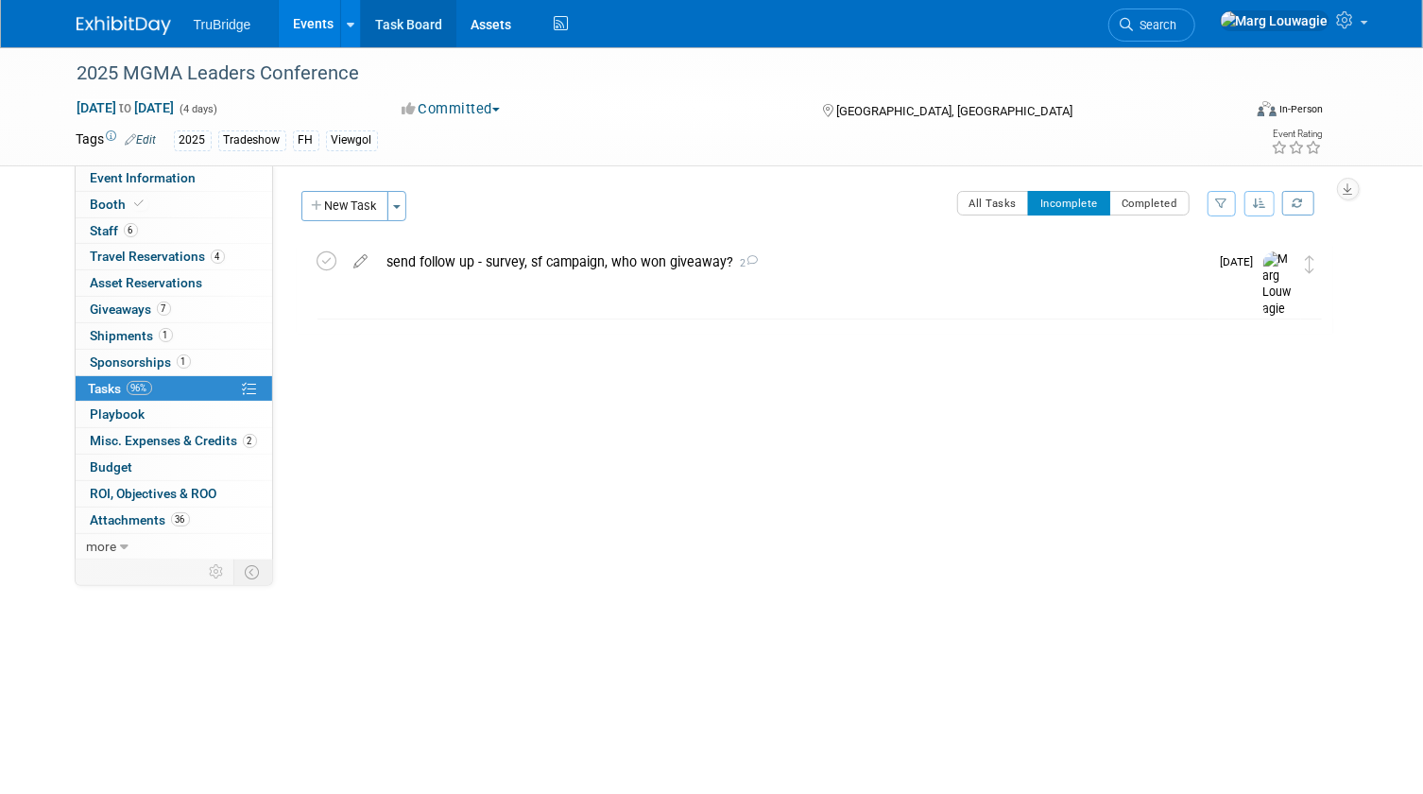
click at [395, 22] on link "Task Board" at bounding box center [408, 23] width 95 height 47
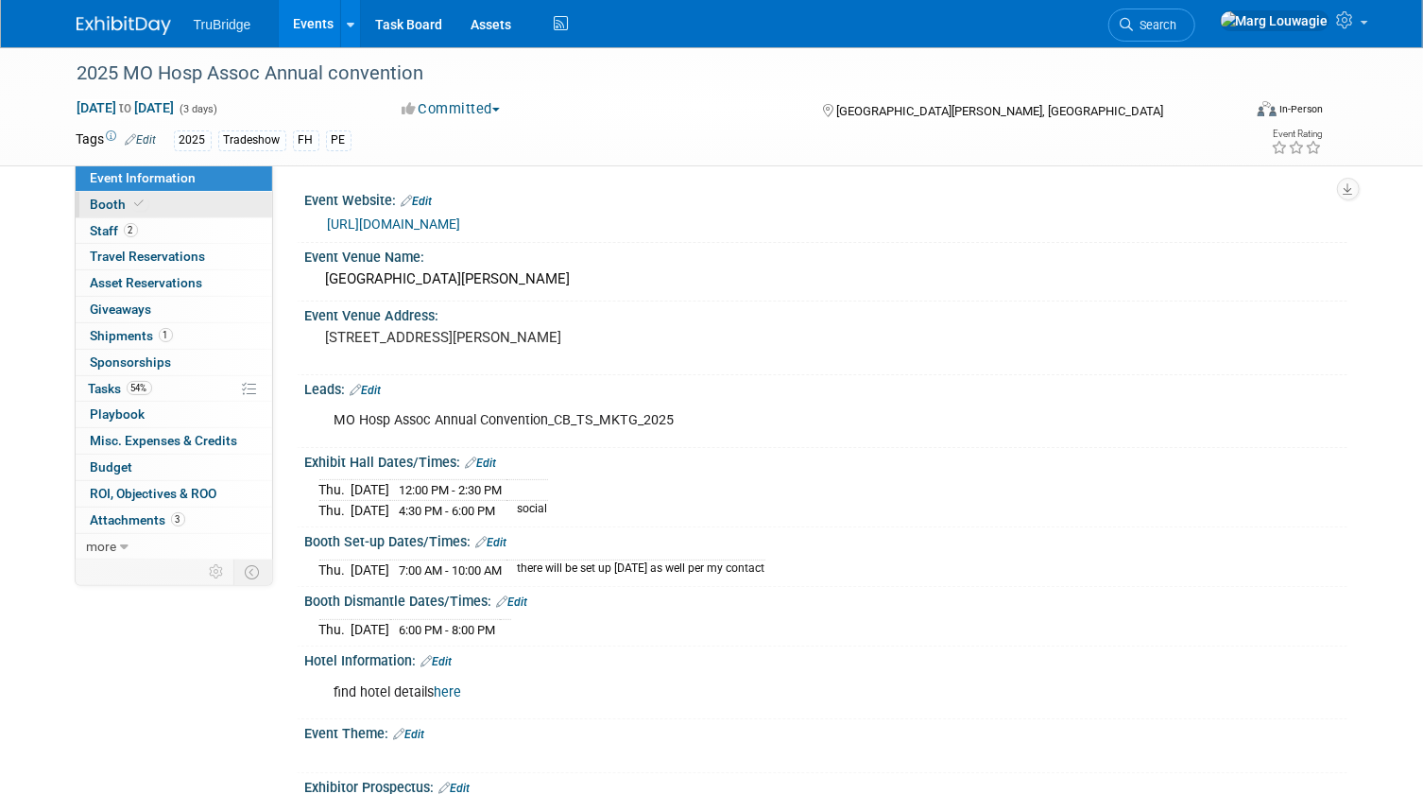
click at [113, 203] on span "Booth" at bounding box center [120, 203] width 58 height 15
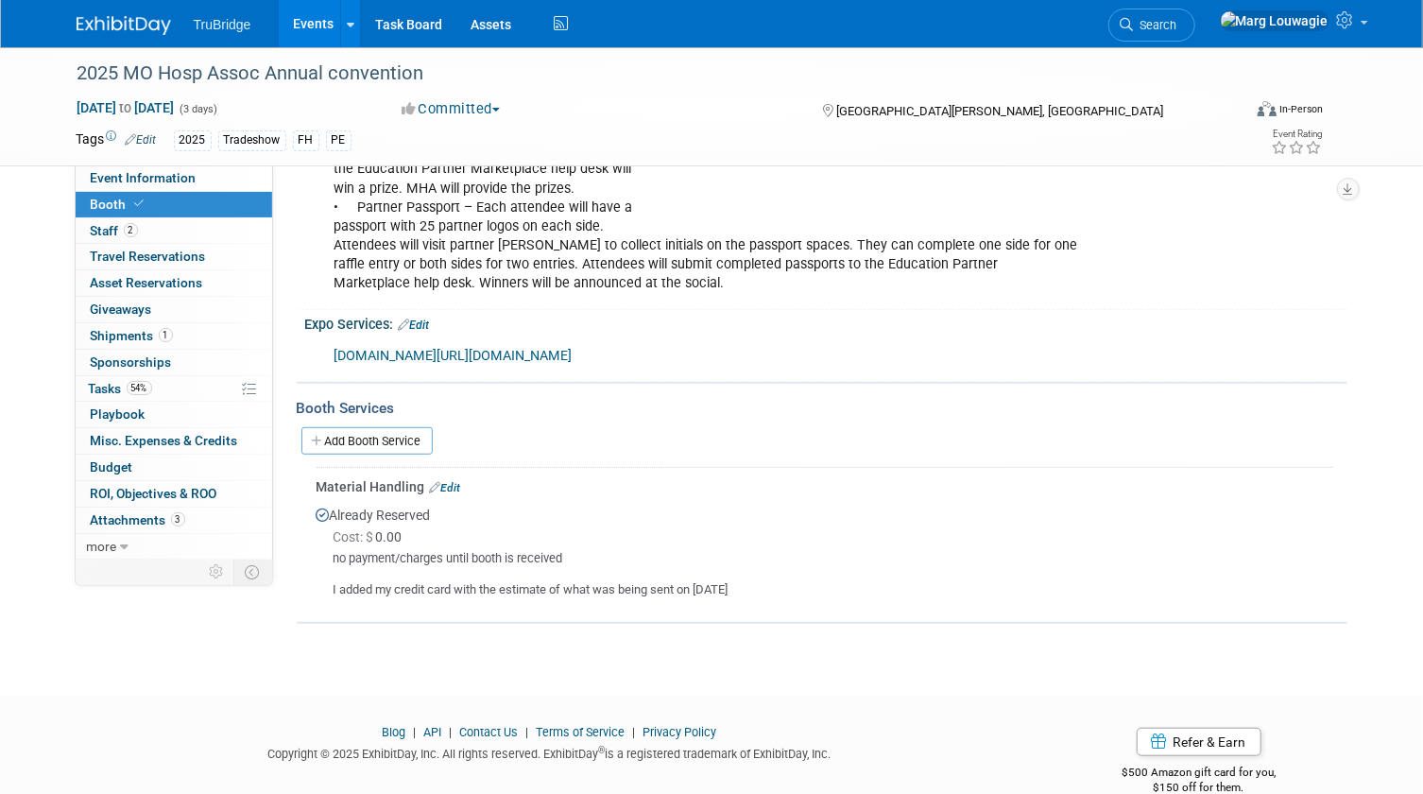
scroll to position [522, 0]
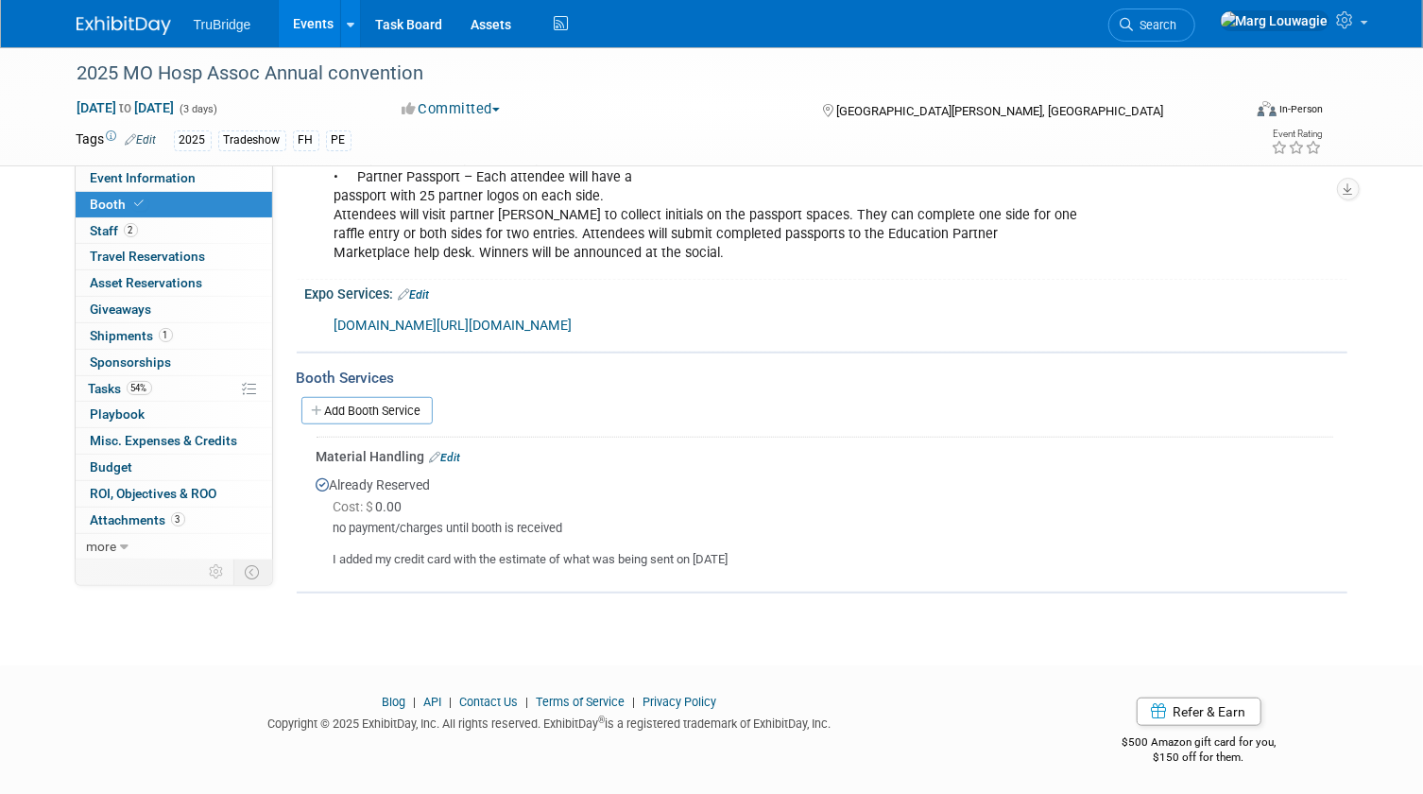
click at [455, 453] on link "Edit" at bounding box center [445, 457] width 31 height 13
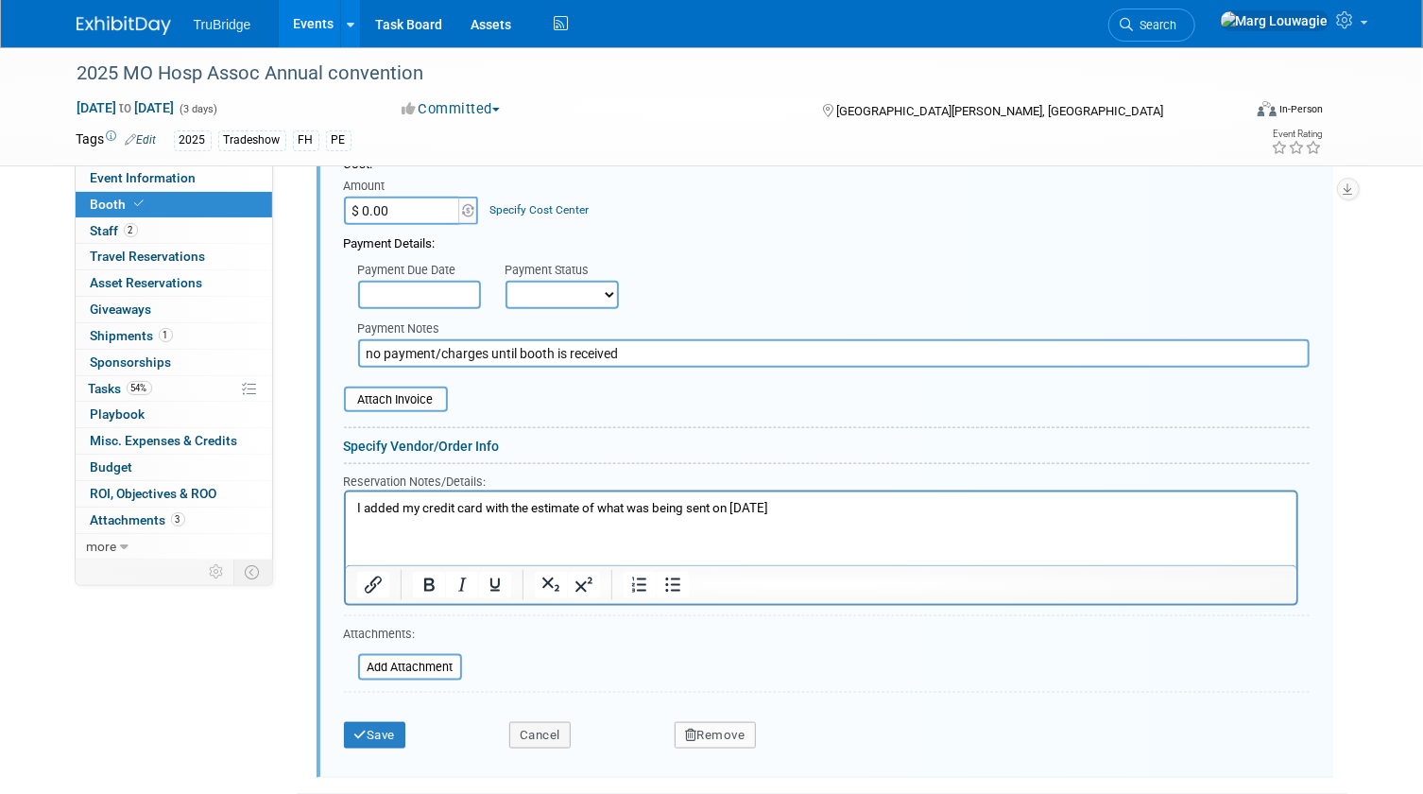
scroll to position [1085, 0]
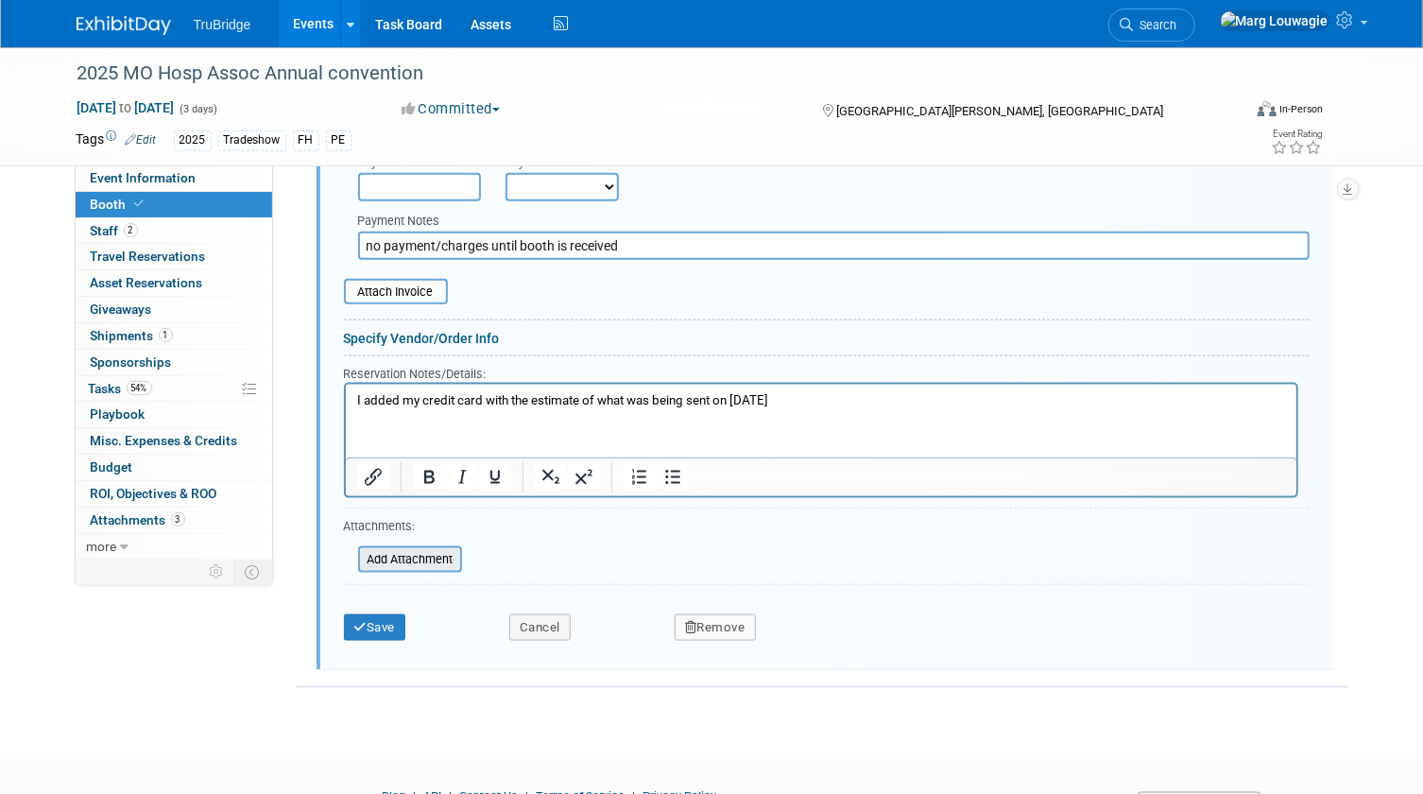
click at [436, 558] on input "file" at bounding box center [347, 559] width 225 height 23
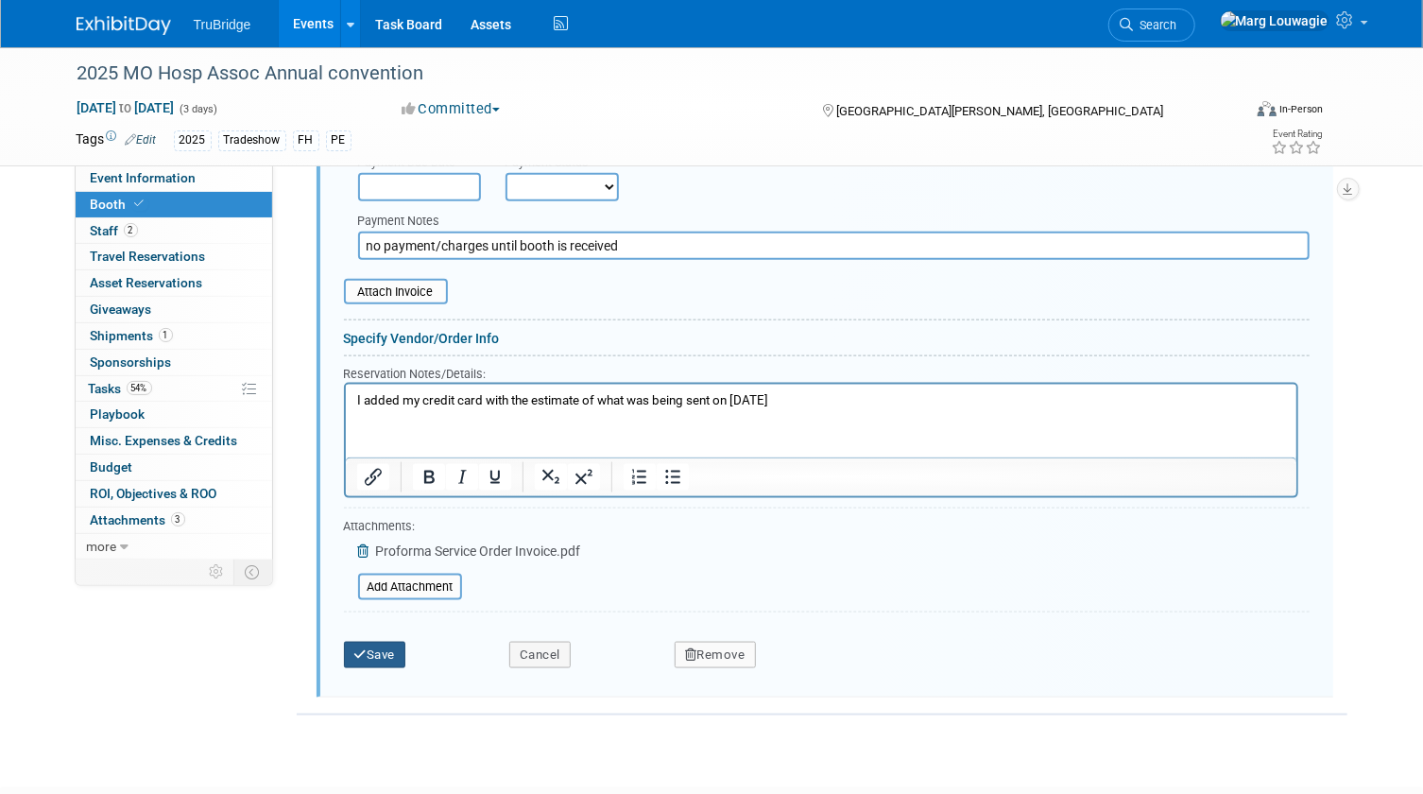
click at [378, 642] on button "Save" at bounding box center [375, 654] width 62 height 26
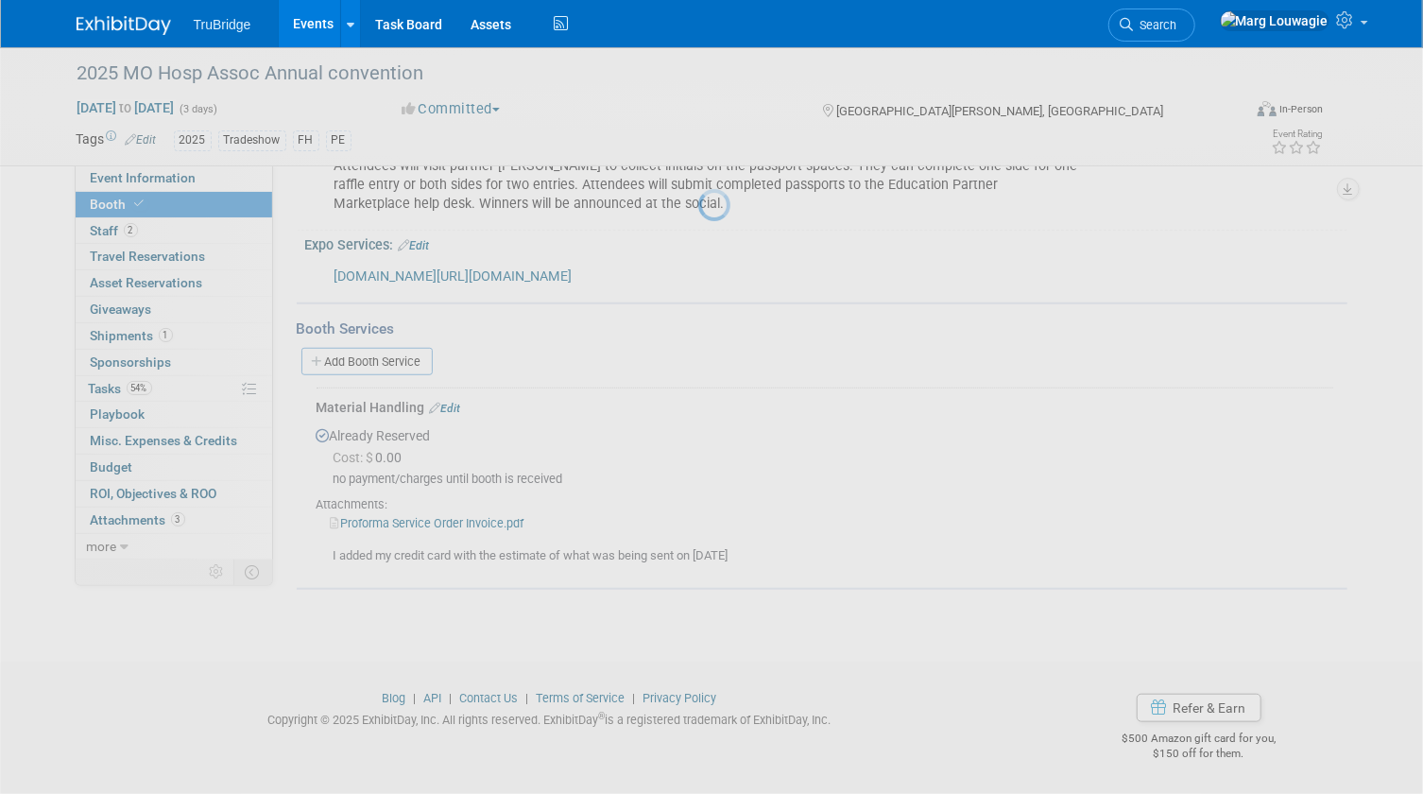
scroll to position [568, 0]
